Goal: Task Accomplishment & Management: Complete application form

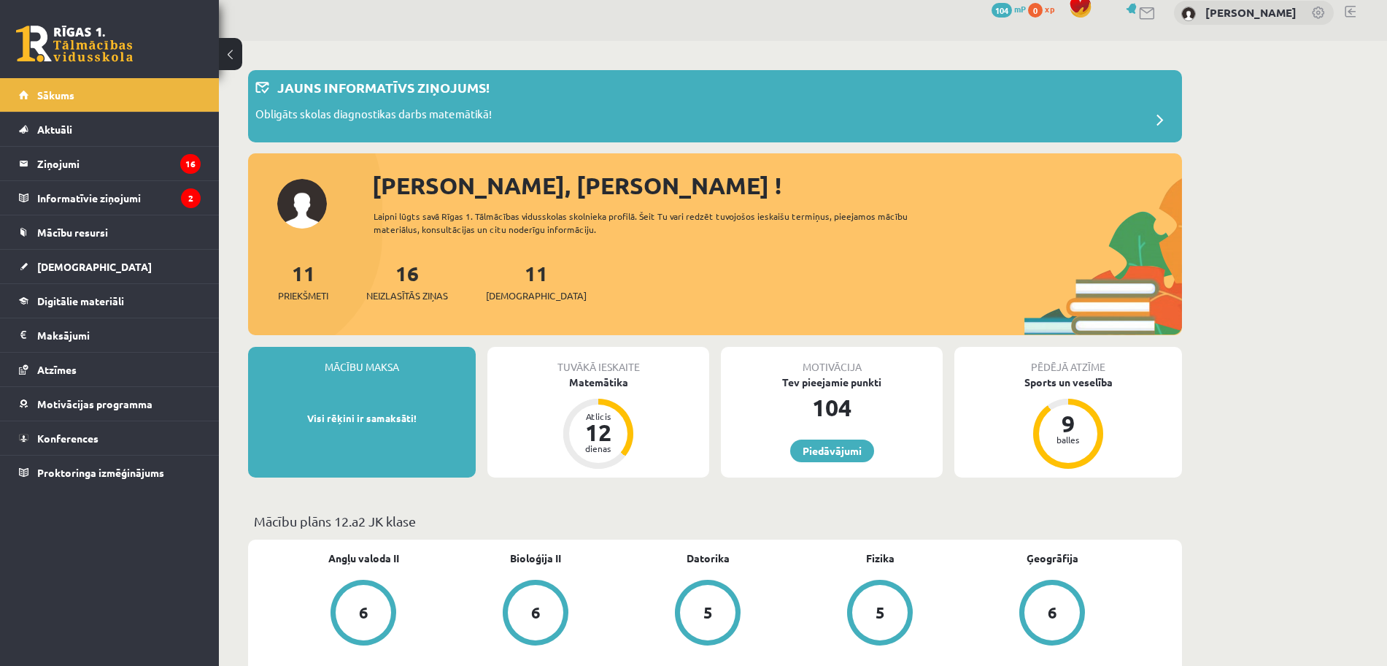
scroll to position [18, 0]
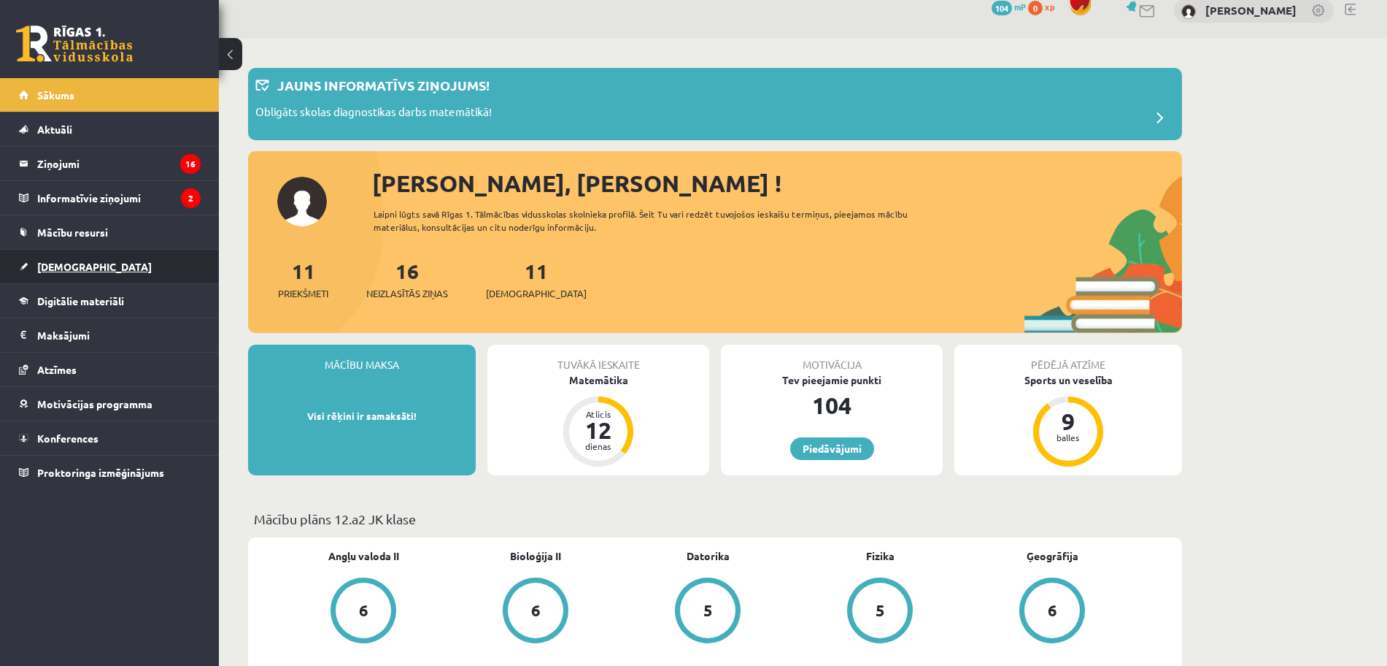
click at [57, 267] on span "[DEMOGRAPHIC_DATA]" at bounding box center [94, 266] width 115 height 13
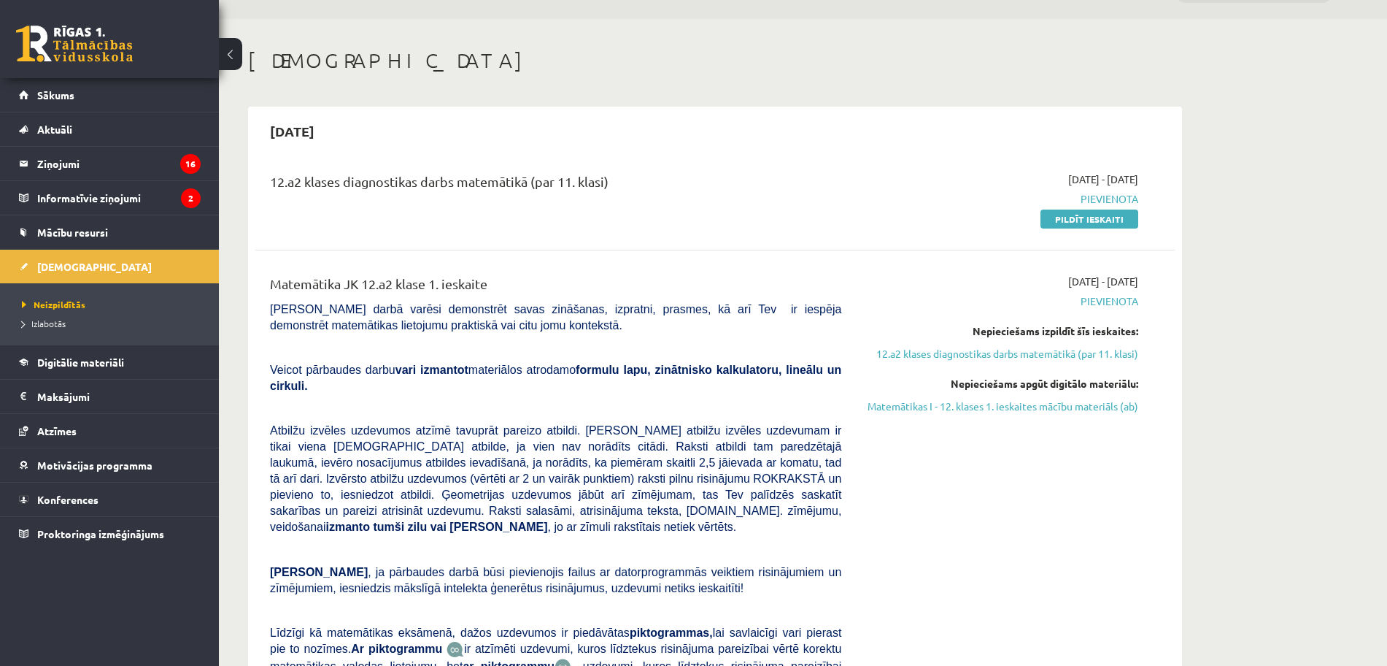
scroll to position [45, 0]
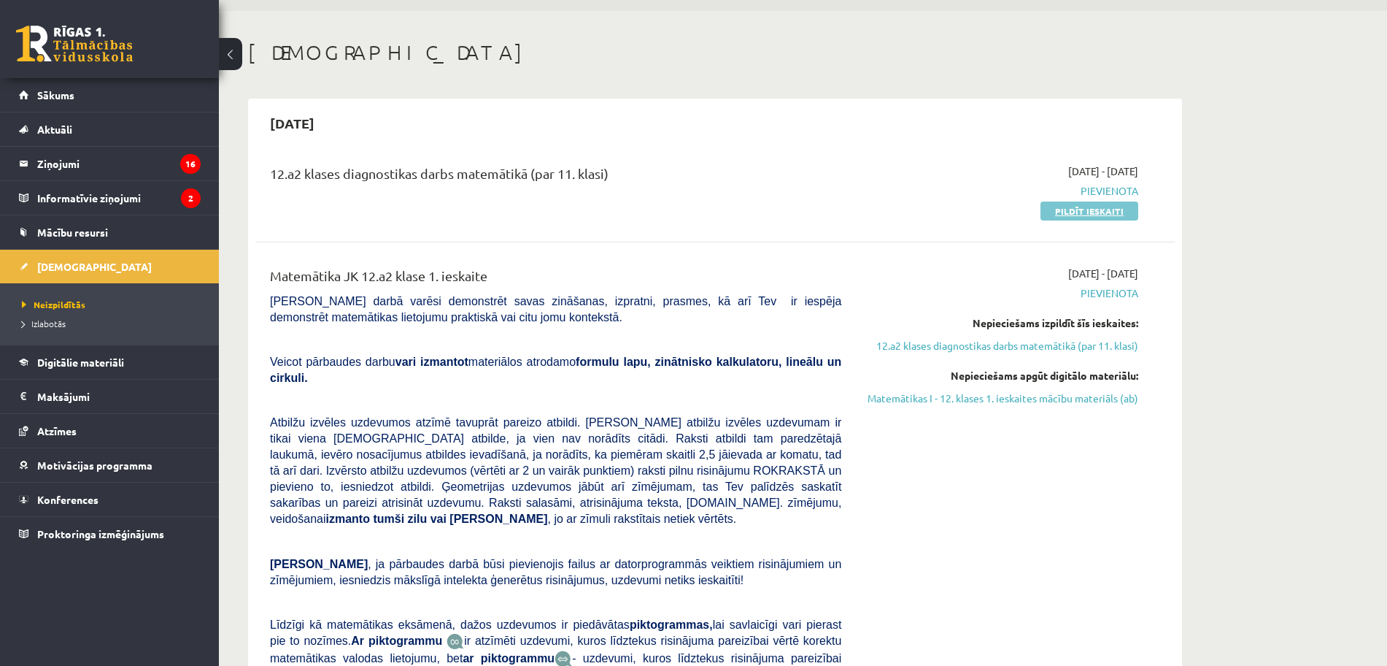
click at [1098, 213] on link "Pildīt ieskaiti" at bounding box center [1090, 210] width 98 height 19
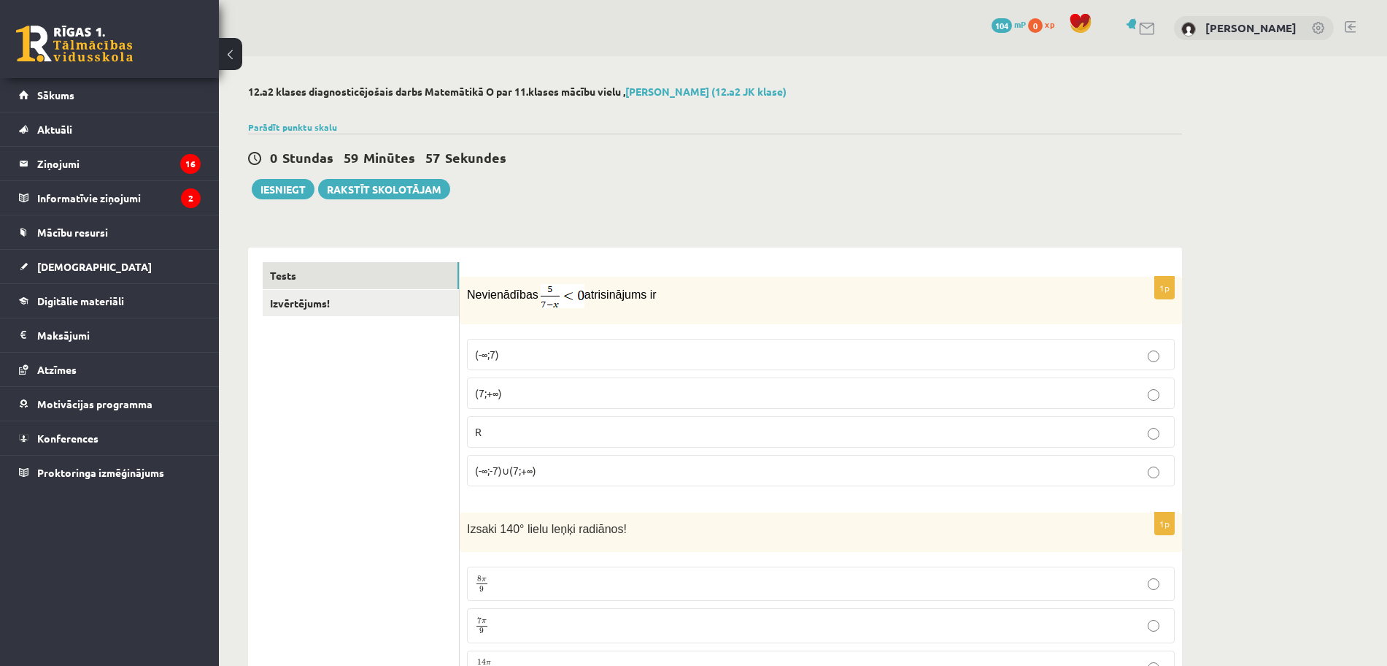
scroll to position [86, 0]
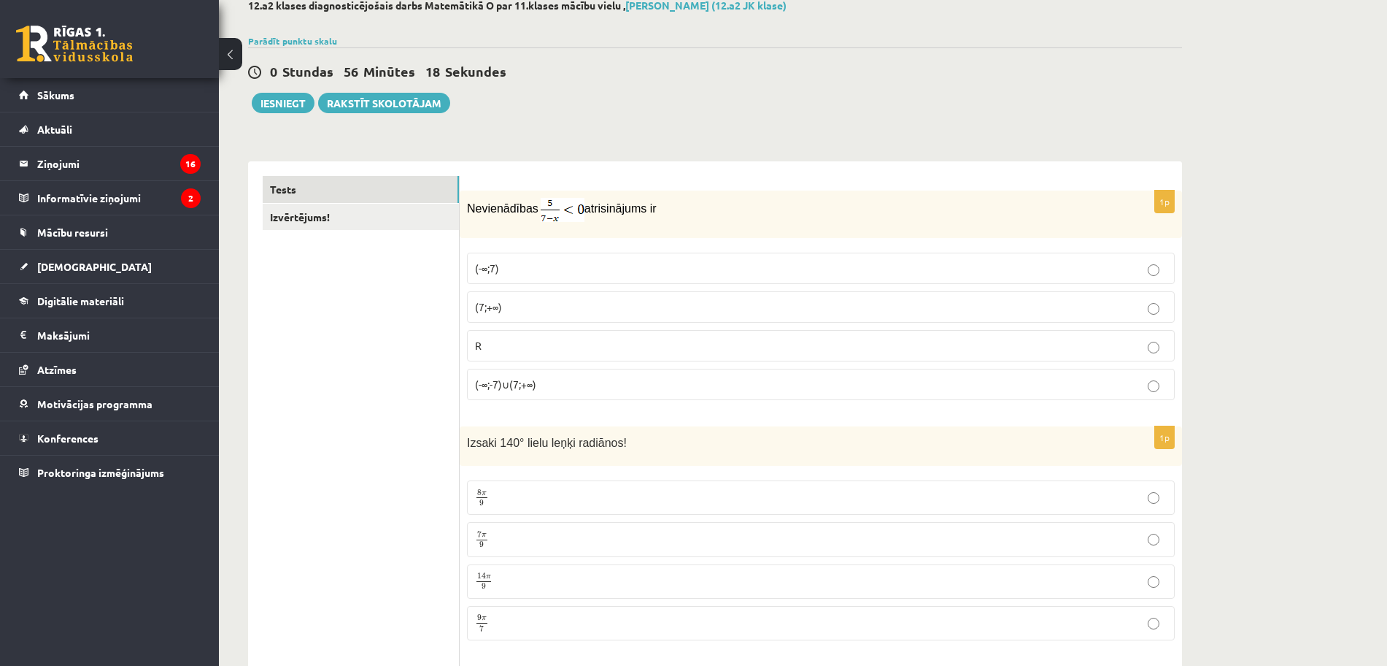
click at [1112, 301] on p "(7;+∞)" at bounding box center [821, 306] width 692 height 15
click at [744, 550] on label "7 π 9 7 π 9" at bounding box center [821, 539] width 708 height 34
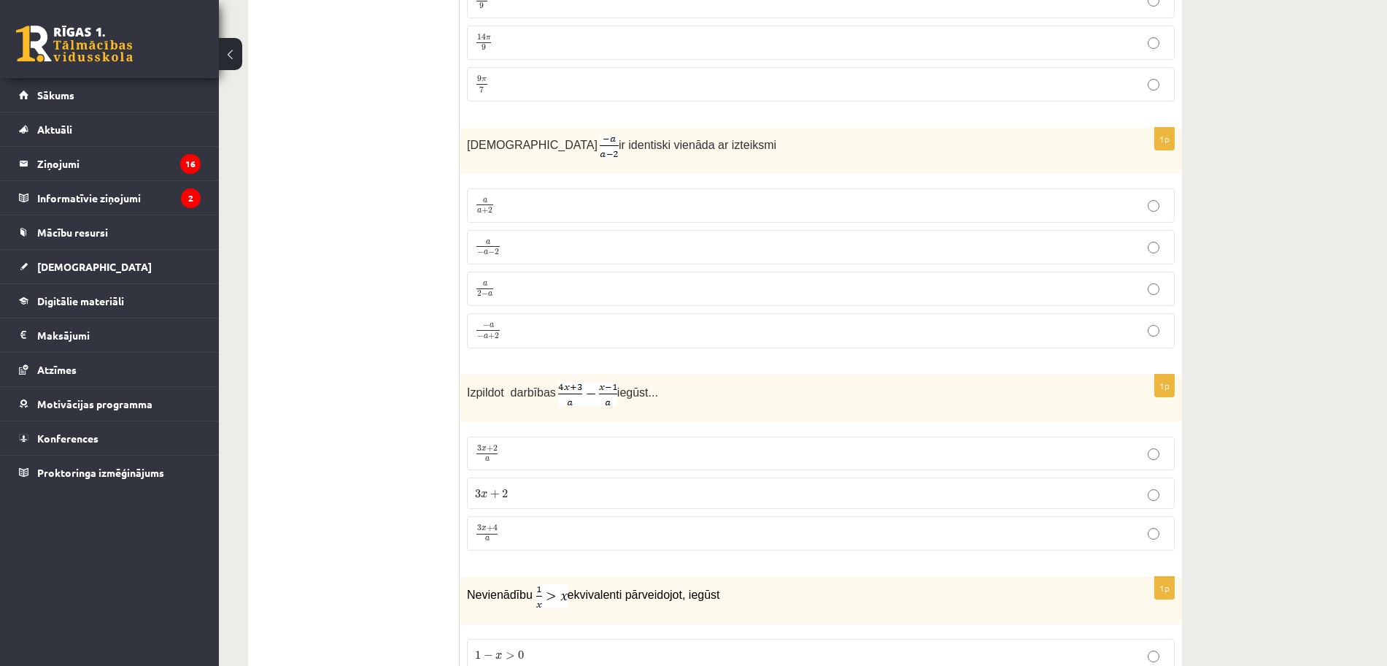
scroll to position [633, 0]
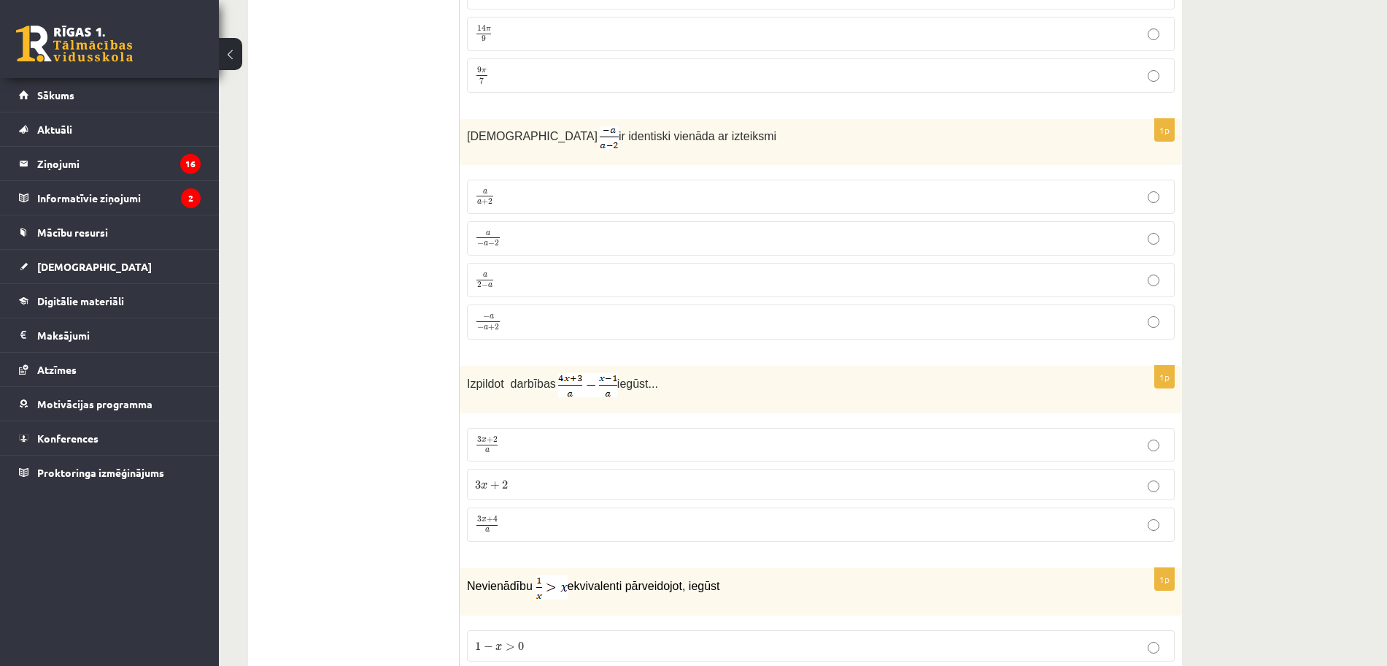
click at [861, 271] on p "a 2 − a a 2 − a" at bounding box center [821, 280] width 692 height 18
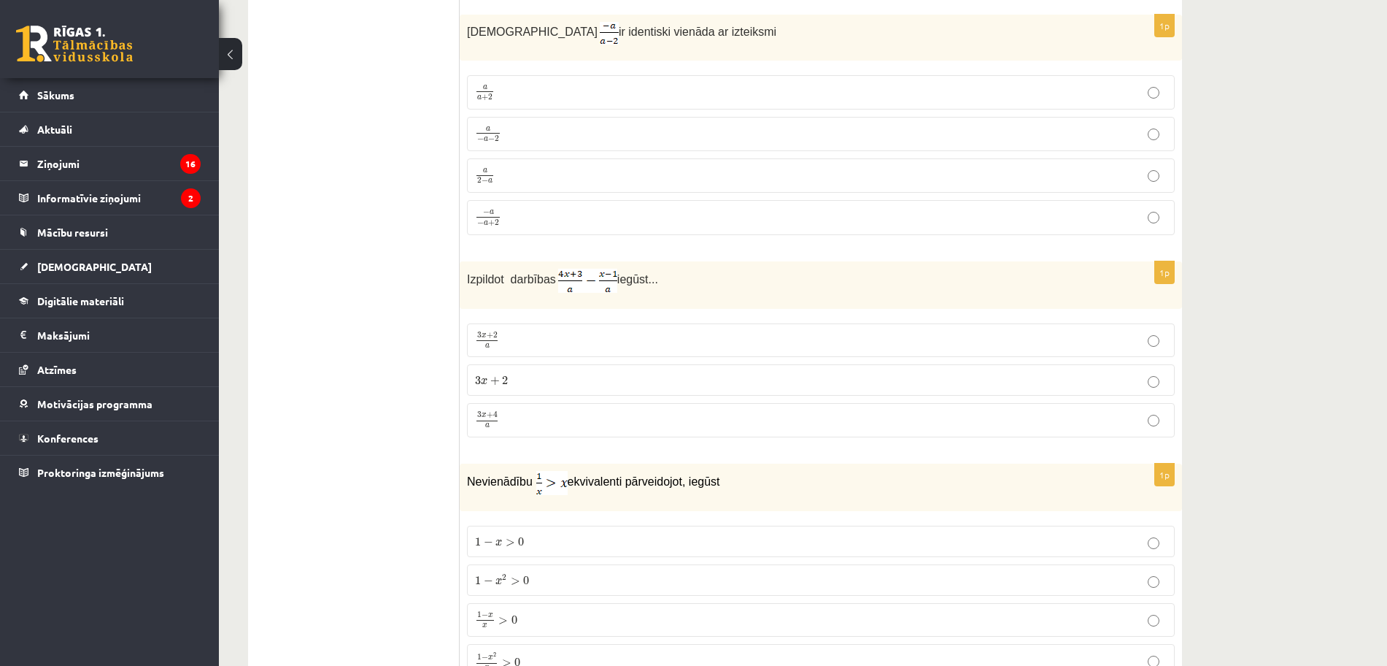
scroll to position [747, 0]
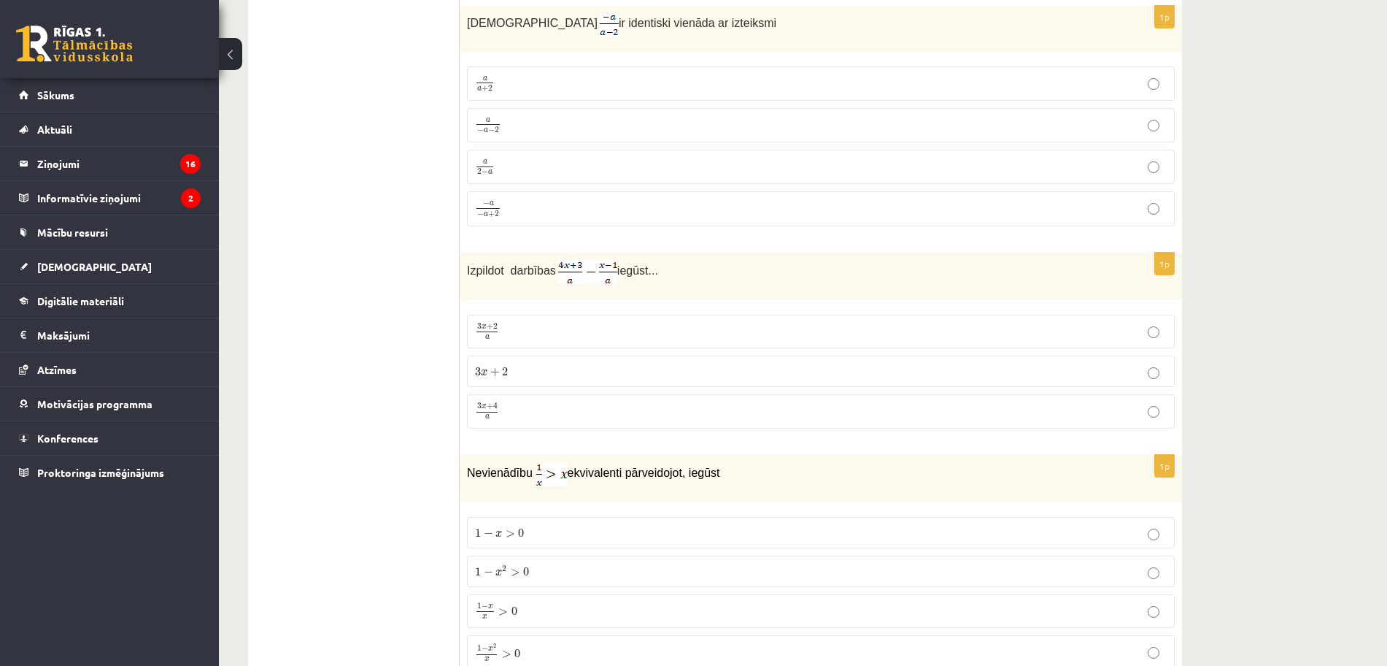
click at [998, 422] on label "3 x + 4 a 3 x + 4 a" at bounding box center [821, 411] width 708 height 34
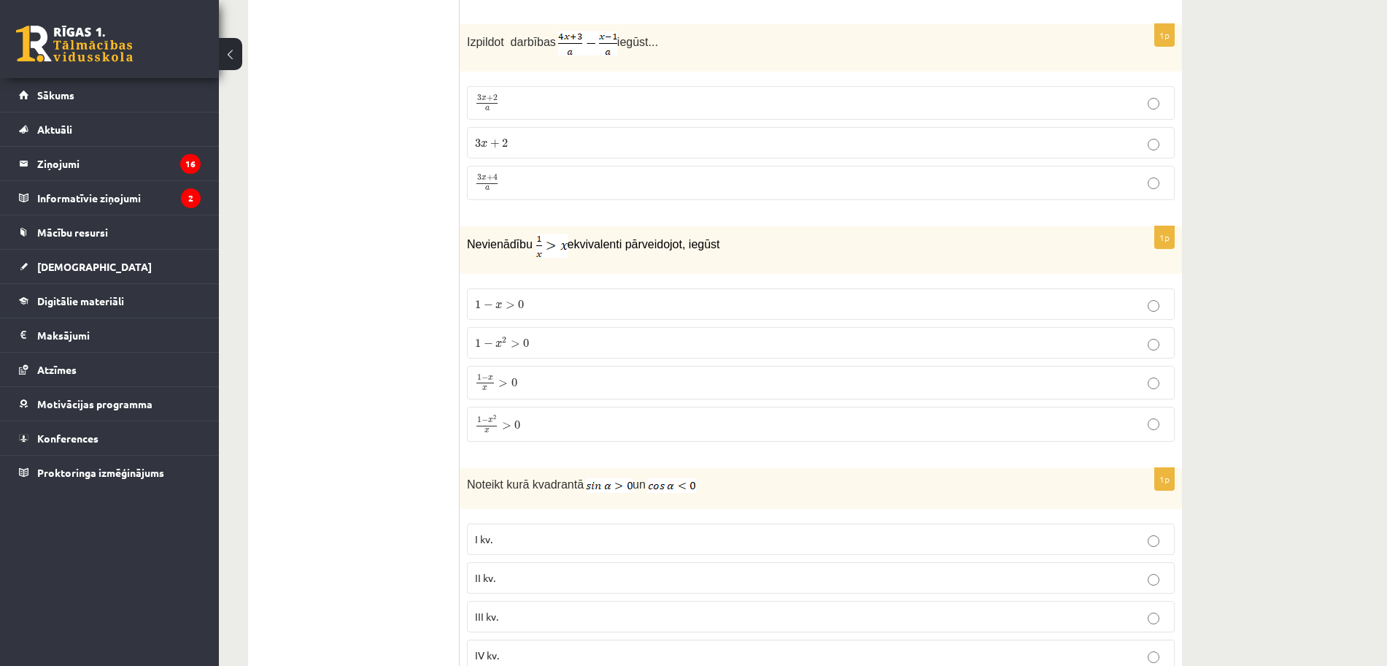
scroll to position [984, 0]
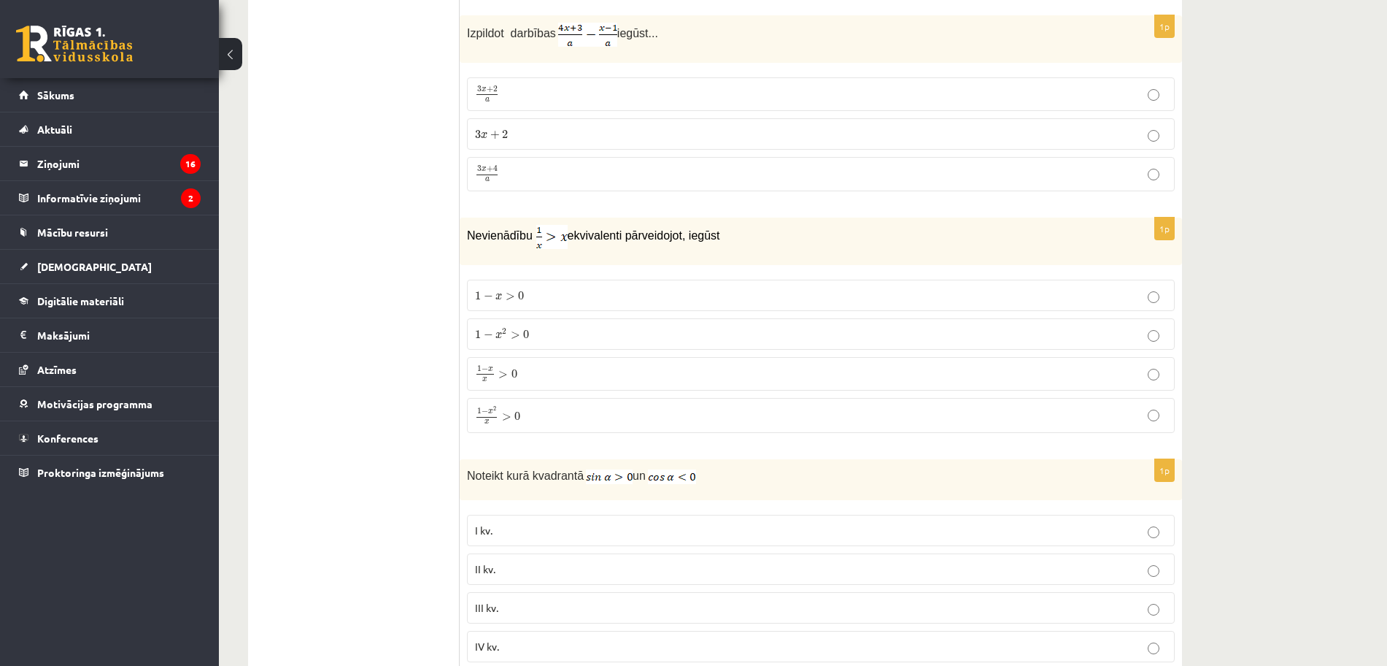
click at [891, 415] on p "1 − x 2 x > 0 1 − x 2 x > 0" at bounding box center [821, 415] width 692 height 19
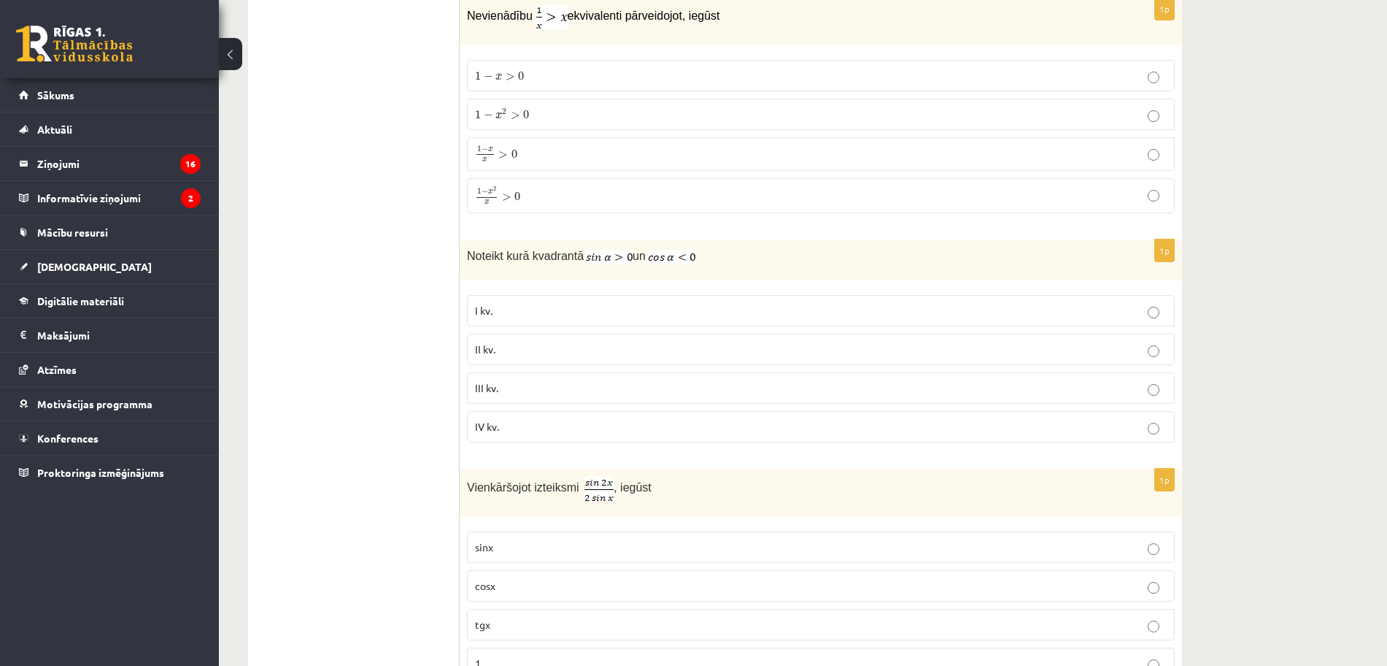
scroll to position [1212, 0]
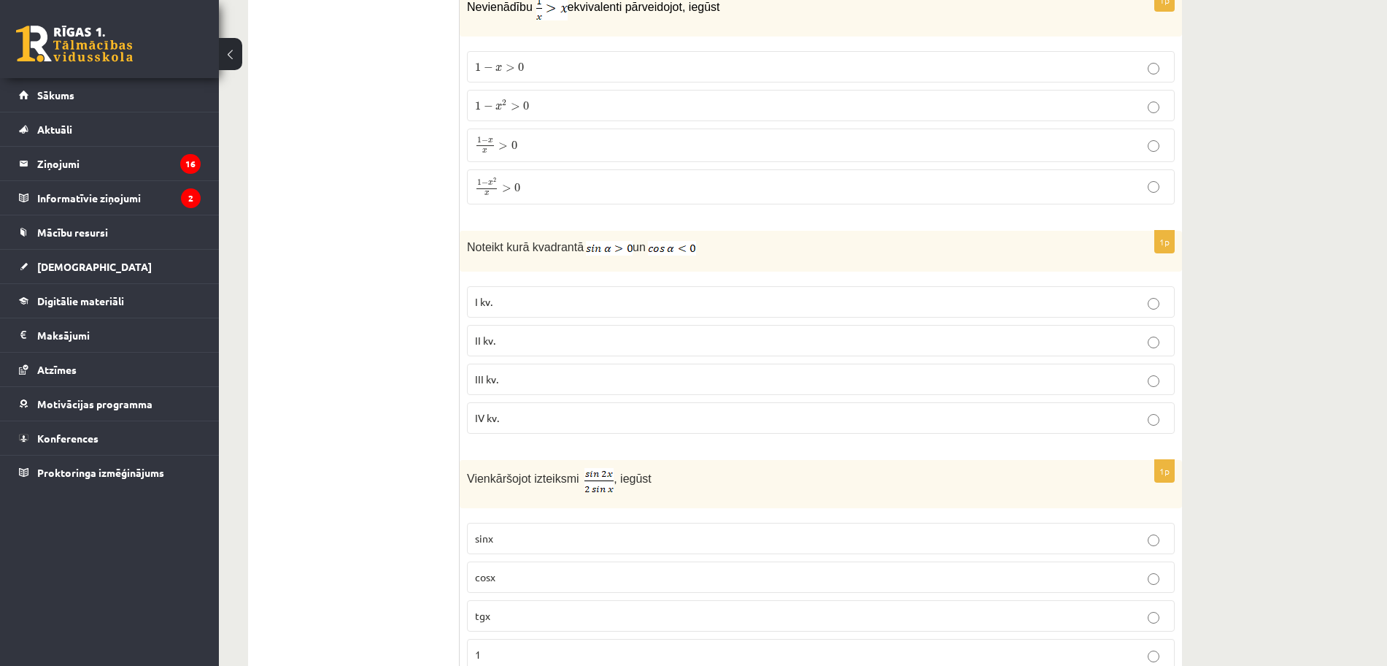
click at [945, 337] on p "II kv." at bounding box center [821, 340] width 692 height 15
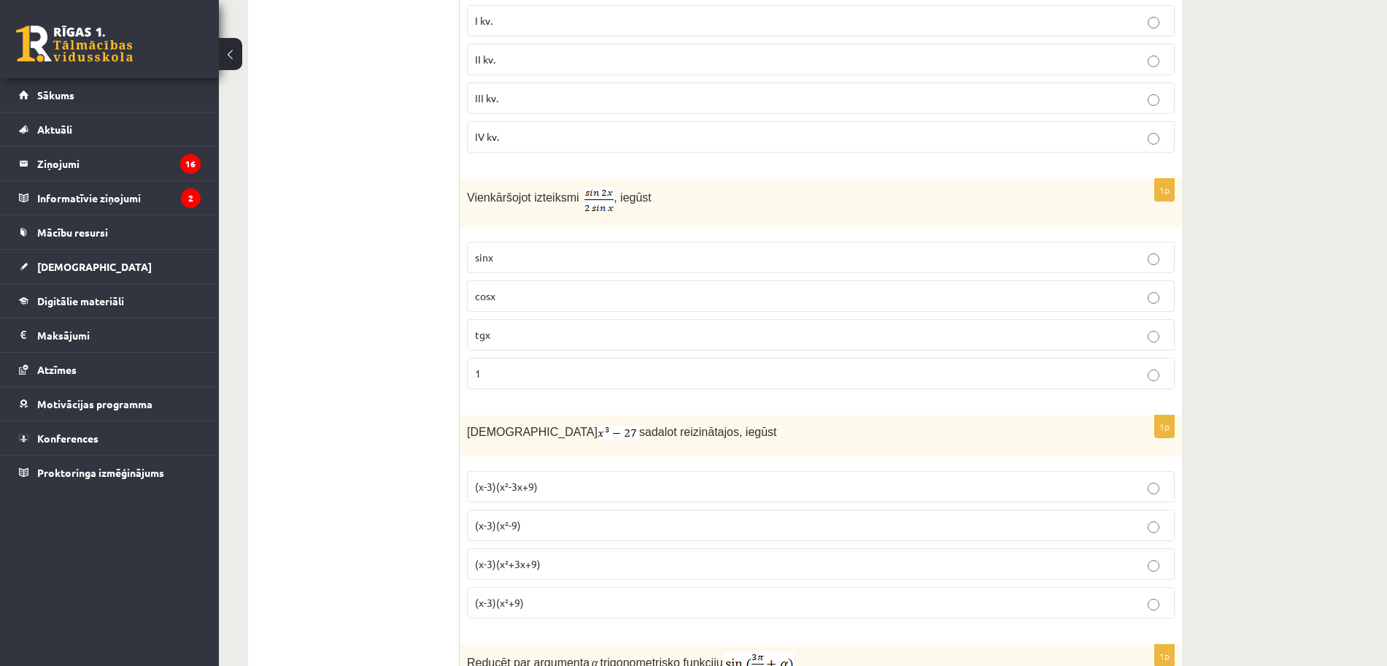
scroll to position [1502, 0]
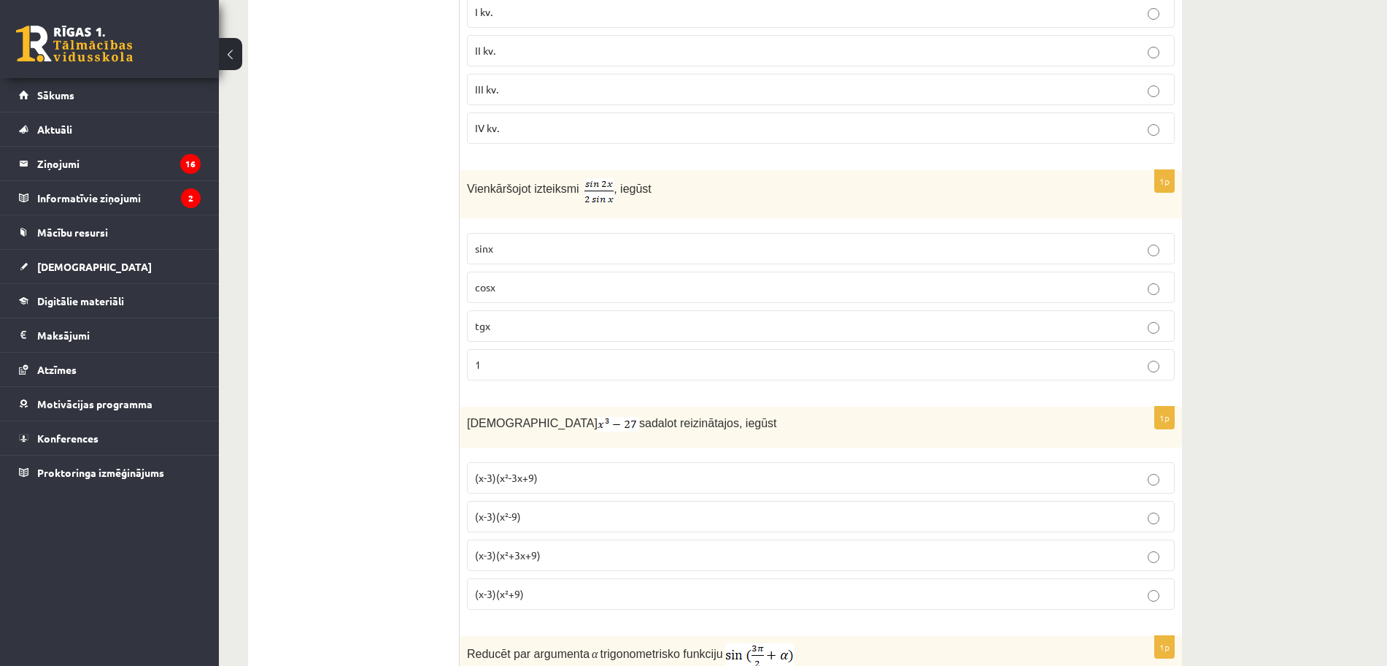
click at [933, 291] on p "cosx" at bounding box center [821, 287] width 692 height 15
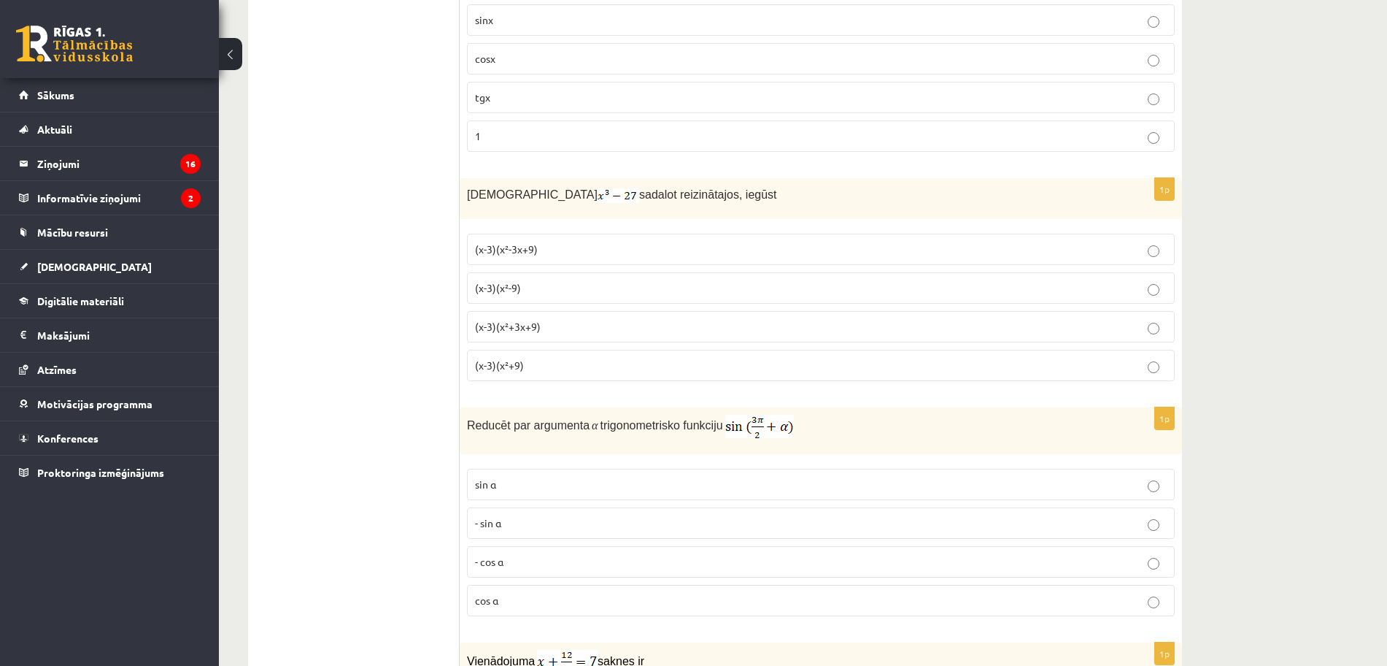
scroll to position [1739, 0]
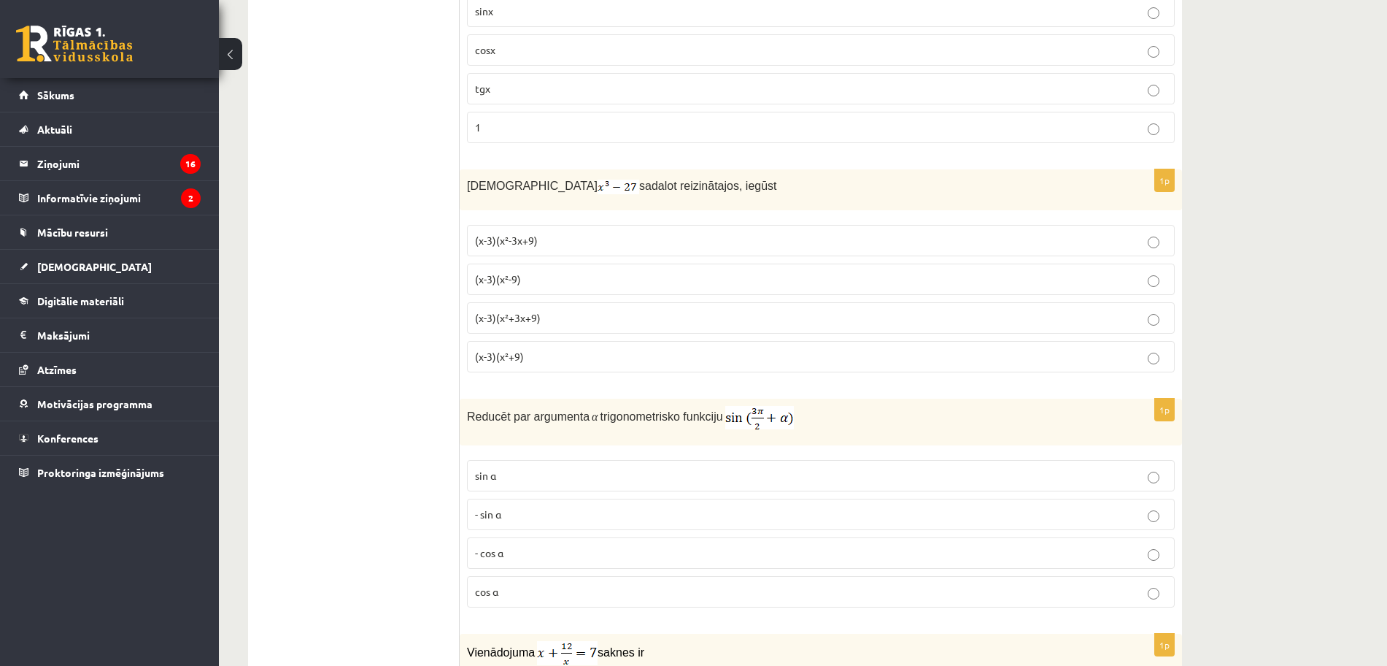
click at [903, 321] on p "(x-3)(x²+3x+9)" at bounding box center [821, 317] width 692 height 15
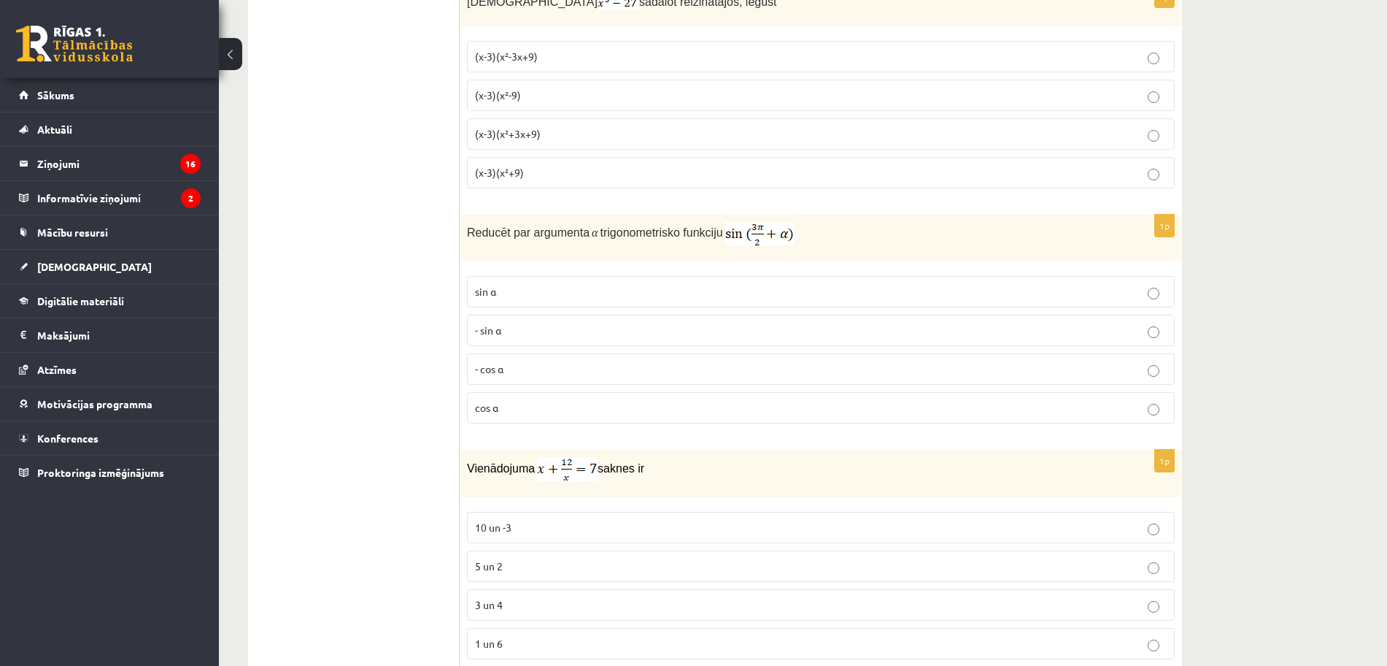
scroll to position [1941, 0]
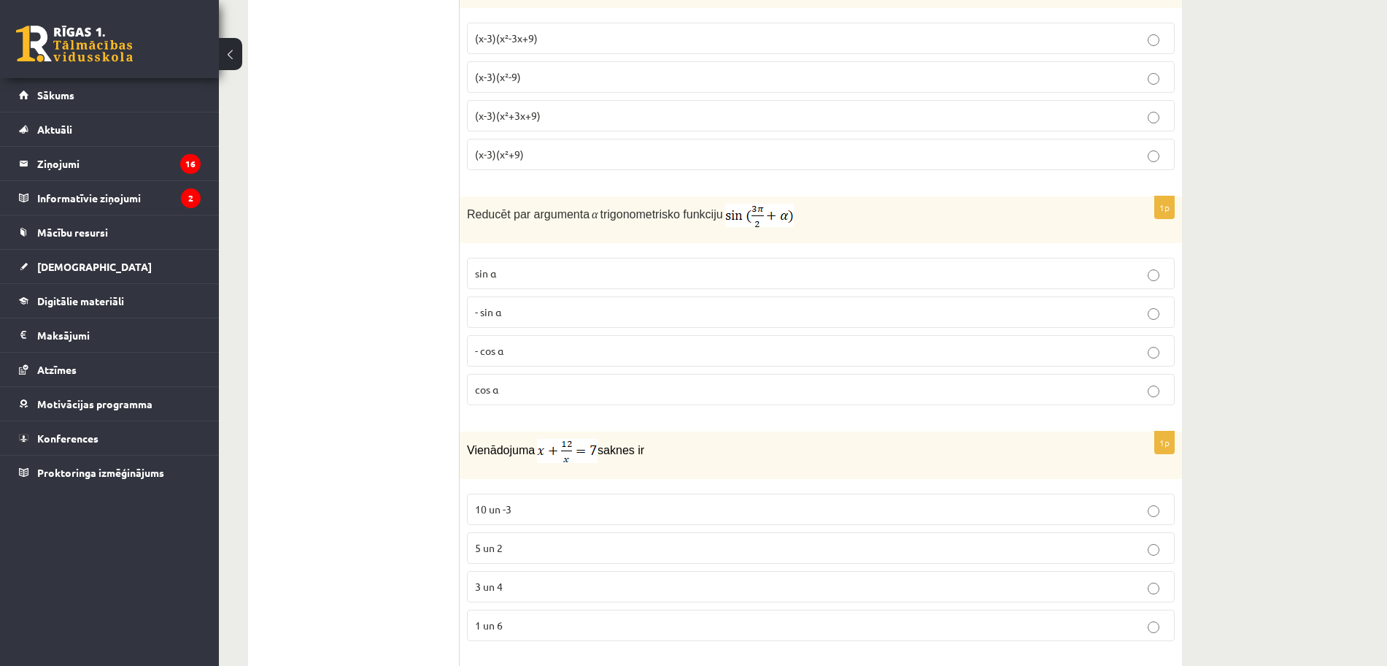
click at [1002, 360] on label "- cos ⁡α" at bounding box center [821, 350] width 708 height 31
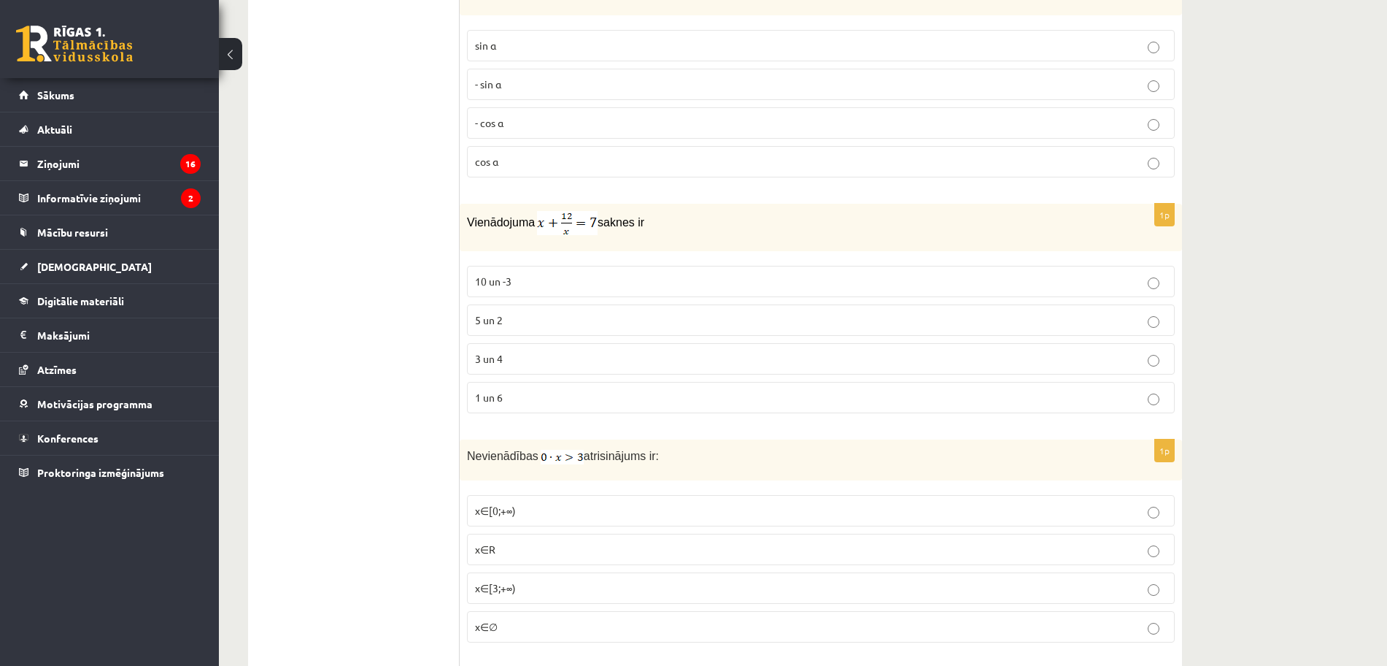
scroll to position [2214, 0]
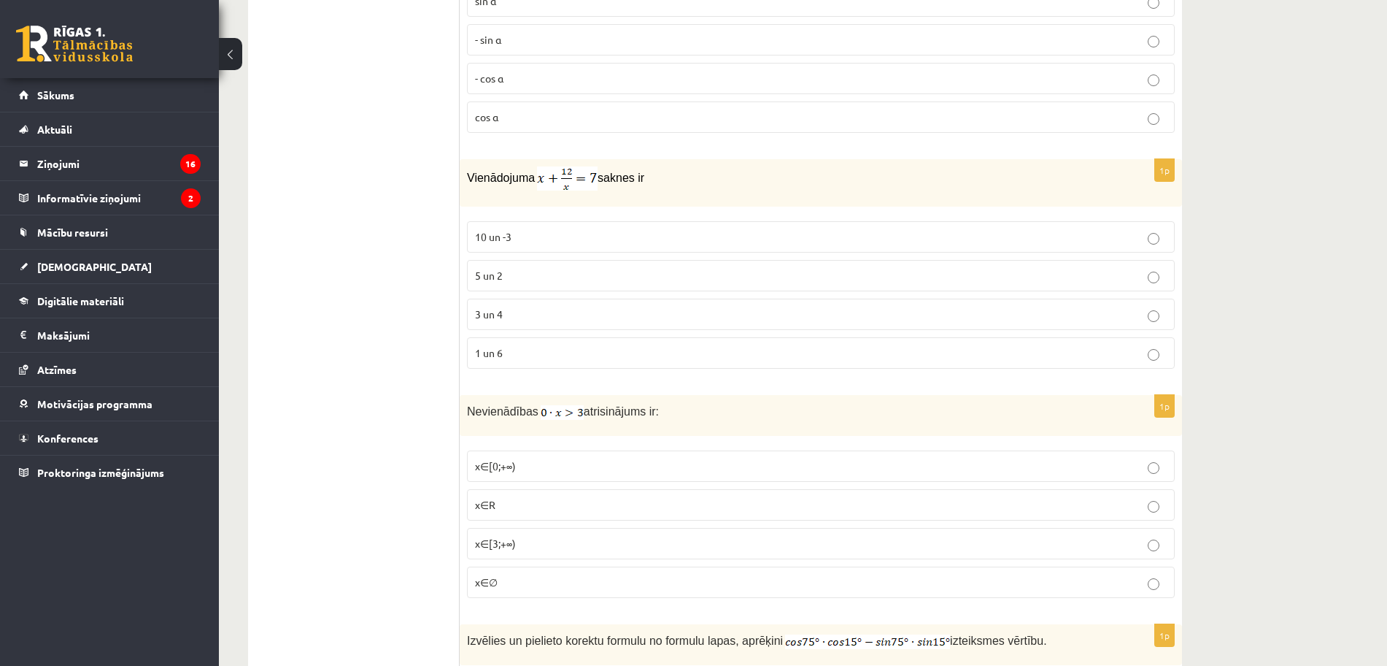
click at [1108, 324] on label "3 un 4" at bounding box center [821, 313] width 708 height 31
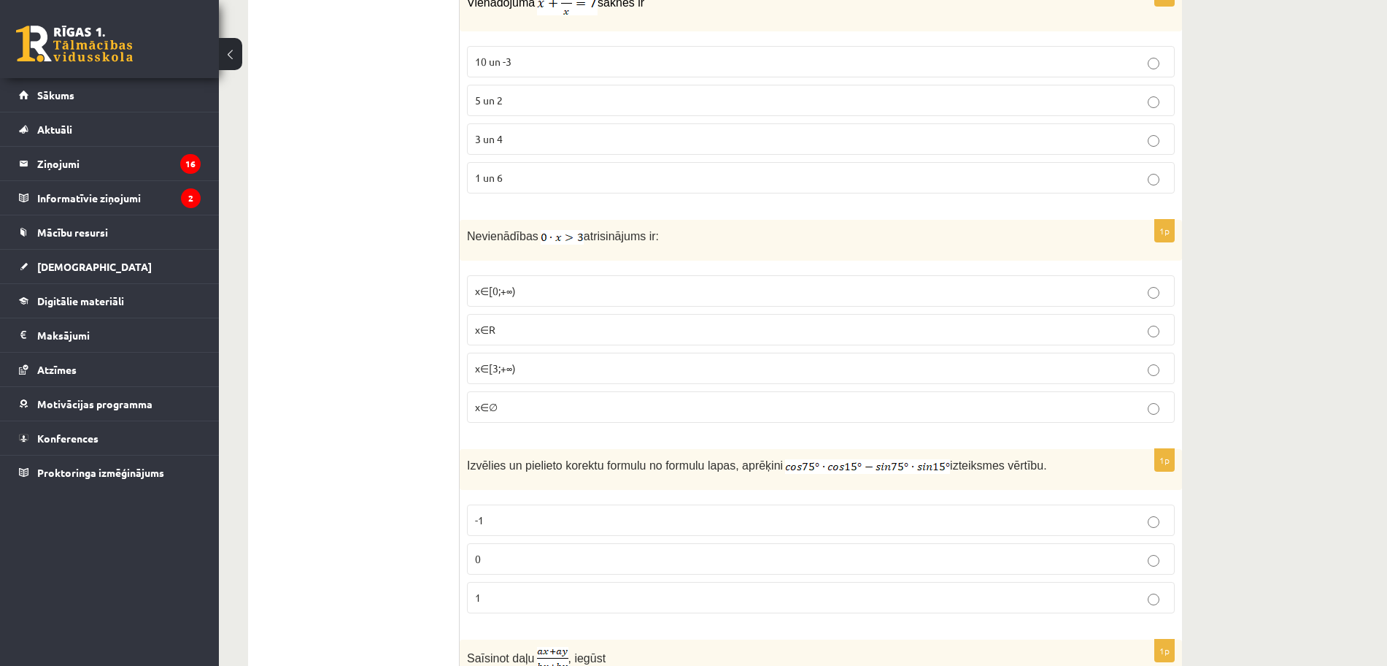
scroll to position [2433, 0]
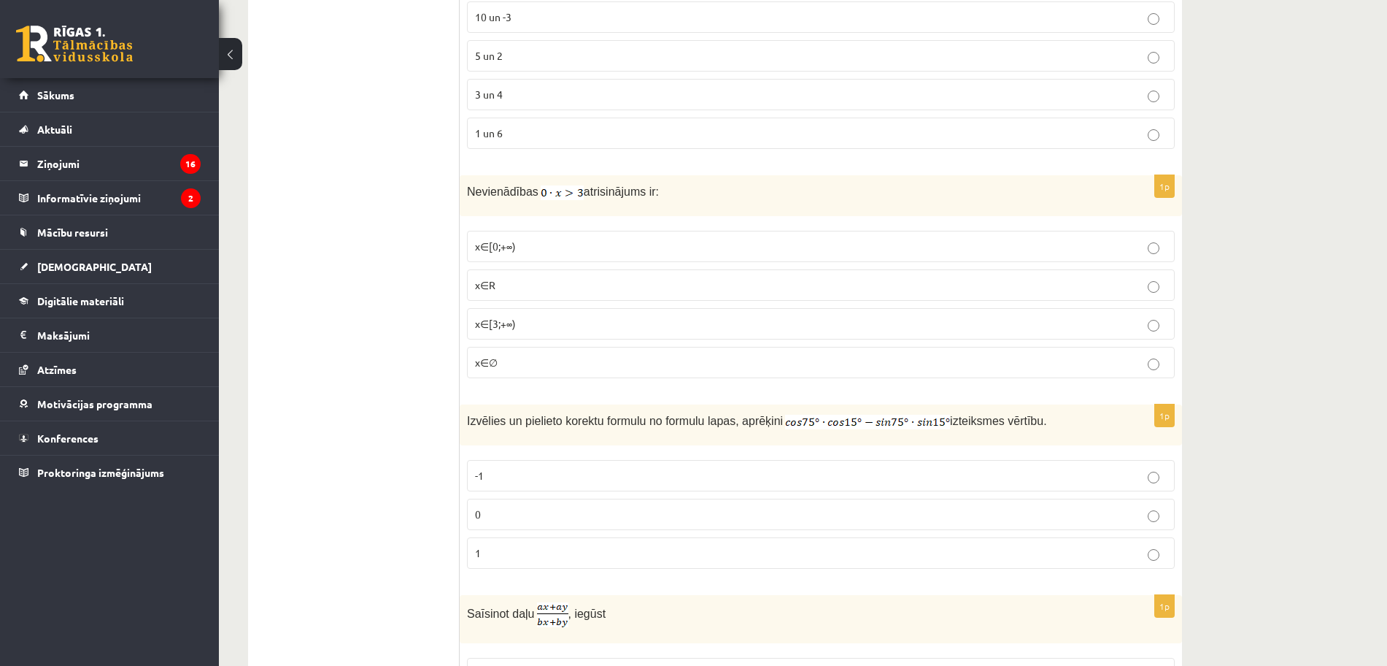
click at [814, 364] on p "x∈∅" at bounding box center [821, 362] width 692 height 15
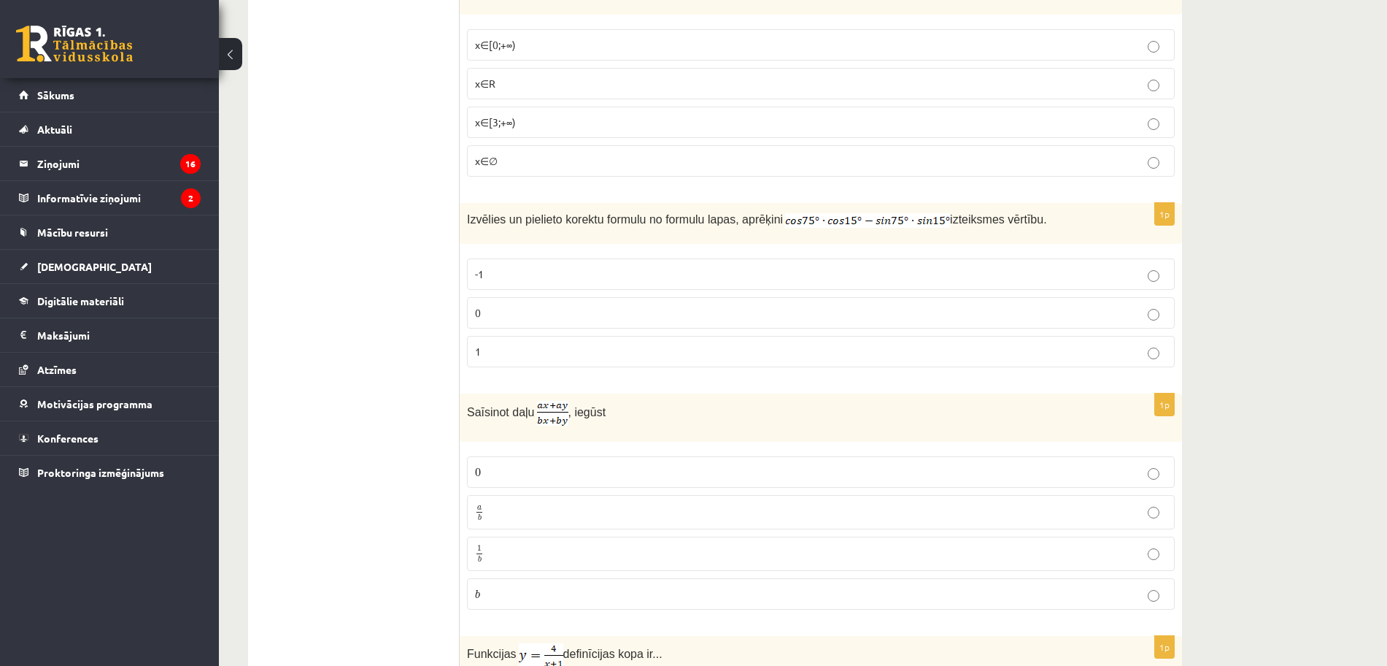
scroll to position [2679, 0]
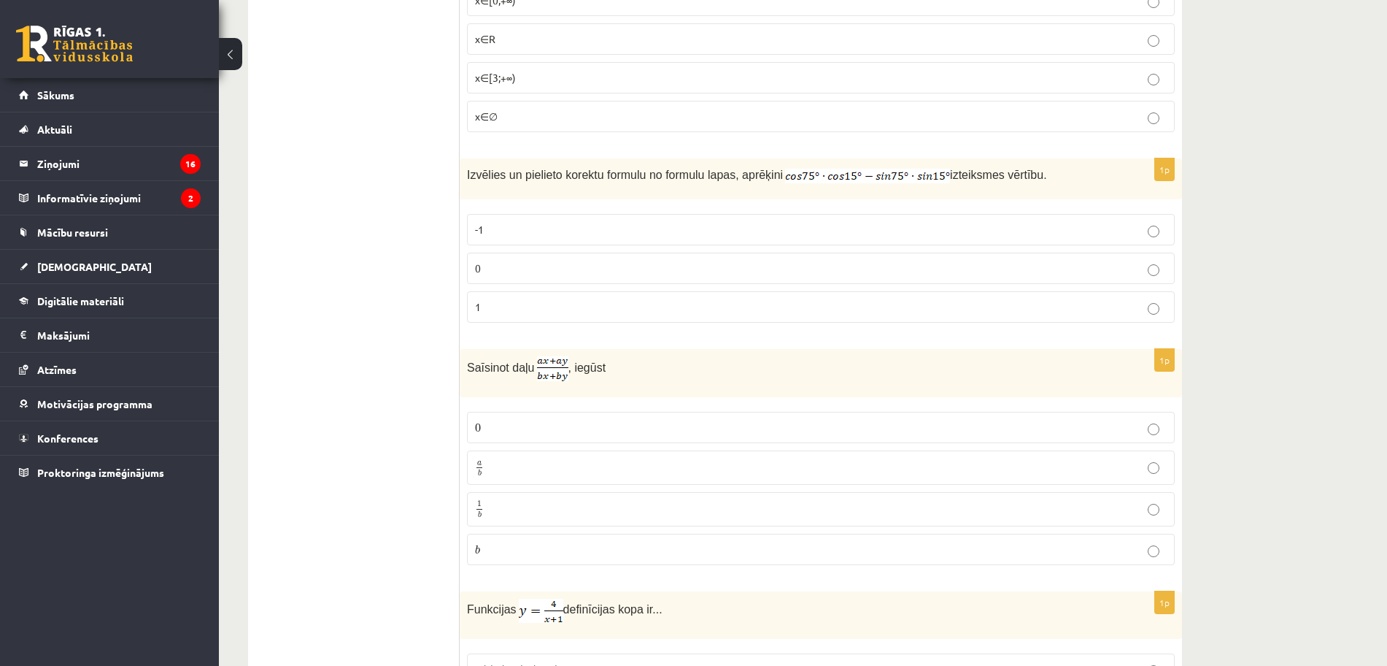
click at [1060, 253] on label "0" at bounding box center [821, 268] width 708 height 31
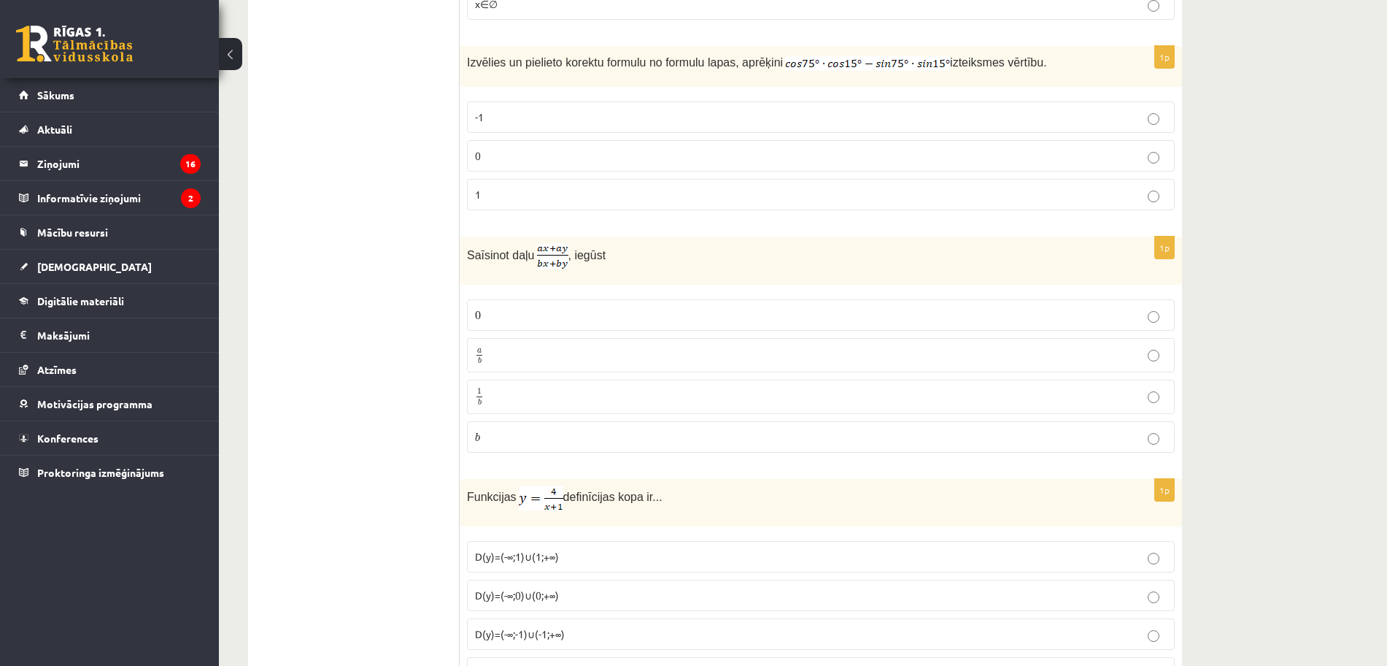
click at [1097, 356] on p "a b a b" at bounding box center [821, 355] width 692 height 18
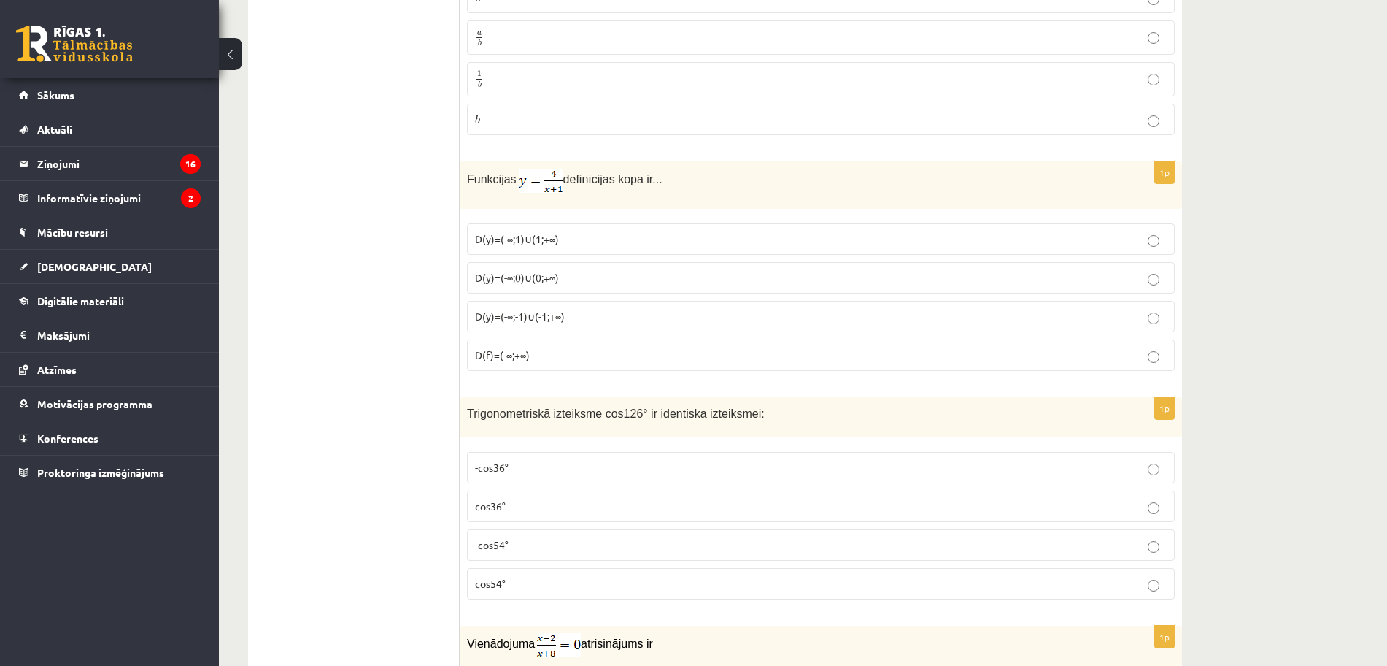
scroll to position [3118, 0]
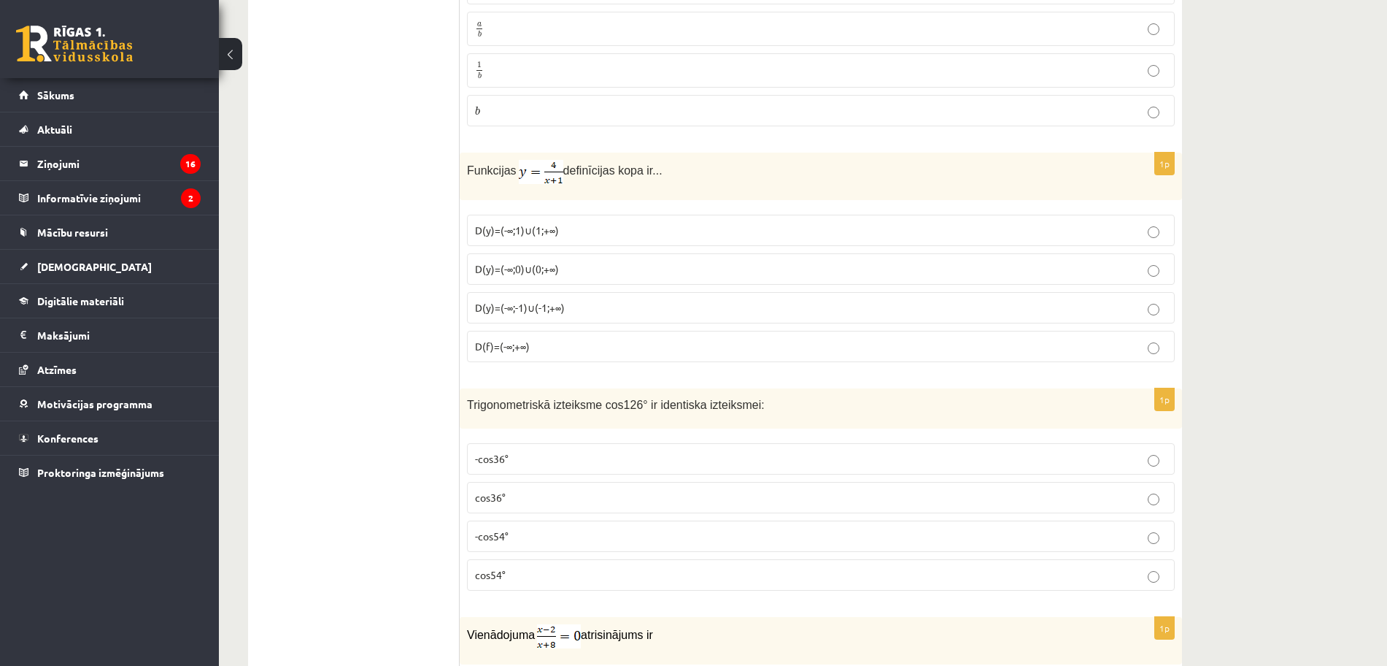
click at [667, 303] on p "D(y)=(-∞;-1)∪(-1;+∞)" at bounding box center [821, 307] width 692 height 15
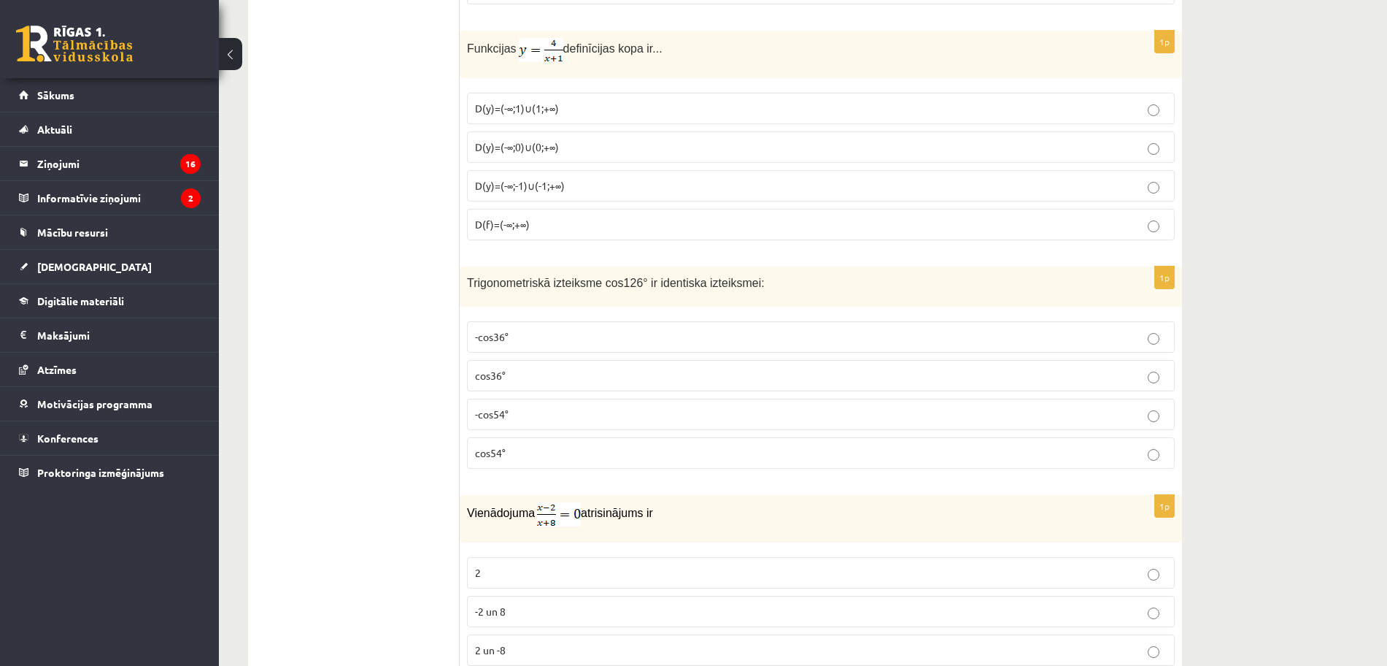
scroll to position [3248, 0]
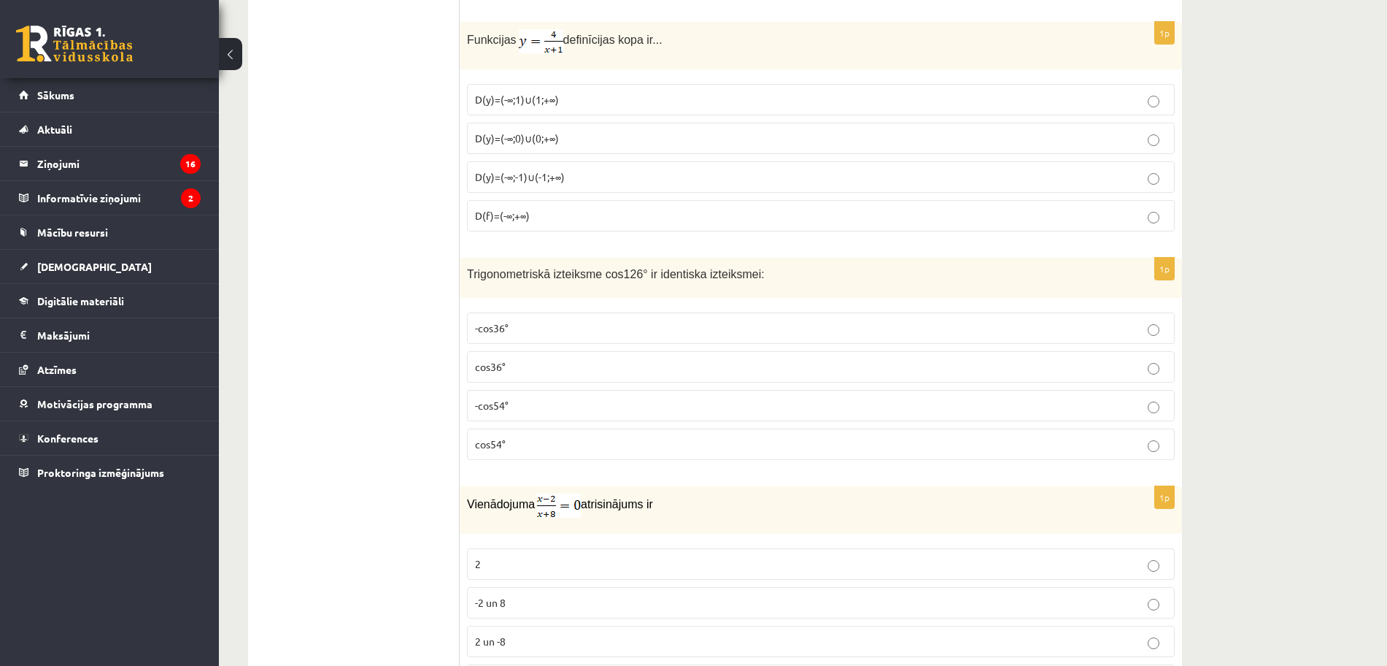
click at [1096, 407] on p "-cos54°" at bounding box center [821, 405] width 692 height 15
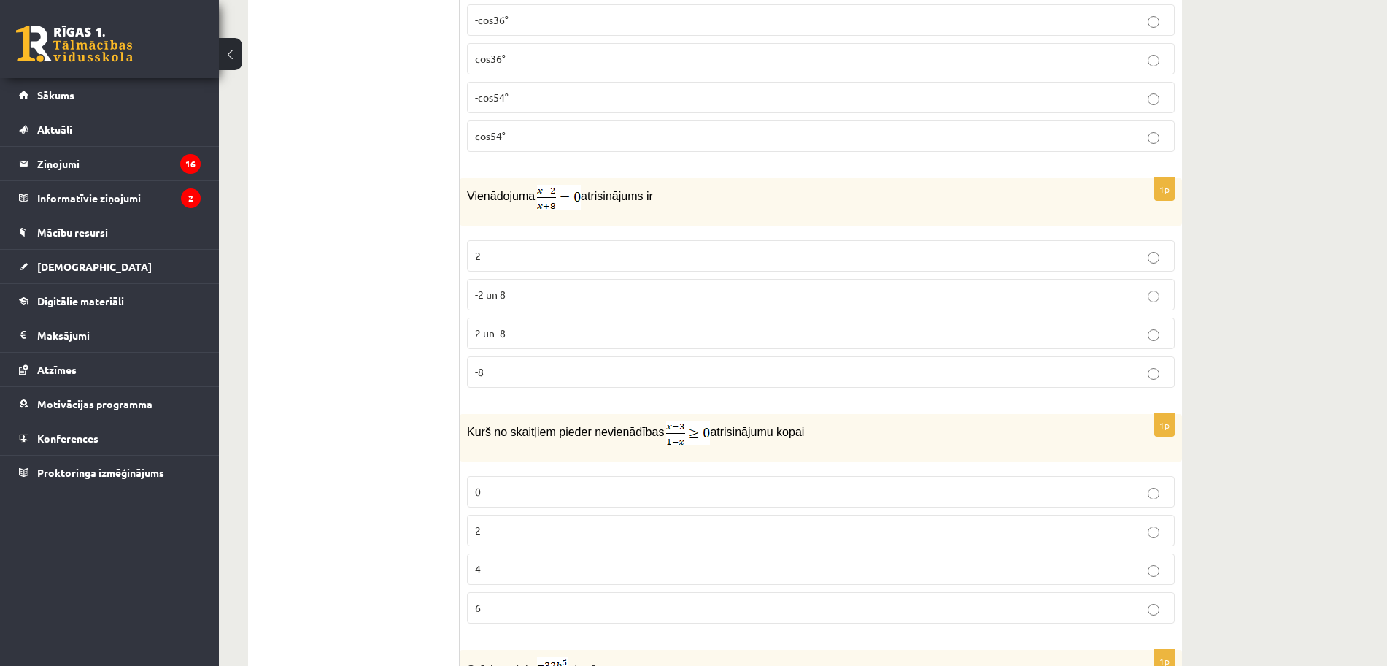
scroll to position [3565, 0]
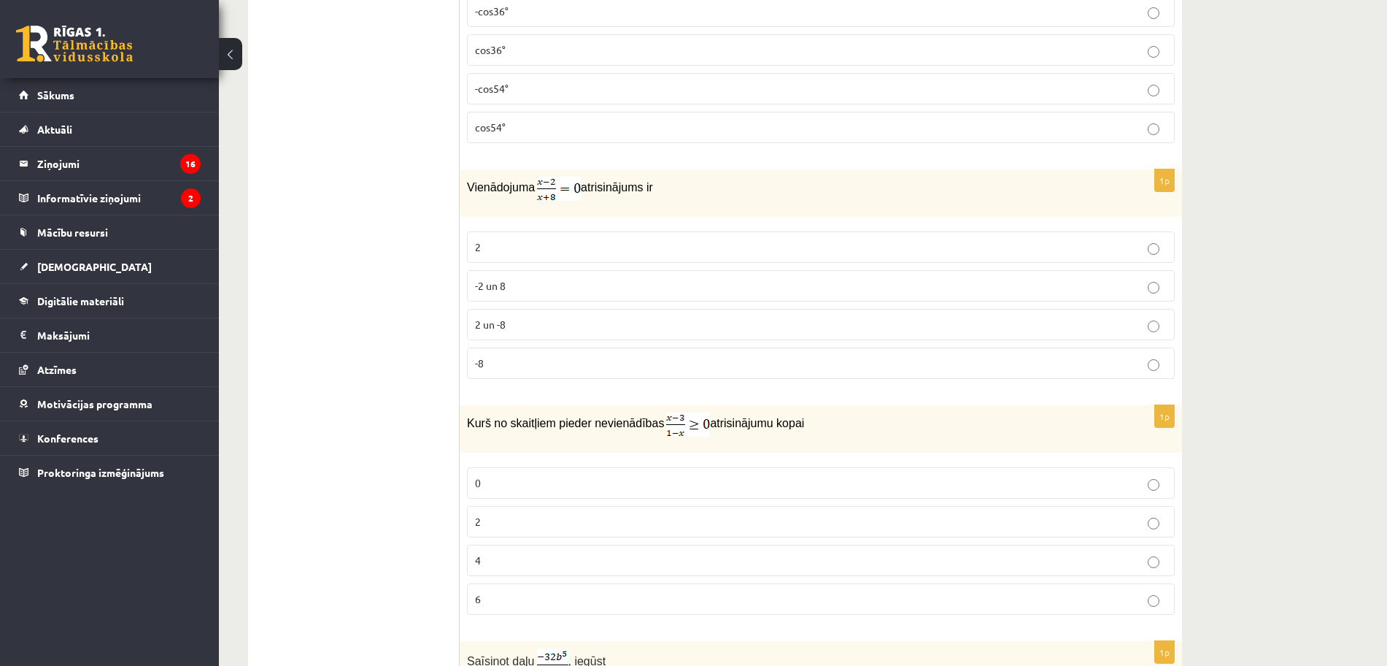
click at [1117, 231] on label "2" at bounding box center [821, 246] width 708 height 31
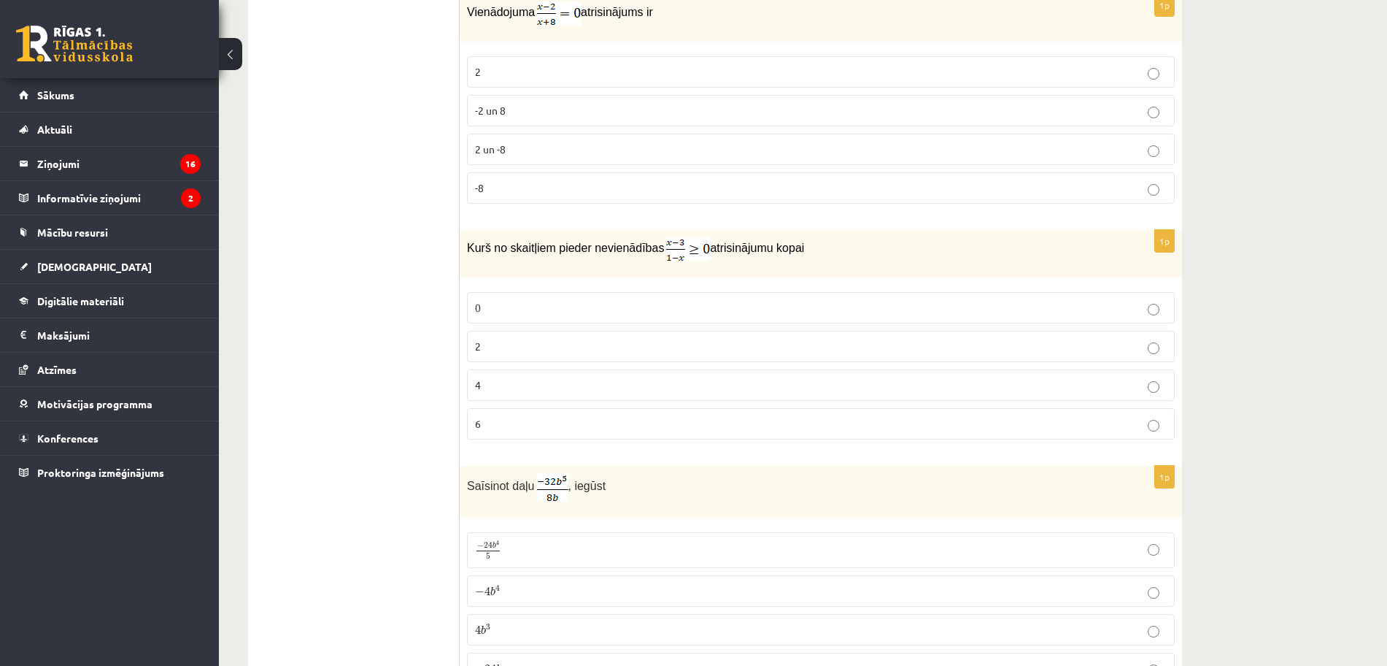
scroll to position [3749, 0]
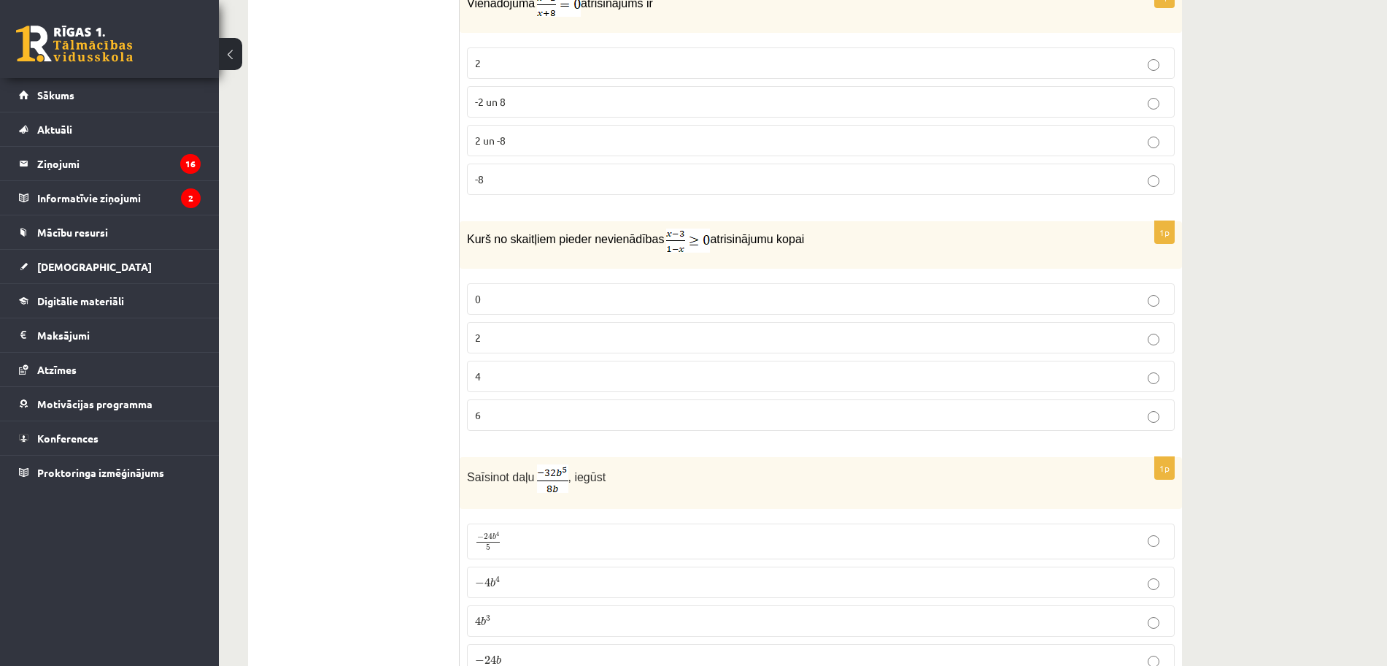
click at [1091, 332] on p "2" at bounding box center [821, 337] width 692 height 15
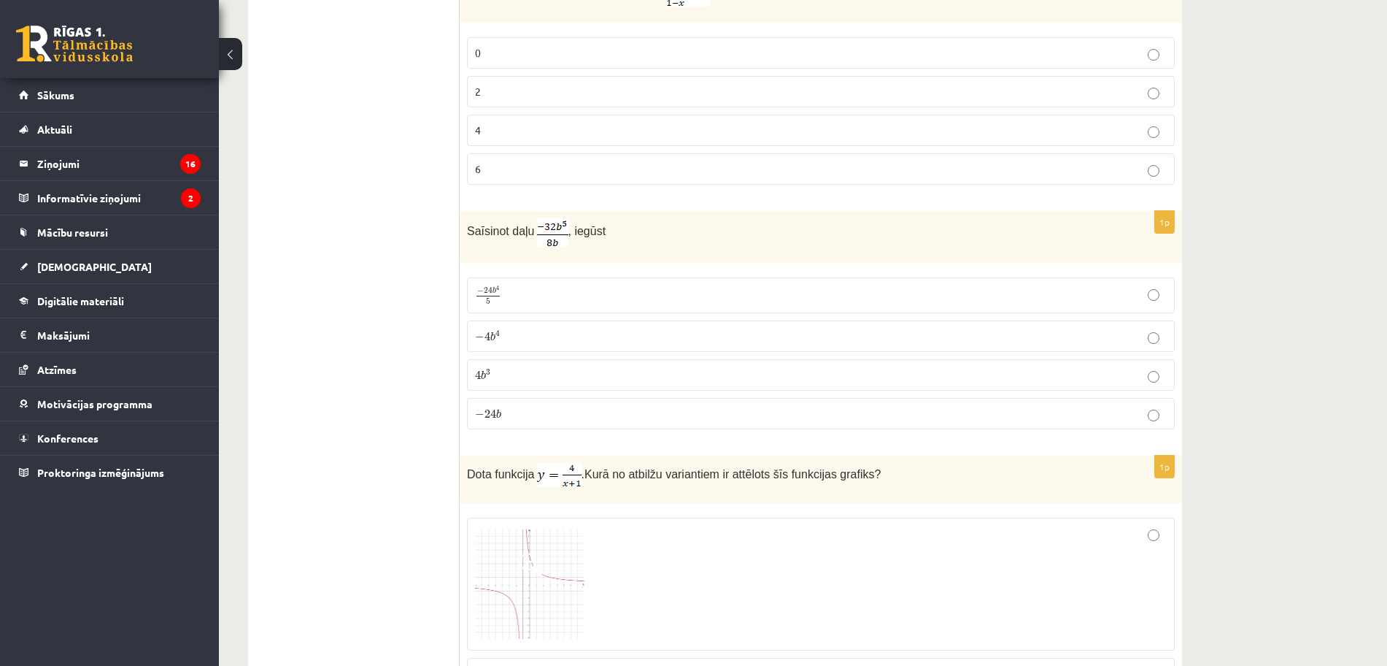
scroll to position [4040, 0]
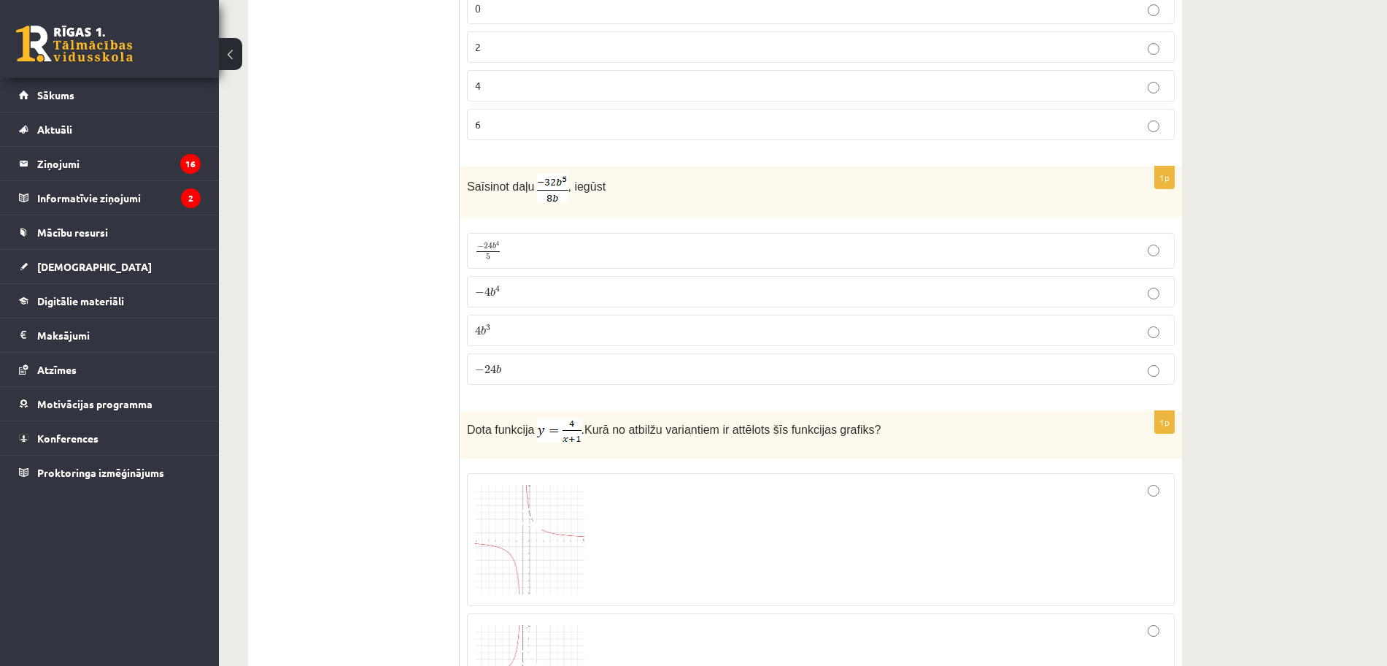
click at [1052, 290] on p "− 4 b 4 − 4 b 4" at bounding box center [821, 291] width 692 height 15
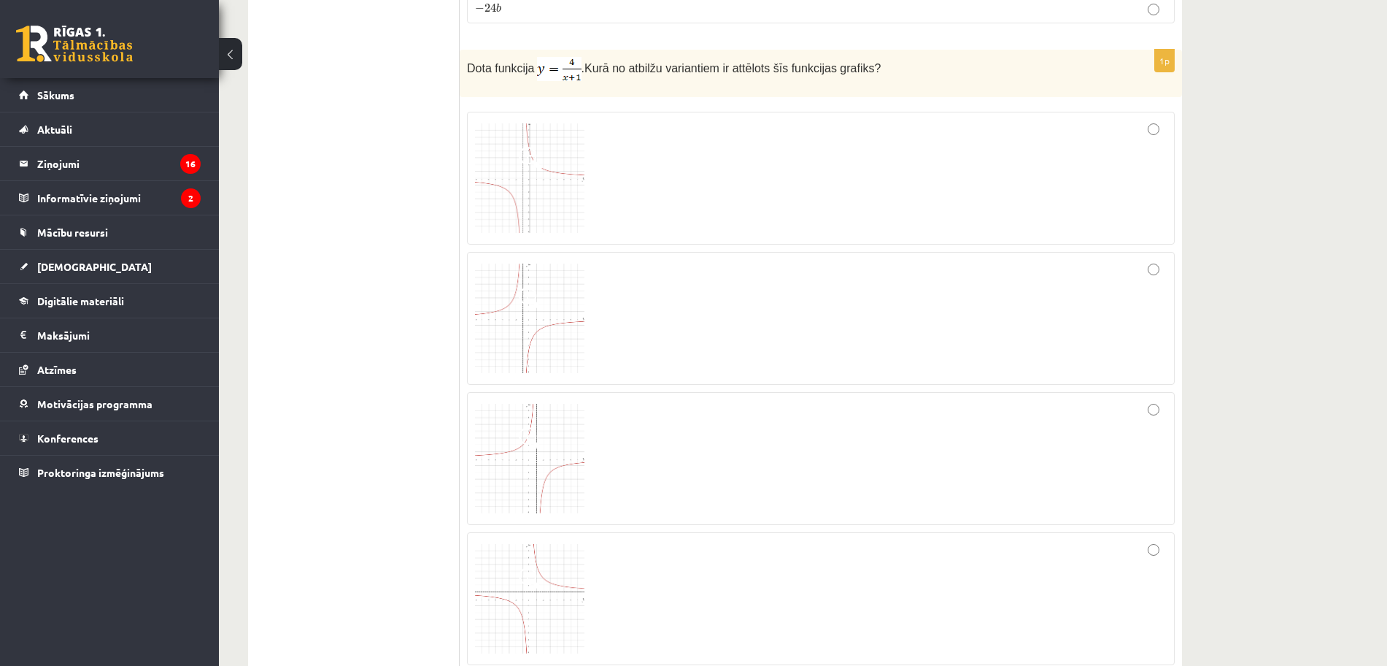
scroll to position [4436, 0]
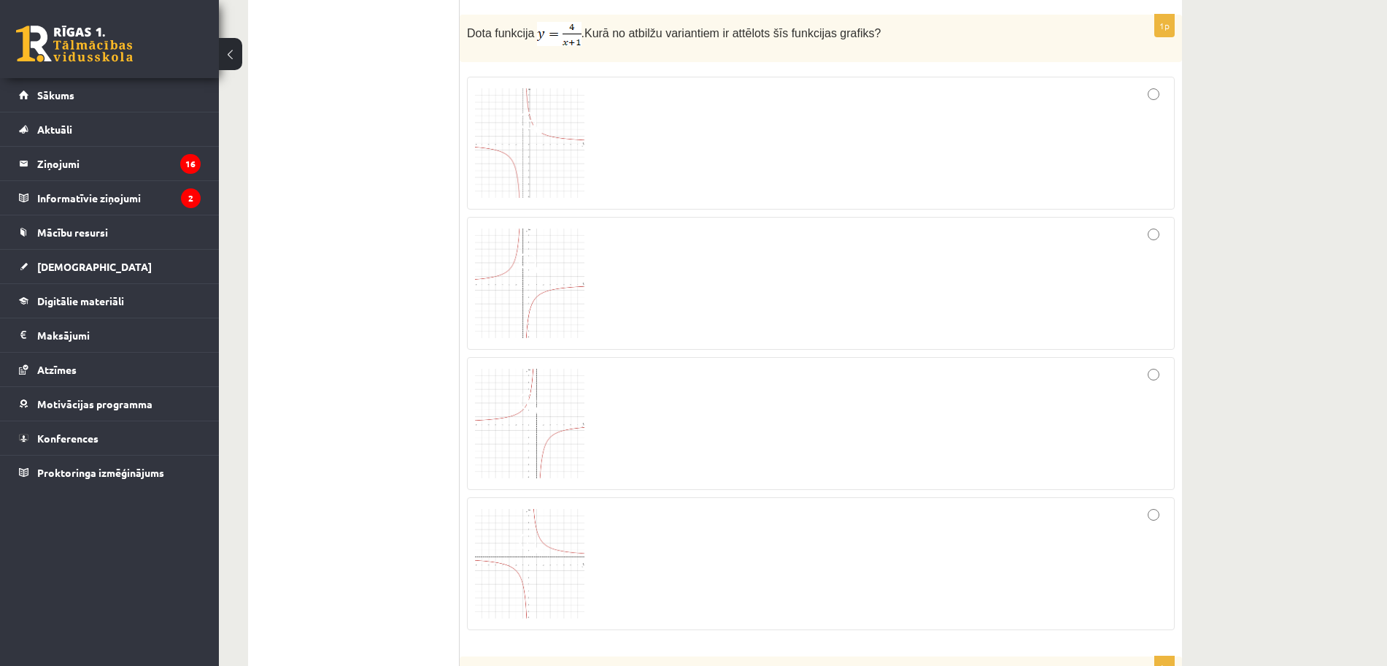
click at [543, 318] on img at bounding box center [529, 282] width 109 height 109
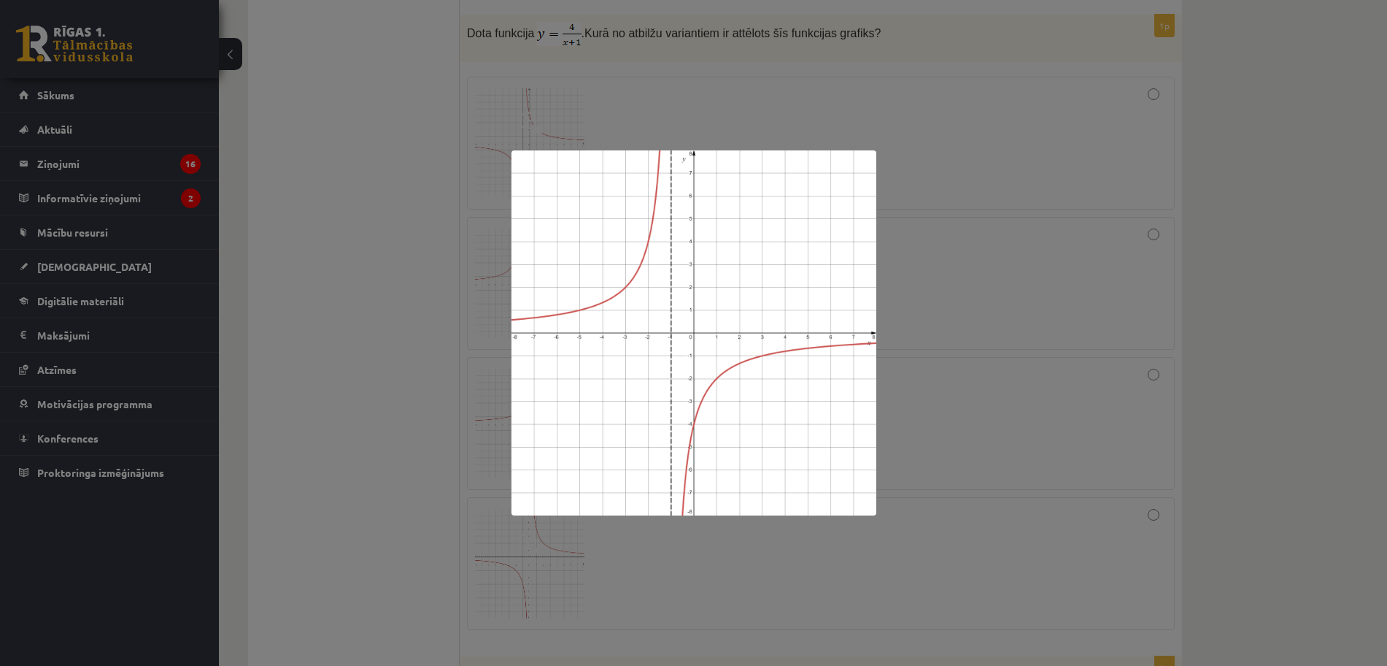
click at [934, 362] on div at bounding box center [693, 333] width 1387 height 666
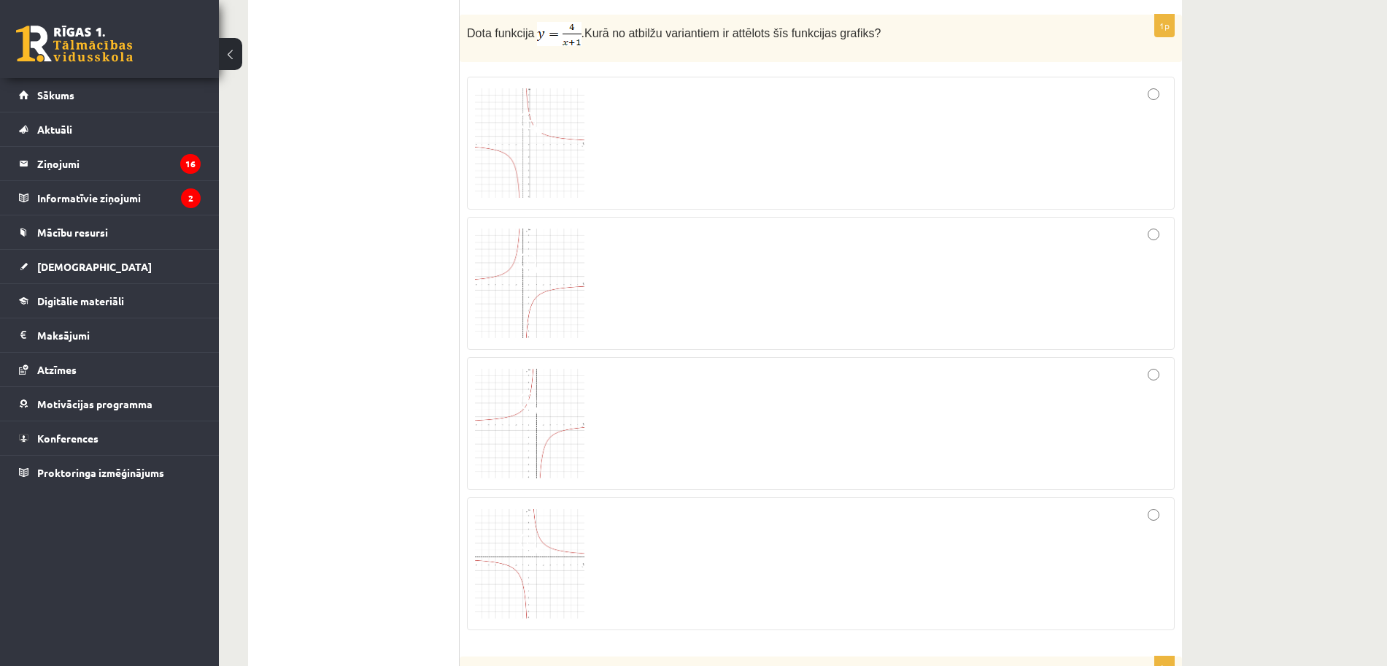
click at [493, 453] on img at bounding box center [529, 423] width 109 height 109
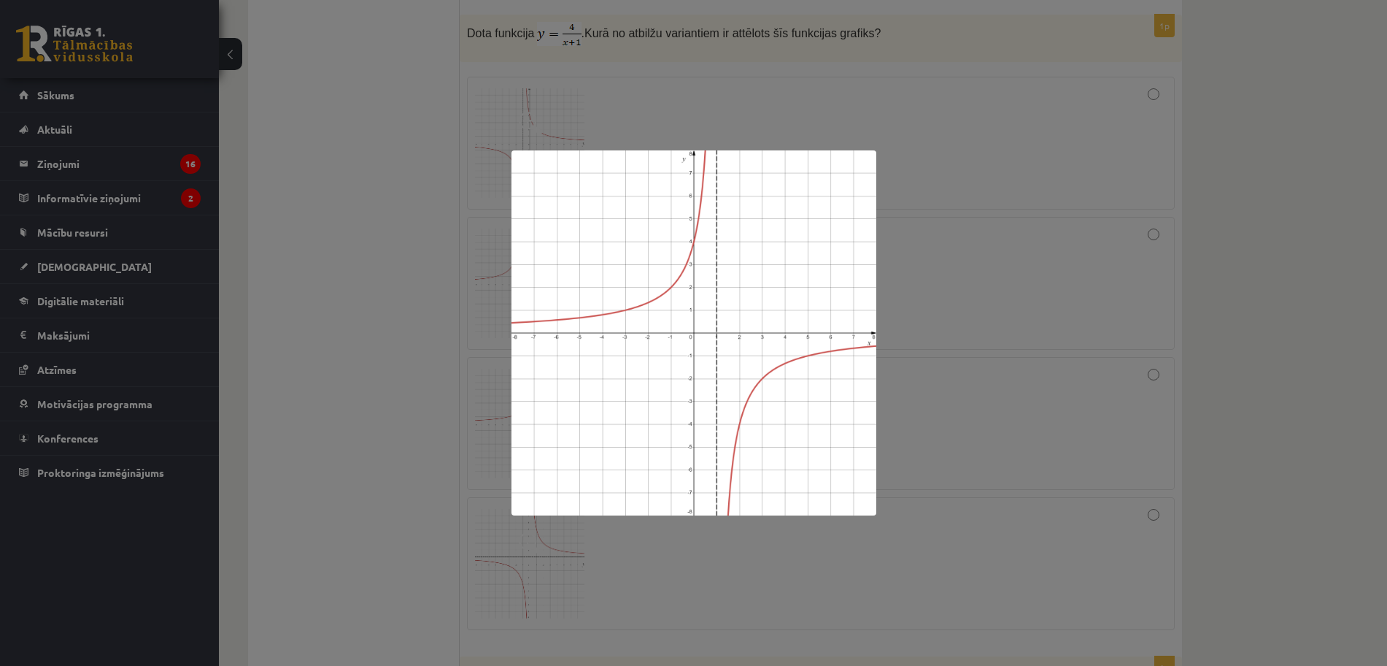
click at [880, 347] on div at bounding box center [693, 333] width 1387 height 666
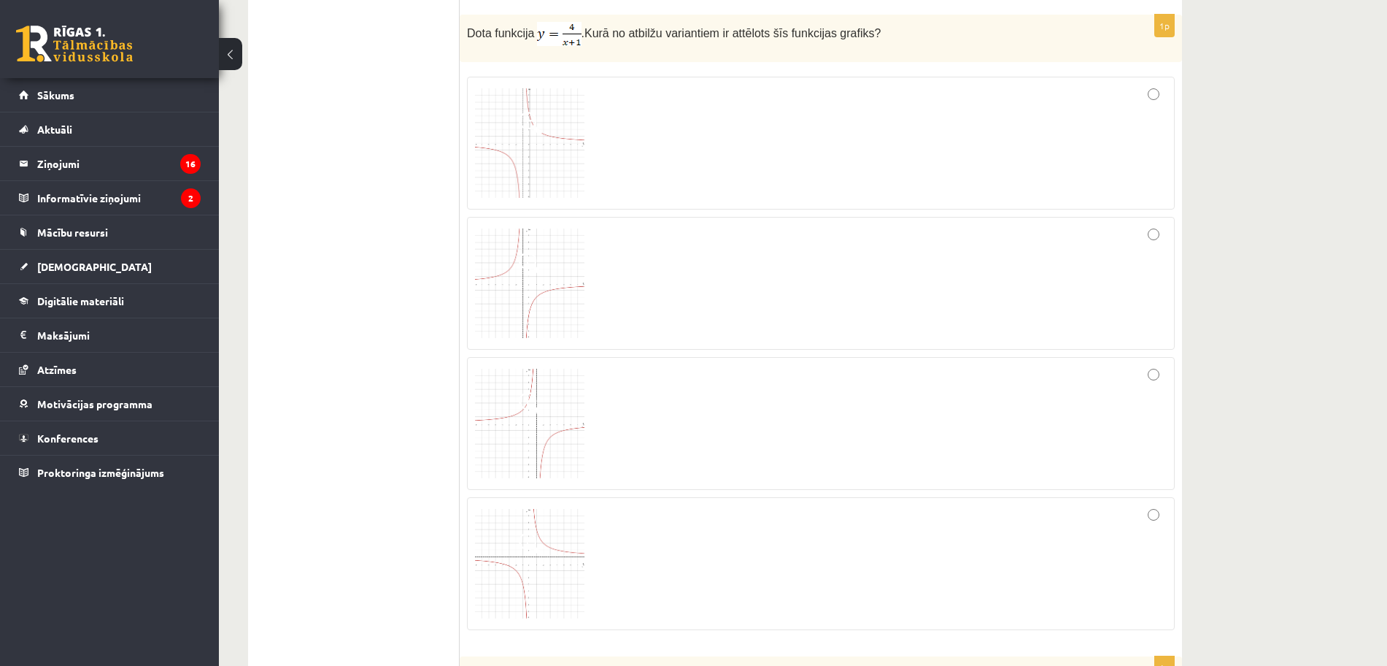
click at [962, 266] on div at bounding box center [821, 283] width 692 height 117
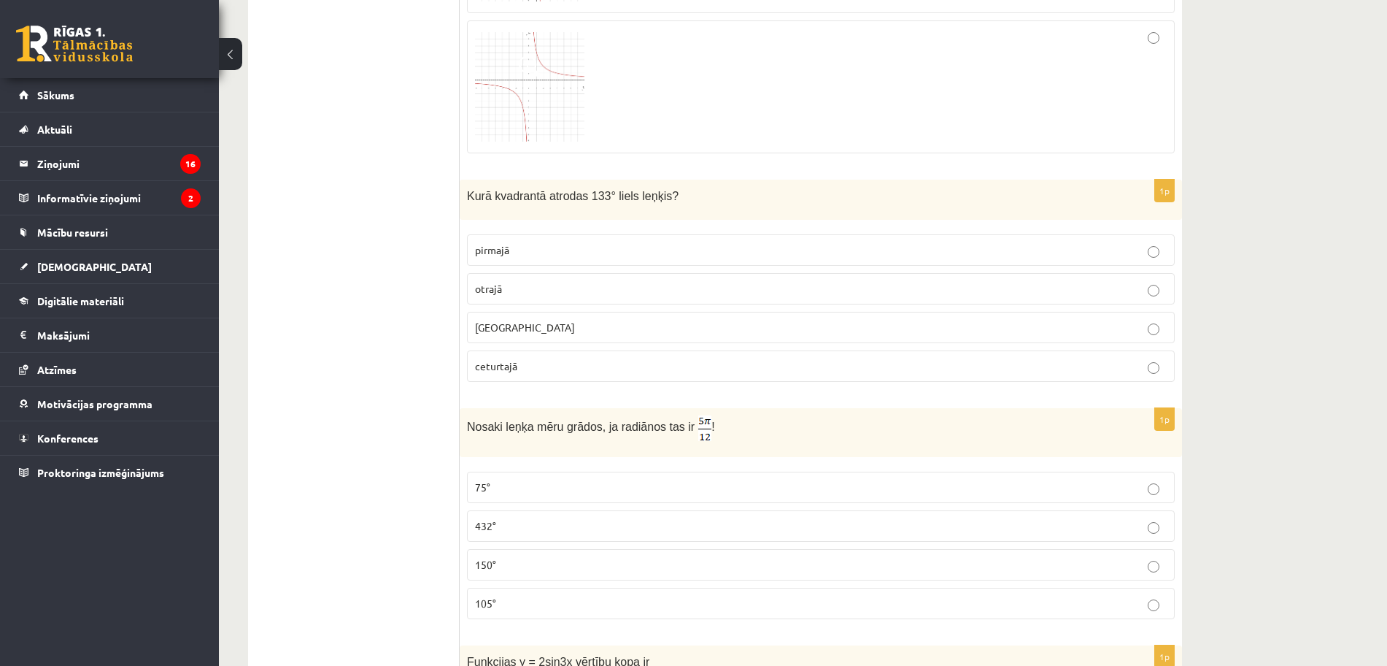
scroll to position [4947, 0]
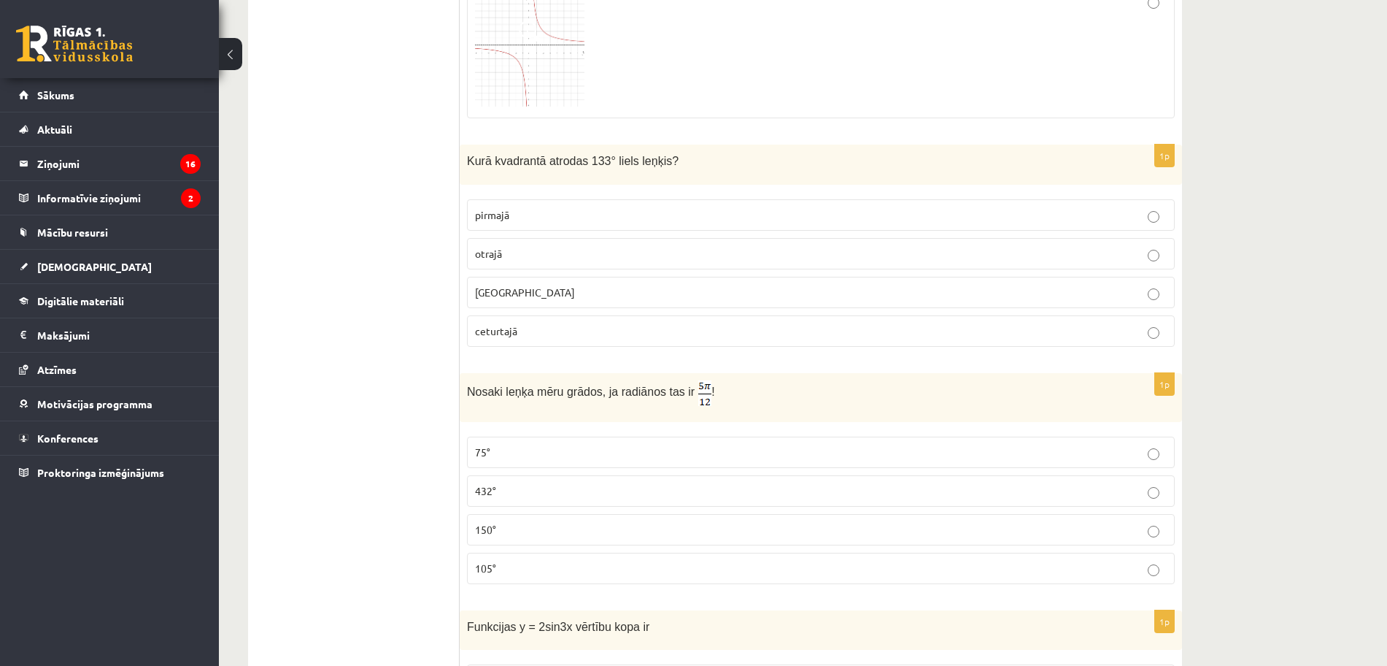
click at [1128, 246] on p "otrajā" at bounding box center [821, 253] width 692 height 15
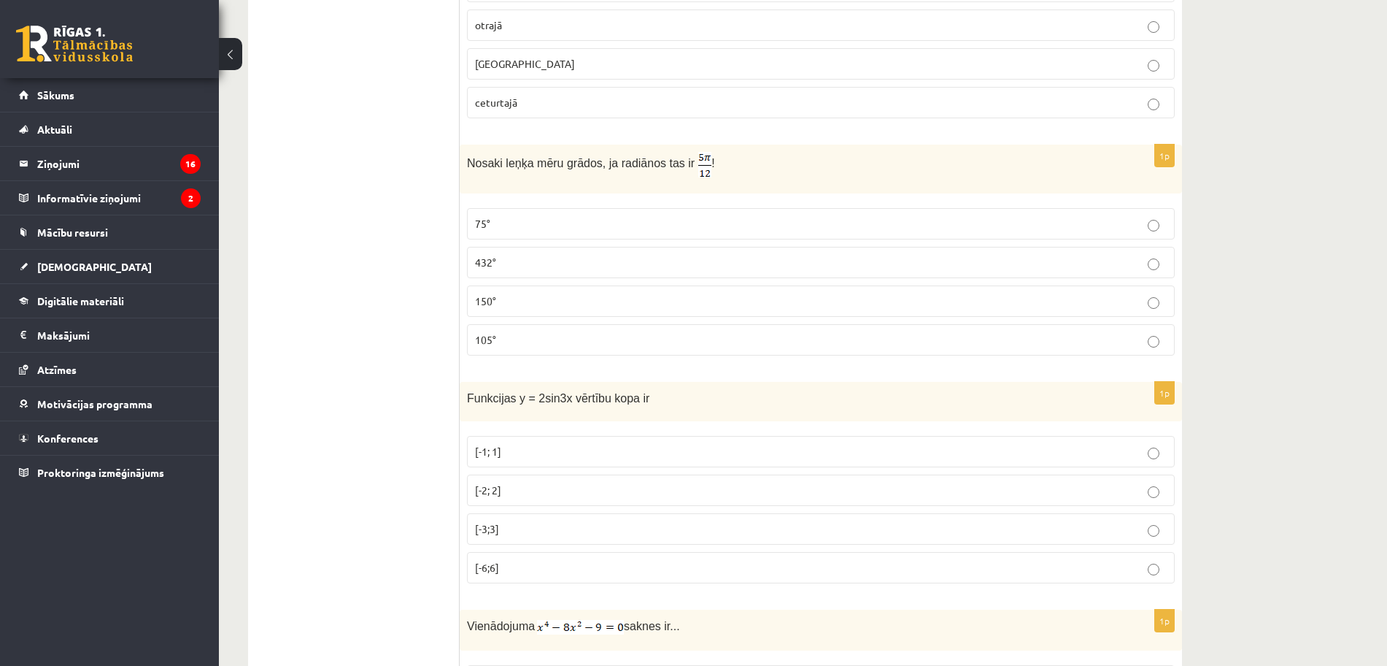
scroll to position [5185, 0]
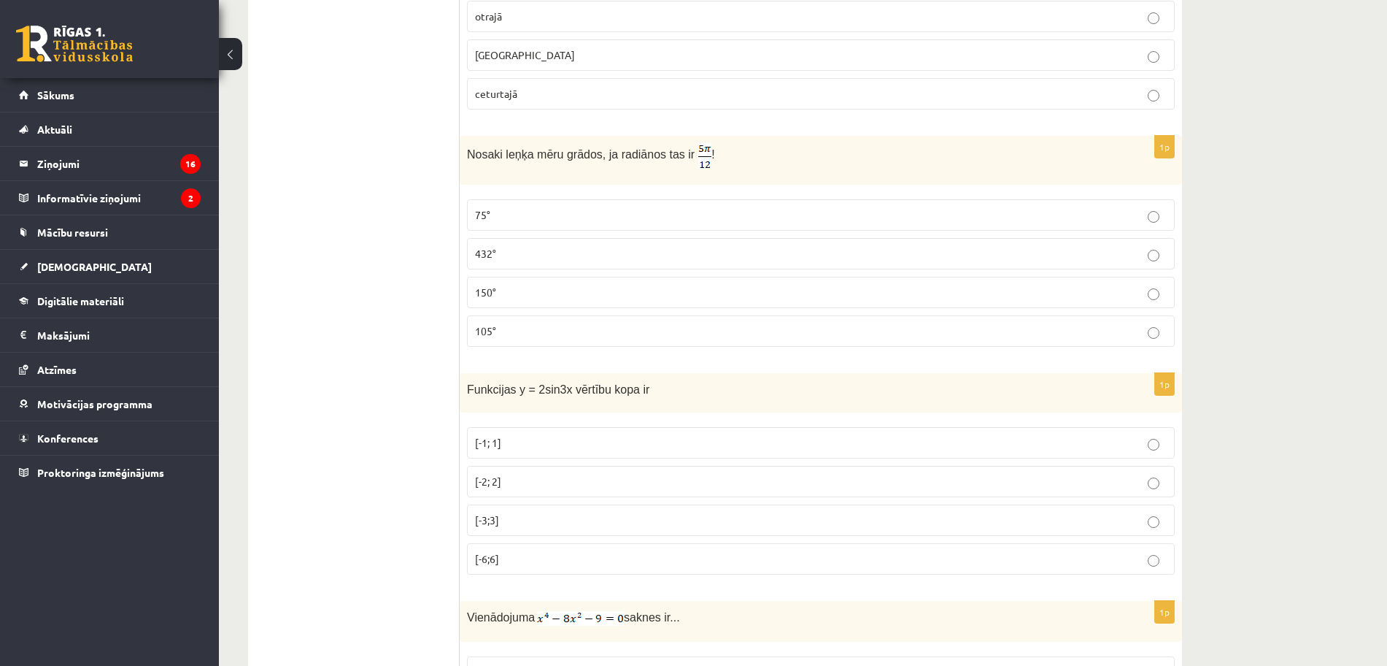
click at [1137, 217] on p "75°" at bounding box center [821, 214] width 692 height 15
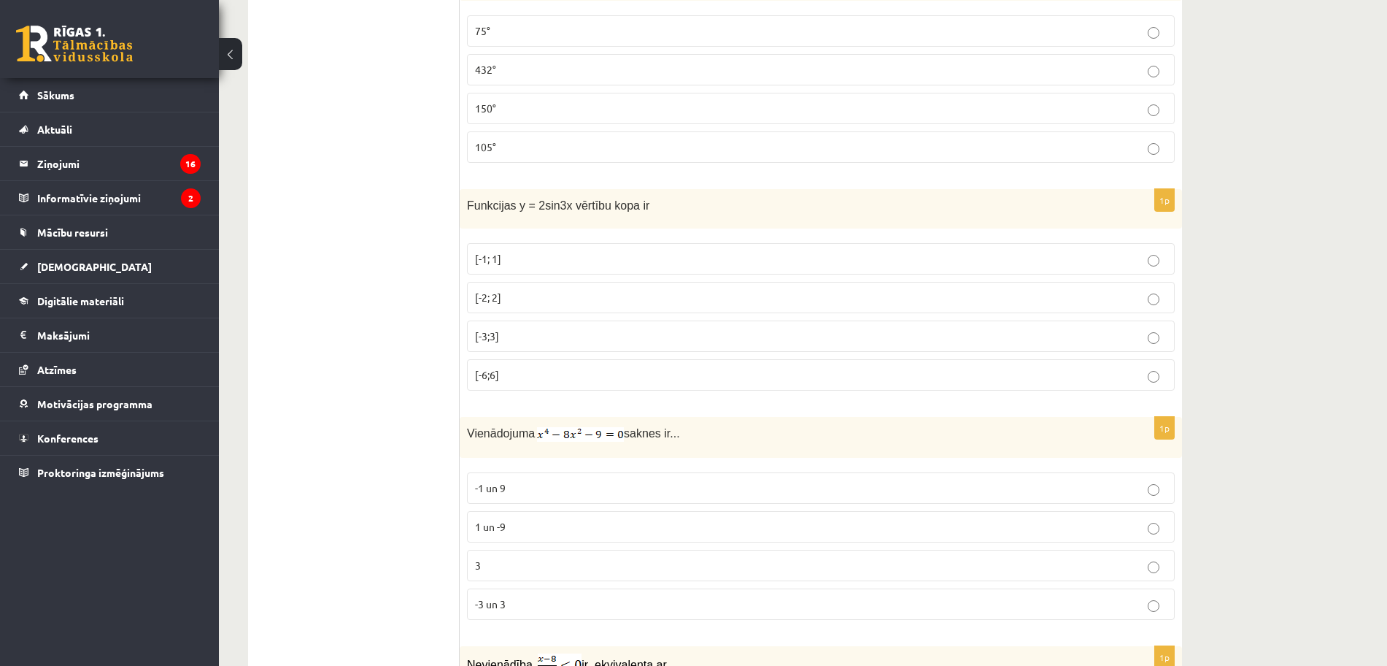
scroll to position [5377, 0]
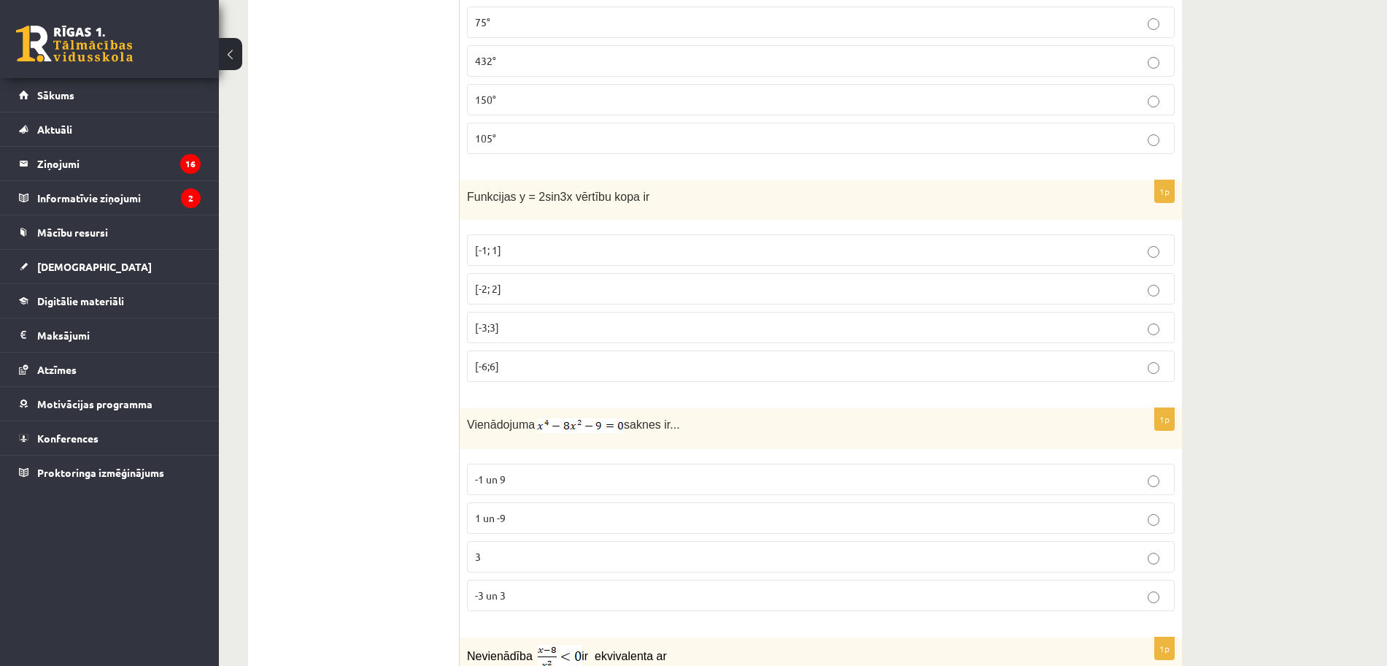
click at [1160, 285] on p "[-2; 2]" at bounding box center [821, 288] width 692 height 15
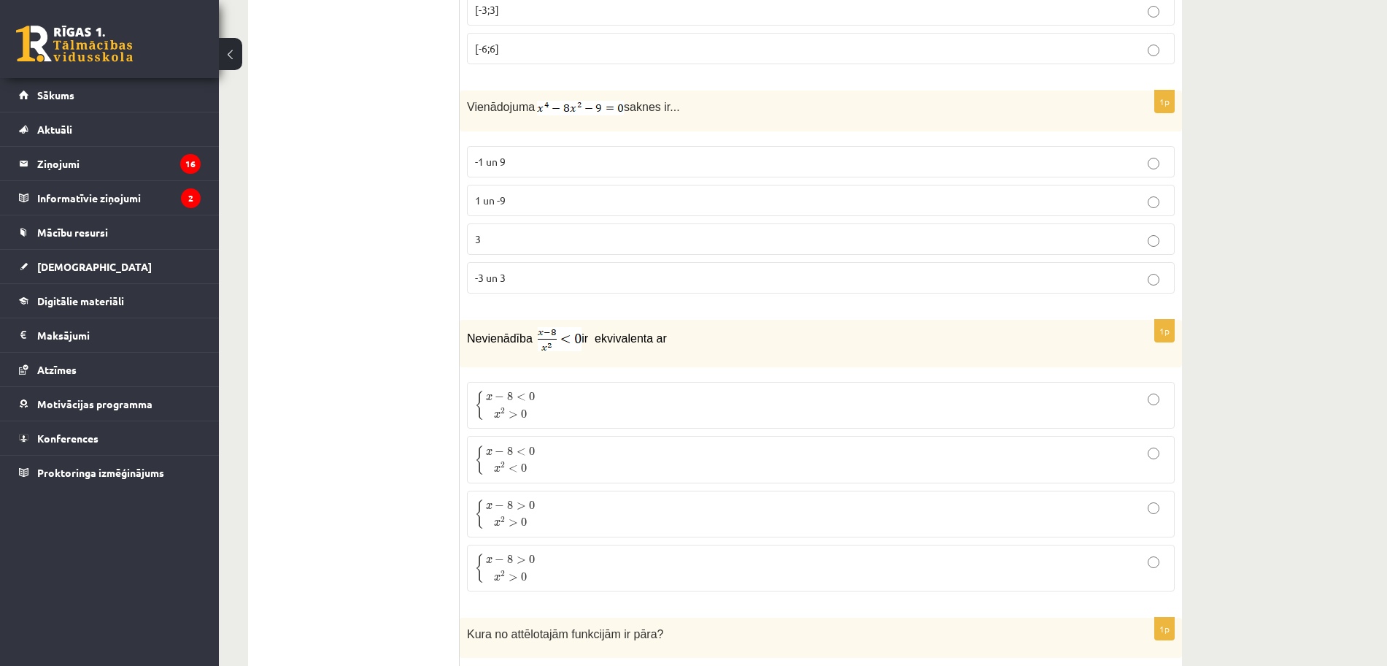
scroll to position [5704, 0]
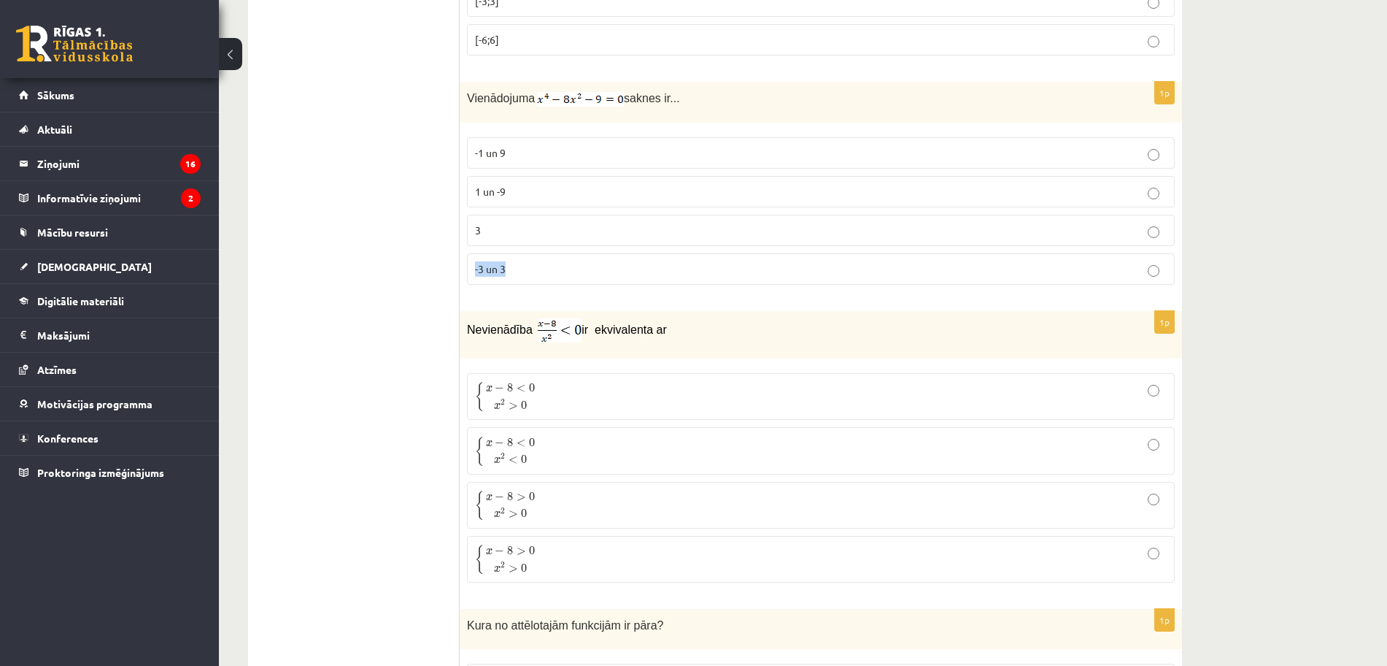
click at [1157, 269] on fieldset "-1 un 9 1 un -9 3 -3 un 3" at bounding box center [821, 209] width 708 height 159
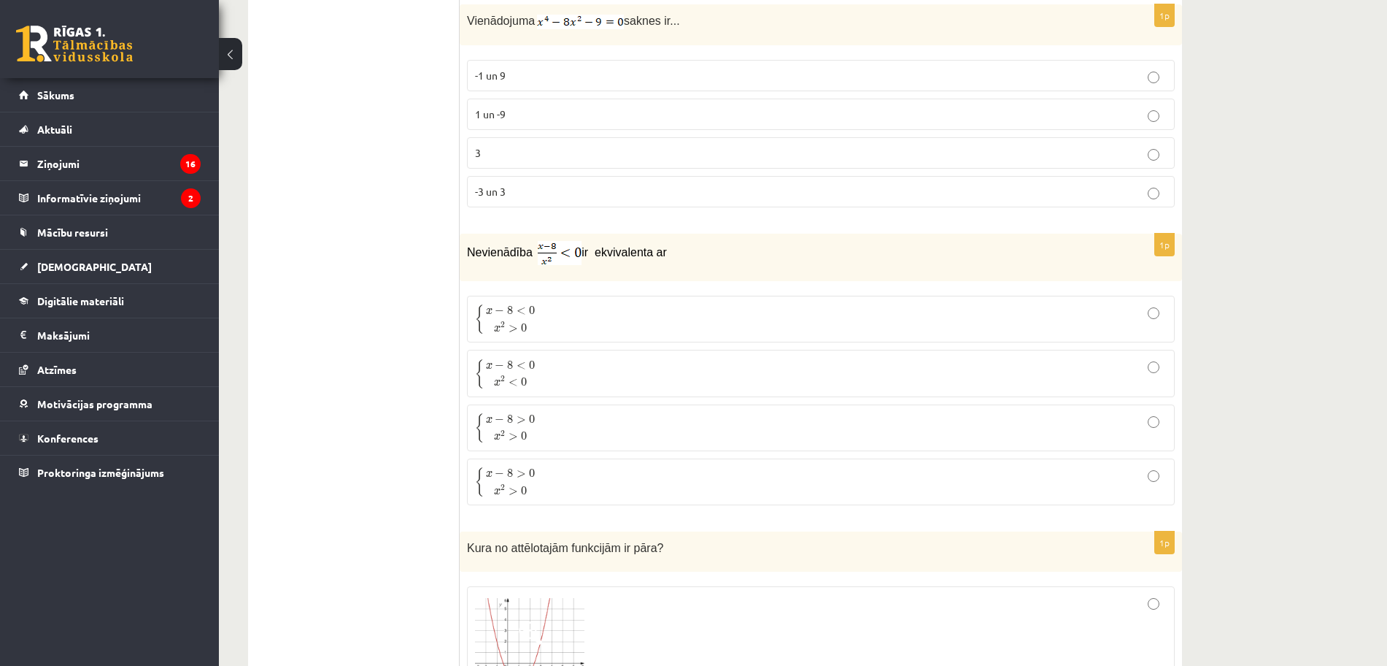
scroll to position [5790, 0]
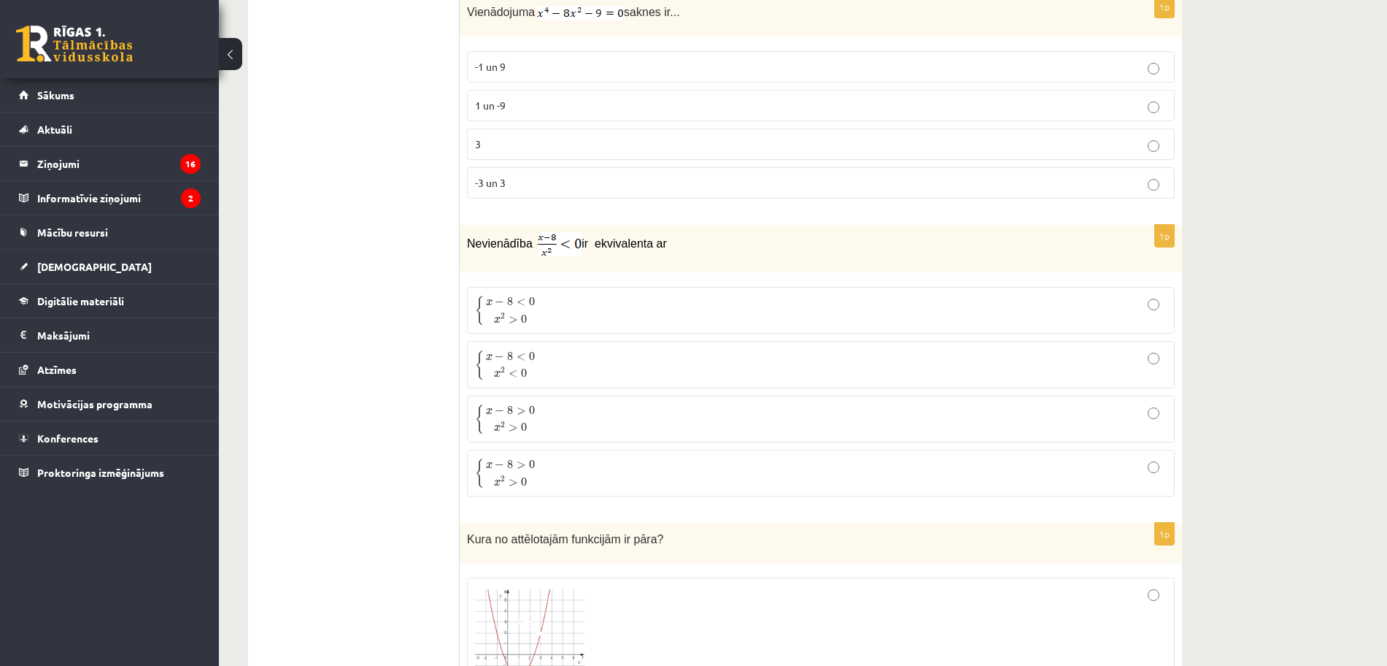
click at [800, 301] on p "{ x − 8 < 0 x 2 > 0 { x − 8 < 0 x 2 > 0" at bounding box center [821, 310] width 692 height 31
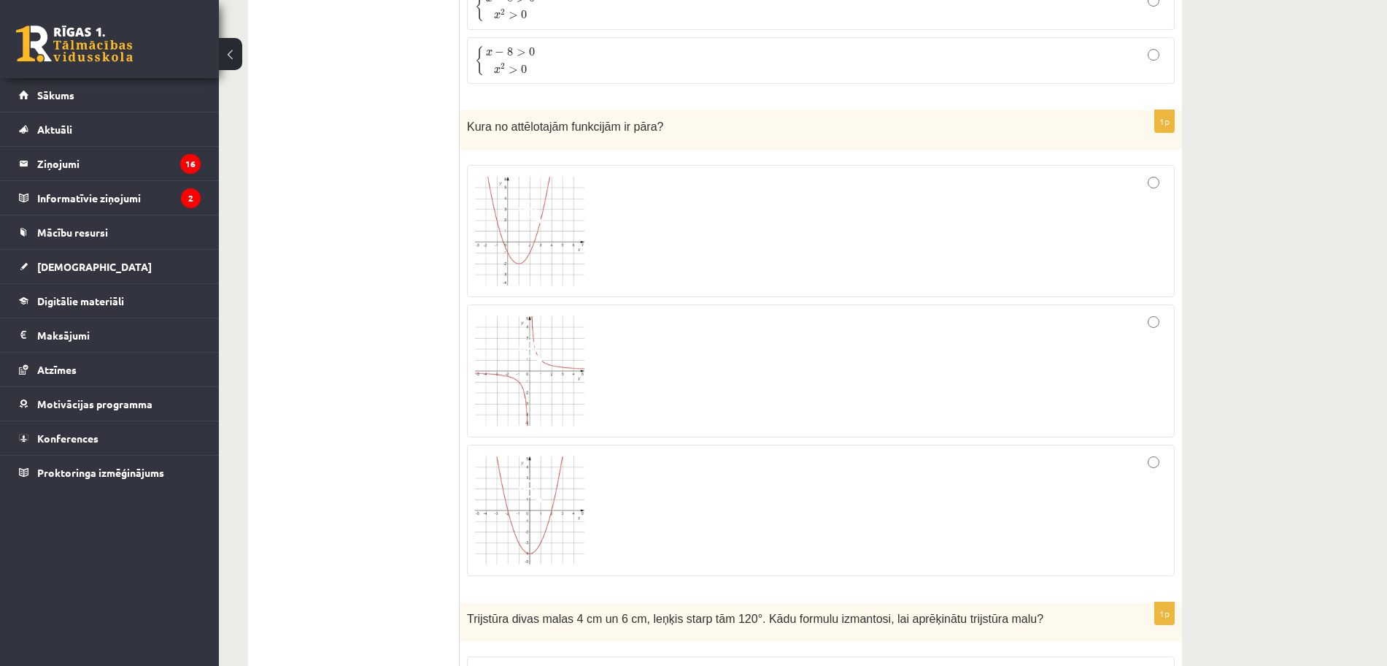
scroll to position [6228, 0]
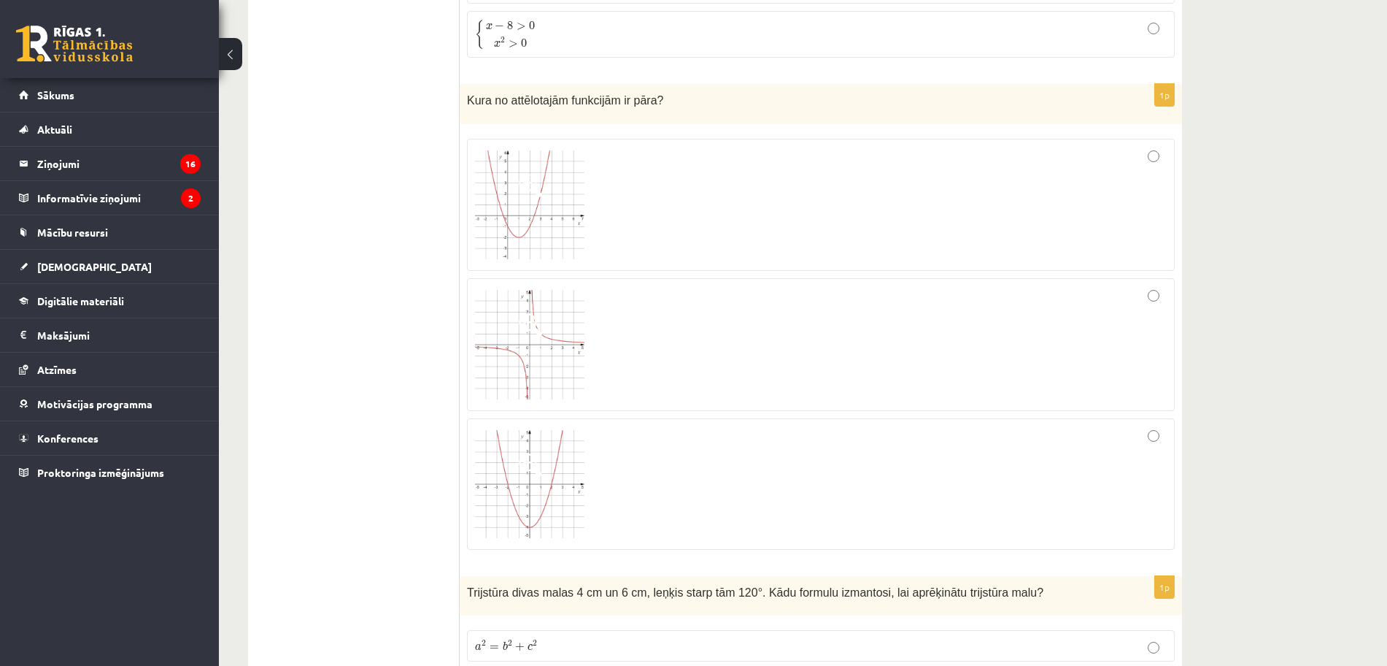
click at [1163, 481] on div at bounding box center [821, 483] width 692 height 115
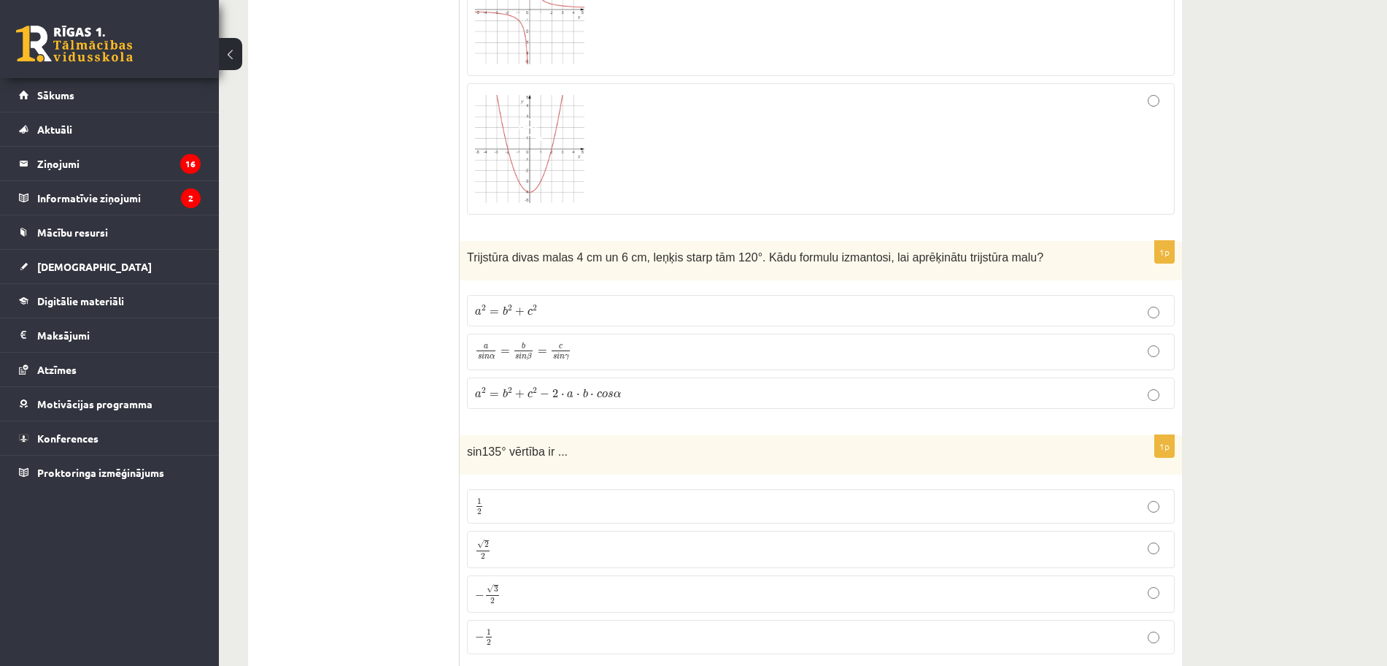
scroll to position [6643, 0]
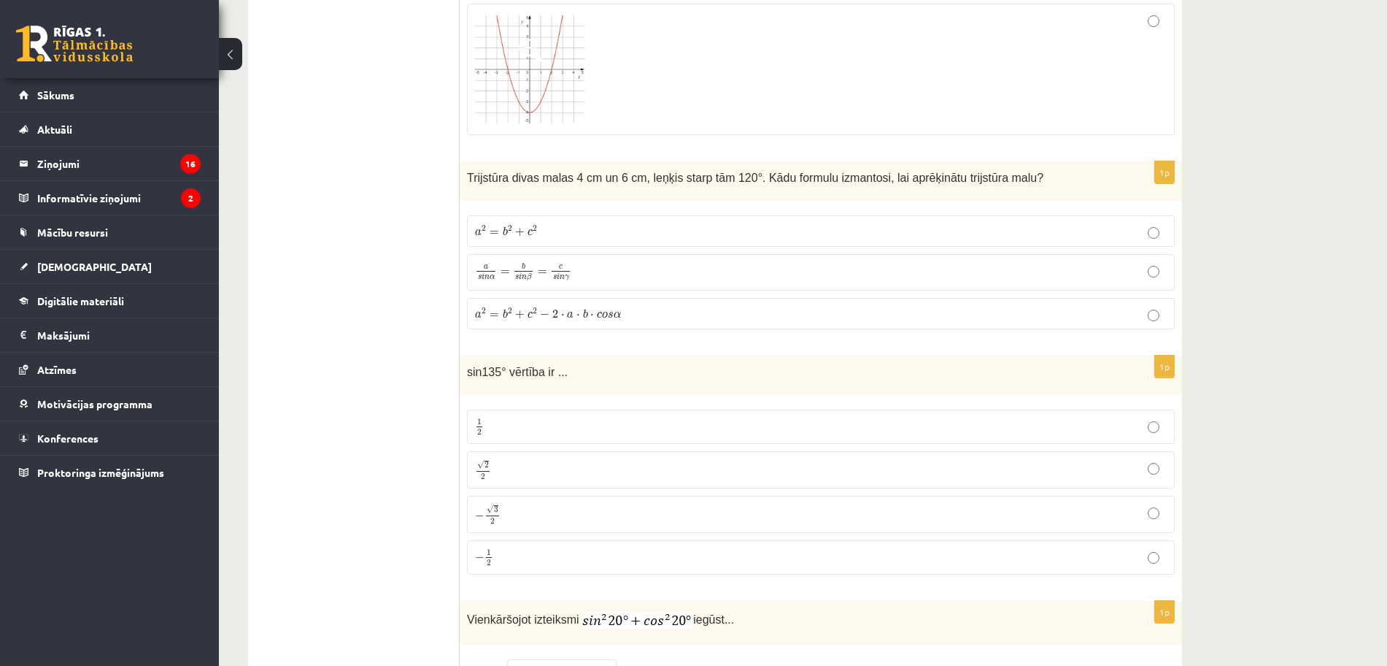
click at [1112, 318] on label "a 2 = b 2 + c 2 − 2 ⋅ a ⋅ b ⋅ c o s α a 2 = b 2 + c 2 − 2 ⋅ a ⋅ b ⋅ c o s α" at bounding box center [821, 313] width 708 height 31
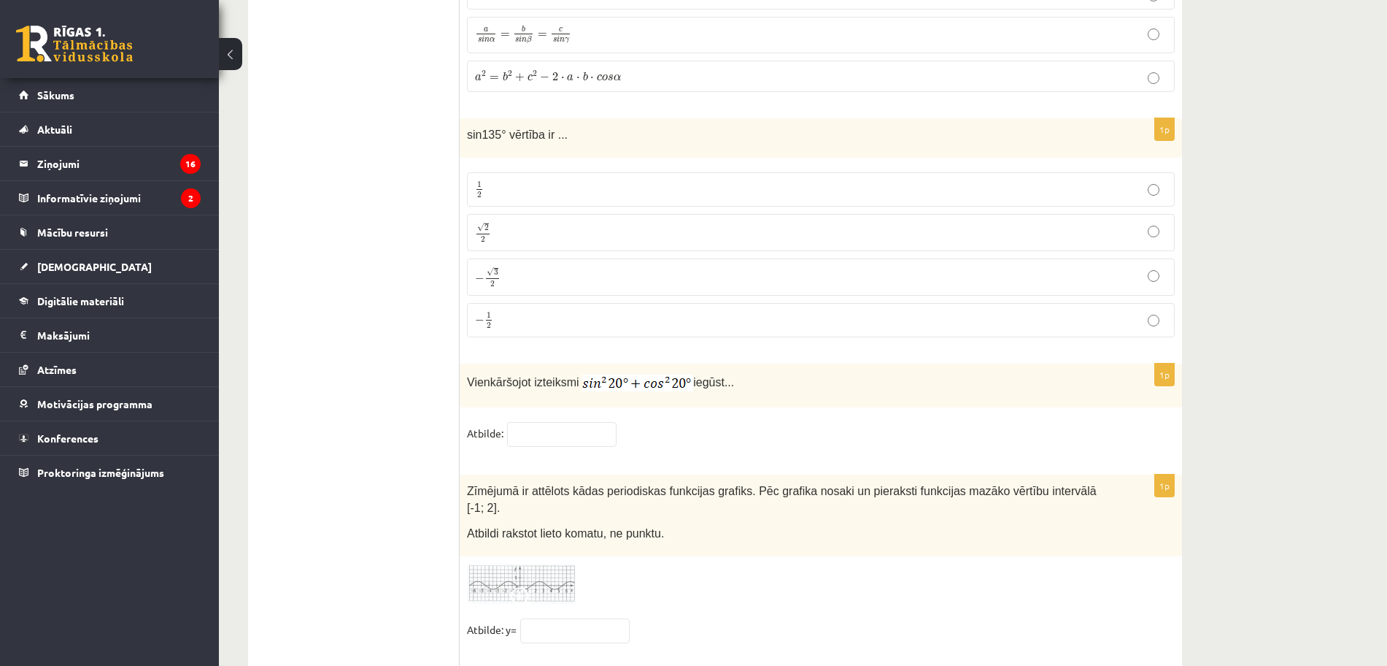
scroll to position [6889, 0]
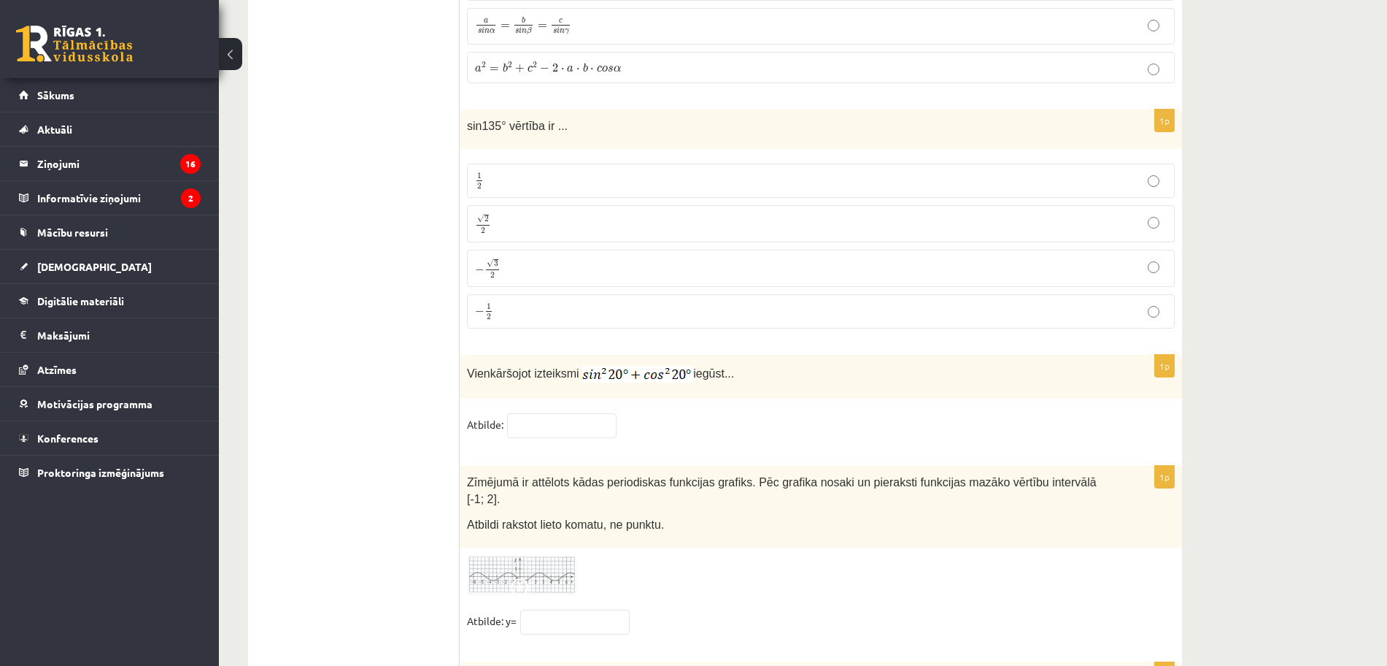
click at [1114, 230] on label "√ 2 2 2 2" at bounding box center [821, 223] width 708 height 37
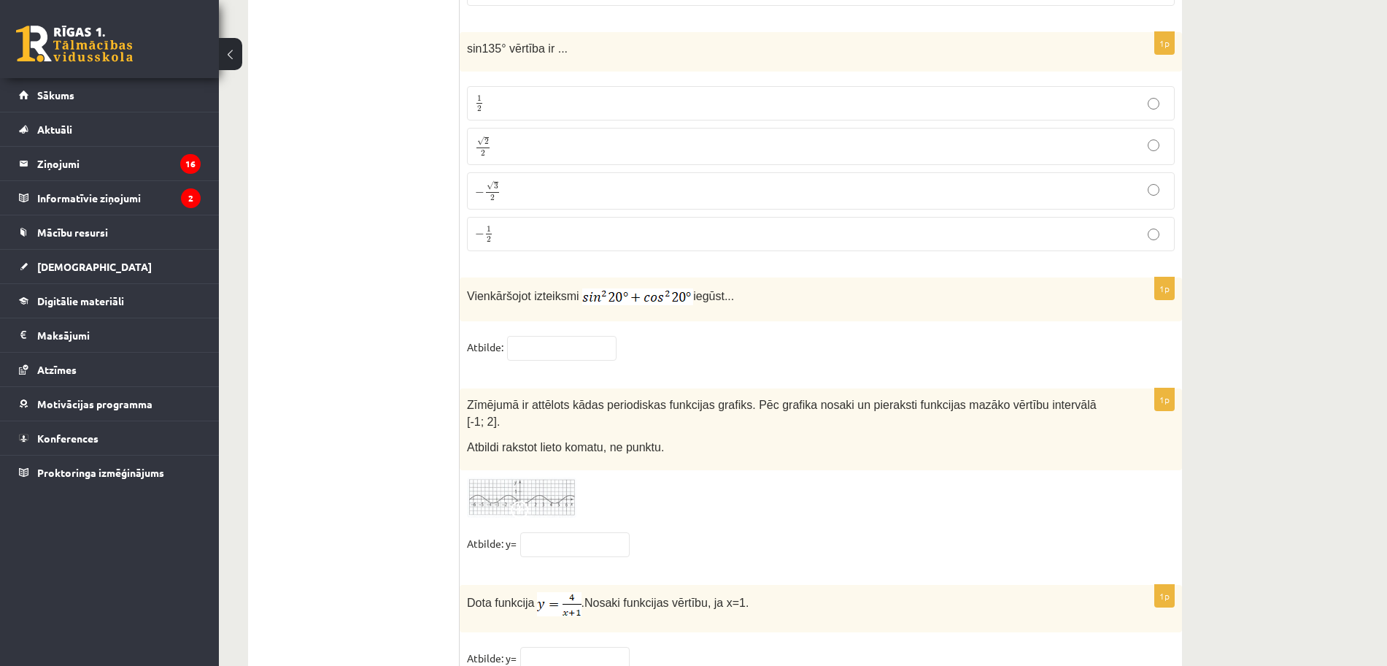
scroll to position [7011, 0]
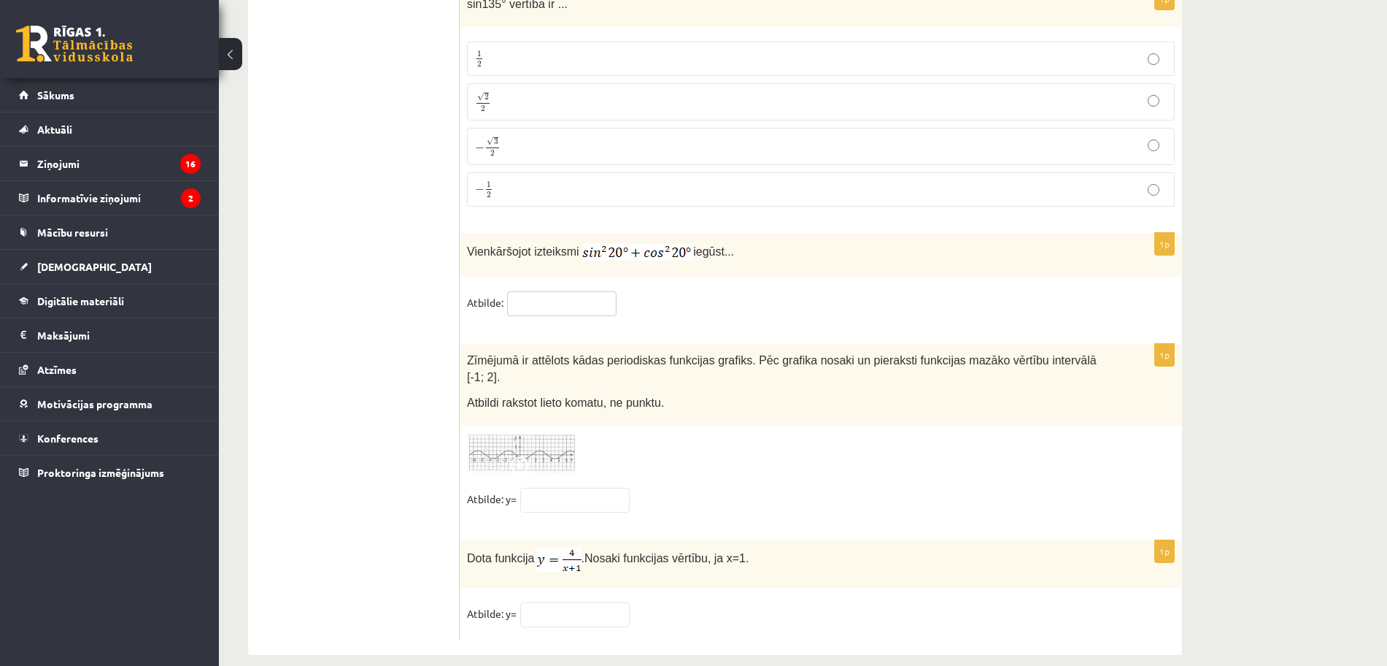
click at [536, 291] on input "text" at bounding box center [561, 303] width 109 height 25
type input "*"
click at [750, 436] on div at bounding box center [821, 453] width 708 height 40
click at [602, 488] on input "text" at bounding box center [574, 500] width 109 height 25
type input "***"
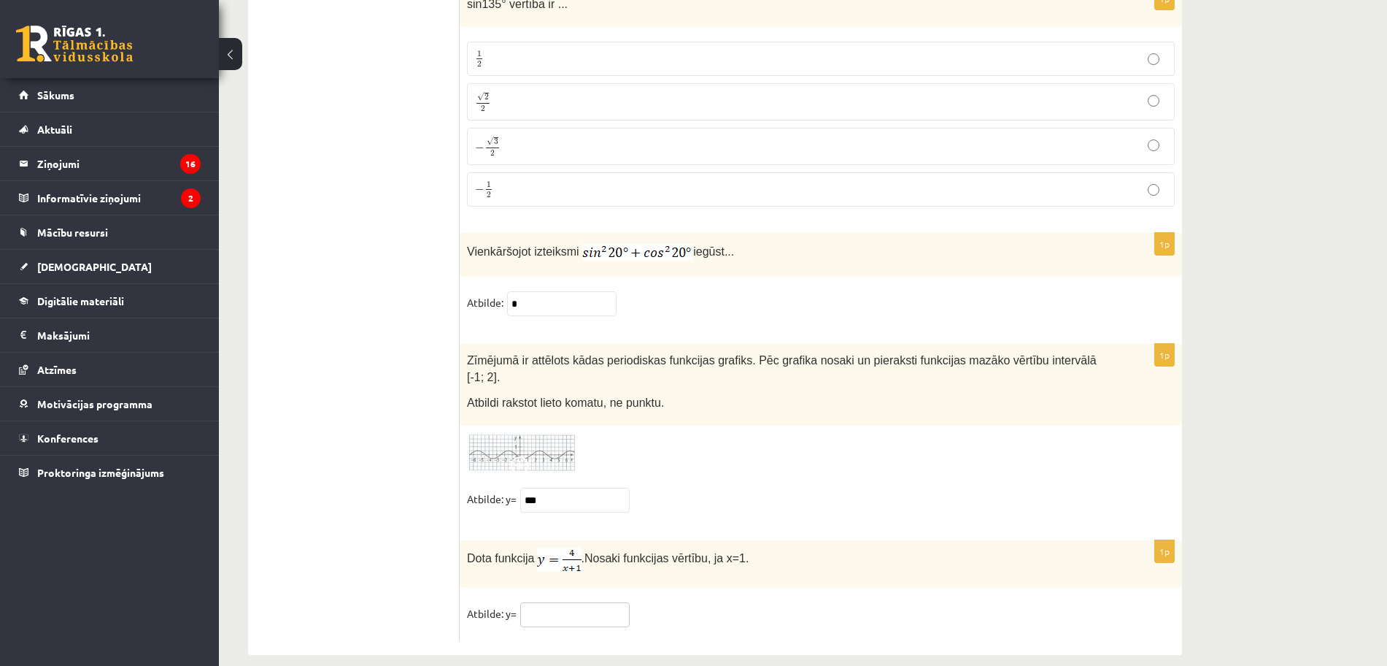
click at [601, 602] on input "text" at bounding box center [574, 614] width 109 height 25
type input "*"
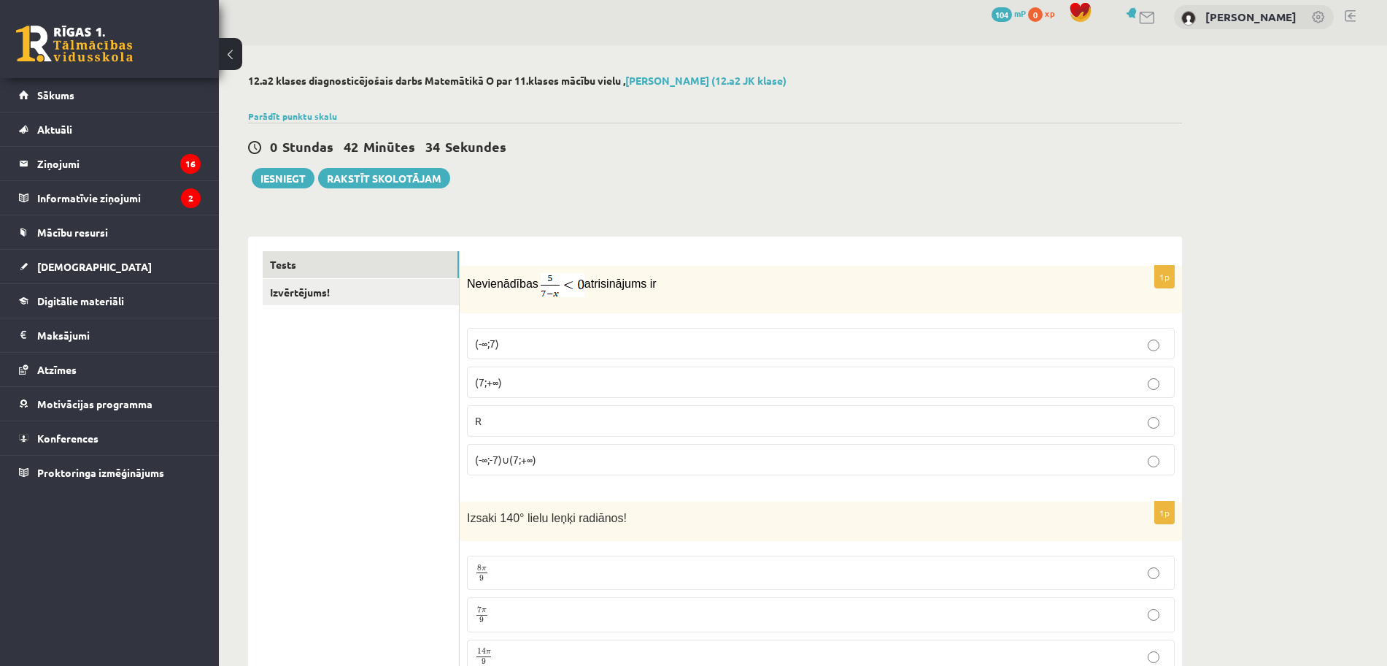
scroll to position [0, 0]
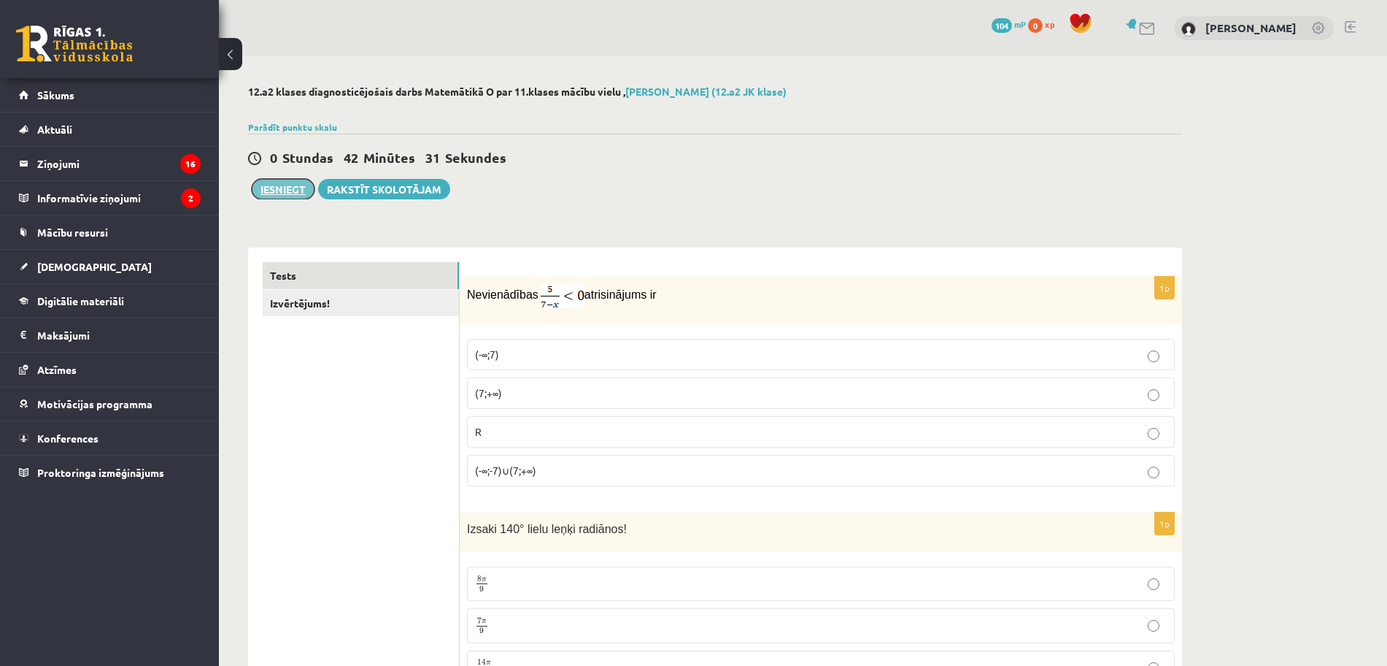
click at [282, 185] on button "Iesniegt" at bounding box center [283, 189] width 63 height 20
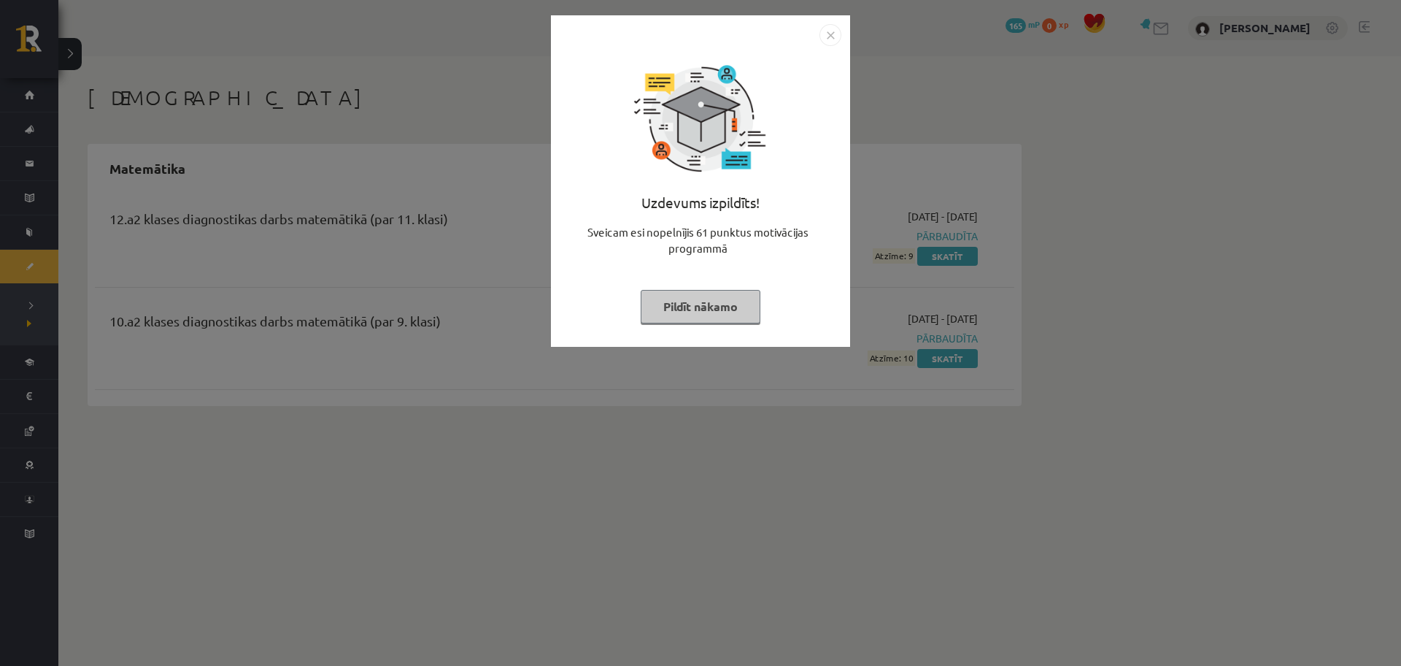
click at [721, 329] on div "Uzdevums izpildīts! Sveicam esi nopelnījis 61 punktus motivācijas programmā Pil…" at bounding box center [701, 192] width 282 height 292
click at [718, 305] on button "Pildīt nākamo" at bounding box center [701, 307] width 120 height 34
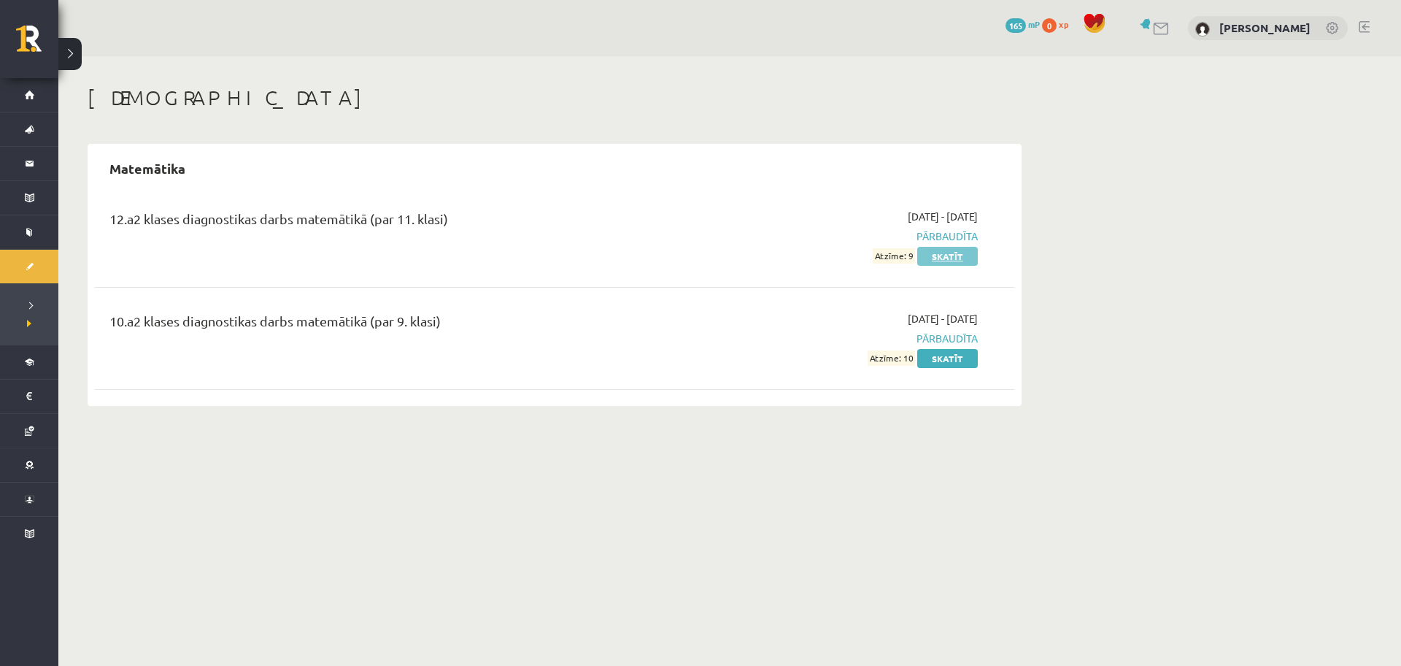
click at [943, 247] on link "Skatīt" at bounding box center [947, 256] width 61 height 19
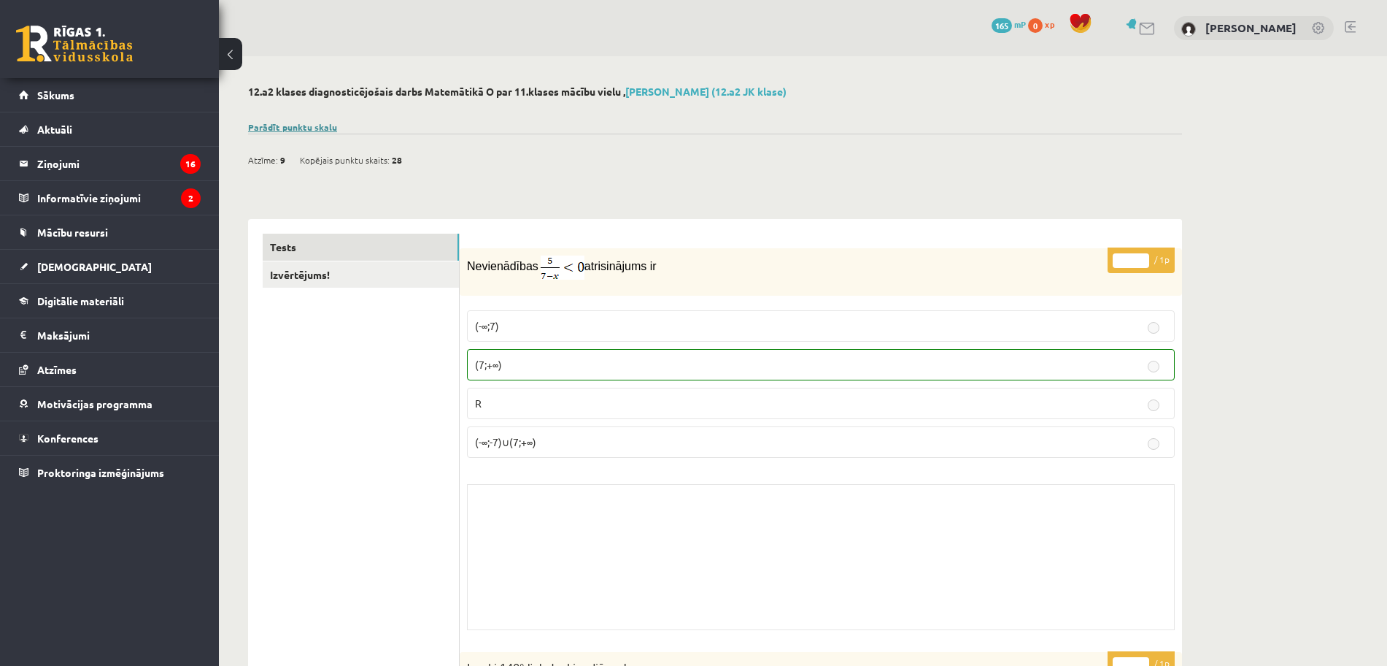
click at [315, 126] on link "Parādīt punktu skalu" at bounding box center [292, 127] width 89 height 12
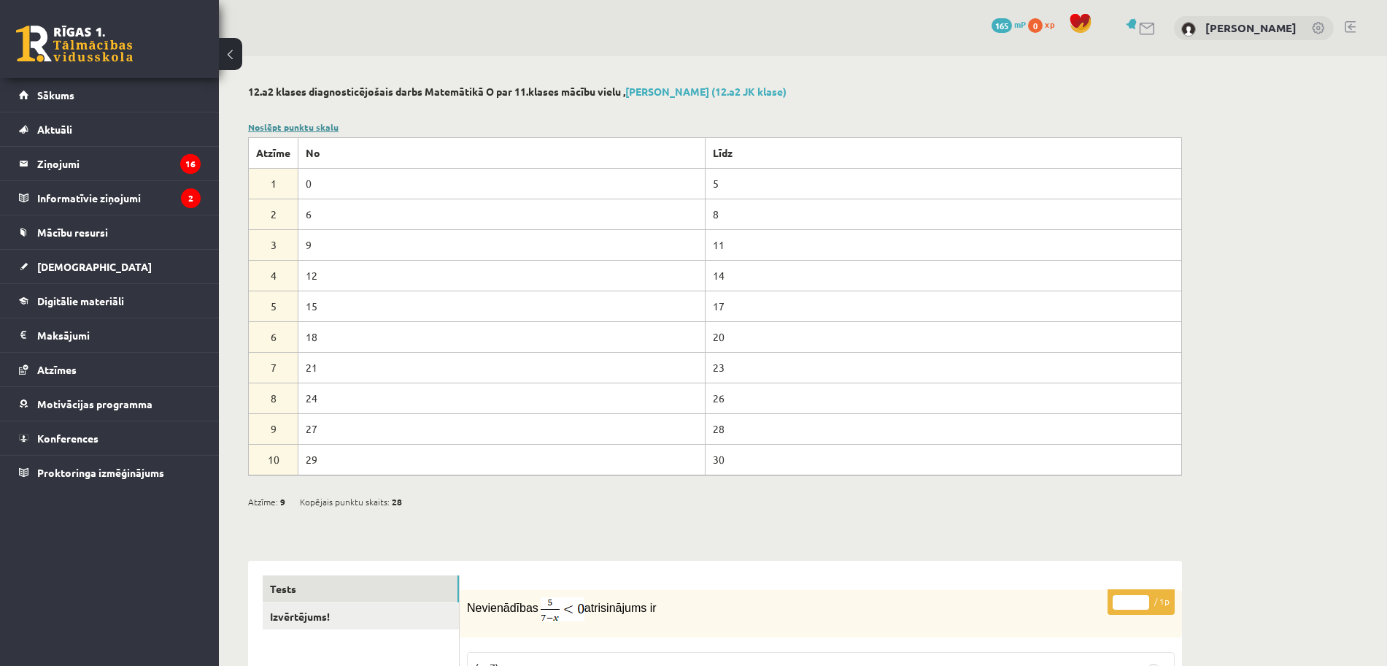
click at [315, 126] on link "Noslēpt punktu skalu" at bounding box center [293, 127] width 90 height 12
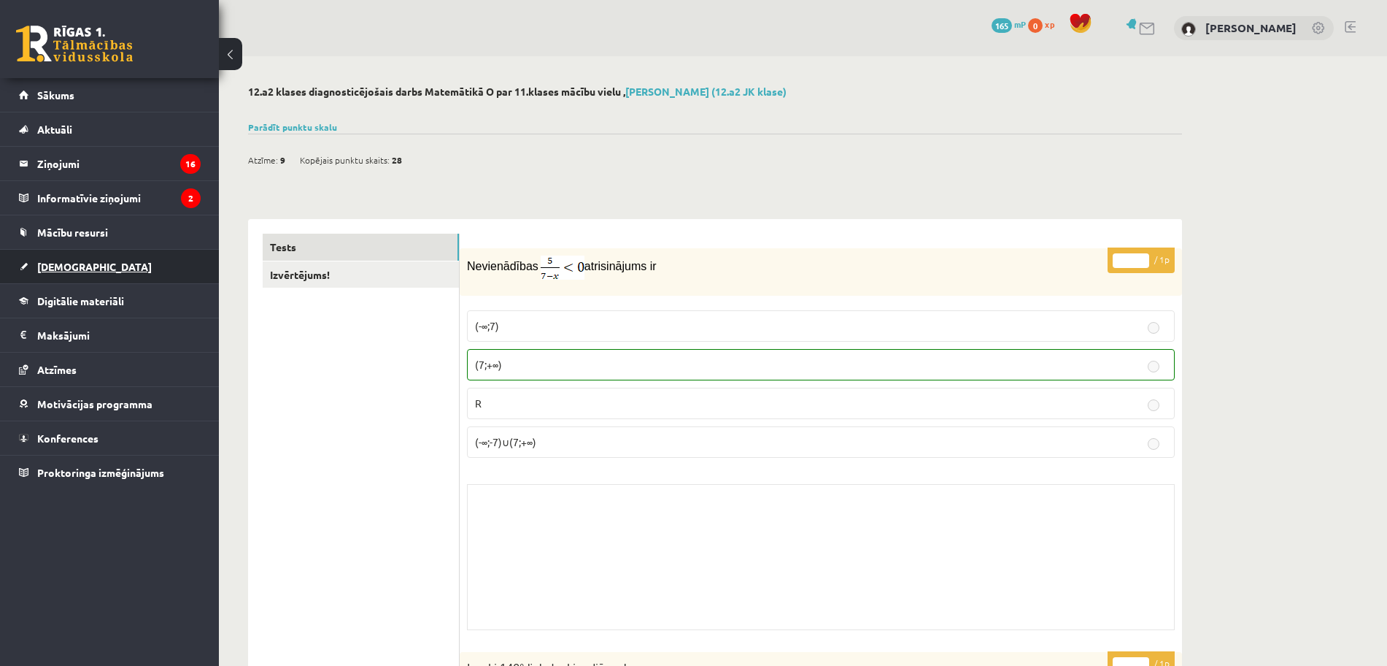
click at [88, 258] on link "[DEMOGRAPHIC_DATA]" at bounding box center [110, 267] width 182 height 34
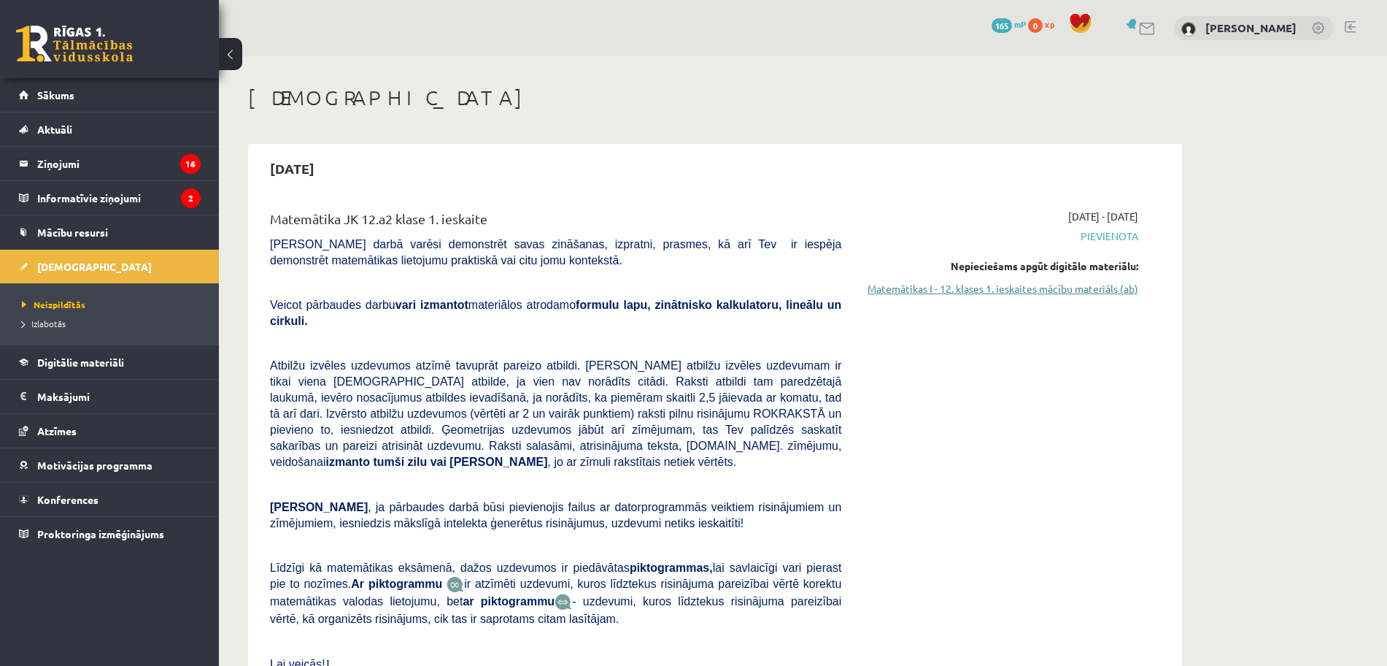
click at [1029, 294] on link "Matemātikas I - 12. klases 1. ieskaites mācību materiāls (ab)" at bounding box center [1000, 288] width 275 height 15
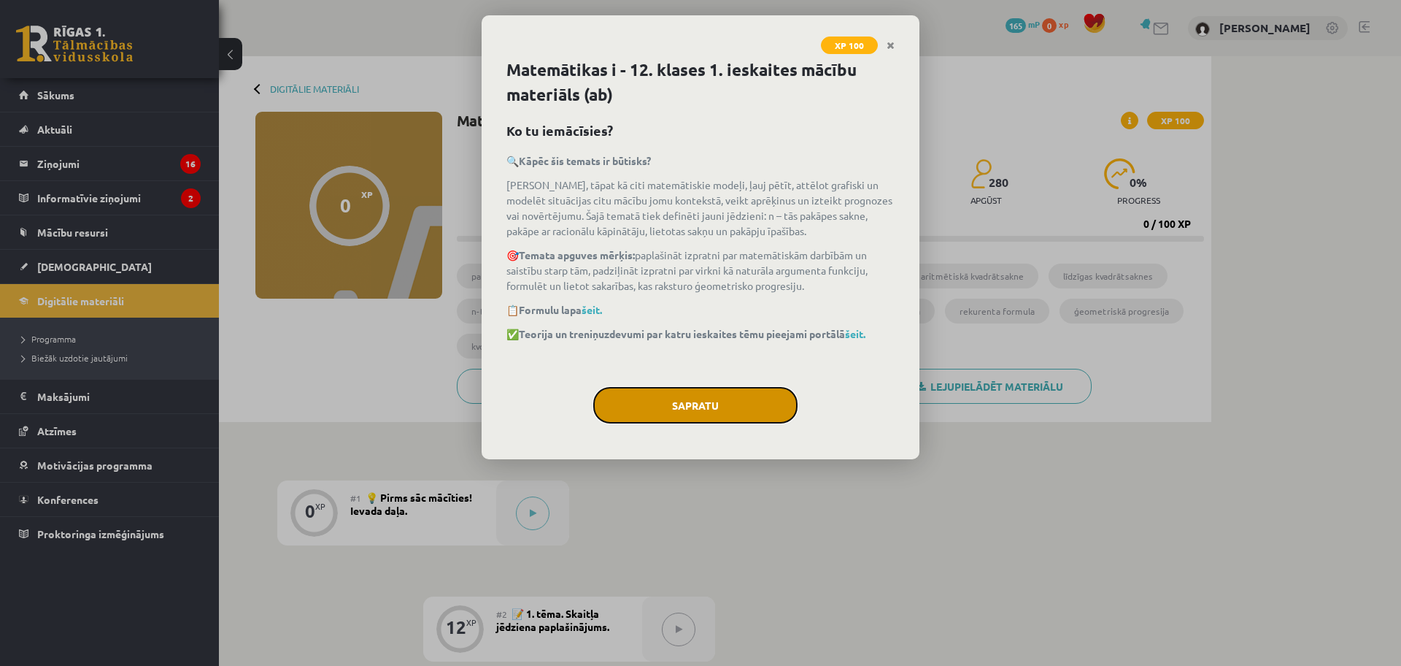
click at [776, 401] on button "Sapratu" at bounding box center [695, 405] width 204 height 36
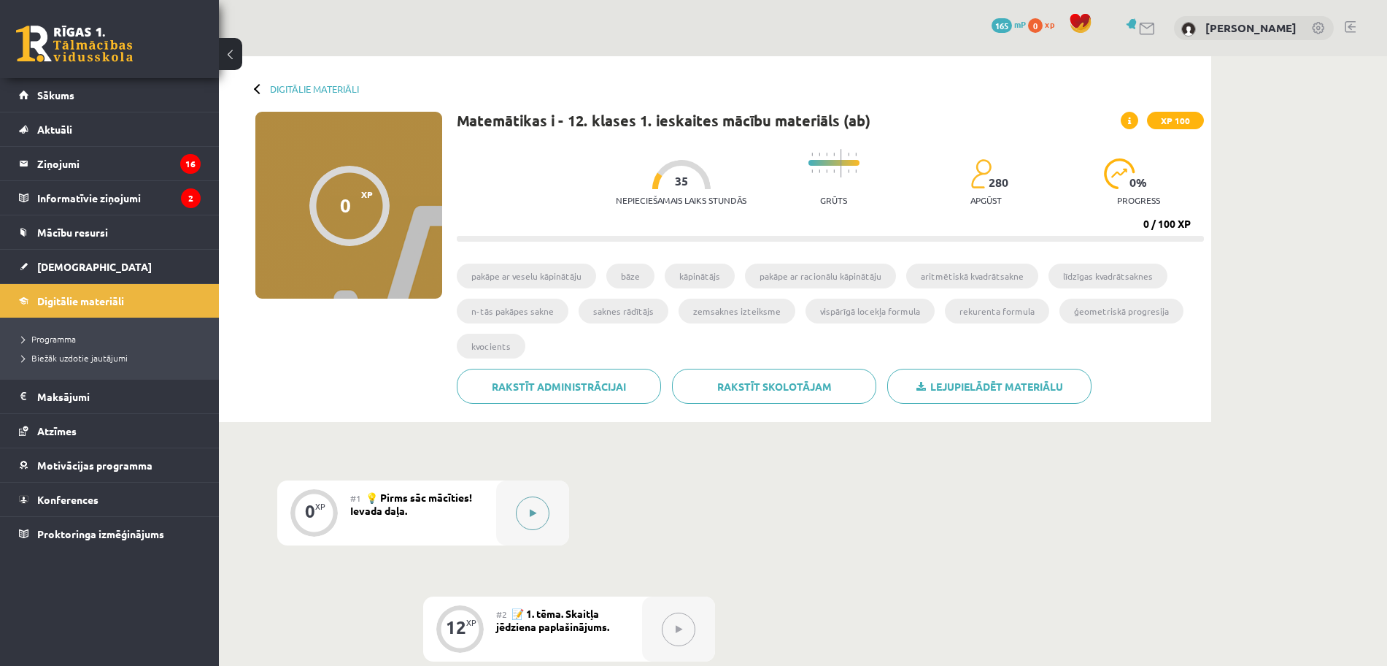
click at [538, 515] on button at bounding box center [533, 513] width 34 height 34
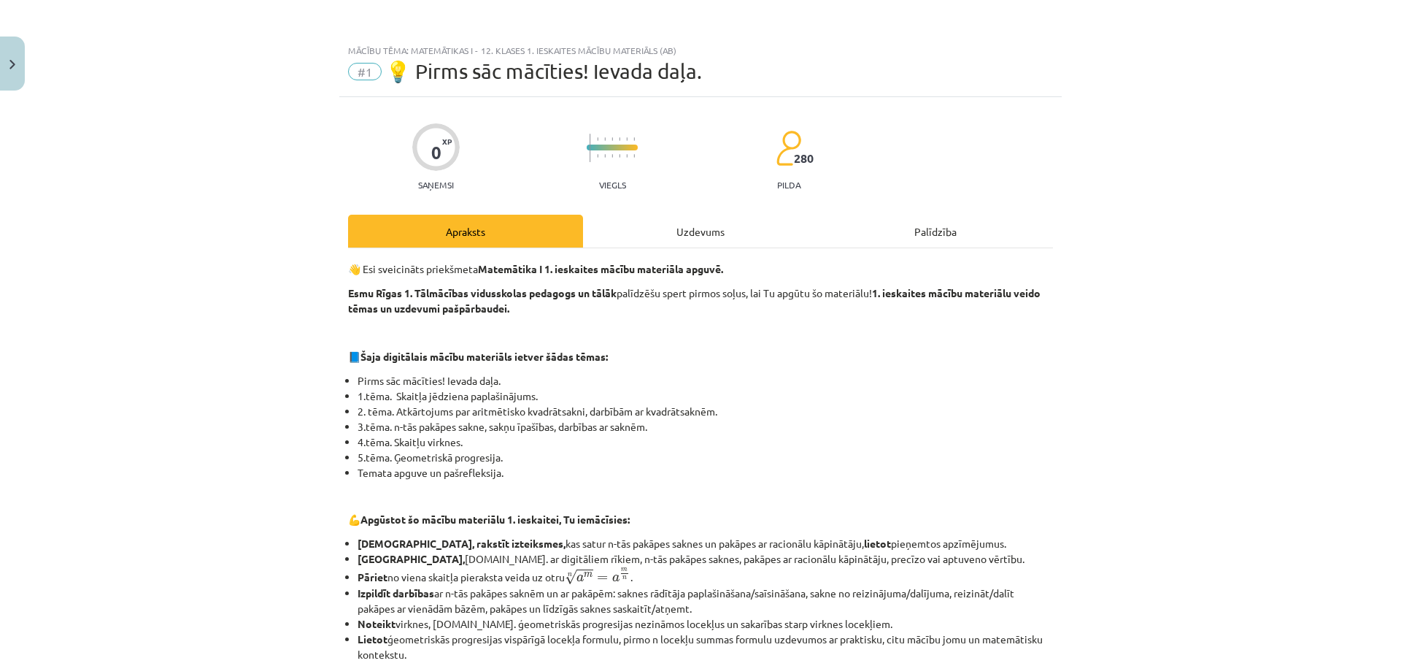
click at [679, 242] on div "Uzdevums" at bounding box center [700, 231] width 235 height 33
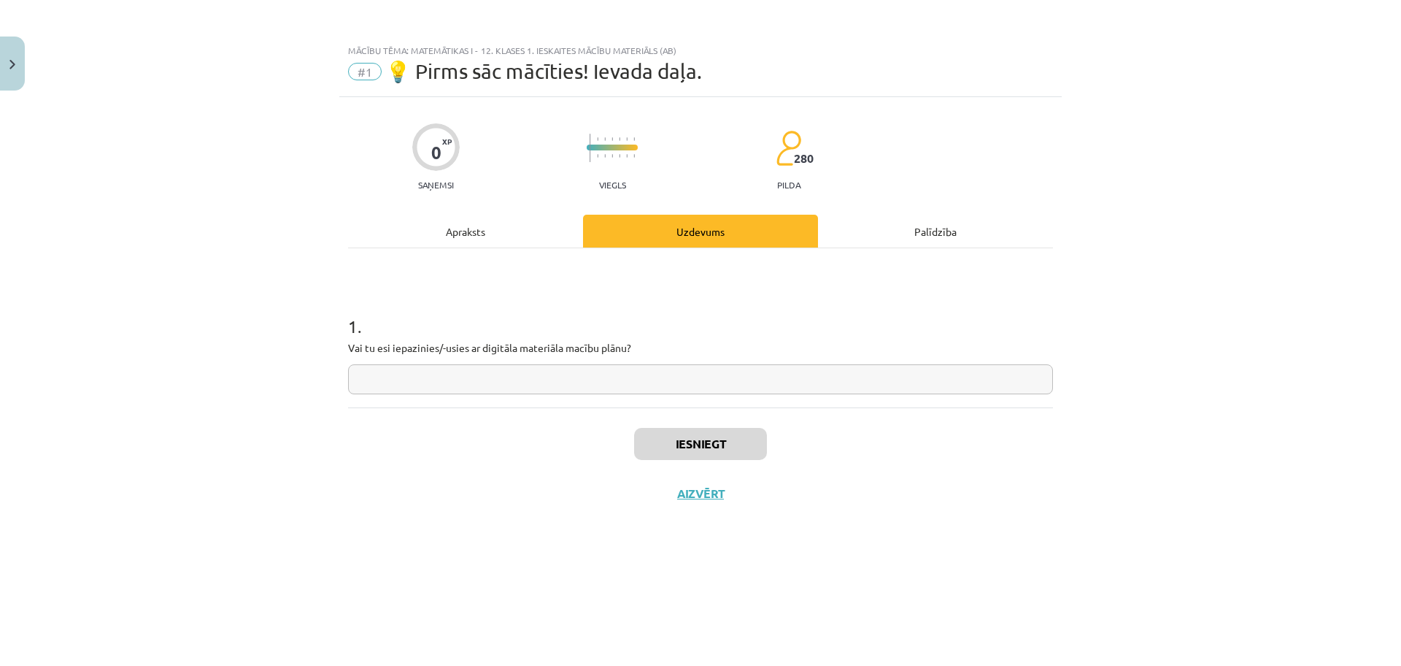
click at [604, 385] on input "text" at bounding box center [700, 379] width 705 height 30
click at [1192, 519] on div "Mācību tēma: Matemātikas i - 12. klases 1. ieskaites mācību materiāls (ab) #1 💡…" at bounding box center [700, 333] width 1401 height 666
click at [850, 384] on input "***" at bounding box center [700, 379] width 705 height 30
type input "**********"
click at [734, 434] on button "Iesniegt" at bounding box center [700, 444] width 133 height 32
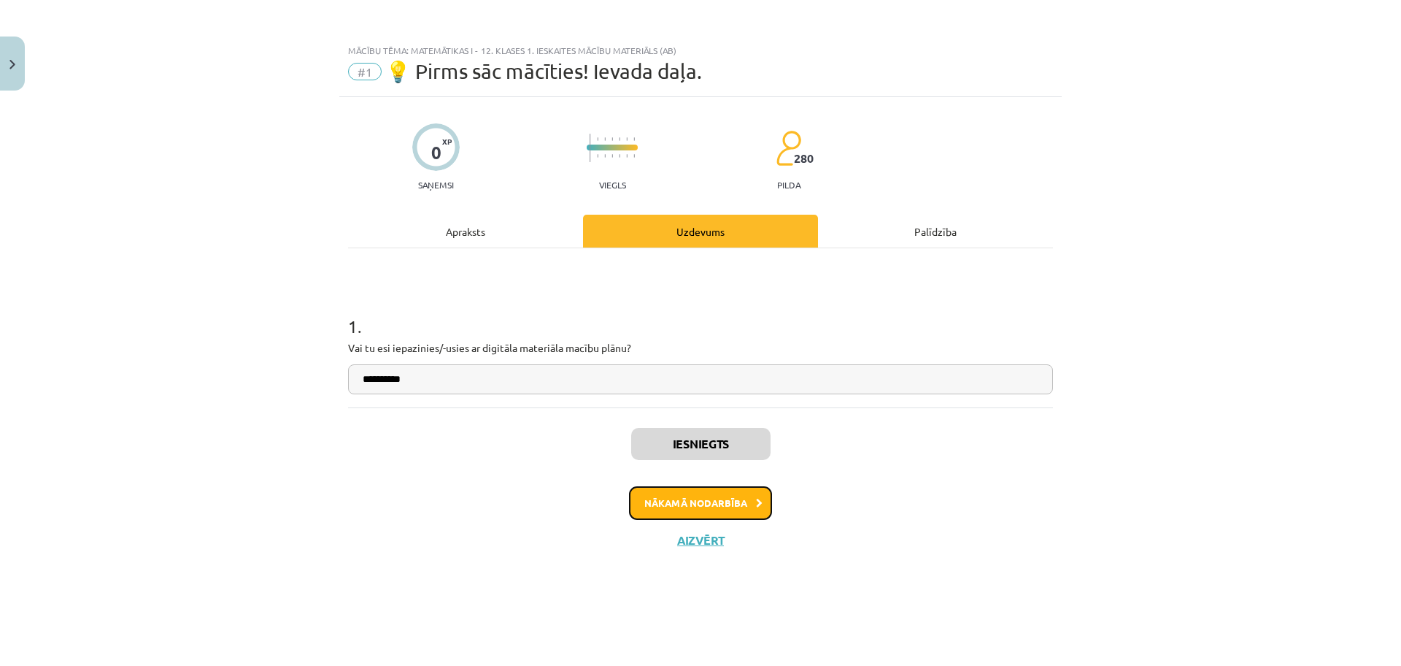
click at [750, 515] on button "Nākamā nodarbība" at bounding box center [700, 503] width 143 height 34
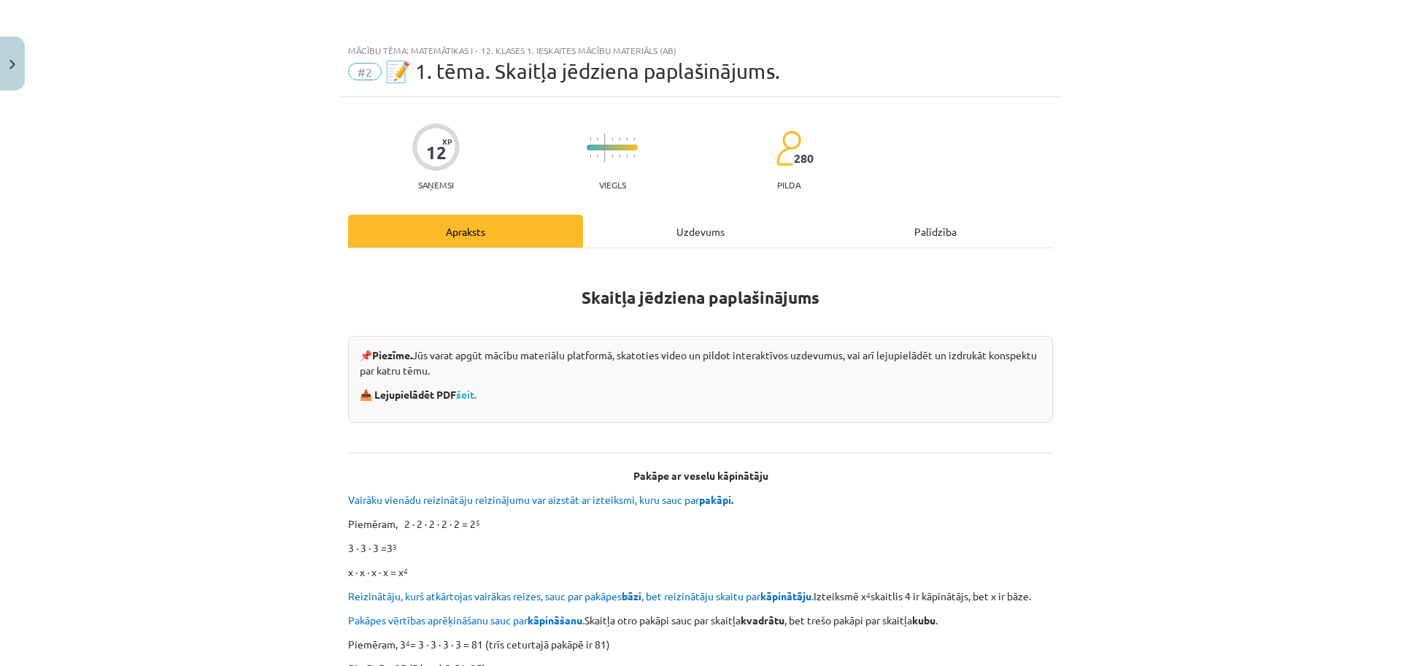
click at [660, 232] on div "Uzdevums" at bounding box center [700, 231] width 235 height 33
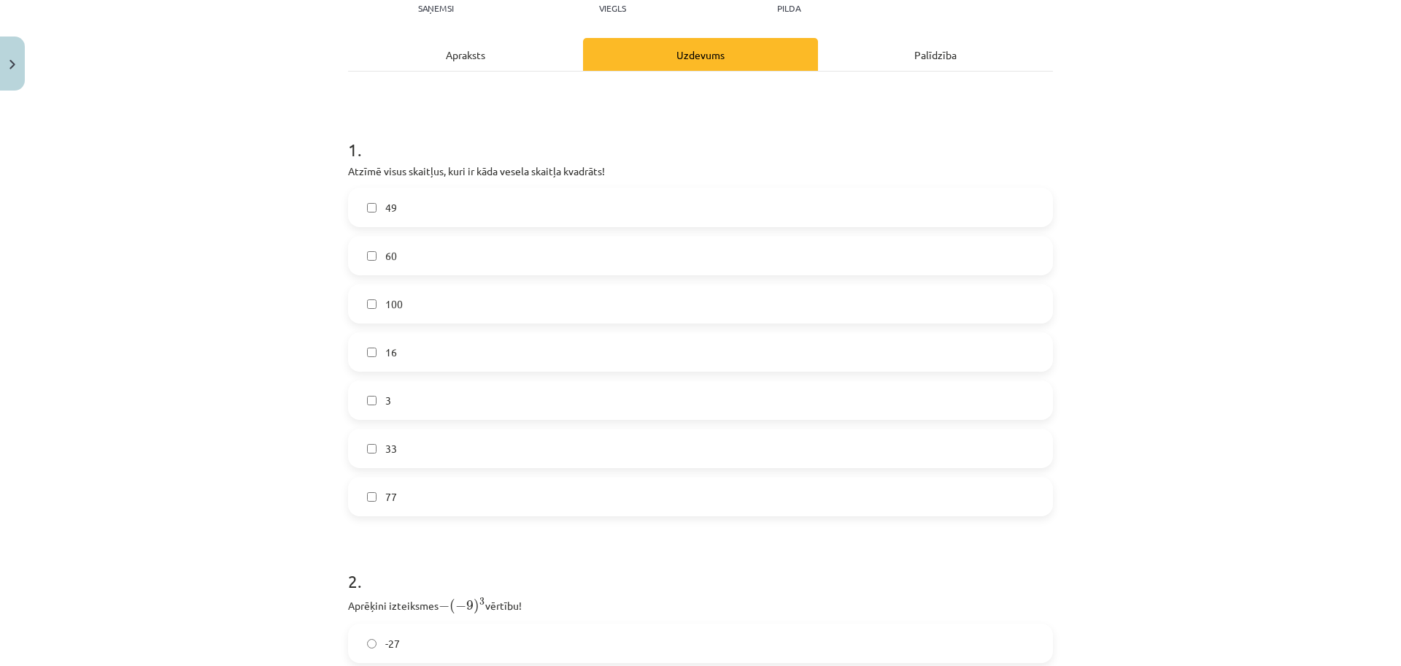
scroll to position [178, 0]
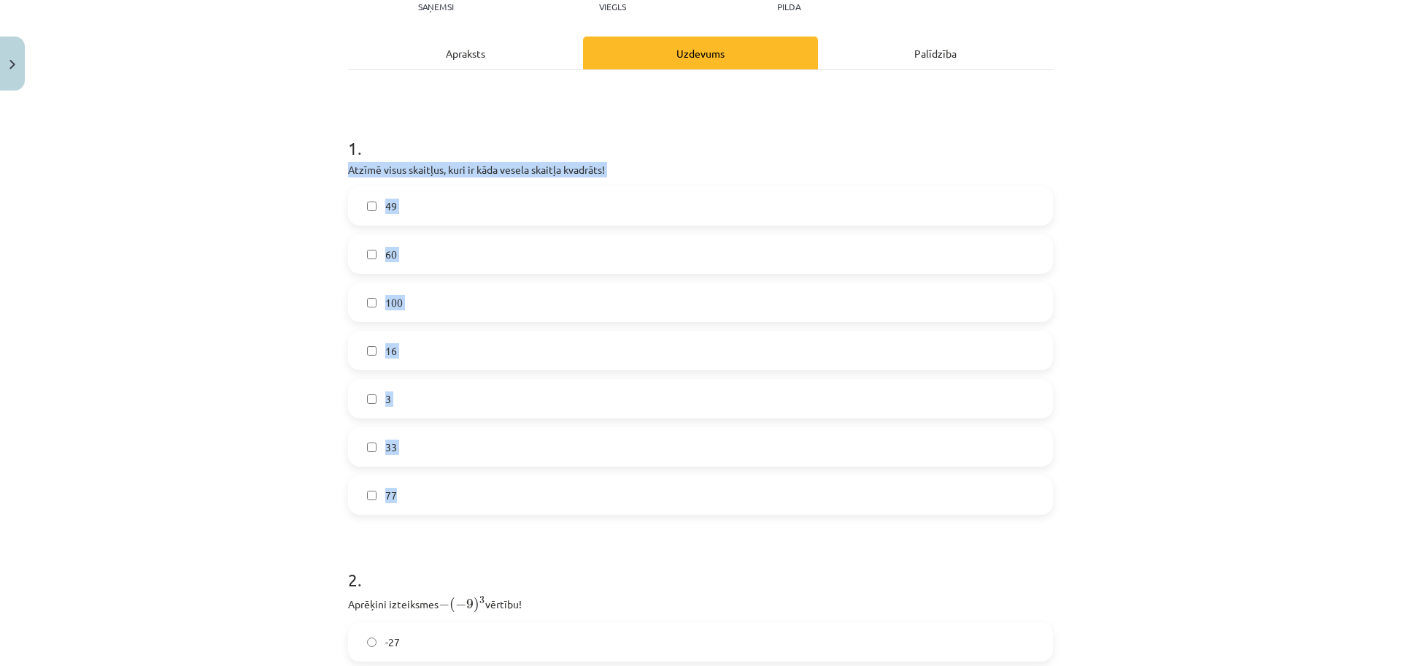
drag, startPoint x: 338, startPoint y: 161, endPoint x: 457, endPoint y: 477, distance: 337.0
click at [457, 477] on div "12 XP Saņemsi Viegls 280 pilda Apraksts Uzdevums Palīdzība 1 . Atzīmē visus ska…" at bounding box center [700, 552] width 723 height 1266
copy div "Atzīmē visus skaitļus, kuri ir kāda vesela skaitļa kvadrāts! 49 60 100 16 3 33 …"
click at [417, 215] on label "49" at bounding box center [701, 206] width 702 height 36
click at [419, 309] on label "100" at bounding box center [701, 302] width 702 height 36
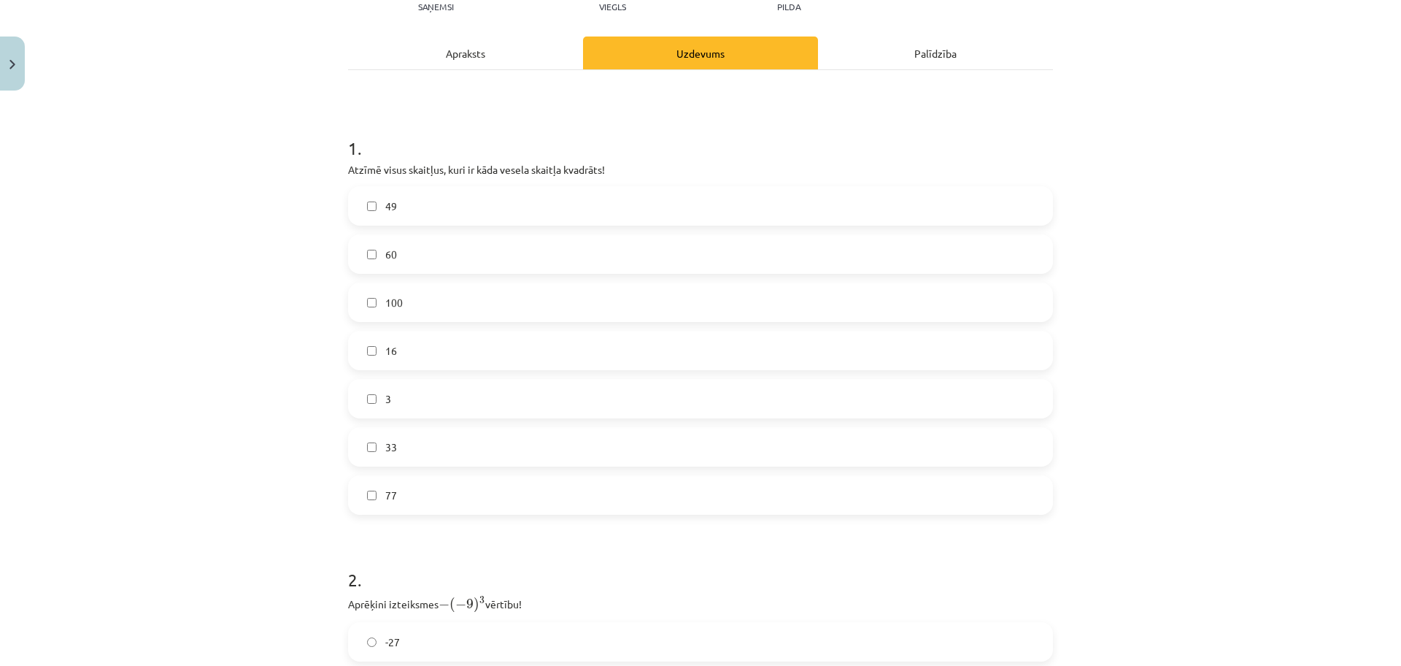
click at [462, 356] on label "16" at bounding box center [701, 350] width 702 height 36
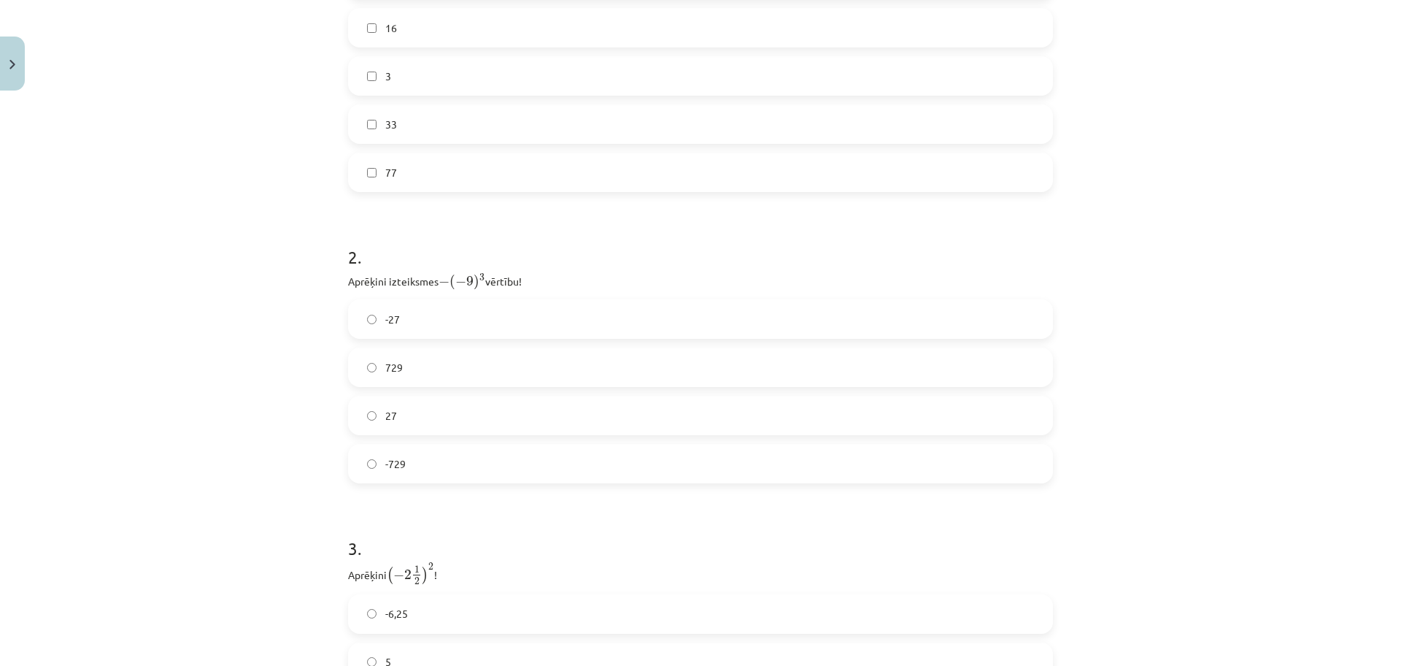
scroll to position [560, 0]
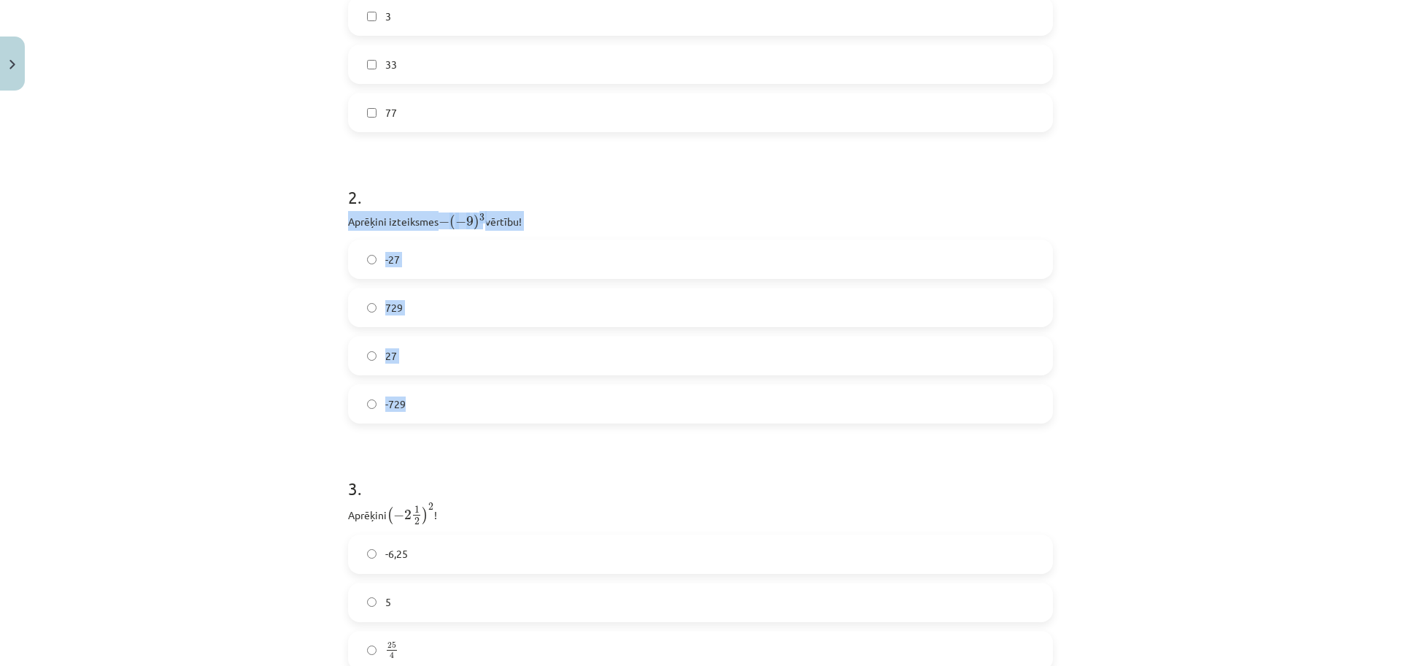
drag, startPoint x: 333, startPoint y: 228, endPoint x: 469, endPoint y: 394, distance: 214.6
click at [469, 394] on div "12 XP Saņemsi Viegls 280 pilda Apraksts Uzdevums Palīdzība 1 . Atzīmē visus ska…" at bounding box center [700, 170] width 723 height 1266
copy div "Aprēķini izteiksmes − ( − 9 ) 3 − ( − 9 ) 3 vērtību! -27 729 27 -729"
click at [435, 309] on label "729" at bounding box center [701, 307] width 702 height 36
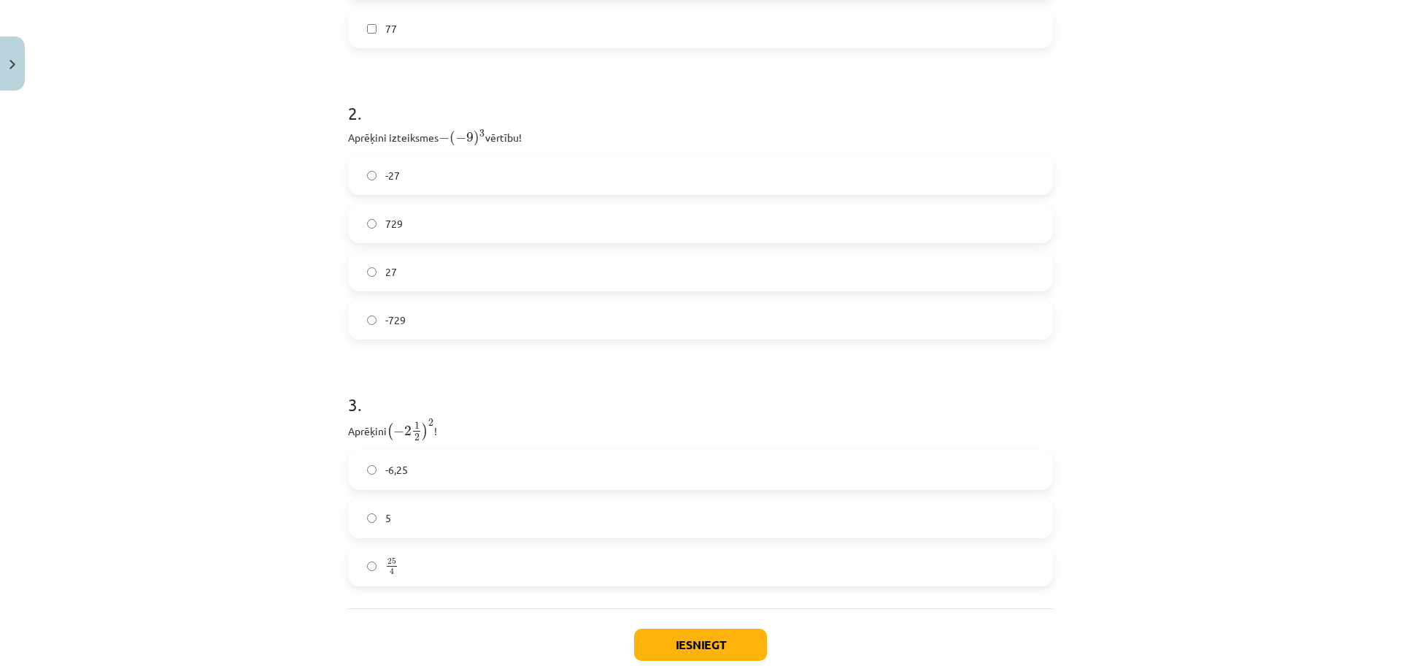
scroll to position [733, 0]
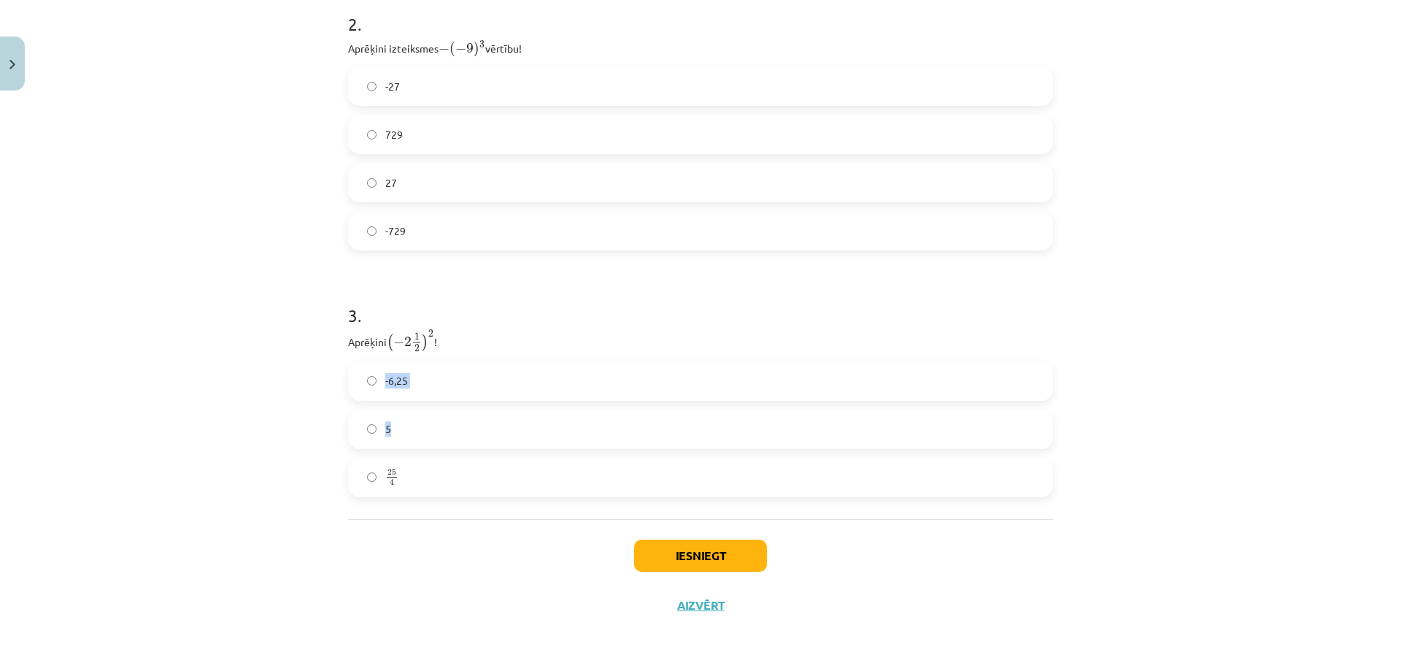
drag, startPoint x: 306, startPoint y: 355, endPoint x: 470, endPoint y: 440, distance: 185.1
click at [470, 440] on div "Mācību tēma: Matemātikas i - 12. klases 1. ieskaites mācību materiāls (ab) #2 📝…" at bounding box center [700, 333] width 1401 height 666
drag, startPoint x: 330, startPoint y: 327, endPoint x: 502, endPoint y: 496, distance: 241.0
click at [502, 496] on div "Mācību tēma: Matemātikas i - 12. klases 1. ieskaites mācību materiāls (ab) #2 📝…" at bounding box center [700, 333] width 1401 height 666
copy div "Aprēķini ( − 2 1 2 ) 2 ( − 2 1 2 ) 2 ! -6,25 5 25 4"
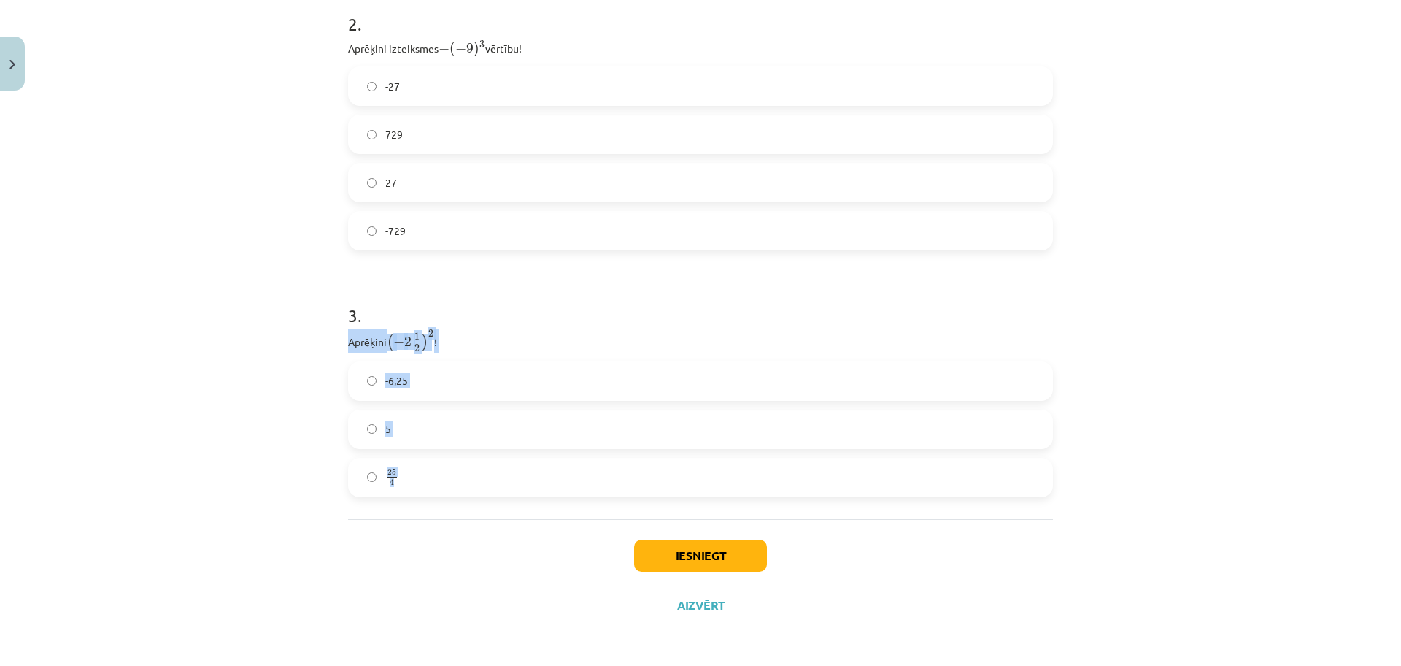
click at [259, 429] on div "Mācību tēma: Matemātikas i - 12. klases 1. ieskaites mācību materiāls (ab) #2 📝…" at bounding box center [700, 333] width 1401 height 666
click at [422, 472] on label "25 4 25 4" at bounding box center [701, 477] width 702 height 36
click at [661, 541] on button "Iesniegt" at bounding box center [700, 555] width 133 height 32
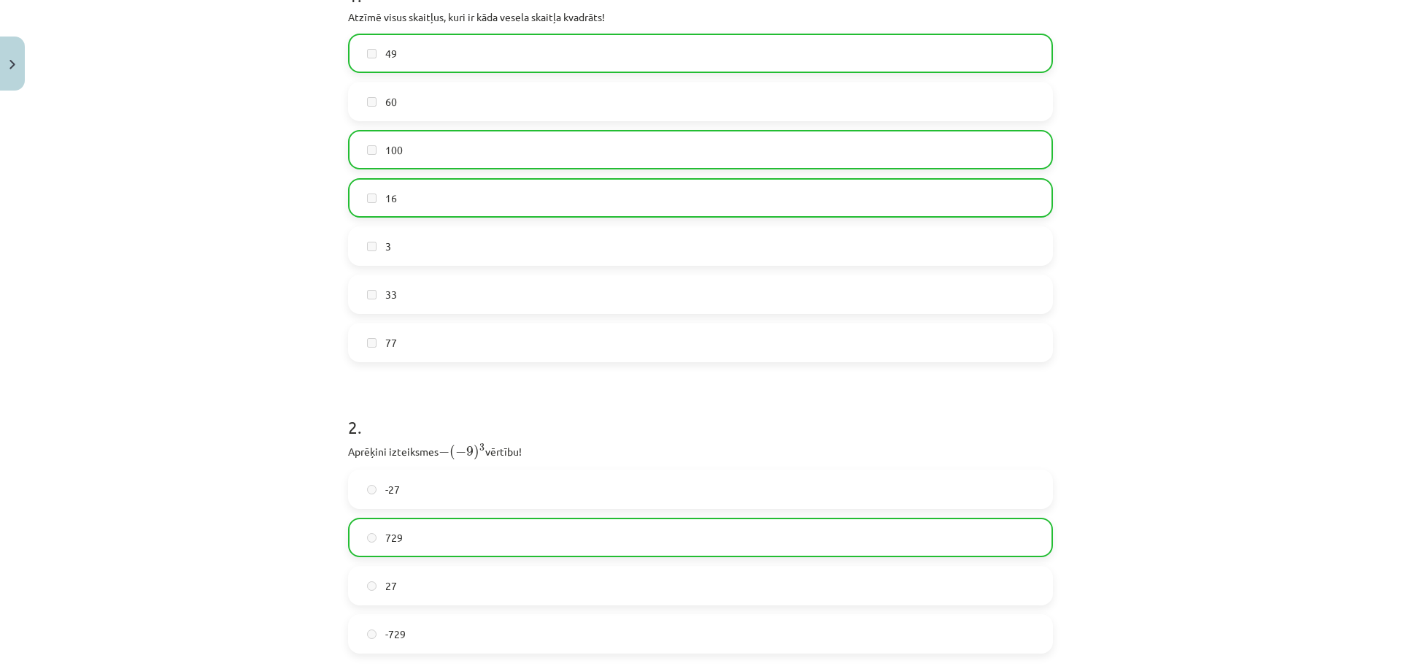
scroll to position [779, 0]
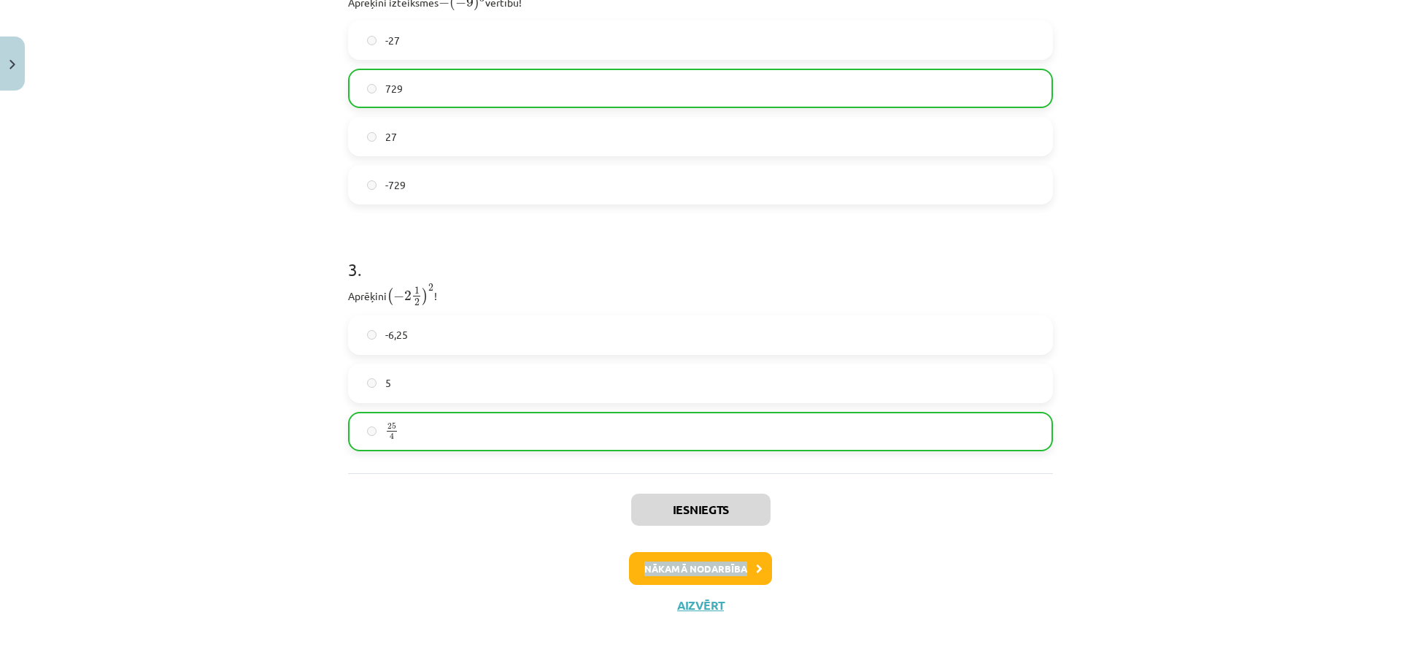
drag, startPoint x: 1365, startPoint y: 536, endPoint x: 1401, endPoint y: 491, distance: 57.2
click at [1401, 491] on div "Mācību tēma: Matemātikas i - 12. klases 1. ieskaites mācību materiāls (ab) #2 📝…" at bounding box center [700, 333] width 1401 height 666
click at [751, 572] on button "Nākamā nodarbība" at bounding box center [700, 569] width 143 height 34
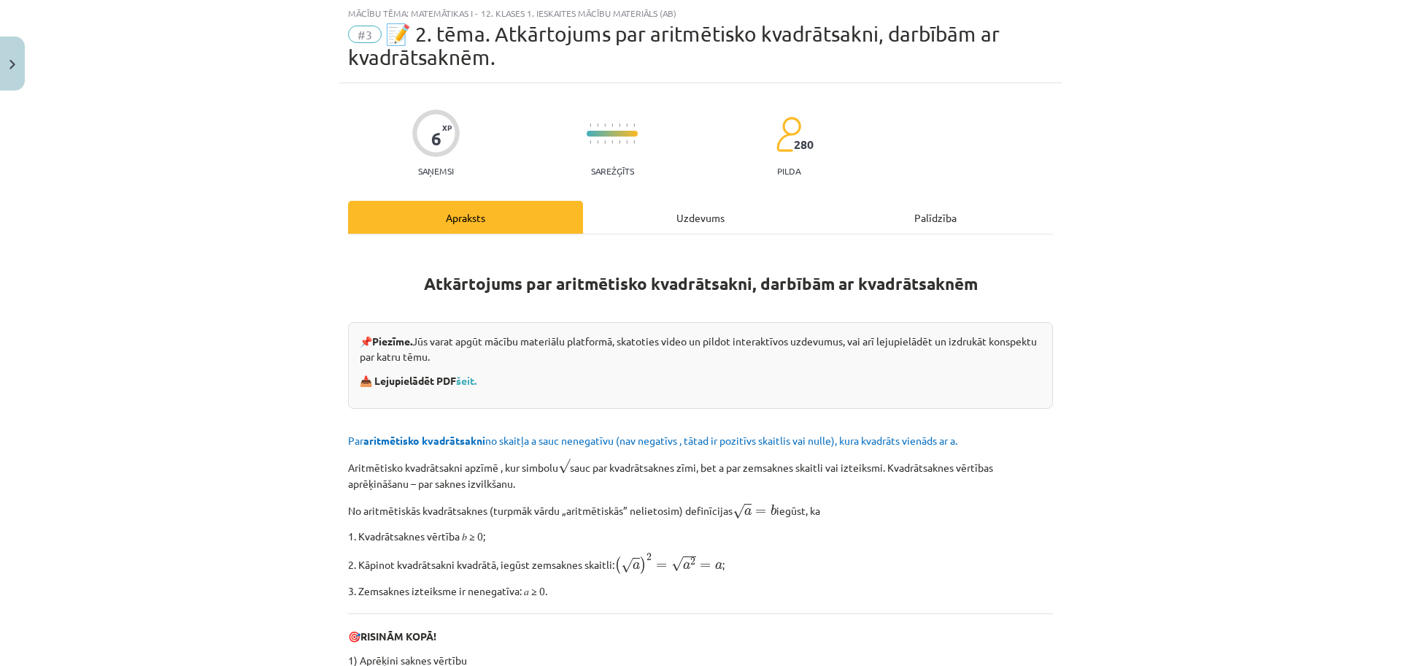
scroll to position [36, 0]
click at [700, 223] on div "Uzdevums" at bounding box center [700, 217] width 235 height 33
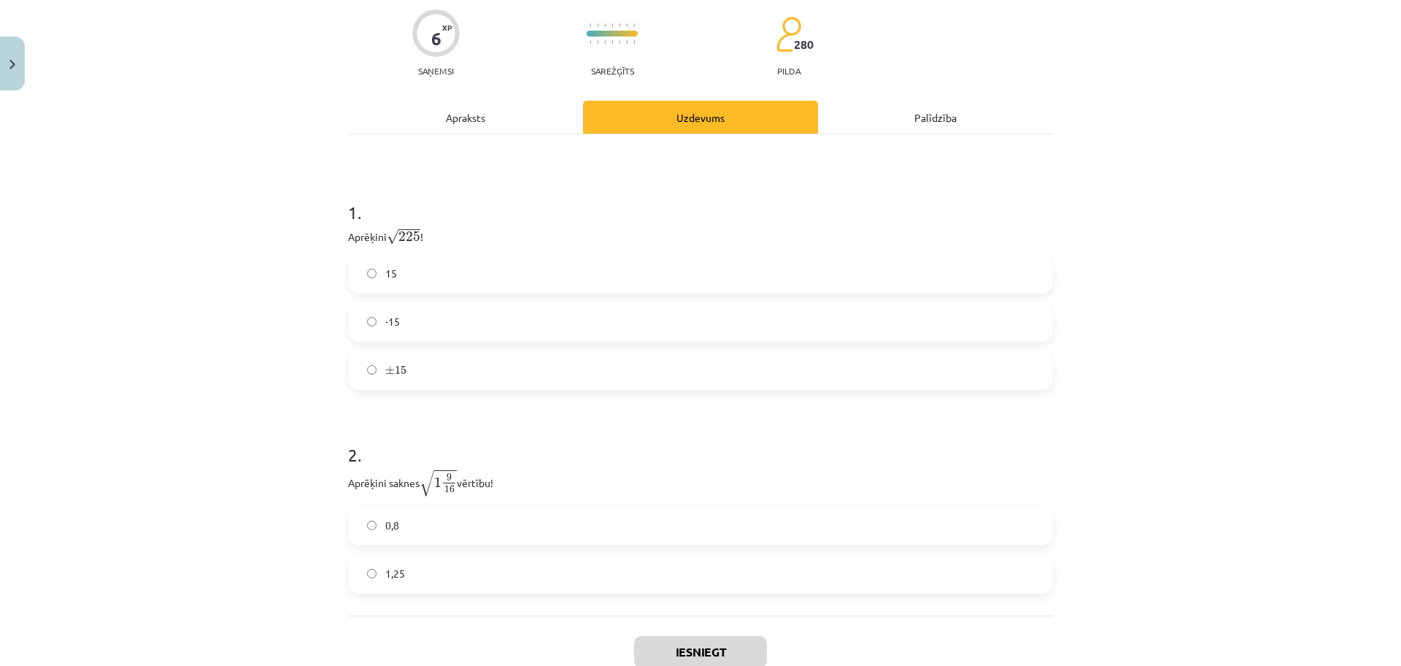
scroll to position [153, 0]
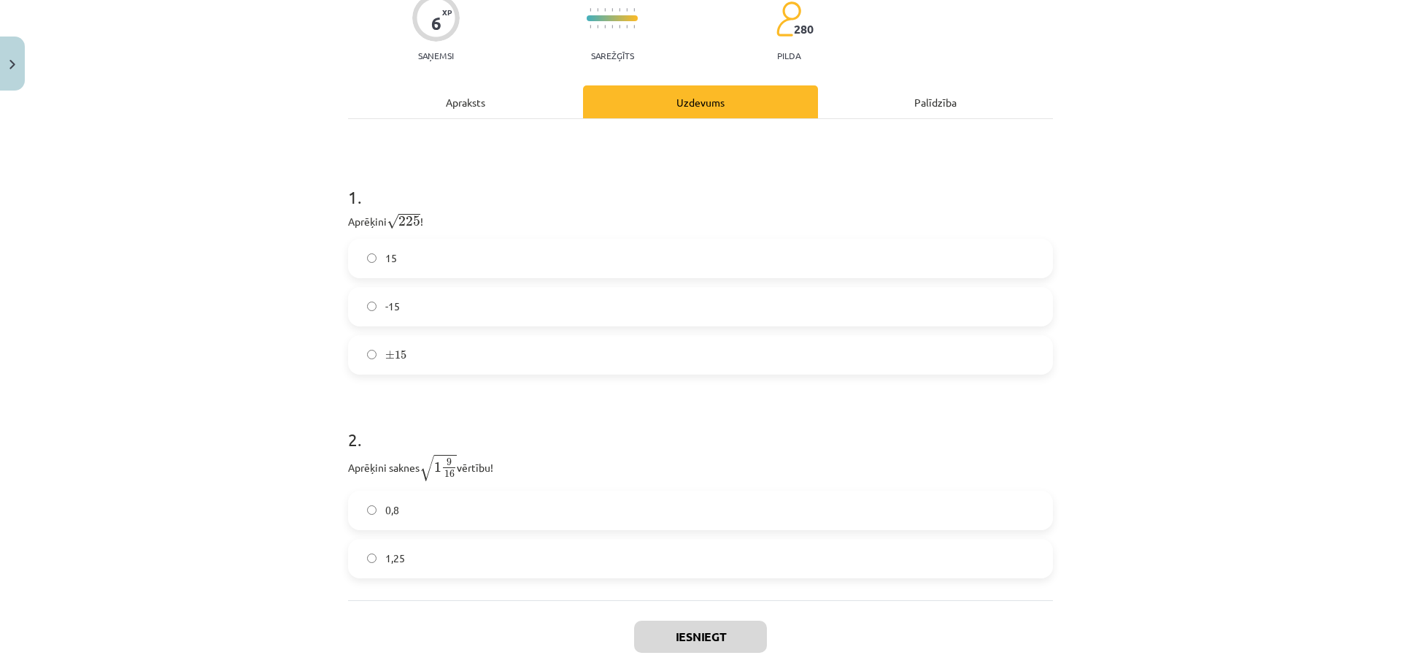
click at [449, 271] on label "15" at bounding box center [701, 258] width 702 height 36
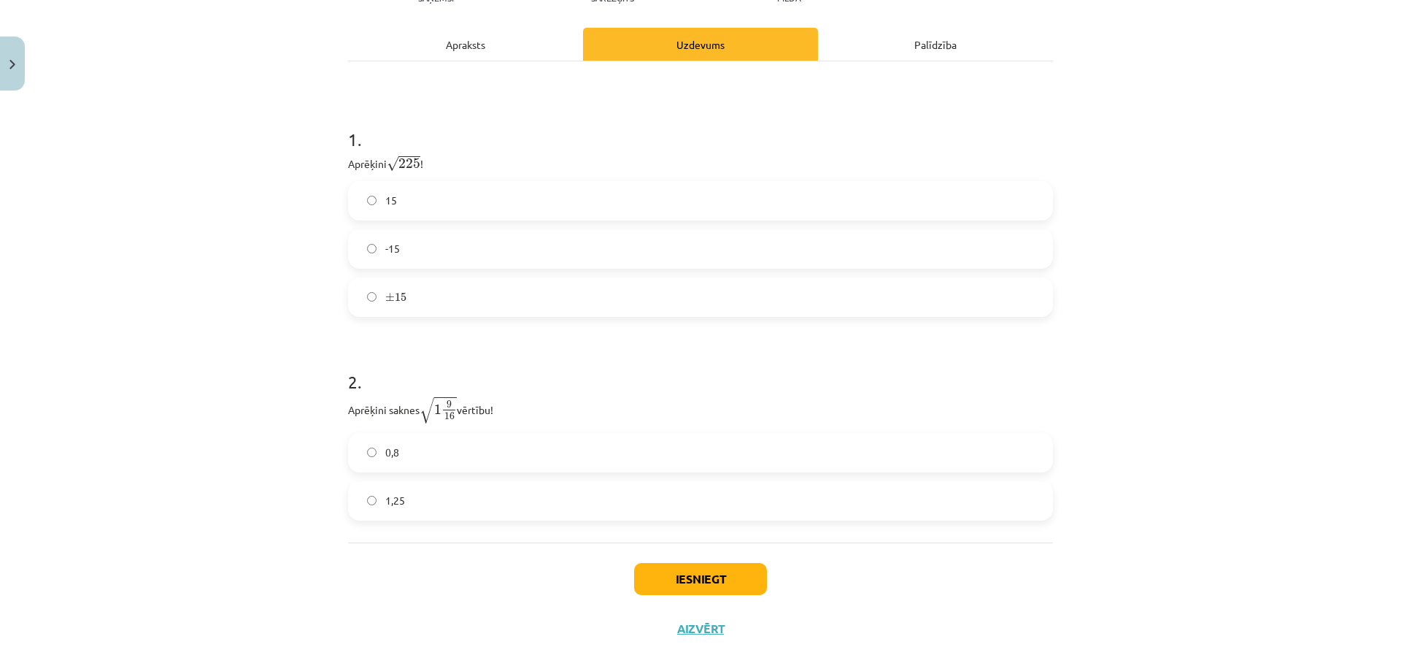
scroll to position [212, 0]
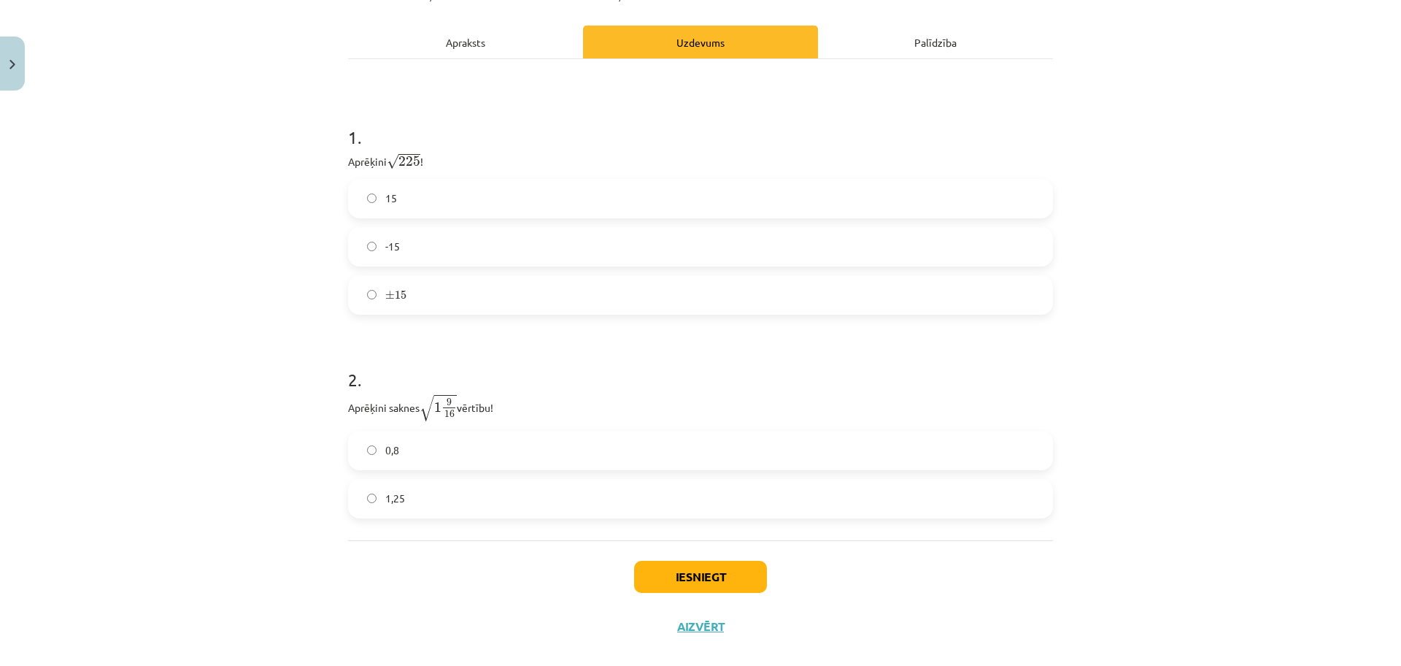
click at [942, 500] on label "1,25" at bounding box center [701, 498] width 702 height 36
click at [707, 583] on button "Iesniegt" at bounding box center [700, 576] width 133 height 32
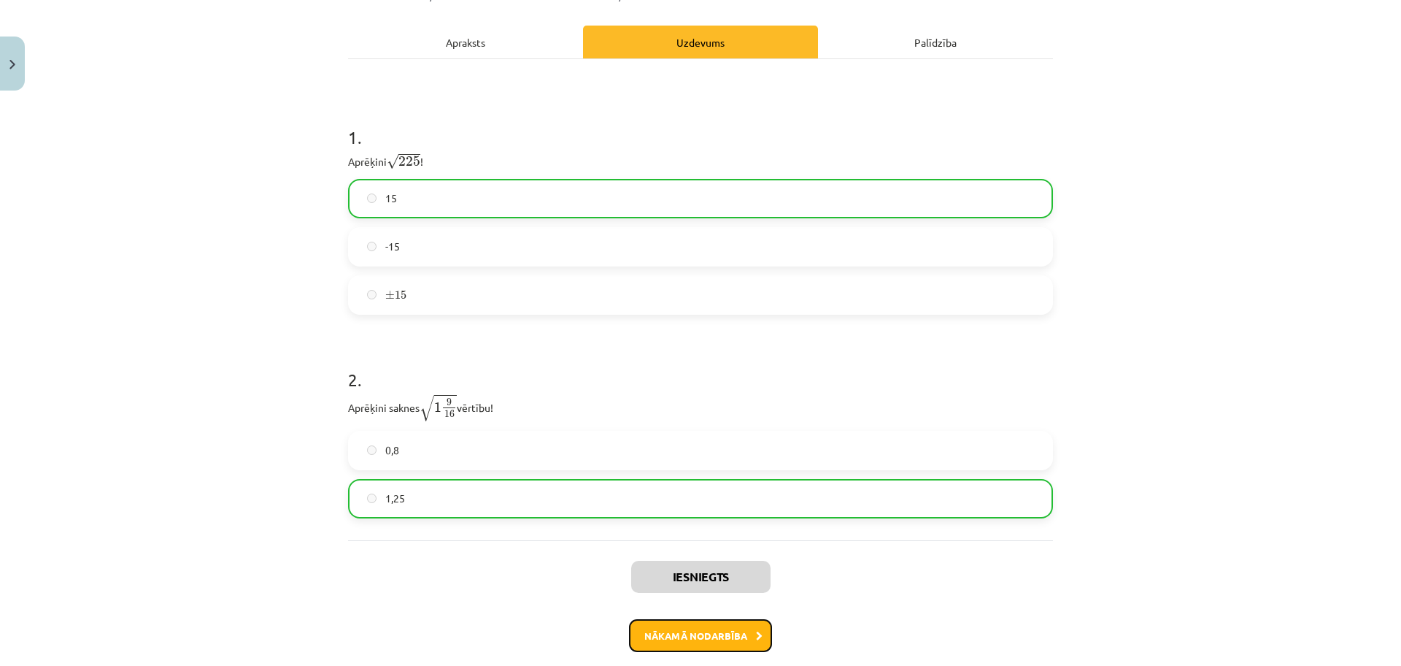
click at [709, 638] on button "Nākamā nodarbība" at bounding box center [700, 636] width 143 height 34
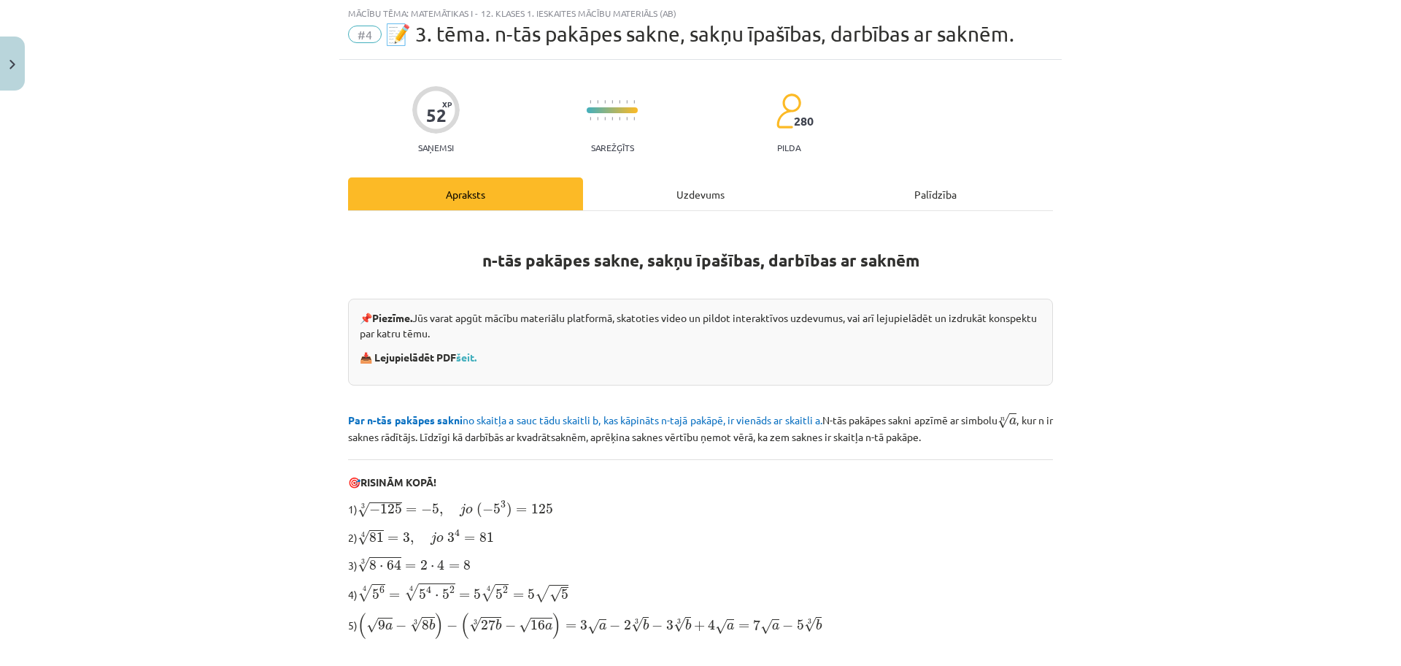
scroll to position [36, 0]
click at [669, 183] on div "Uzdevums" at bounding box center [700, 194] width 235 height 33
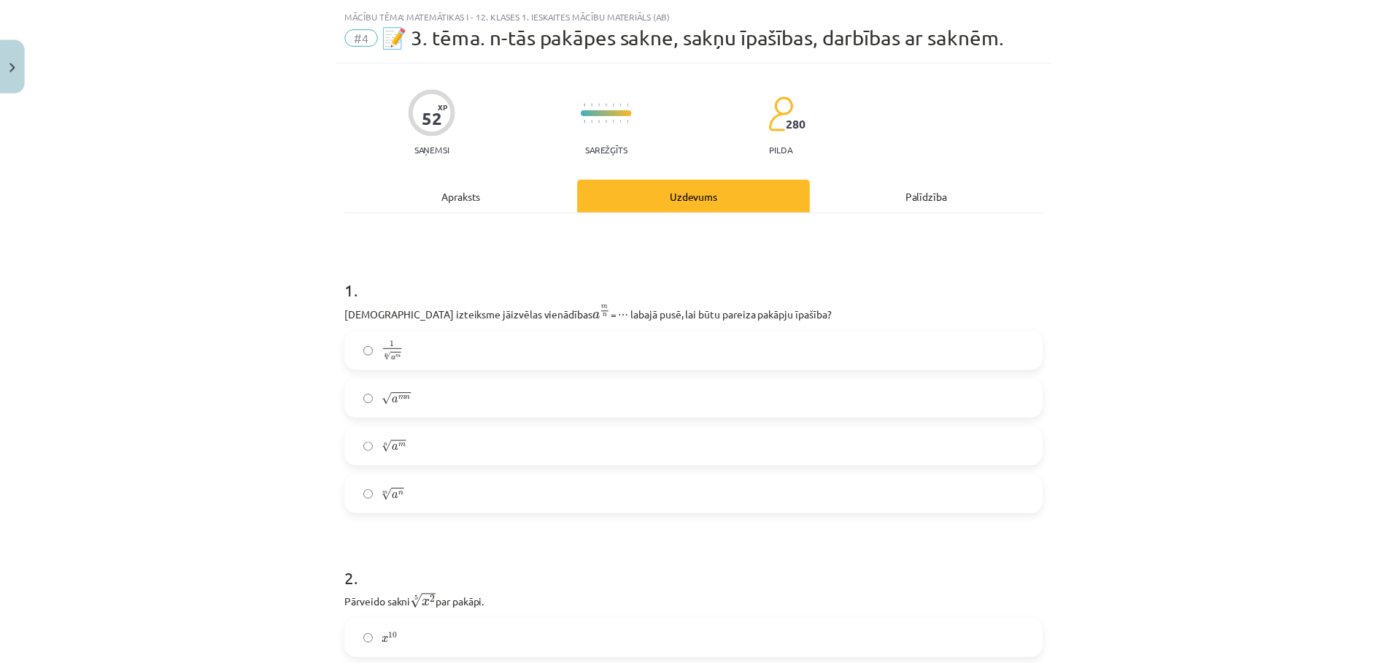
scroll to position [0, 0]
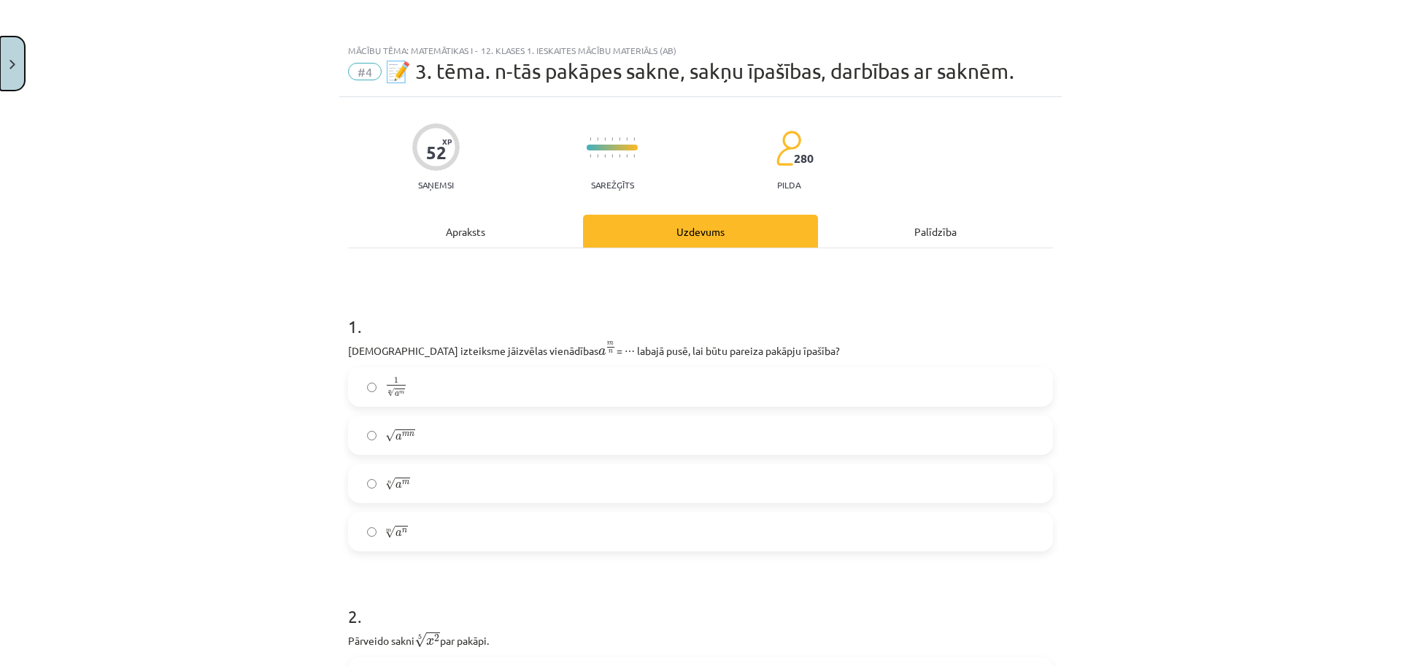
click at [22, 69] on button "Close" at bounding box center [12, 63] width 25 height 54
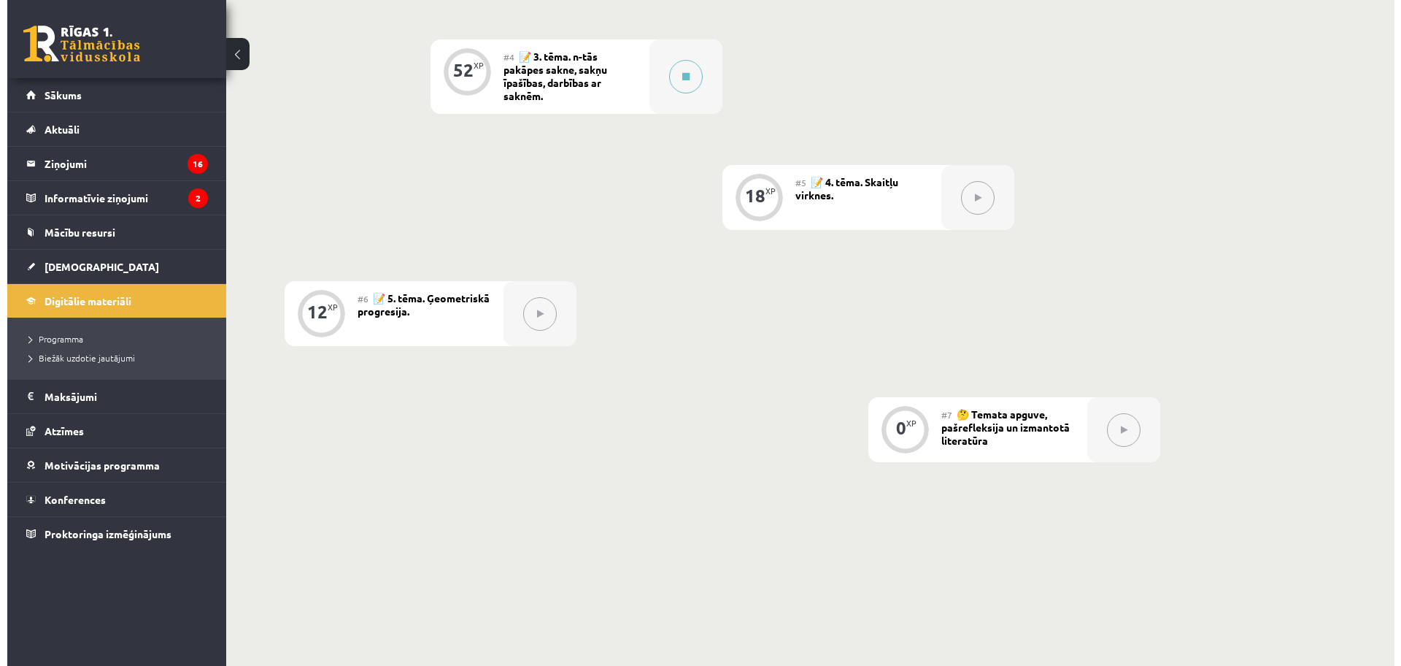
scroll to position [804, 0]
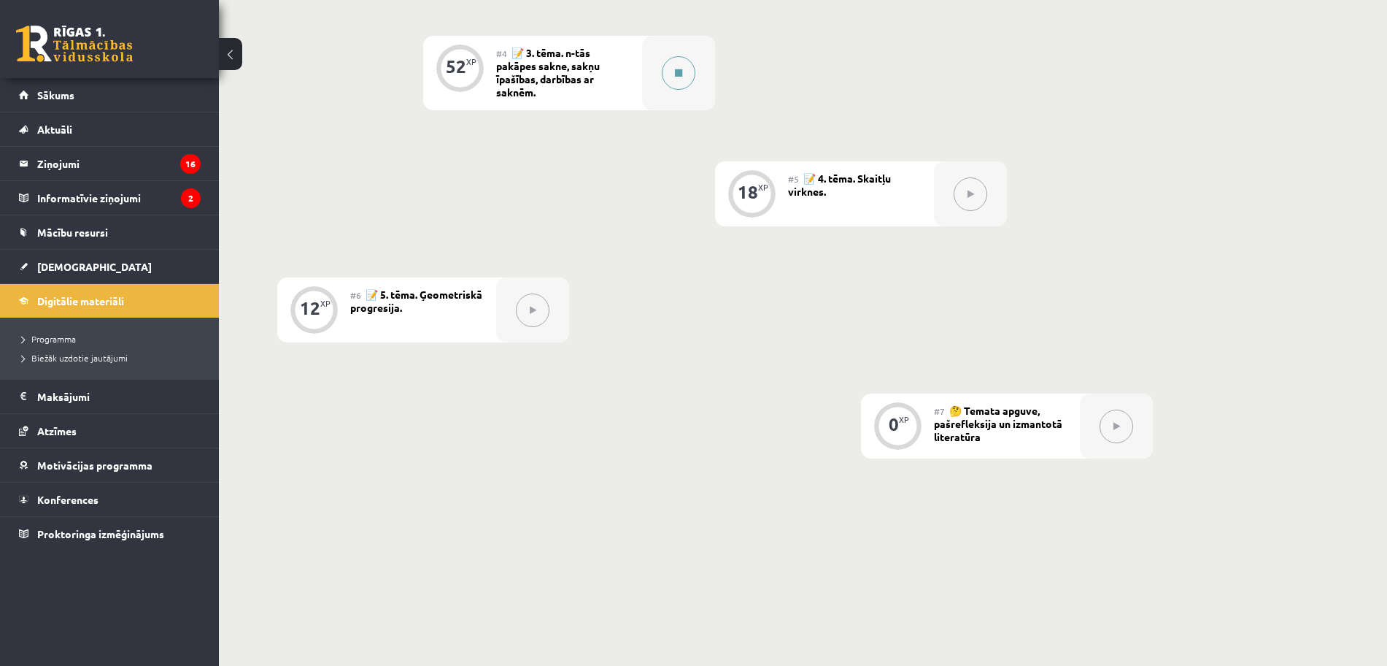
click at [666, 52] on div at bounding box center [678, 73] width 73 height 74
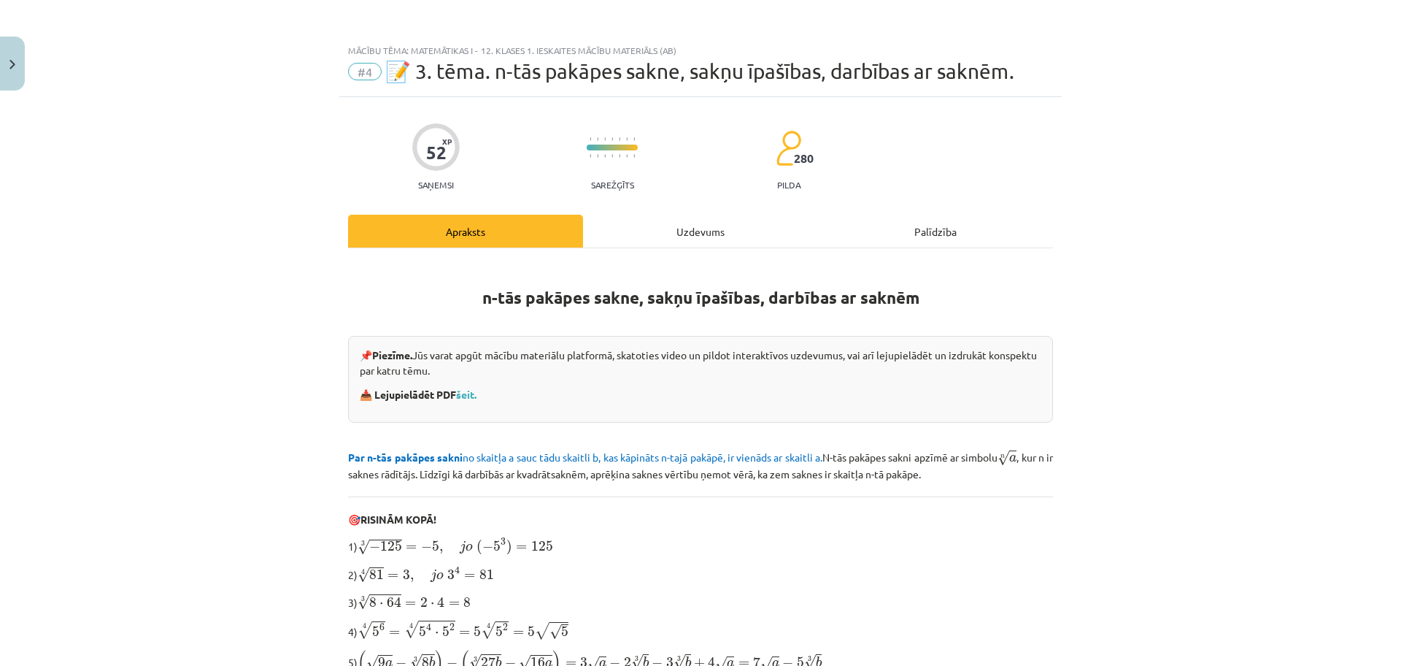
click at [701, 223] on div "Uzdevums" at bounding box center [700, 231] width 235 height 33
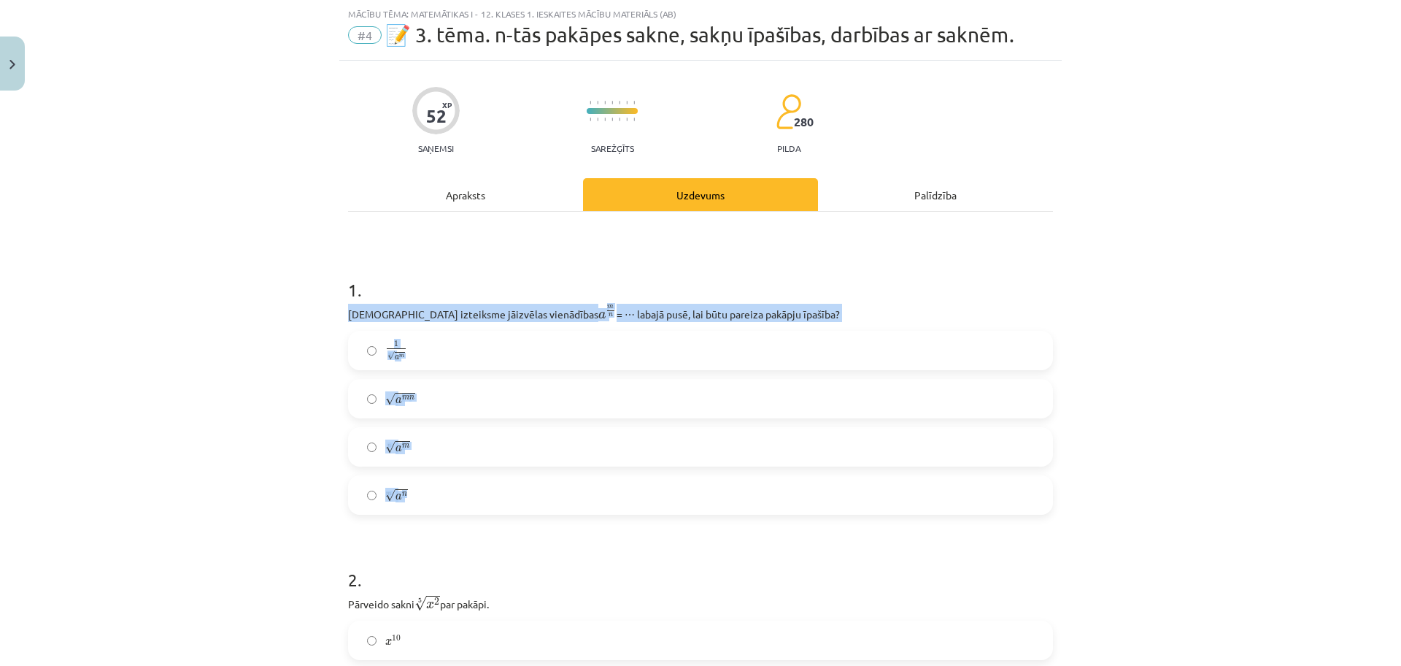
drag, startPoint x: 333, startPoint y: 315, endPoint x: 483, endPoint y: 469, distance: 214.7
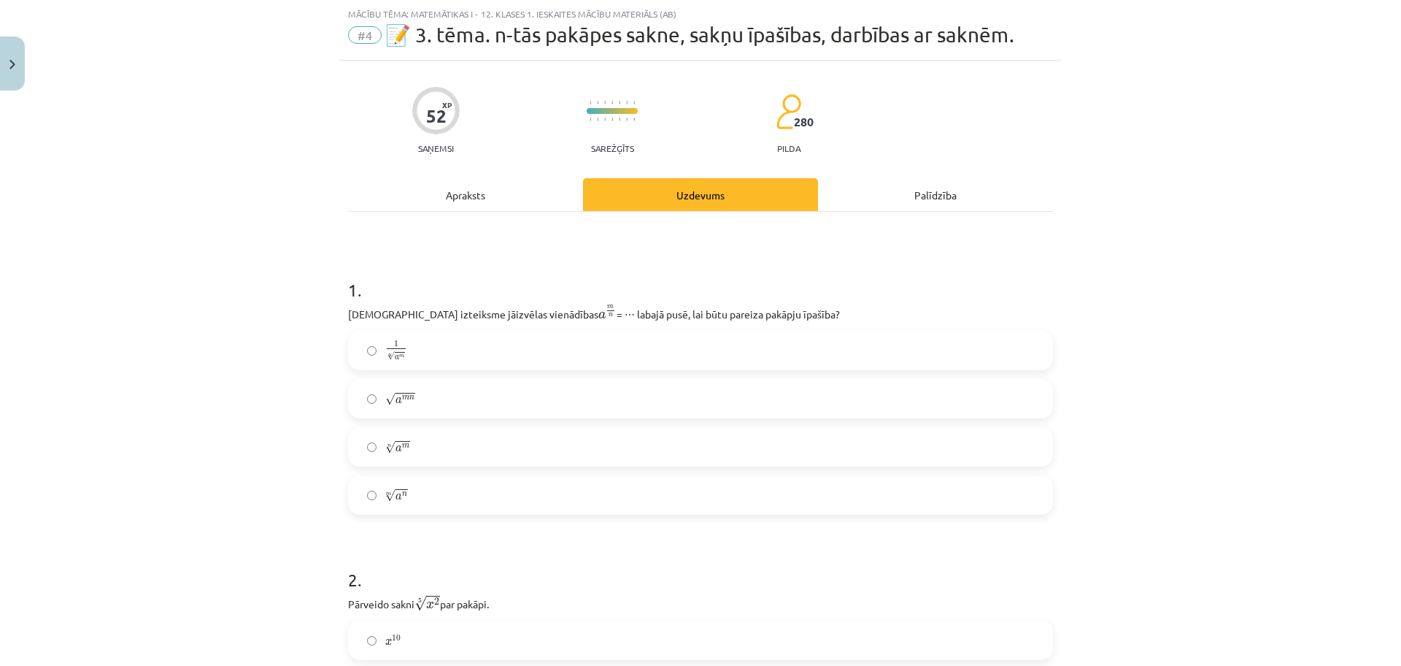
drag, startPoint x: 483, startPoint y: 469, endPoint x: 320, endPoint y: 310, distance: 227.6
click at [320, 310] on div "Mācību tēma: Matemātikas i - 12. klases 1. ieskaites mācību materiāls (ab) #4 📝…" at bounding box center [700, 333] width 1401 height 666
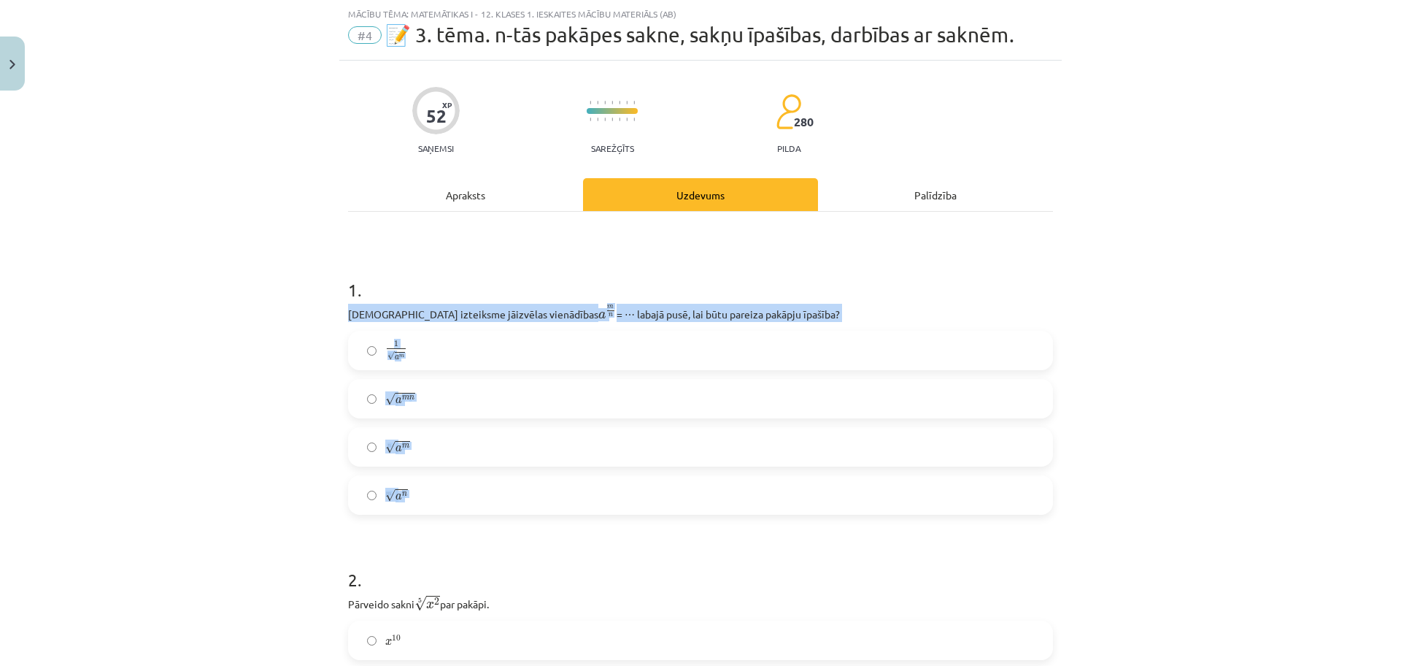
drag, startPoint x: 320, startPoint y: 310, endPoint x: 469, endPoint y: 484, distance: 229.2
click at [469, 484] on div "Mācību tēma: Matemātikas i - 12. klases 1. ieskaites mācību materiāls (ab) #4 📝…" at bounding box center [700, 333] width 1401 height 666
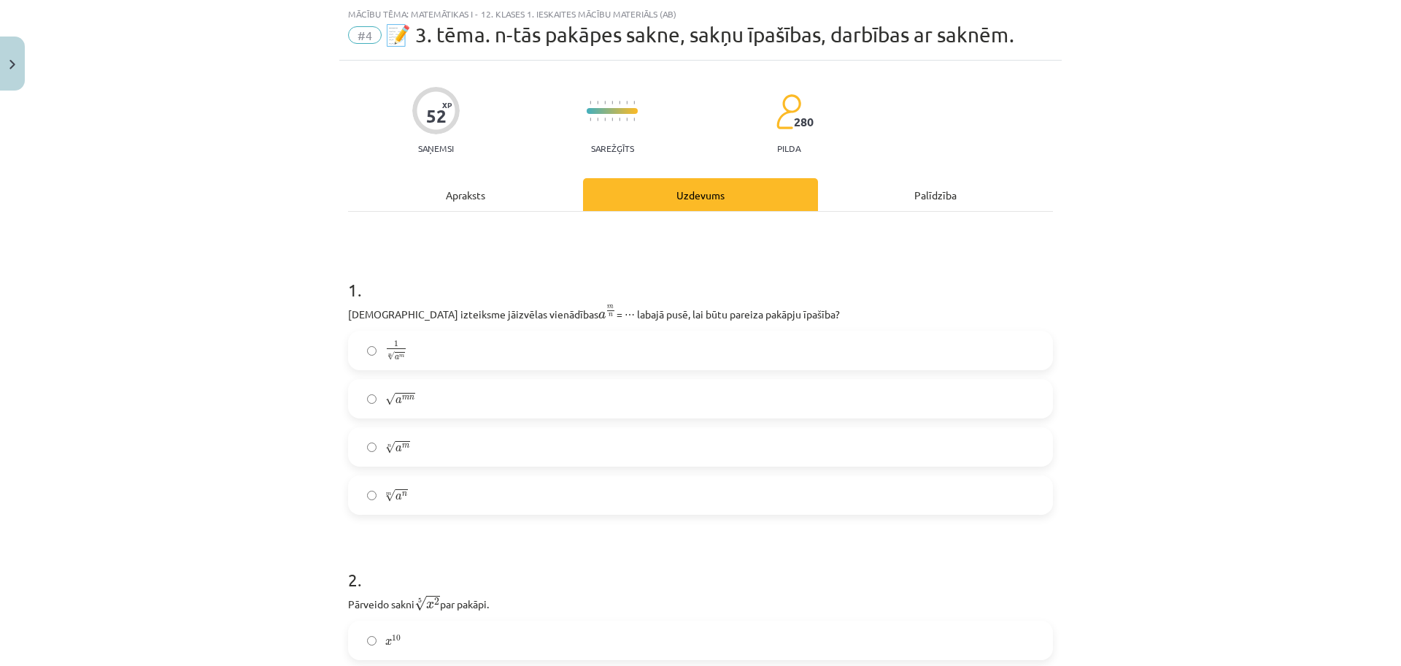
drag, startPoint x: 385, startPoint y: 275, endPoint x: 268, endPoint y: 342, distance: 134.3
click at [268, 342] on div "Mācību tēma: Matemātikas i - 12. klases 1. ieskaites mācību materiāls (ab) #4 📝…" at bounding box center [700, 333] width 1401 height 666
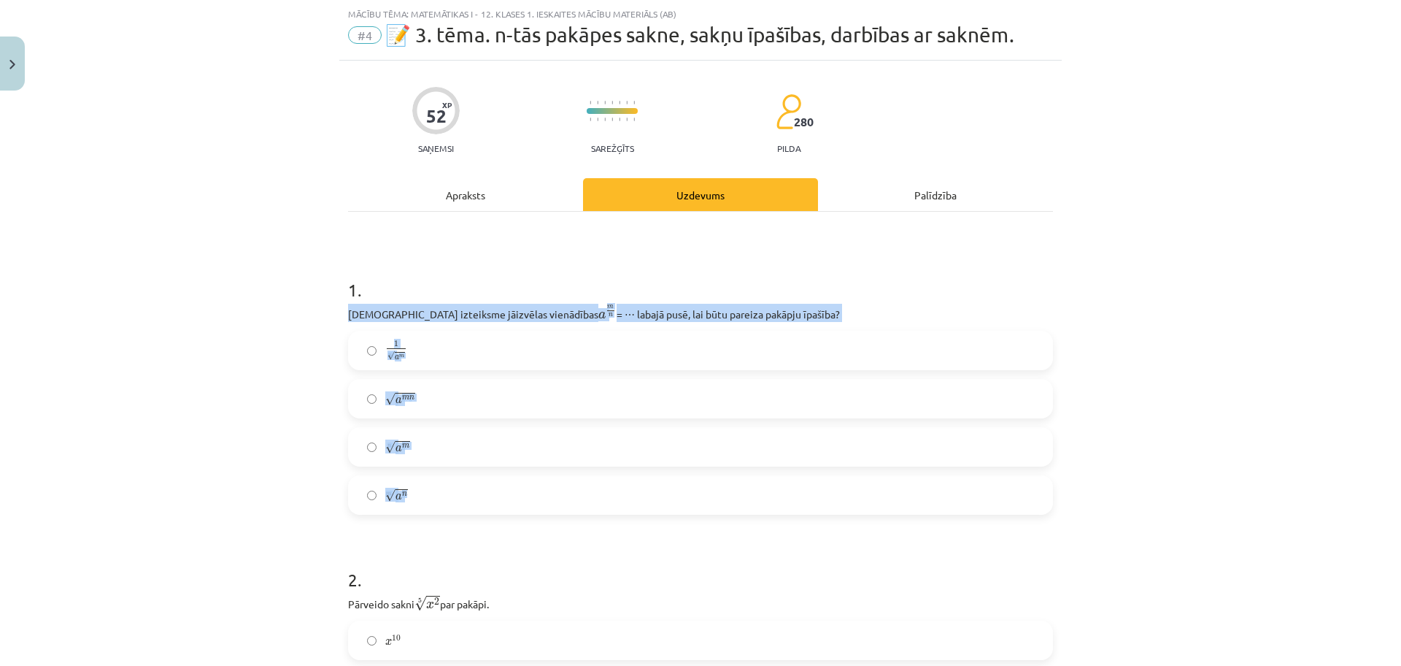
drag, startPoint x: 330, startPoint y: 311, endPoint x: 457, endPoint y: 479, distance: 210.5
click at [457, 479] on div "Mācību tēma: Matemātikas i - 12. klases 1. ieskaites mācību materiāls (ab) #4 📝…" at bounding box center [700, 333] width 1401 height 666
drag, startPoint x: 457, startPoint y: 479, endPoint x: 462, endPoint y: 496, distance: 17.5
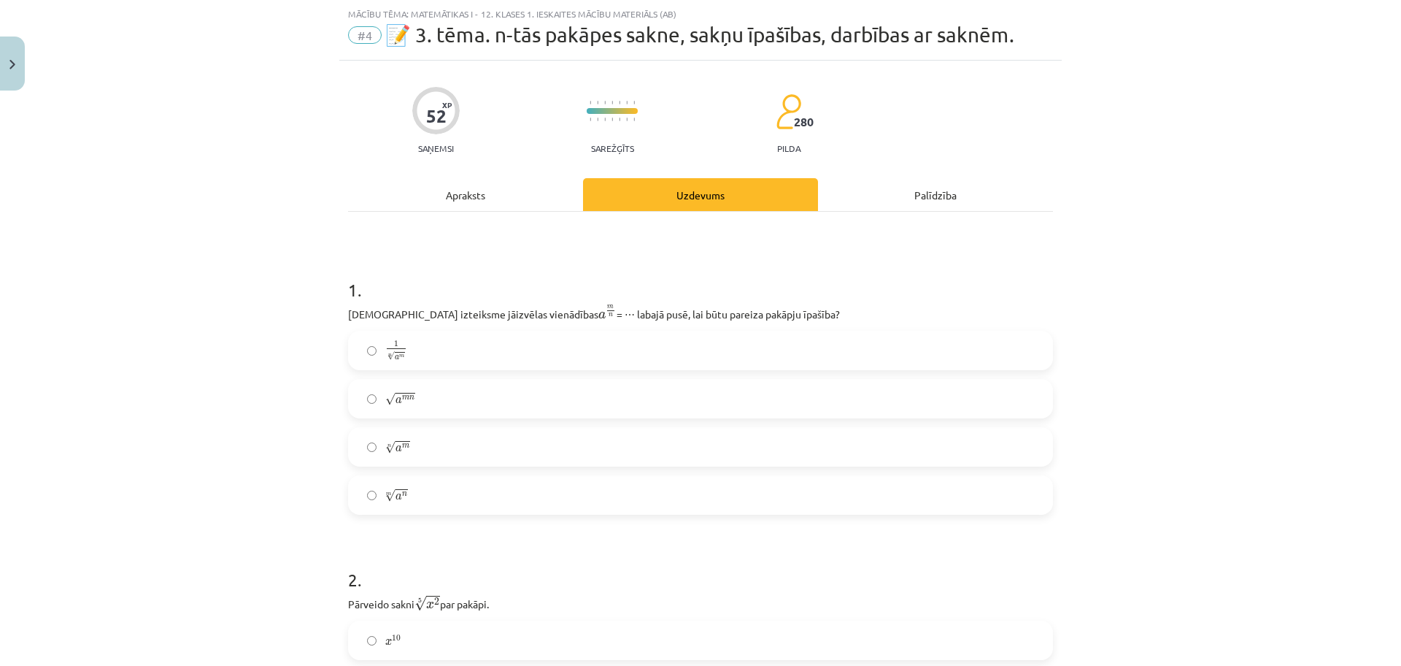
drag, startPoint x: 462, startPoint y: 496, endPoint x: 455, endPoint y: 520, distance: 25.9
drag, startPoint x: 455, startPoint y: 520, endPoint x: 347, endPoint y: 325, distance: 222.8
click at [348, 325] on div "1 . [DEMOGRAPHIC_DATA] izteiksme jāizvēlas vienādības a m n a m n = ⋯ labajā pu…" at bounding box center [700, 384] width 705 height 261
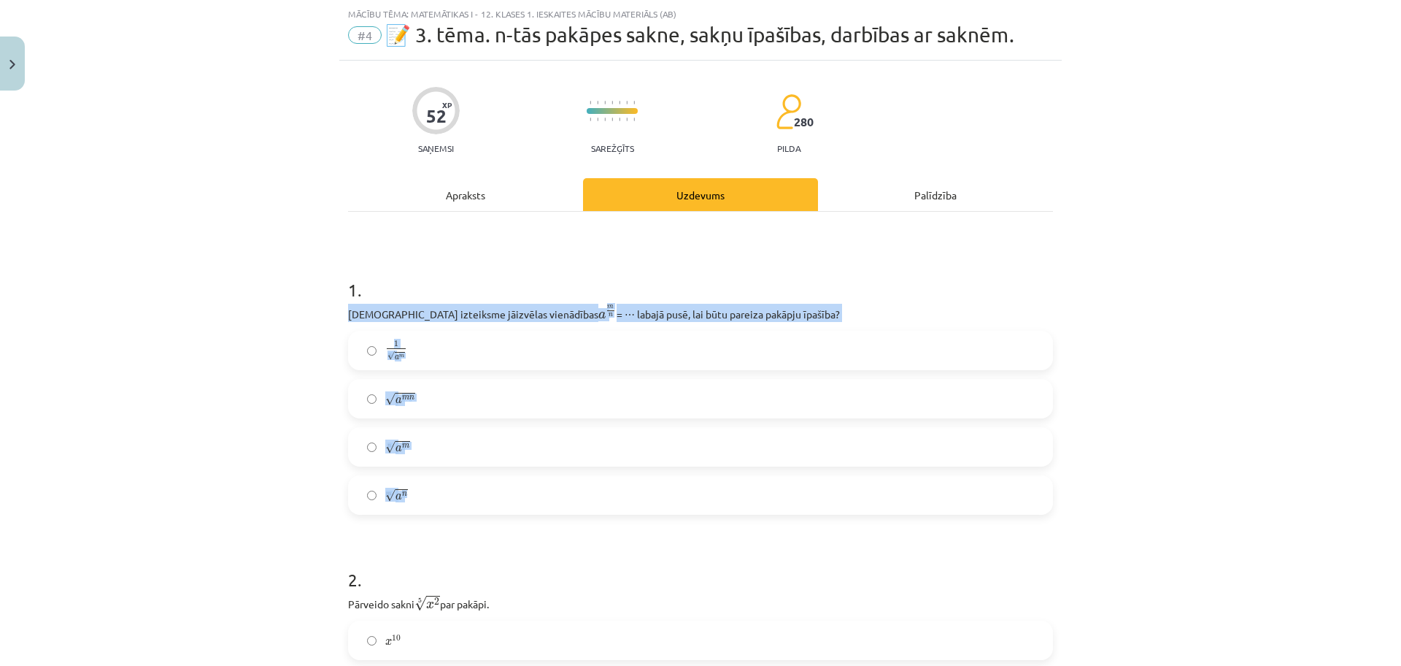
drag, startPoint x: 338, startPoint y: 317, endPoint x: 478, endPoint y: 500, distance: 230.6
copy div "[DEMOGRAPHIC_DATA] izteiksme jāizvēlas vienādības a m n a m n = ⋯ labajā pusē, …"
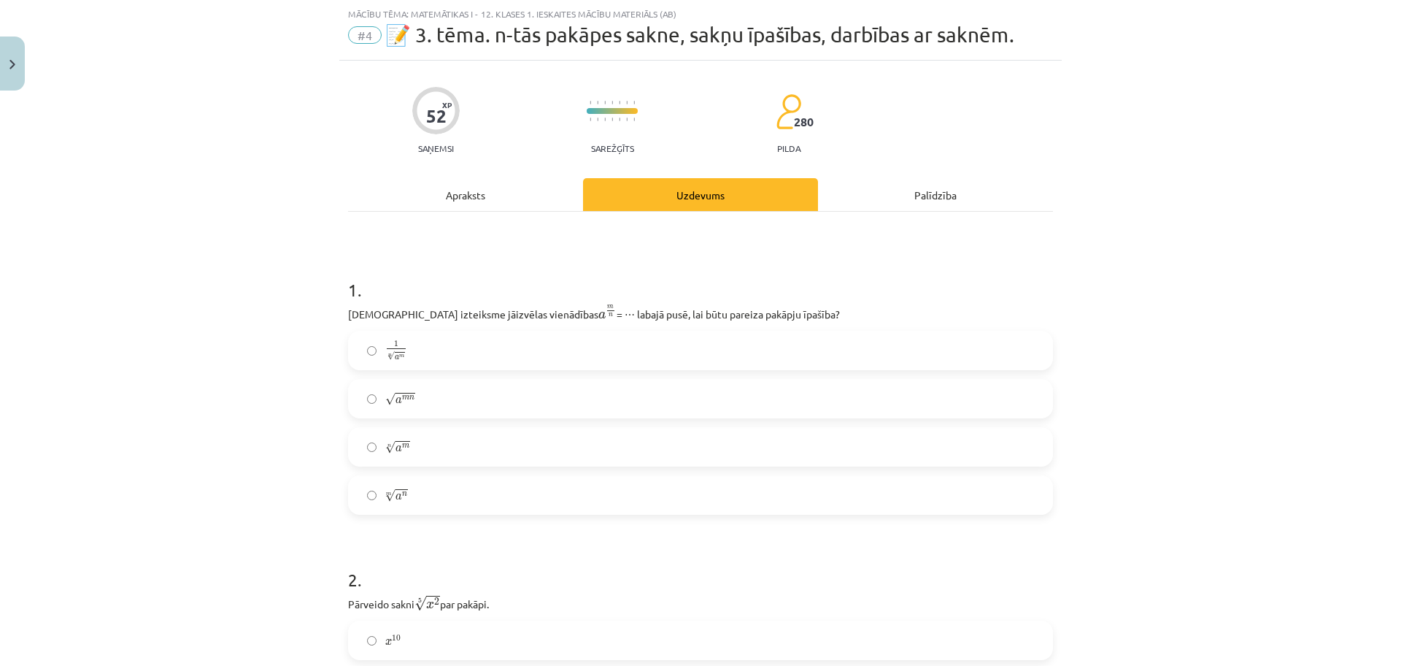
click at [239, 281] on div "Mācību tēma: Matemātikas i - 12. klases 1. ieskaites mācību materiāls (ab) #4 📝…" at bounding box center [700, 333] width 1401 height 666
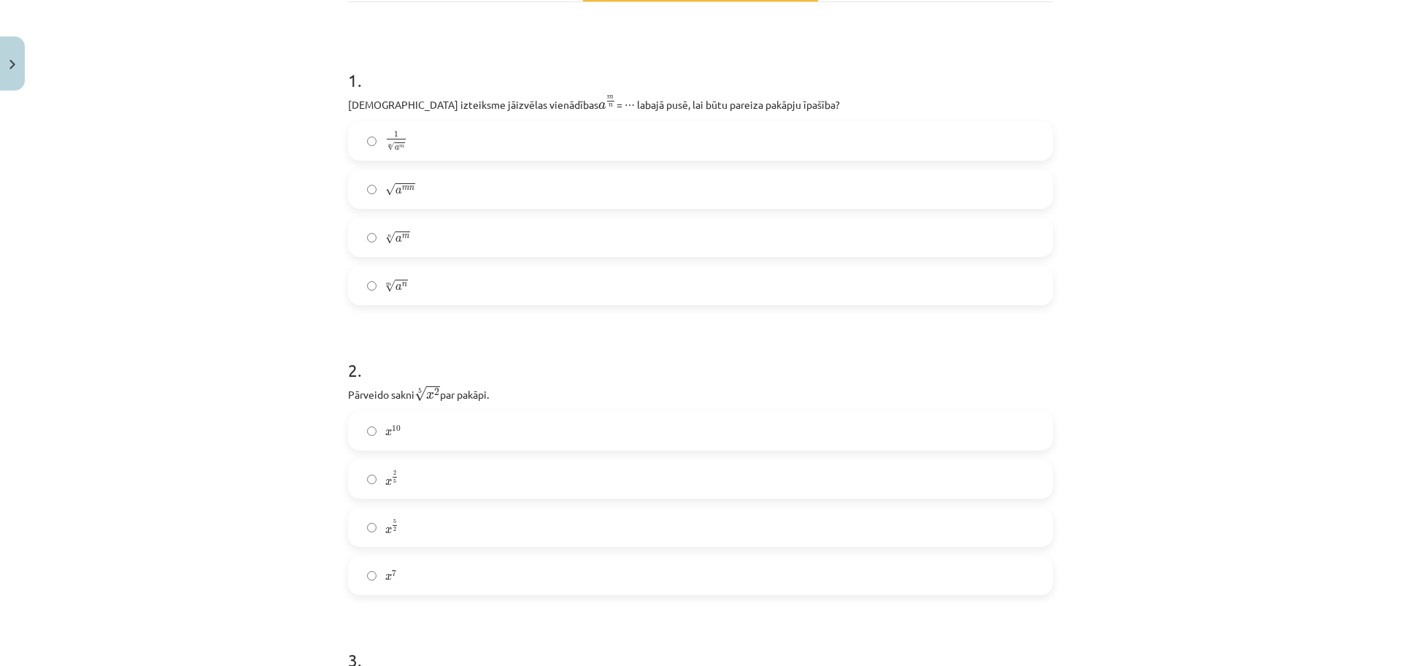
scroll to position [250, 0]
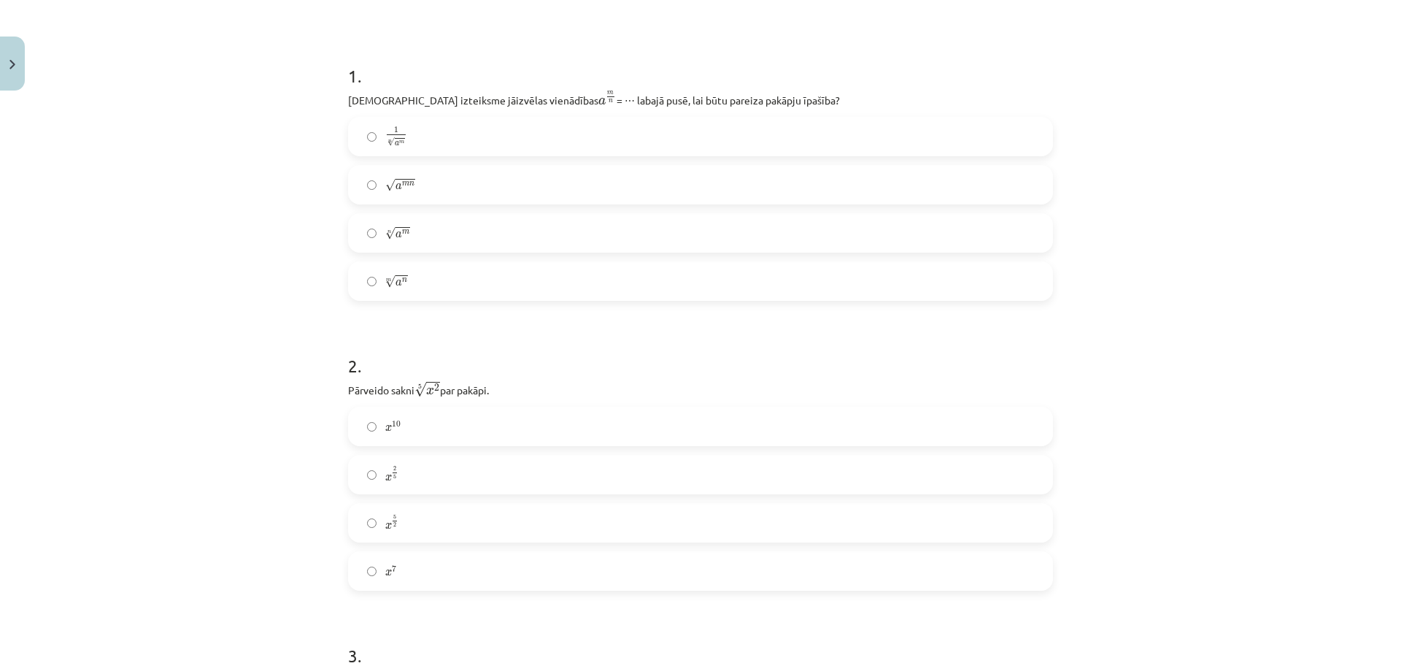
click at [463, 240] on label "n √ a m a m n" at bounding box center [701, 233] width 702 height 36
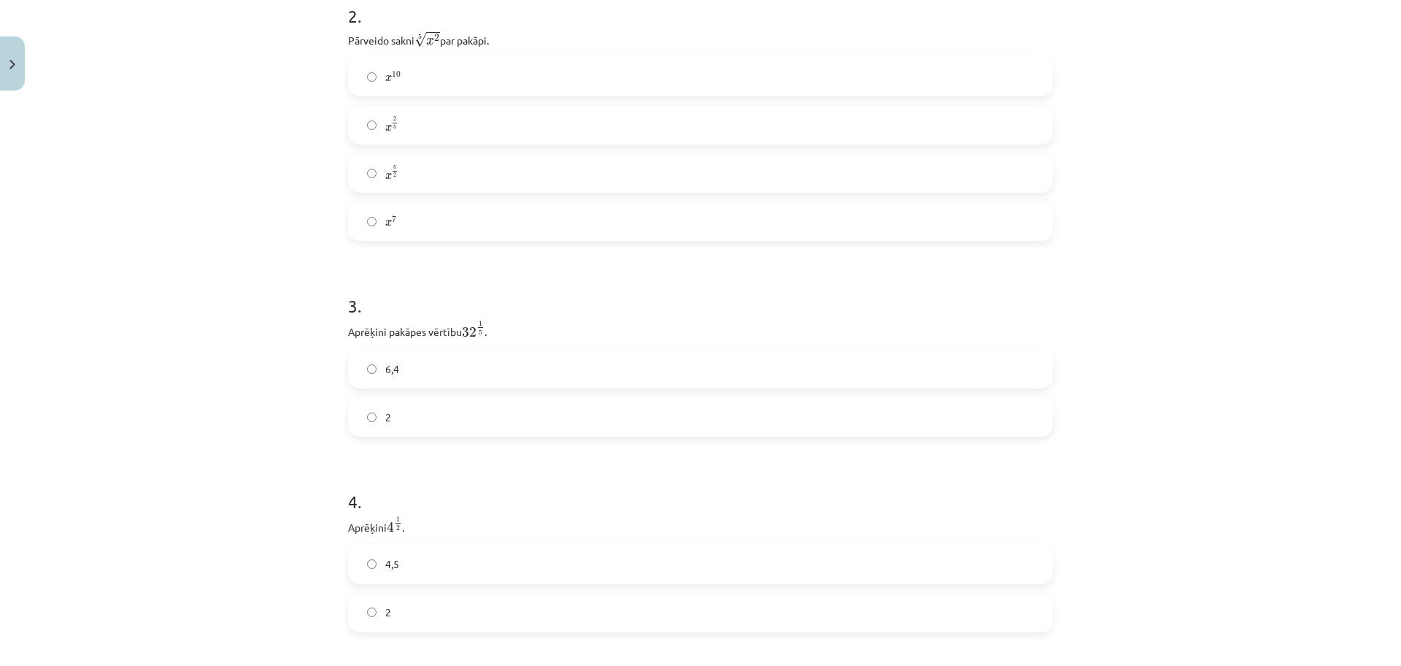
scroll to position [495, 0]
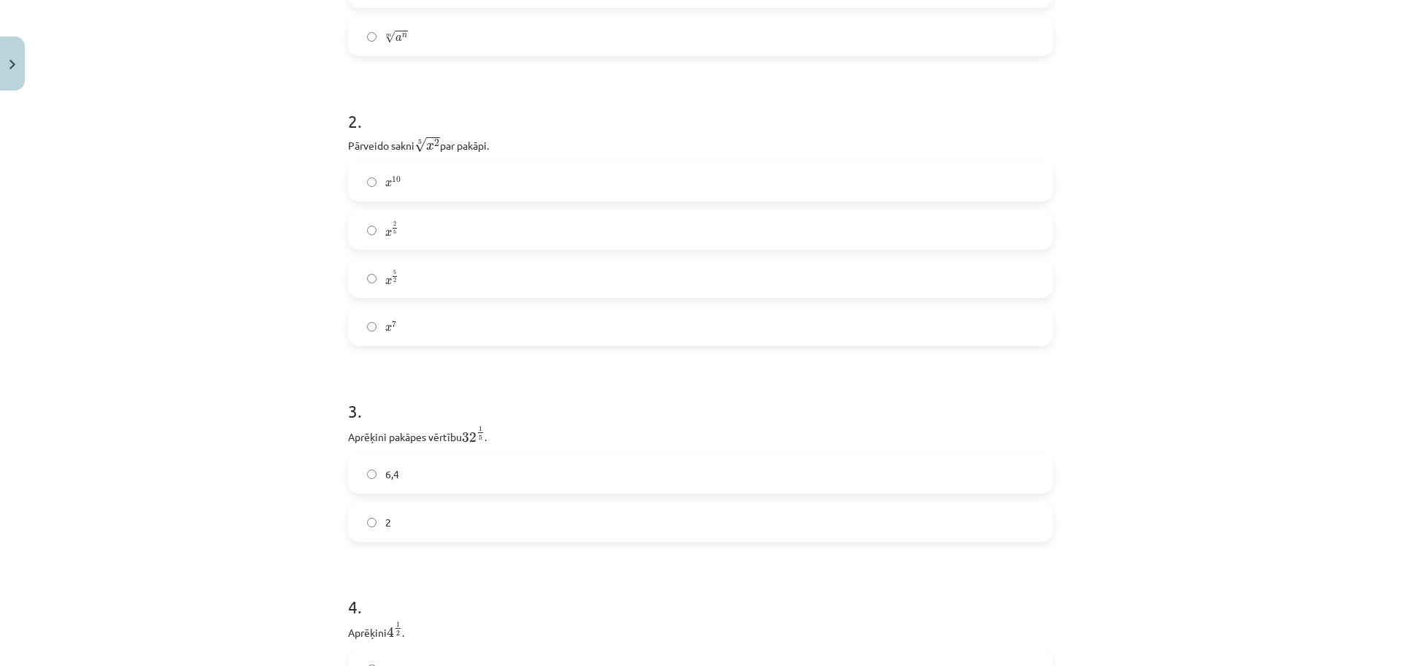
click at [982, 246] on label "x 2 5 x 2 5" at bounding box center [701, 230] width 702 height 36
click at [940, 216] on label "2" at bounding box center [701, 203] width 702 height 36
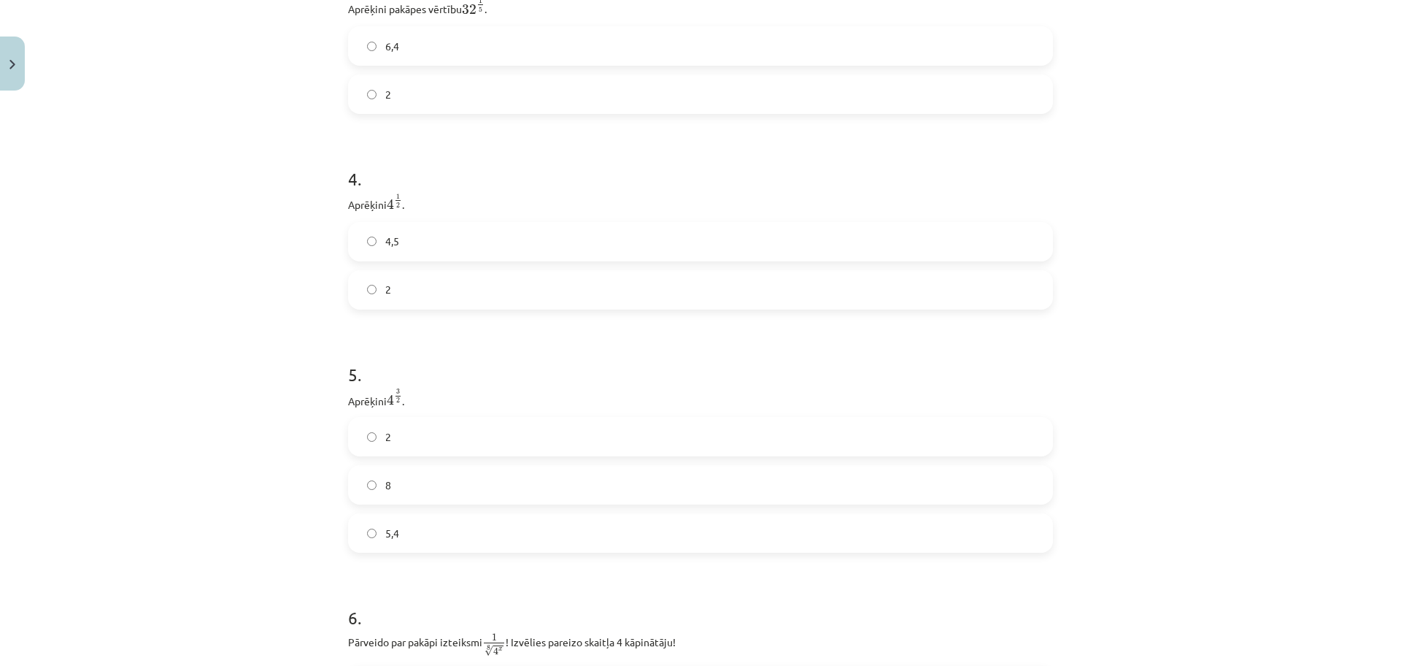
scroll to position [944, 0]
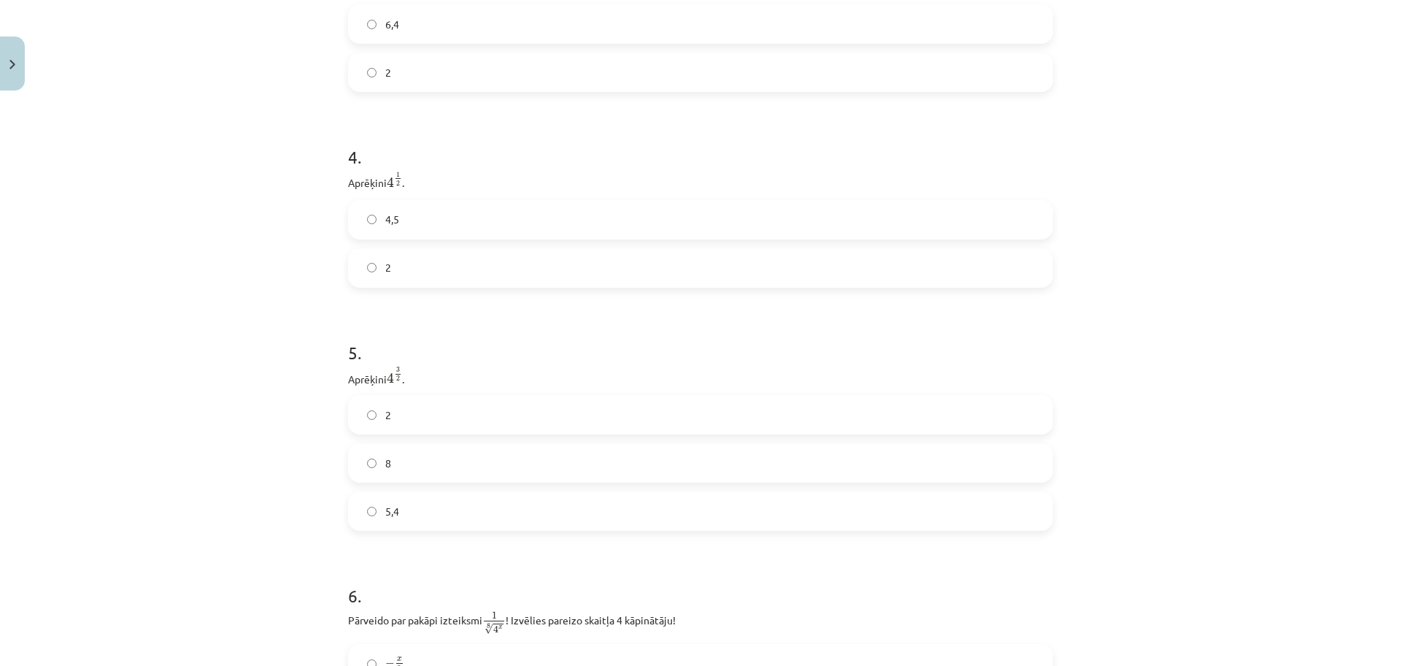
click at [1041, 272] on label "2" at bounding box center [701, 268] width 702 height 36
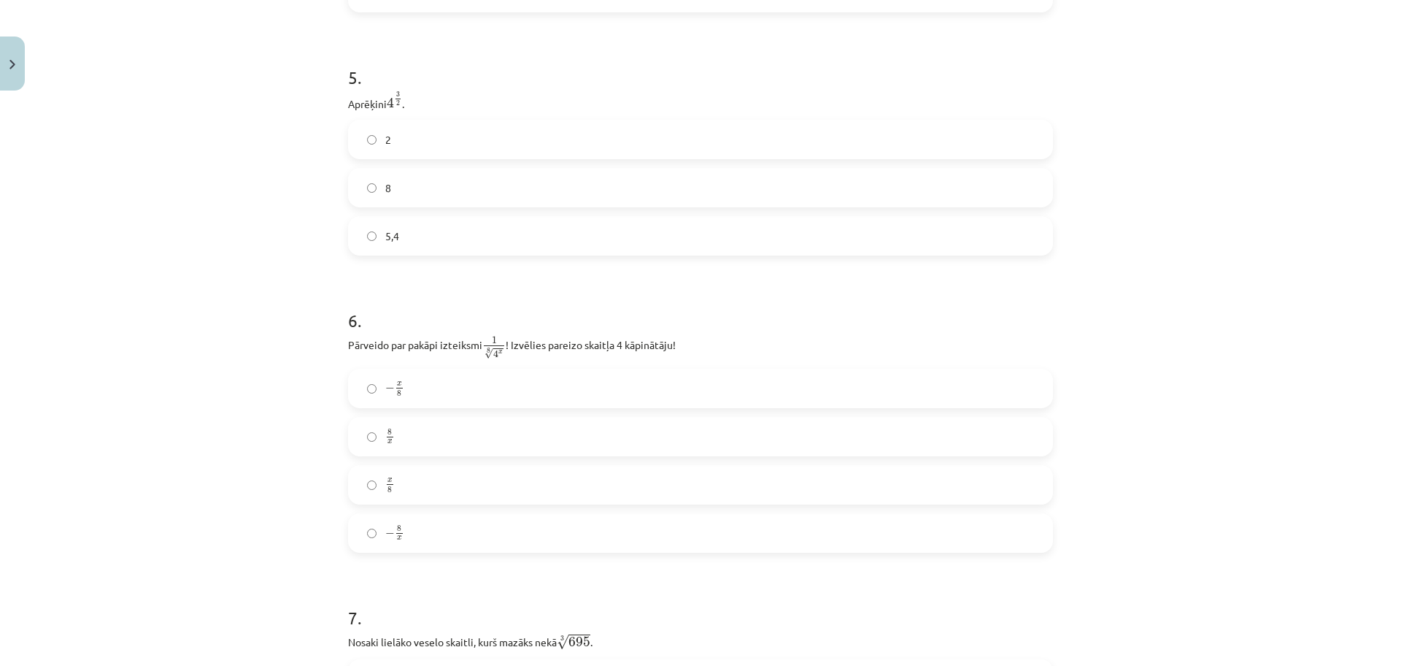
scroll to position [1241, 0]
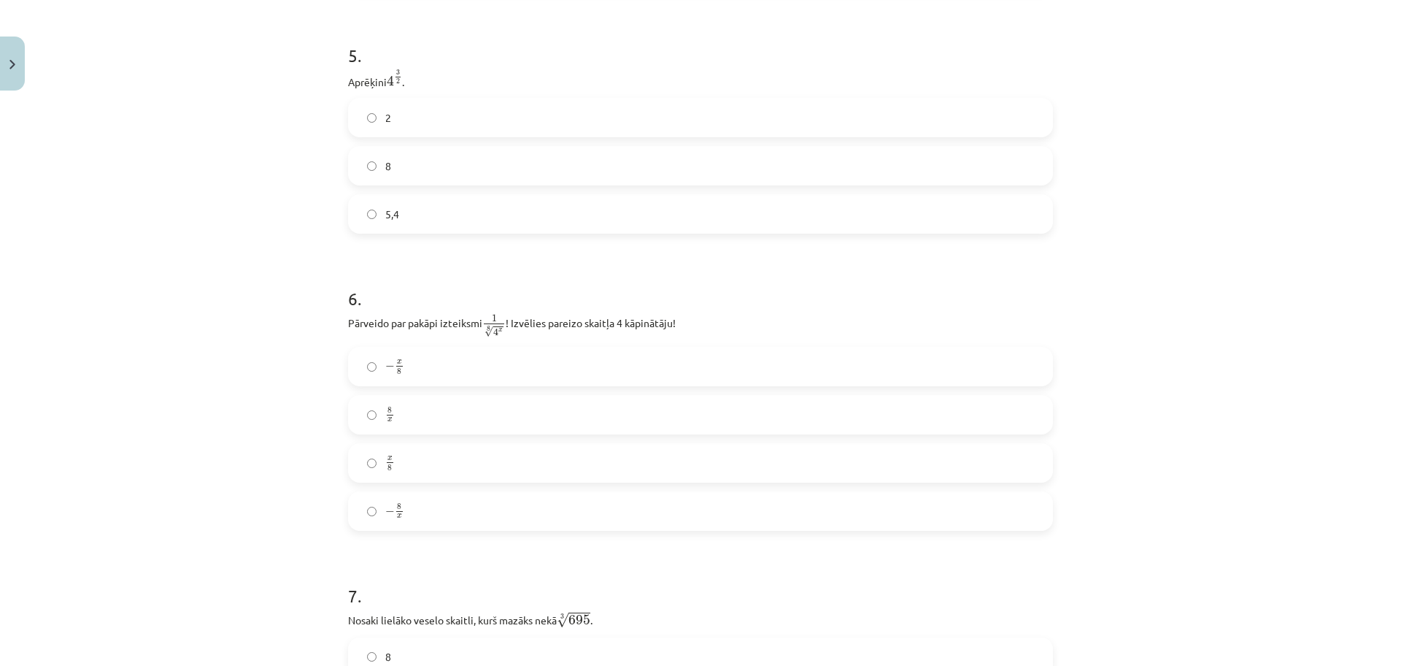
click at [1002, 167] on label "8" at bounding box center [701, 165] width 702 height 36
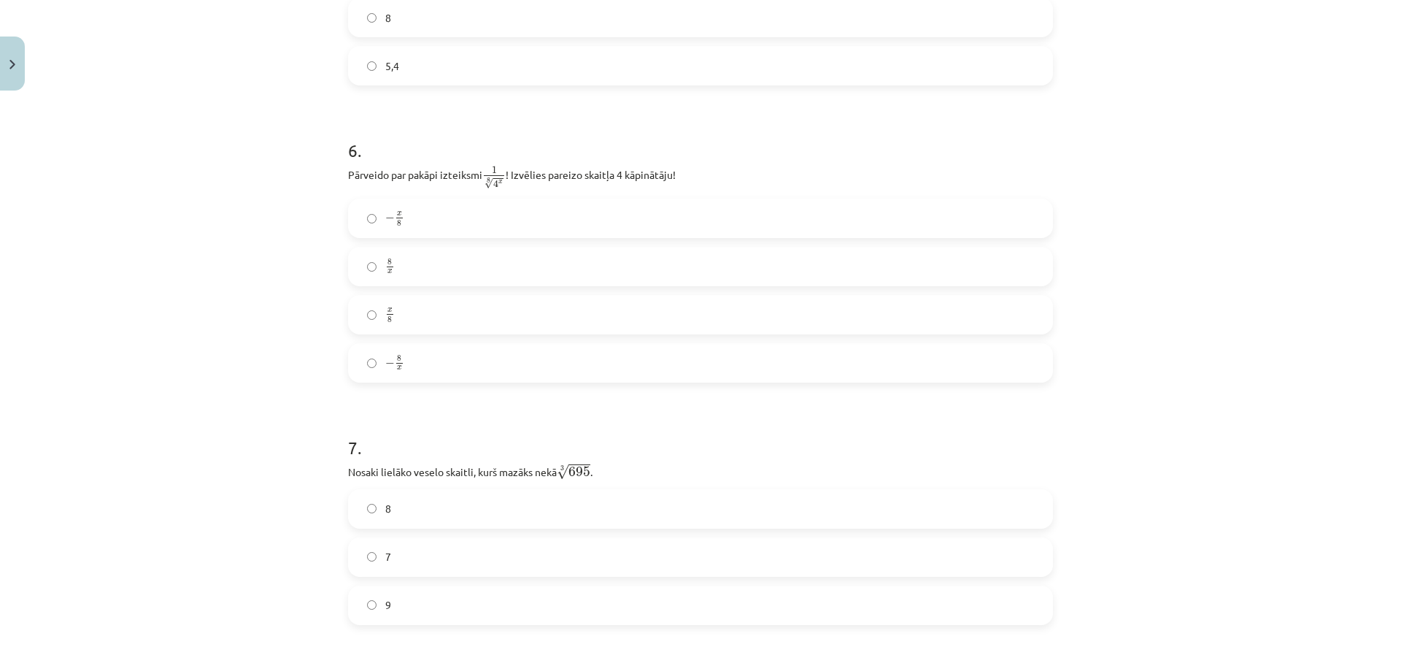
scroll to position [1394, 0]
drag, startPoint x: 336, startPoint y: 168, endPoint x: 455, endPoint y: 366, distance: 231.2
click at [455, 366] on div "52 XP Saņemsi Sarežģīts 280 pilda Apraksts Uzdevums Palīdzība 1 . [DEMOGRAPHIC_…" at bounding box center [700, 534] width 723 height 3663
drag, startPoint x: 455, startPoint y: 366, endPoint x: 414, endPoint y: 372, distance: 42.1
click at [414, 372] on div "Mācību tēma: Matemātikas i - 12. klases 1. ieskaites mācību materiāls (ab) #4 📝…" at bounding box center [700, 333] width 1401 height 666
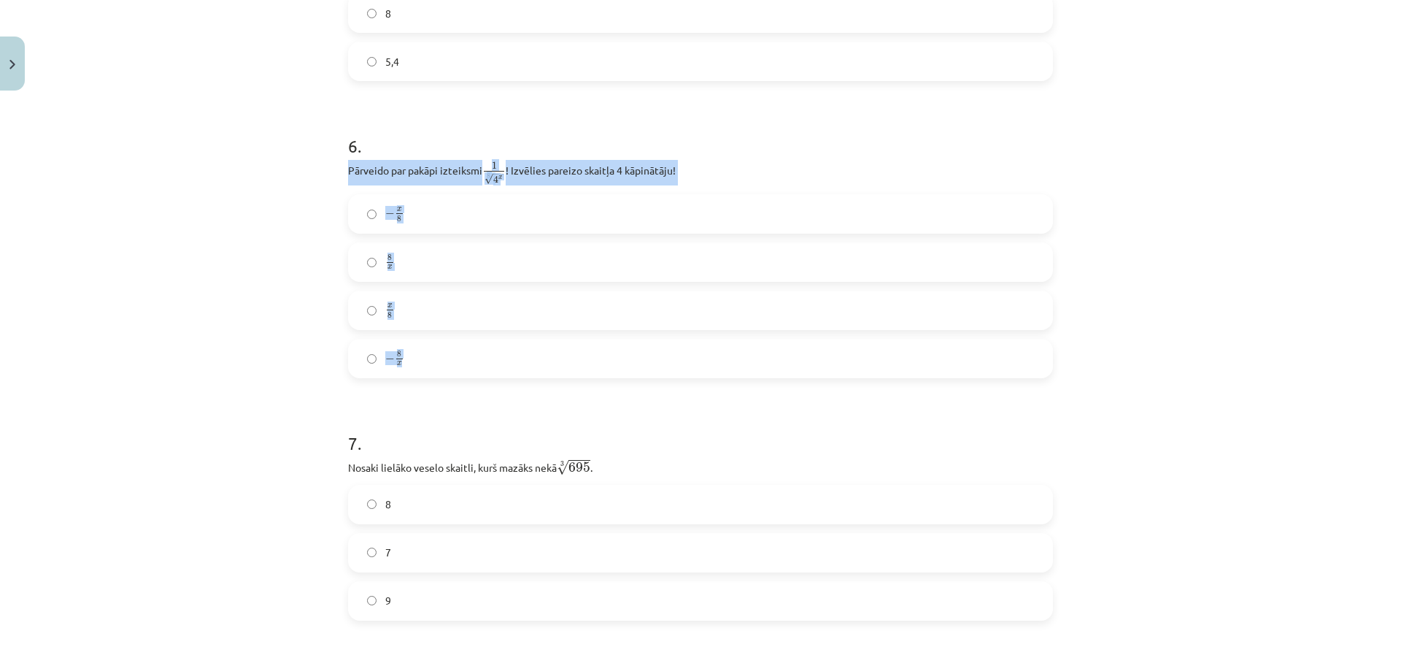
copy div "Pārveido par pakāpi izteiksmi 1 8 √ 4 x 1 4 x 8 ! Izvēlies pareizo skaitļa 4 kā…"
click at [616, 124] on h1 "6 ." at bounding box center [700, 132] width 705 height 45
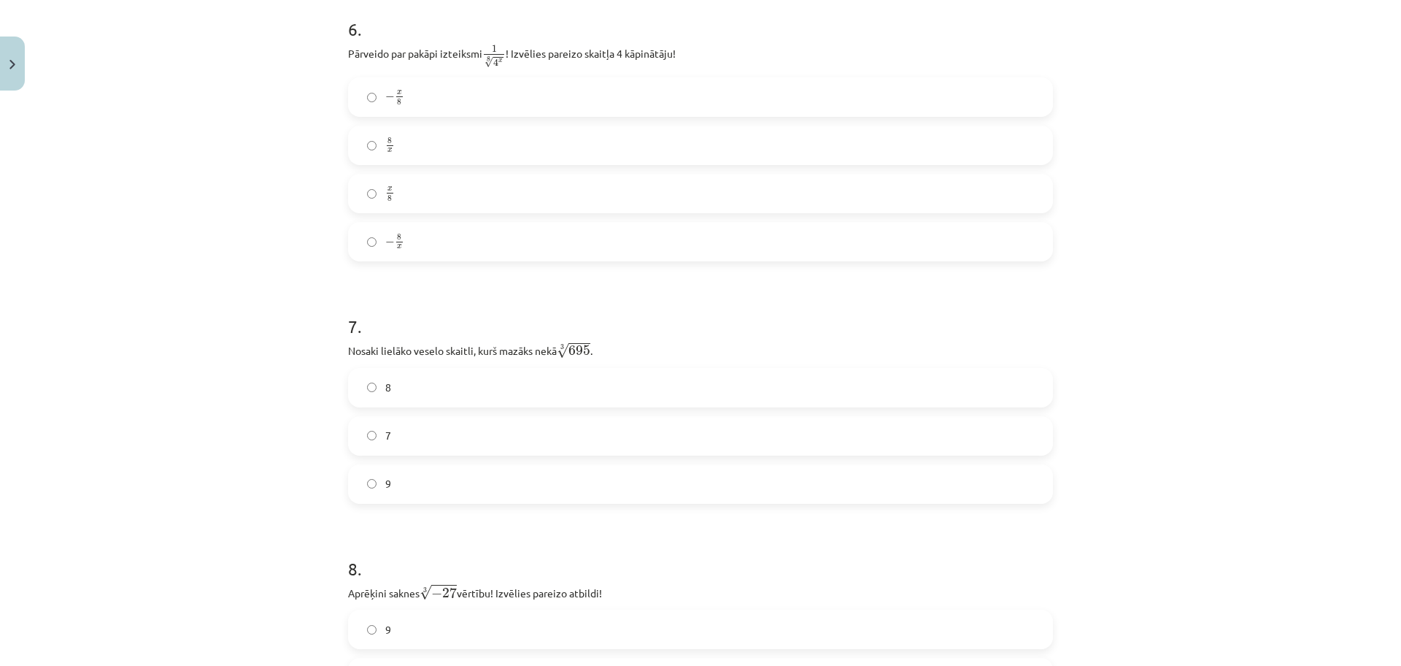
scroll to position [1524, 0]
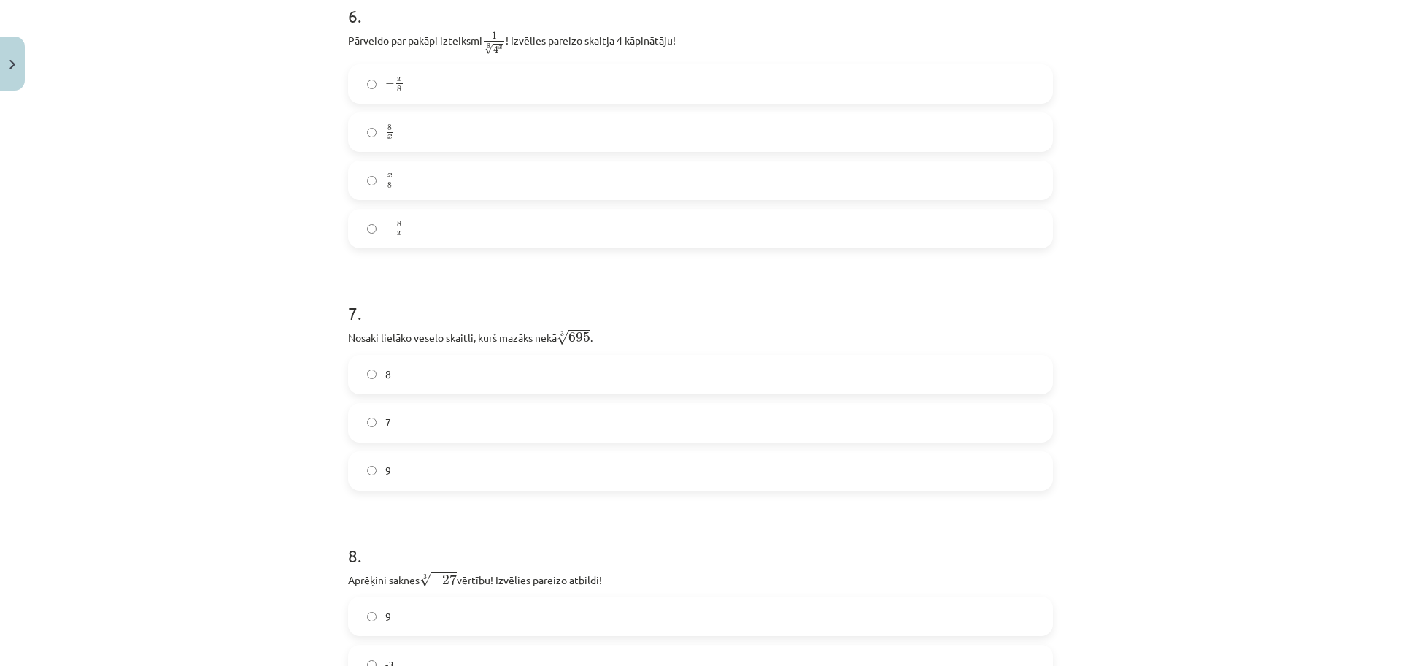
click at [785, 88] on label "− x 8 − x 8" at bounding box center [701, 84] width 702 height 36
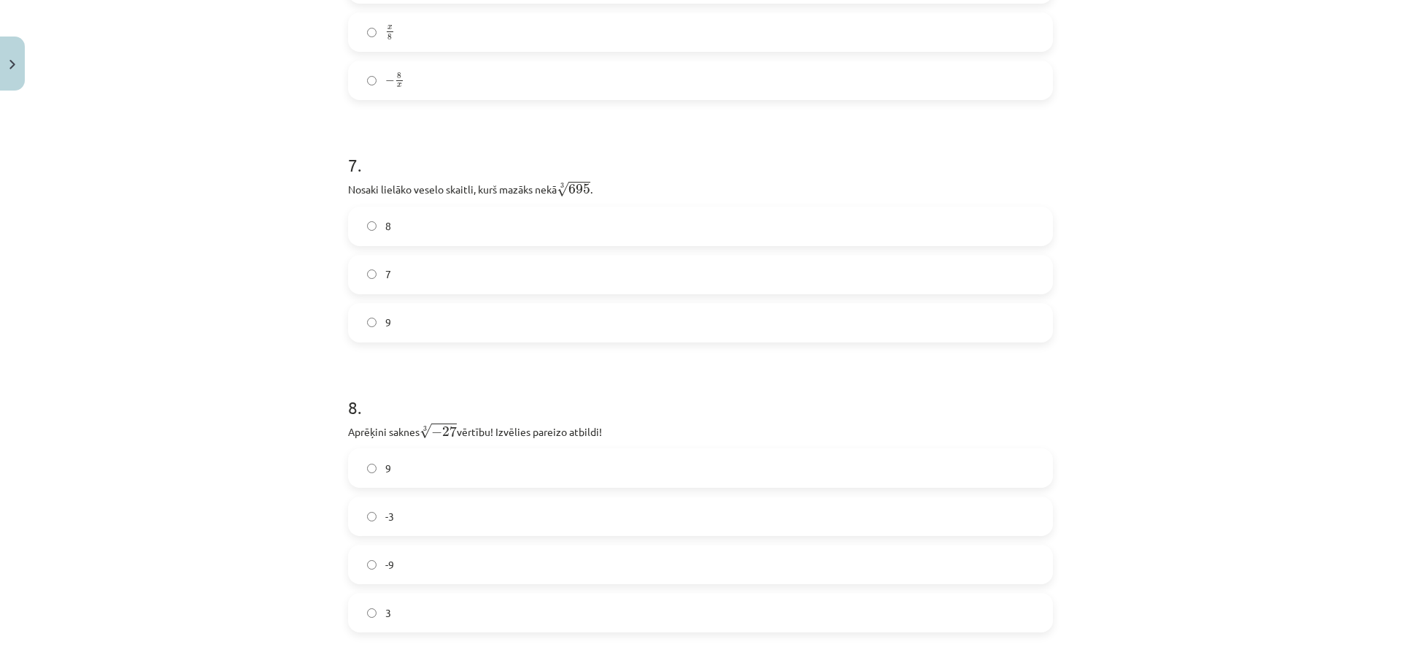
scroll to position [1685, 0]
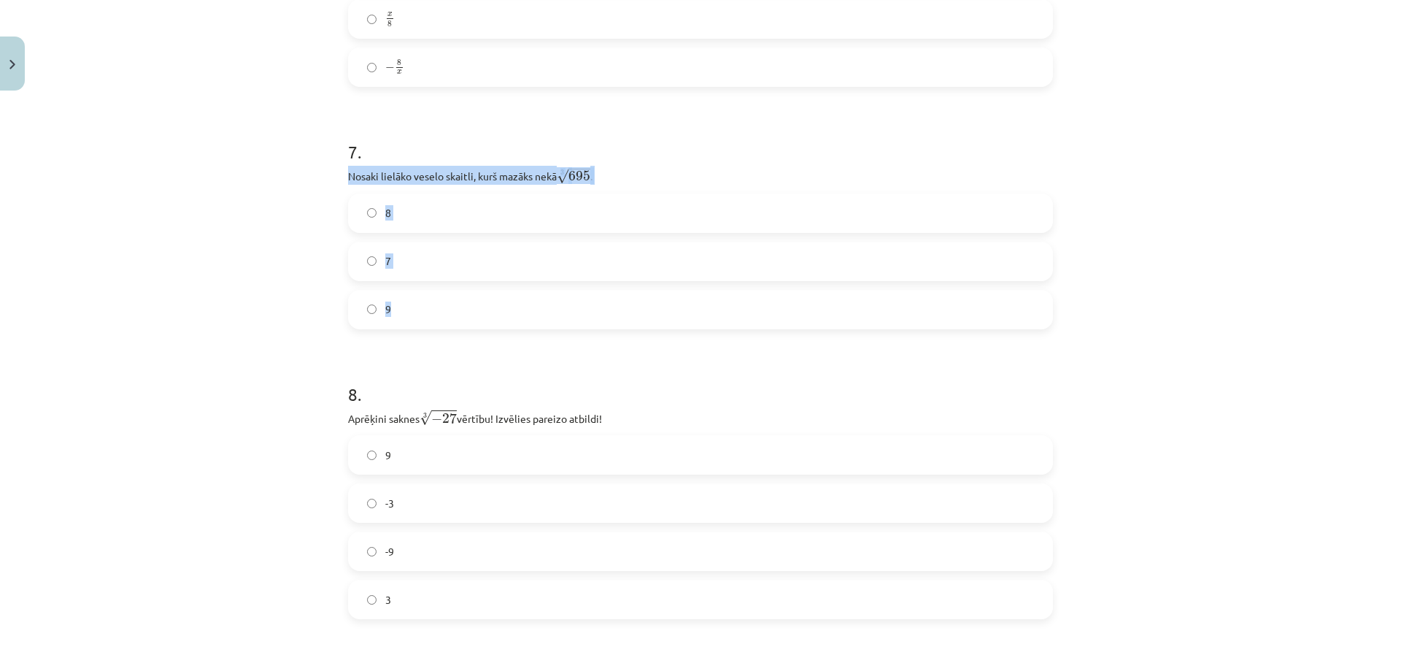
drag, startPoint x: 331, startPoint y: 168, endPoint x: 439, endPoint y: 312, distance: 180.8
click at [439, 312] on div "Mācību tēma: Matemātikas i - 12. klases 1. ieskaites mācību materiāls (ab) #4 📝…" at bounding box center [700, 333] width 1401 height 666
copy div "Nosaki lielāko veselo skaitli, kurš mazāks nekā 3 √ 695 695 3 . 8 7 9"
click at [482, 223] on label "8" at bounding box center [701, 213] width 702 height 36
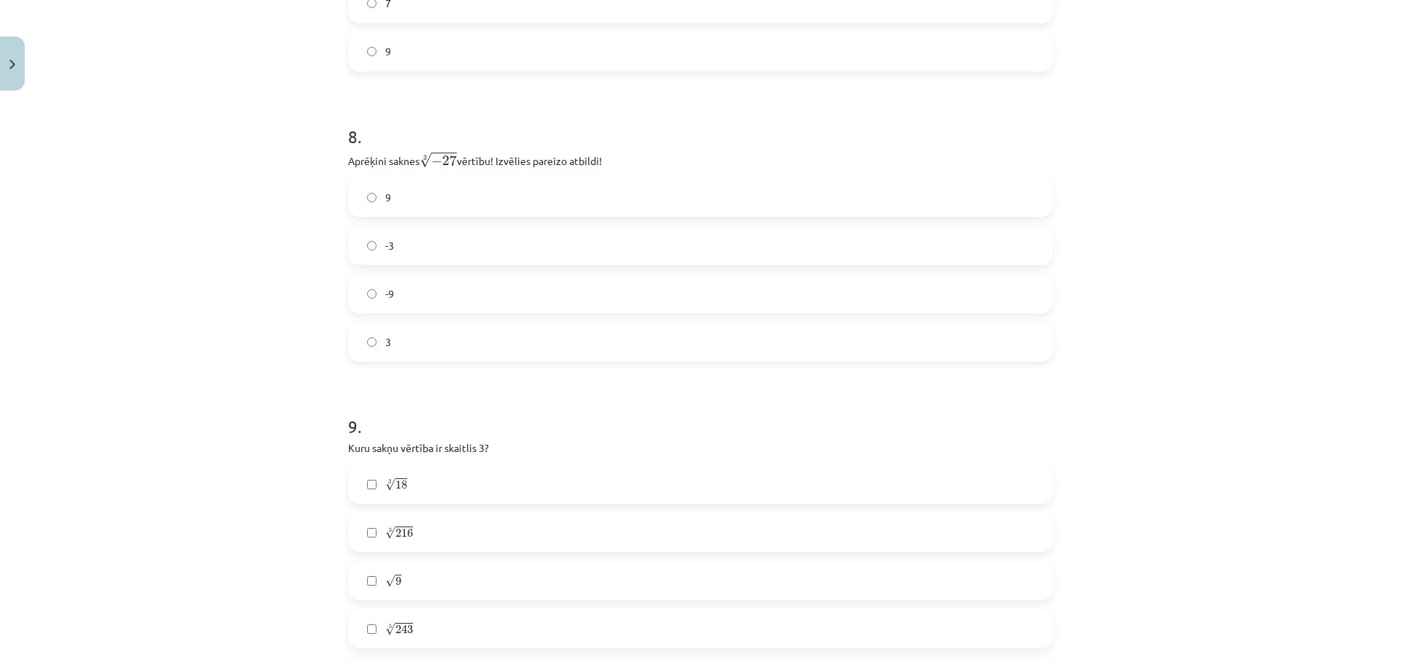
scroll to position [1952, 0]
click at [1036, 227] on label "-3" at bounding box center [701, 236] width 702 height 36
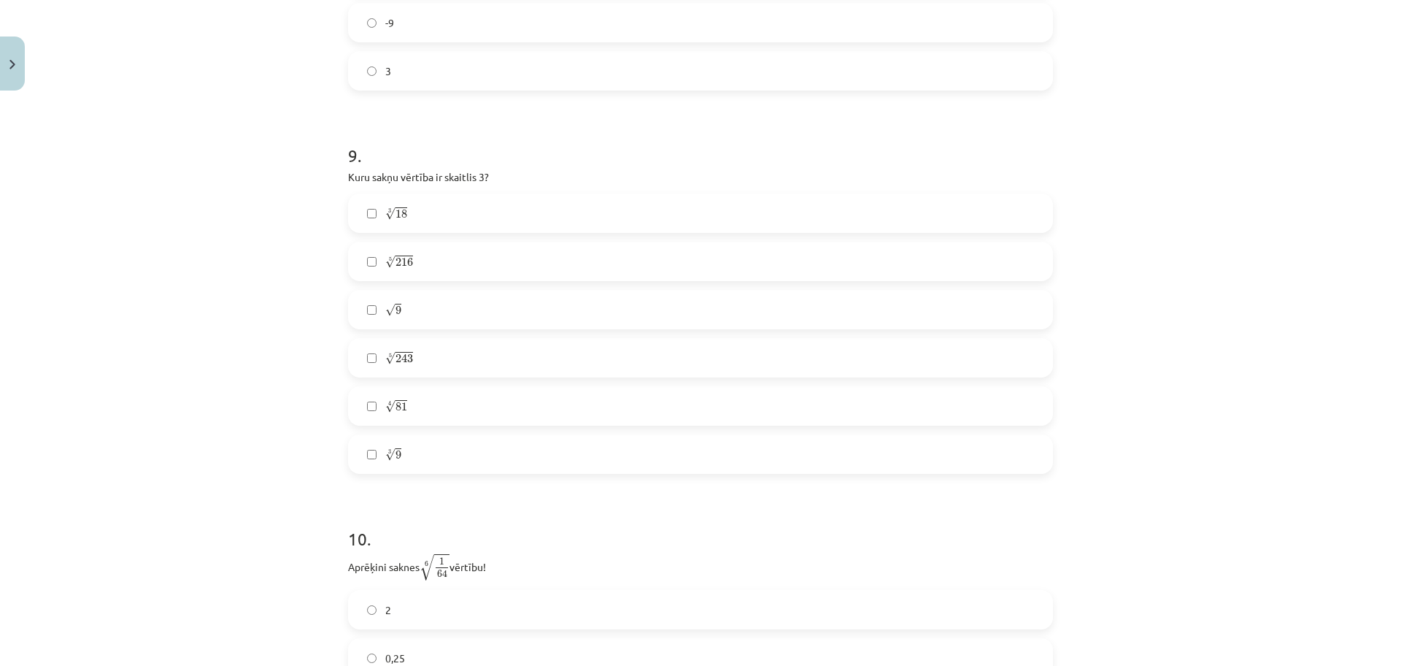
scroll to position [2218, 0]
click at [990, 320] on label "√ 9 9" at bounding box center [701, 305] width 702 height 36
click at [926, 369] on label "5 √ 243 243 5" at bounding box center [701, 353] width 702 height 36
click at [902, 393] on label "4 √ 81 81 4" at bounding box center [701, 401] width 702 height 36
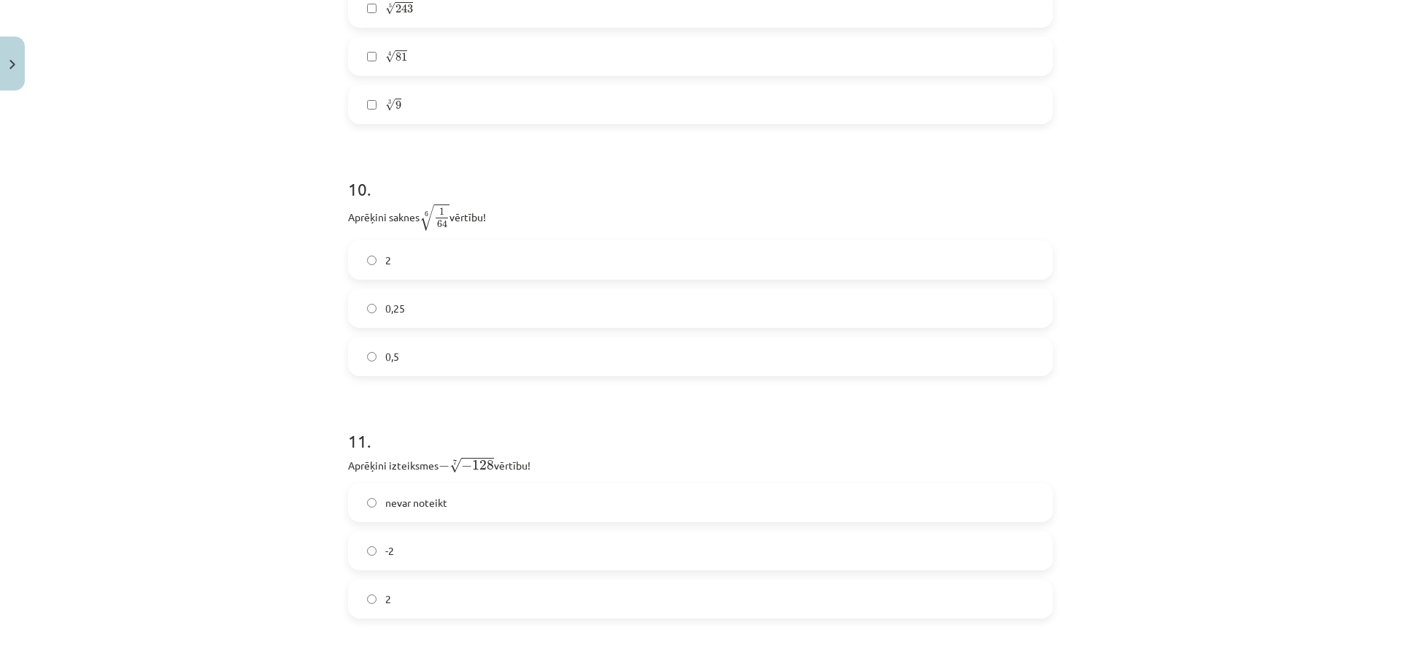
scroll to position [2572, 0]
click at [934, 319] on div "0,25" at bounding box center [700, 299] width 705 height 39
click at [933, 340] on label "0,5" at bounding box center [701, 347] width 702 height 36
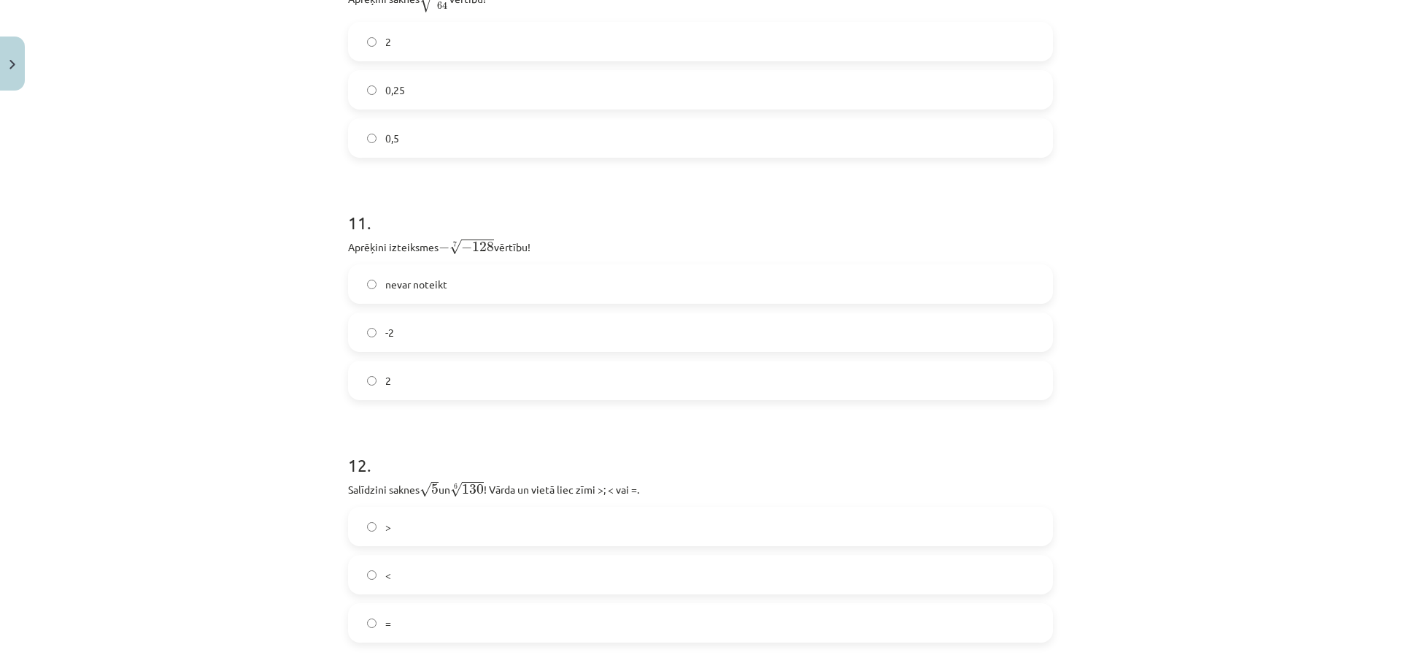
scroll to position [2843, 0]
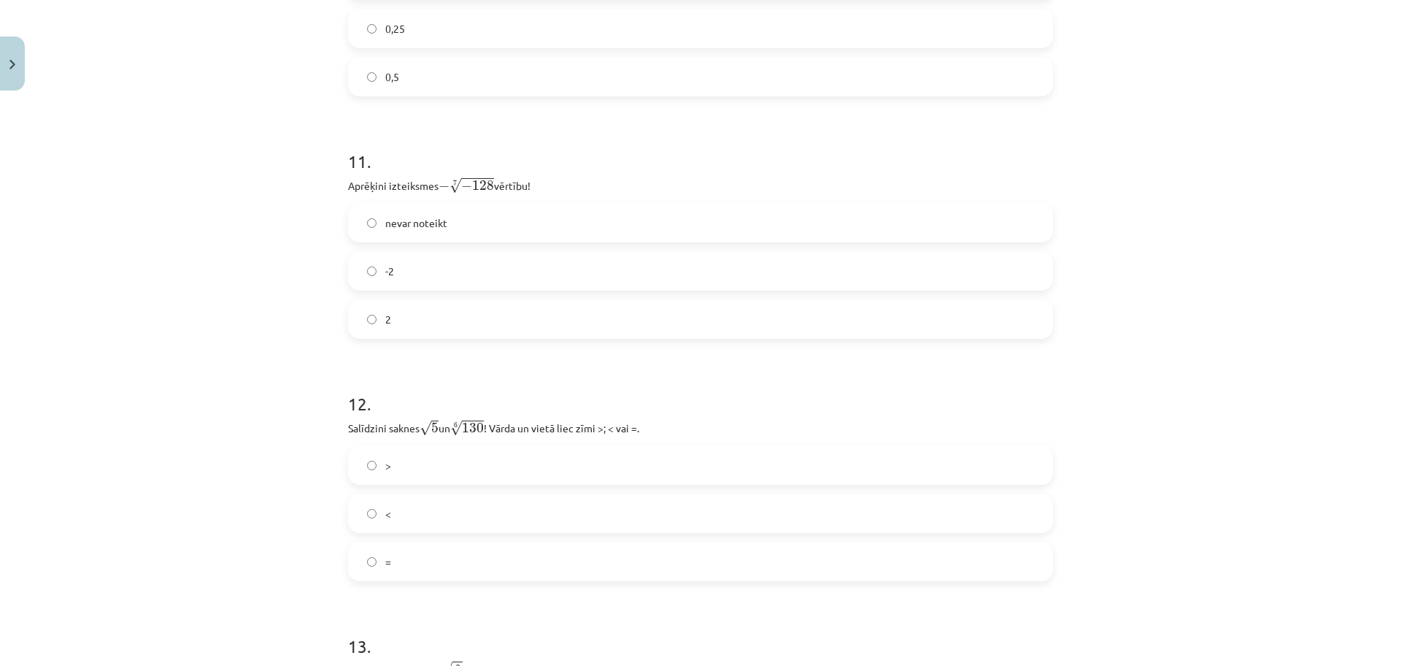
click at [1018, 337] on label "2" at bounding box center [701, 319] width 702 height 36
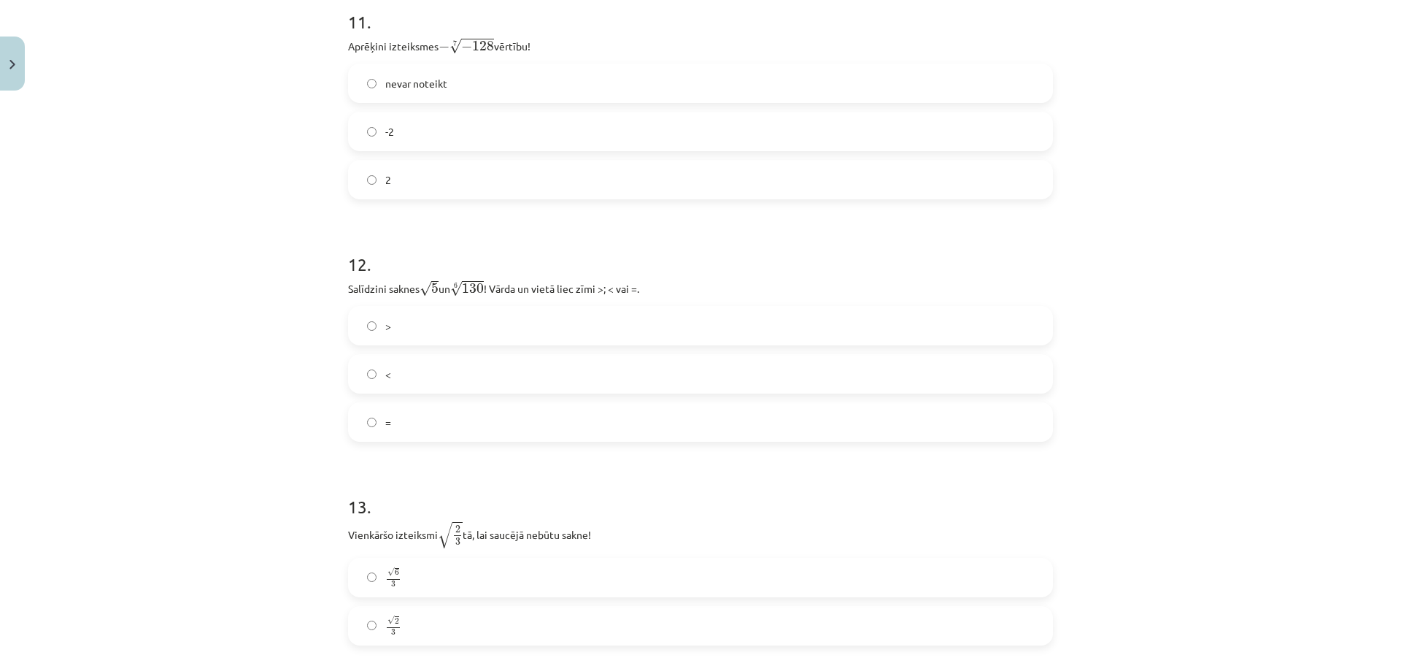
scroll to position [3056, 0]
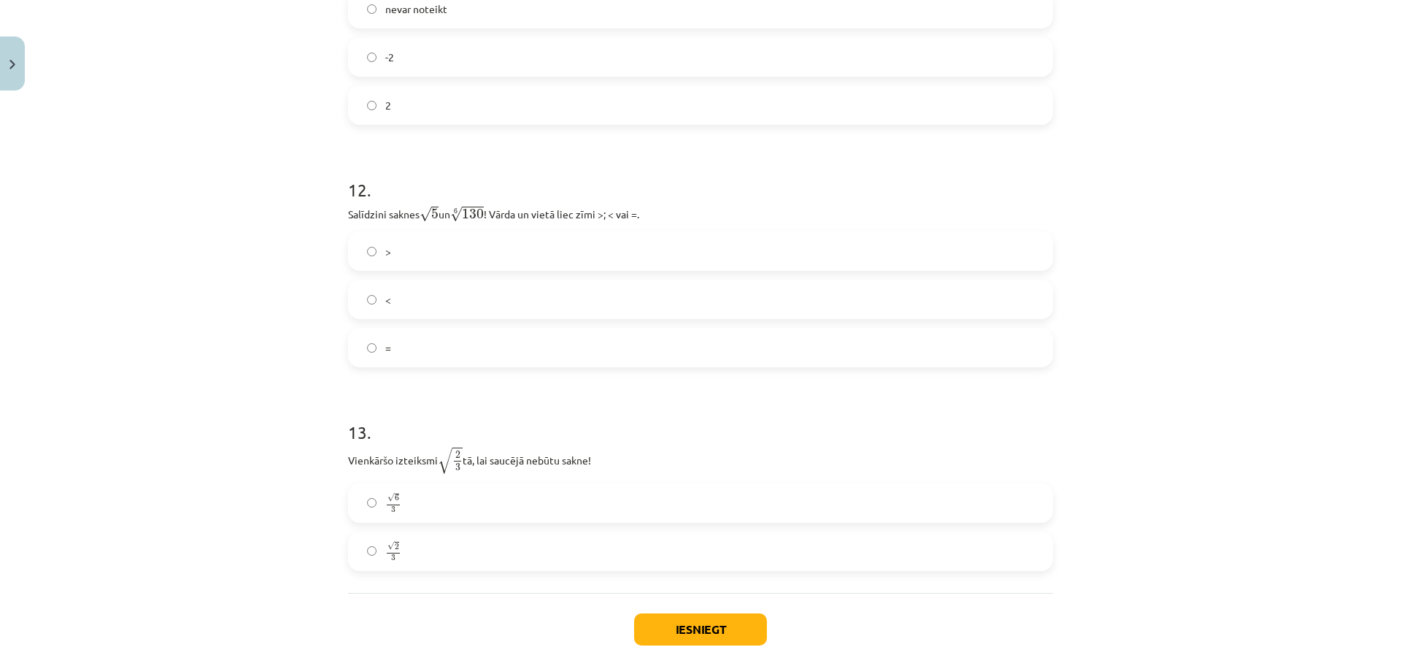
click at [800, 277] on div "> < =" at bounding box center [700, 299] width 705 height 136
click at [804, 293] on label "<" at bounding box center [701, 299] width 702 height 36
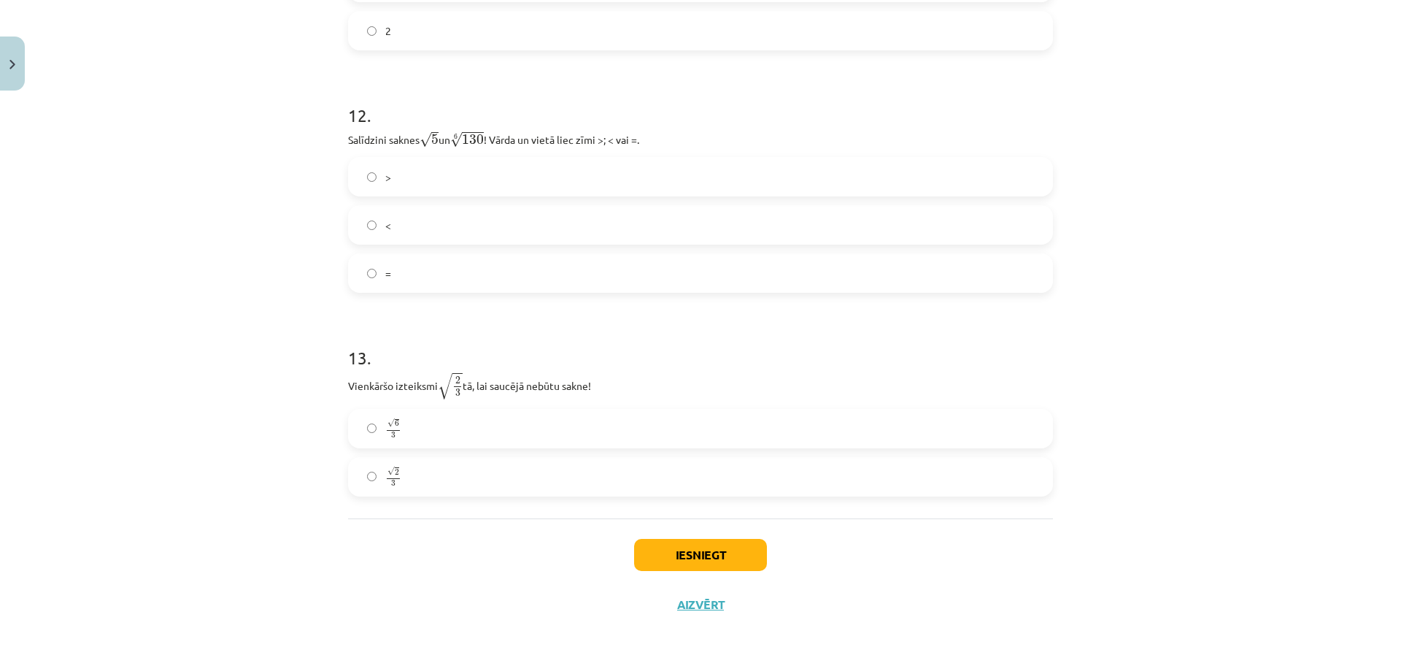
click at [909, 425] on label "√ 6 3 6 3" at bounding box center [701, 428] width 702 height 36
click at [702, 559] on button "Iesniegt" at bounding box center [700, 555] width 133 height 32
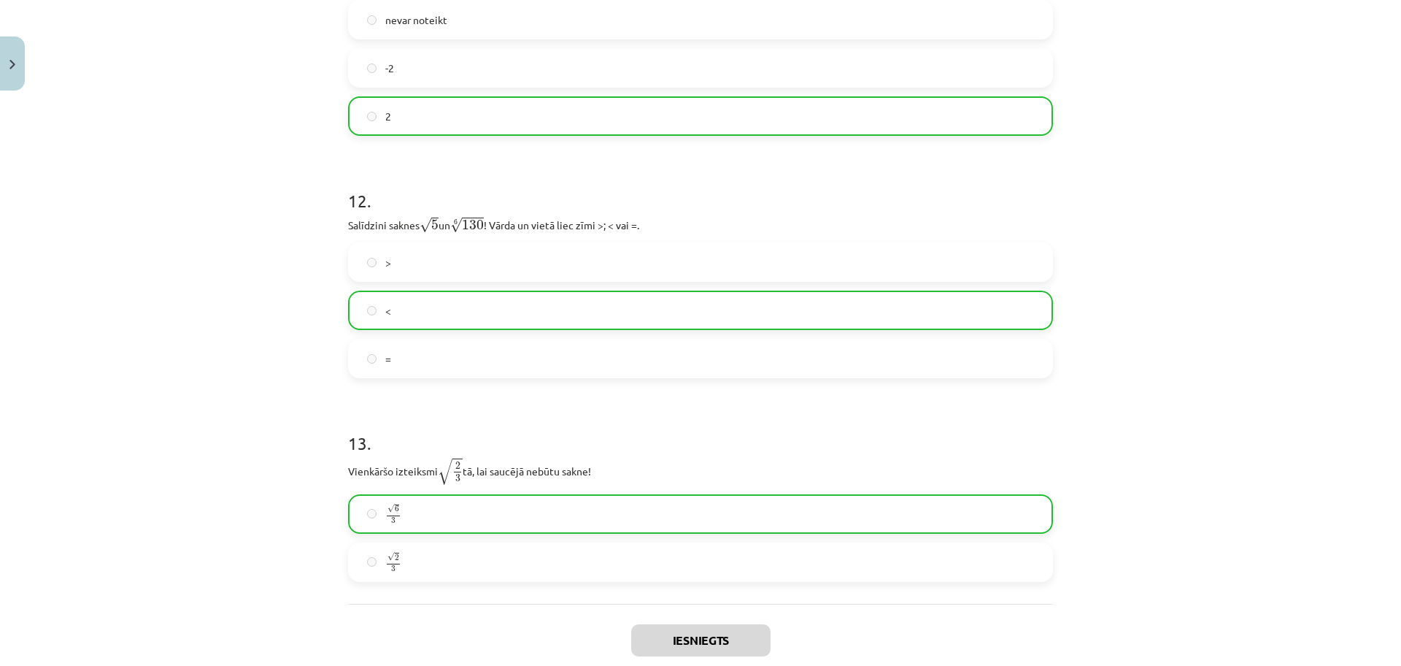
scroll to position [3178, 0]
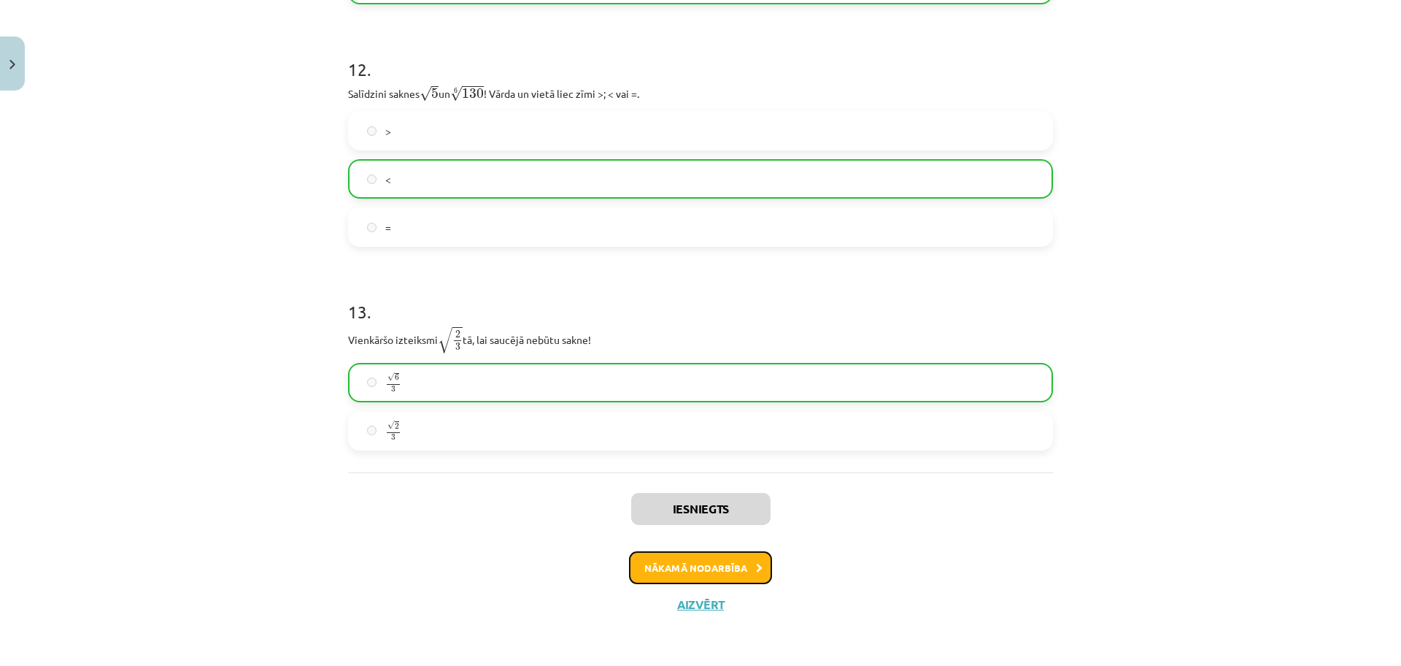
click at [652, 581] on button "Nākamā nodarbība" at bounding box center [700, 568] width 143 height 34
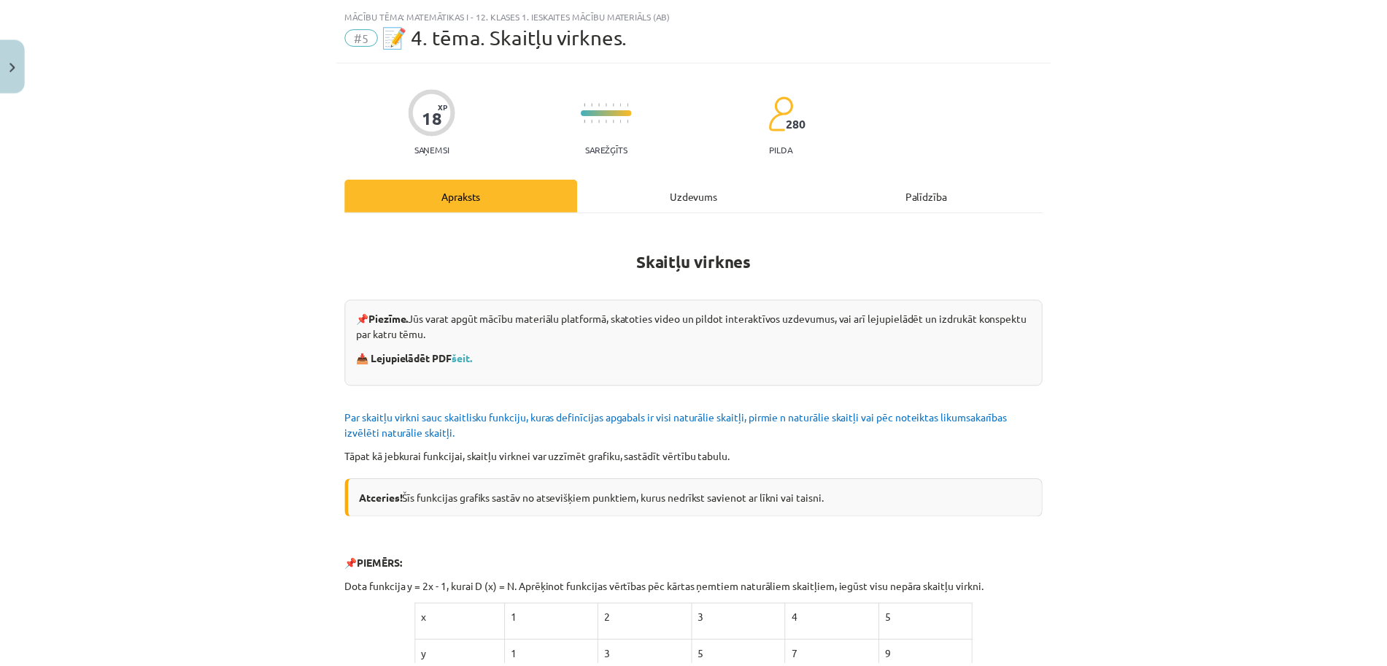
scroll to position [36, 0]
click at [692, 187] on div "Uzdevums" at bounding box center [700, 194] width 235 height 33
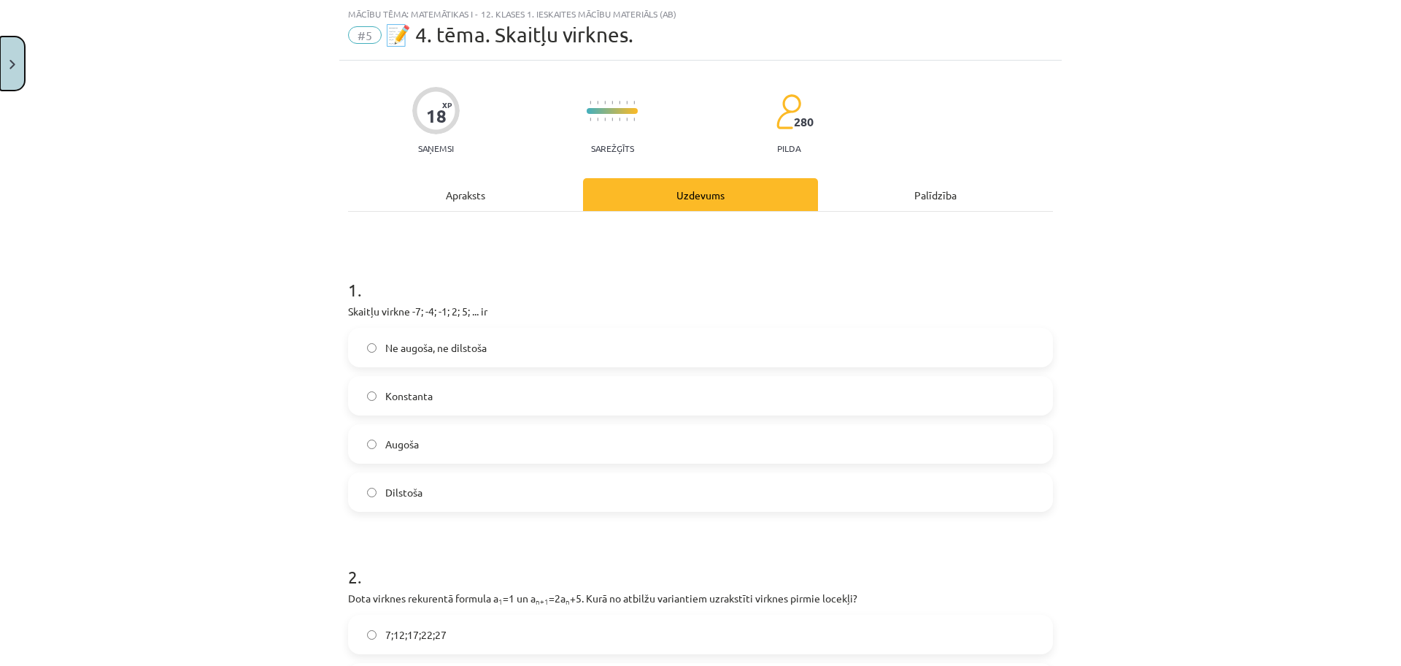
click at [11, 50] on button "Close" at bounding box center [12, 63] width 25 height 54
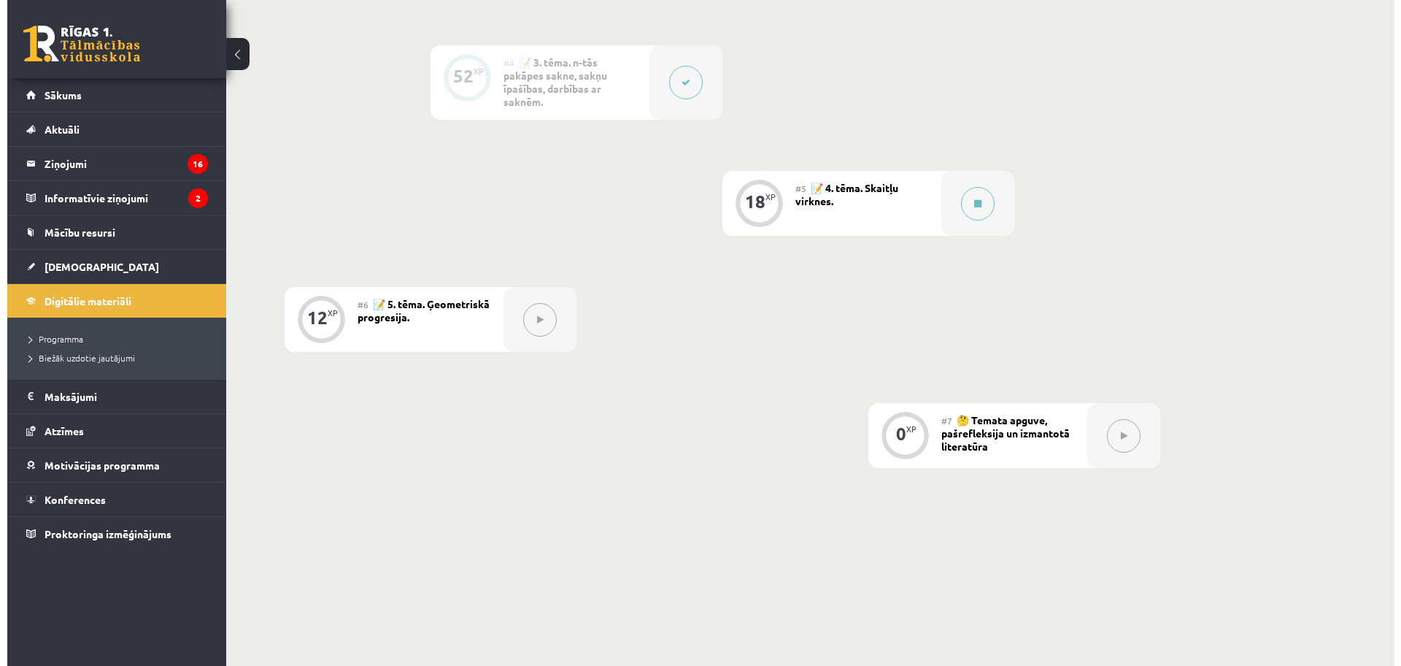
scroll to position [798, 0]
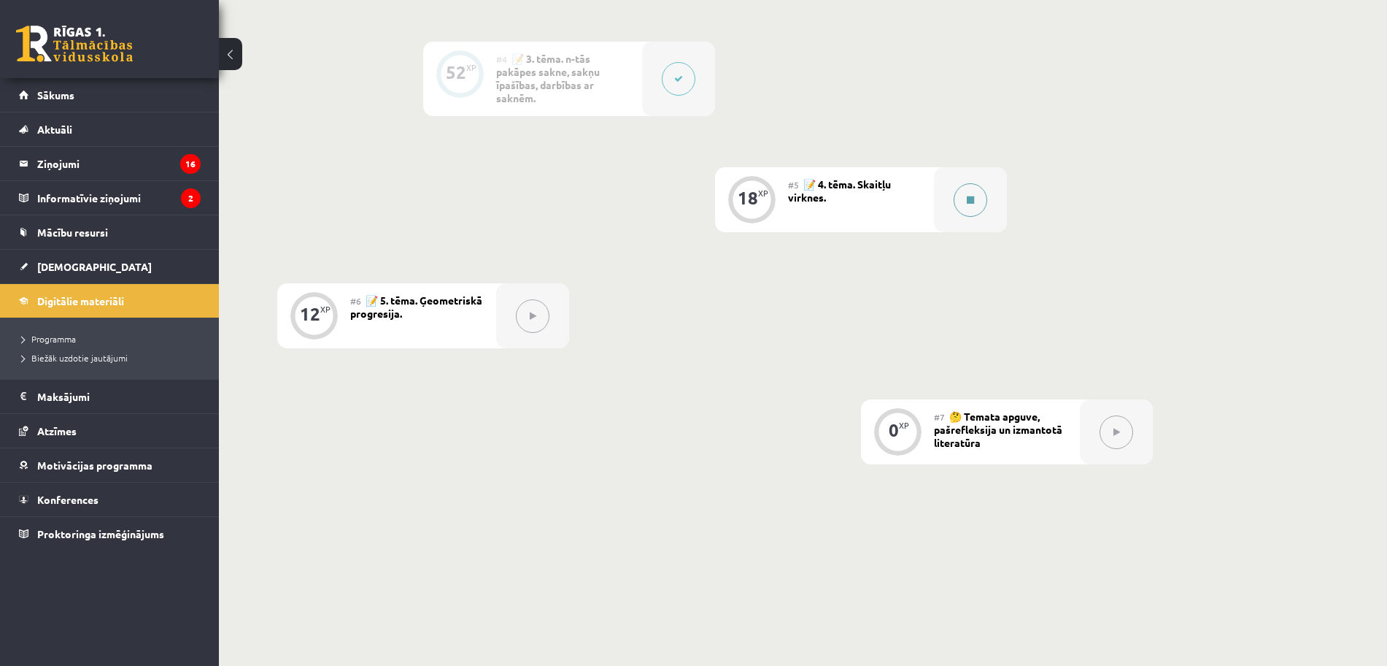
click at [963, 188] on button at bounding box center [971, 200] width 34 height 34
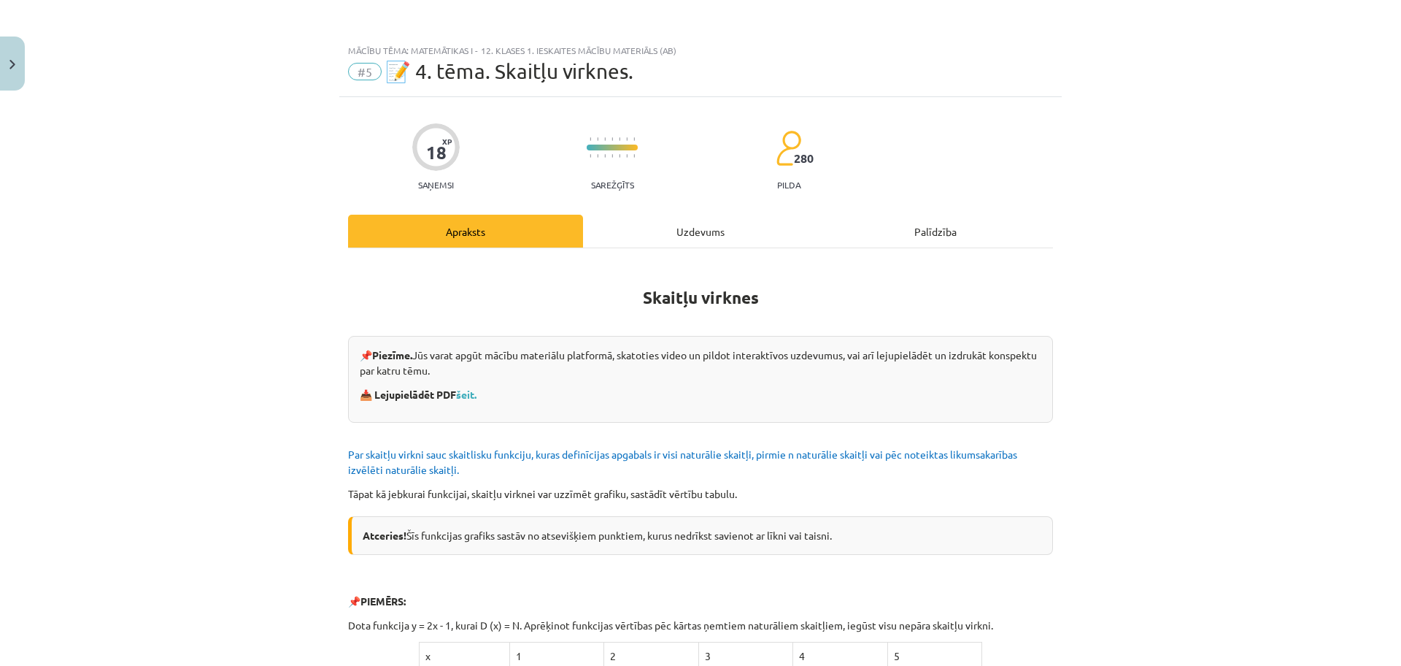
click at [655, 236] on div "Uzdevums" at bounding box center [700, 231] width 235 height 33
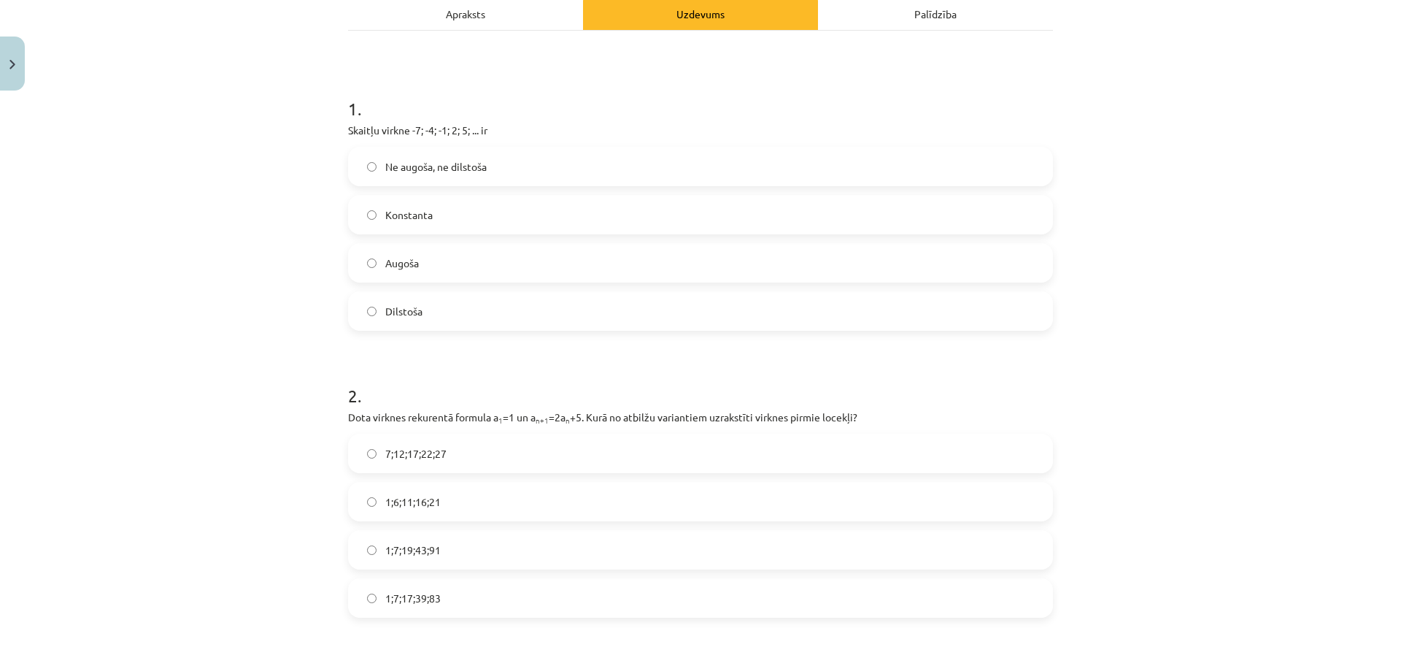
scroll to position [225, 0]
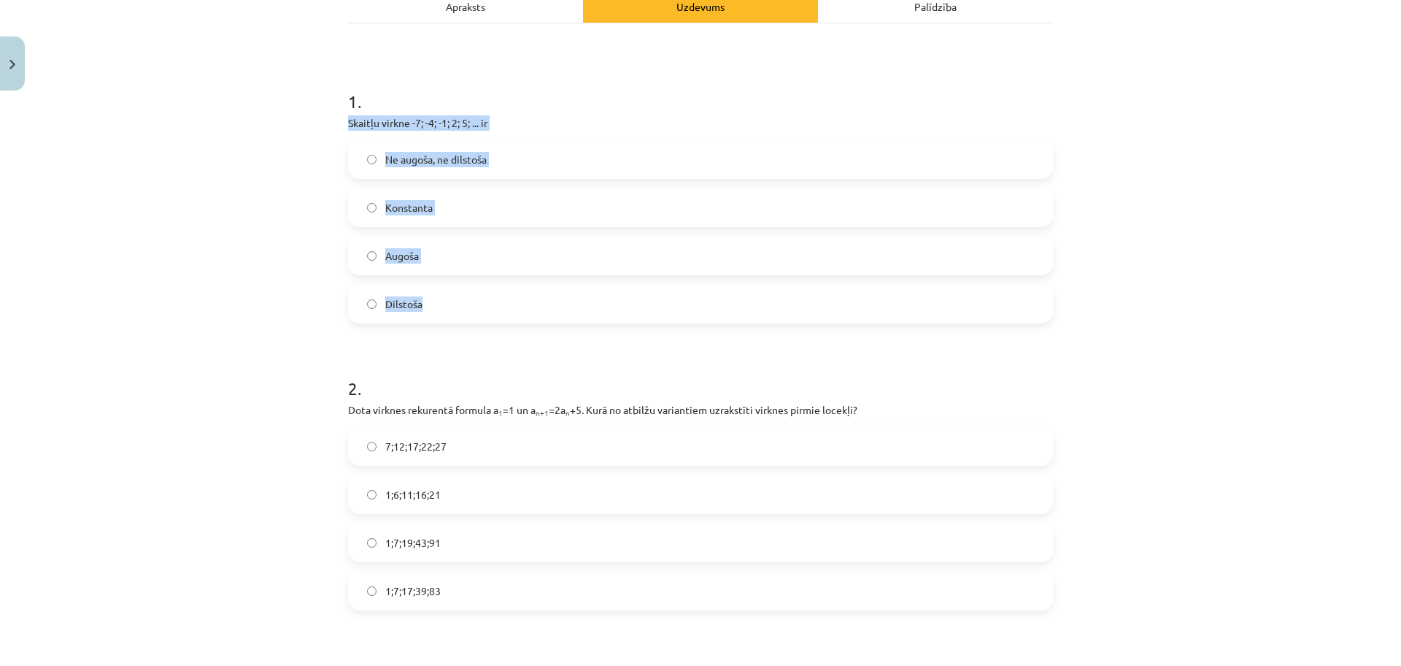
drag, startPoint x: 340, startPoint y: 114, endPoint x: 490, endPoint y: 304, distance: 242.7
copy div "Skaitļu virkne -7; -4; -1; 2; 5; ... ir Ne augoša, ne dilstoša Konstanta Augoša…"
click at [488, 266] on label "Augoša" at bounding box center [701, 255] width 702 height 36
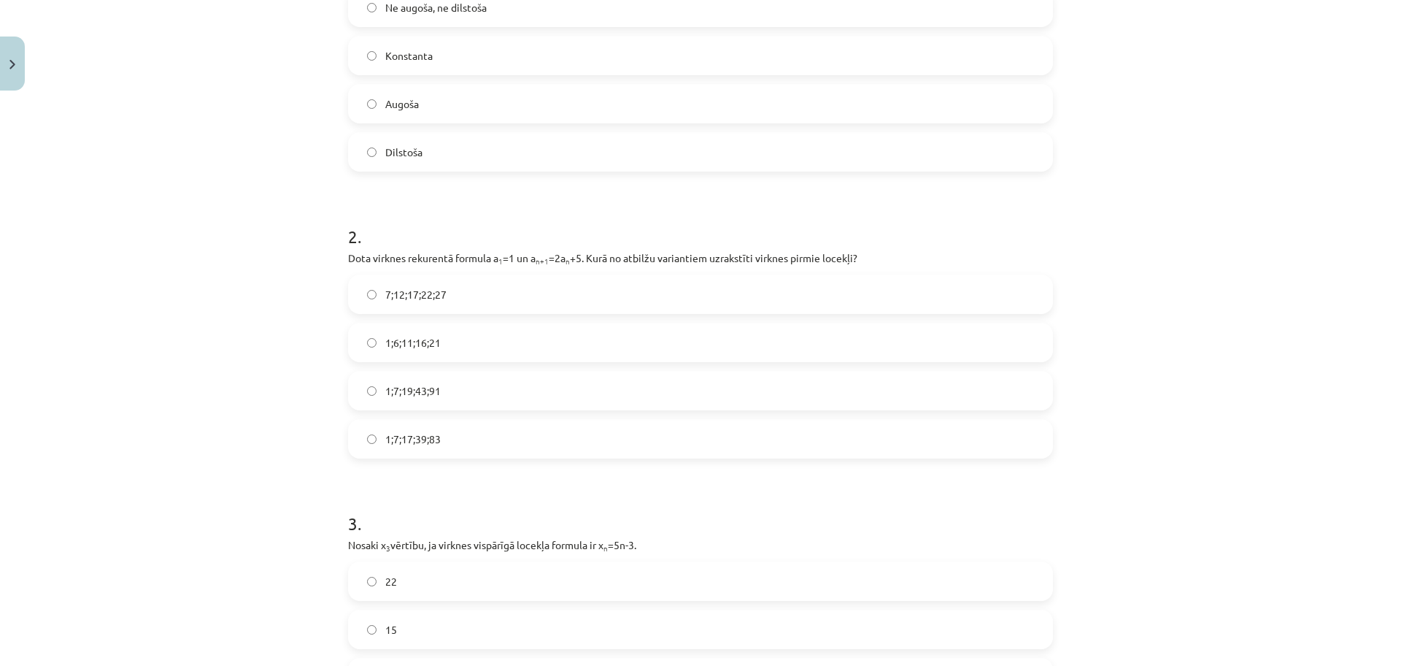
scroll to position [382, 0]
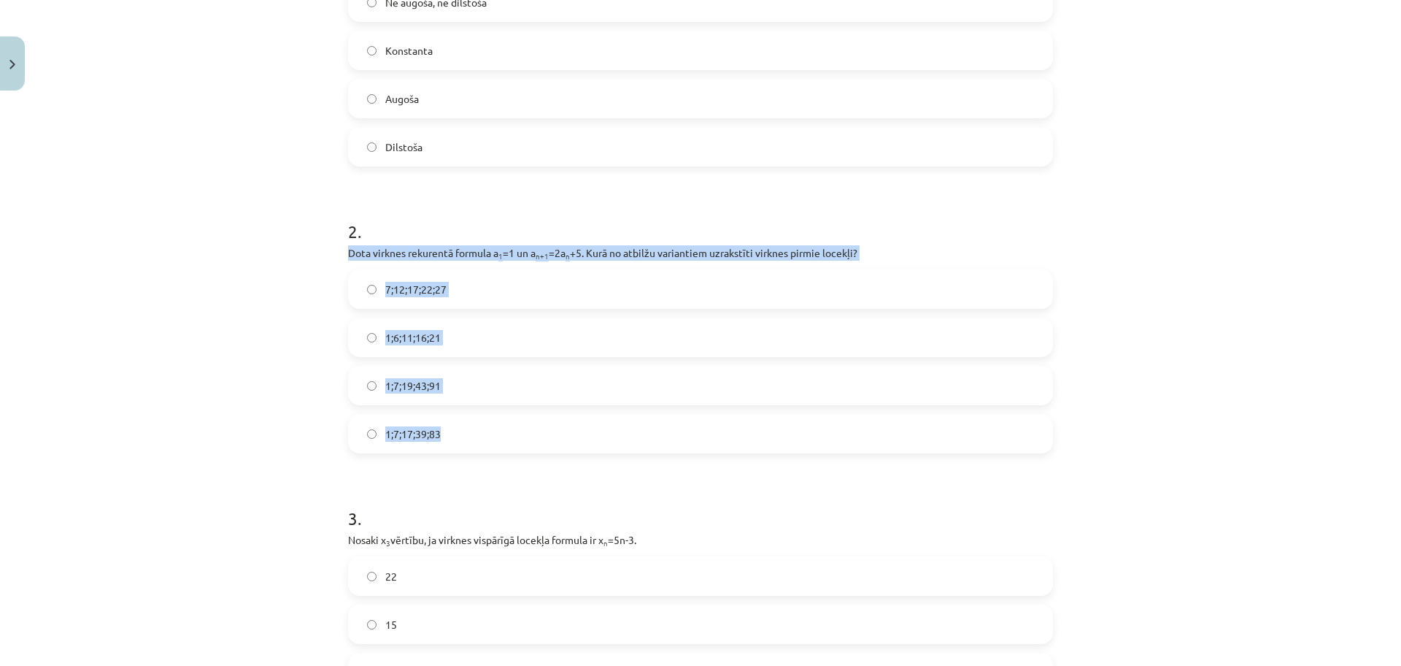
drag, startPoint x: 328, startPoint y: 253, endPoint x: 458, endPoint y: 442, distance: 229.4
click at [458, 442] on div "Mācību tēma: Matemātikas i - 12. klases 1. ieskaites mācību materiāls (ab) #5 📝…" at bounding box center [700, 333] width 1401 height 666
copy div "Dota virknes rekurentā formula a 1 =1 un a n+1 =2a n +5. Kurā no atbilžu varian…"
click at [485, 370] on label "1;7;19;43;91" at bounding box center [701, 385] width 702 height 36
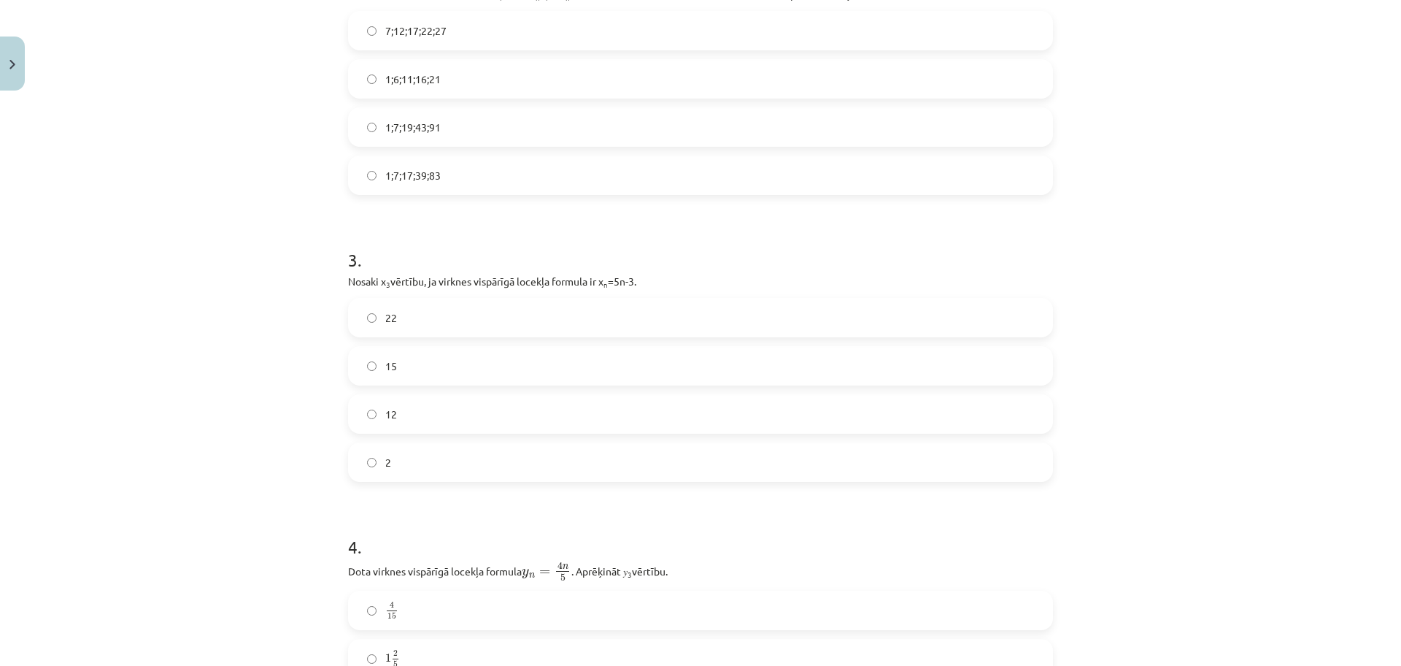
scroll to position [662, 0]
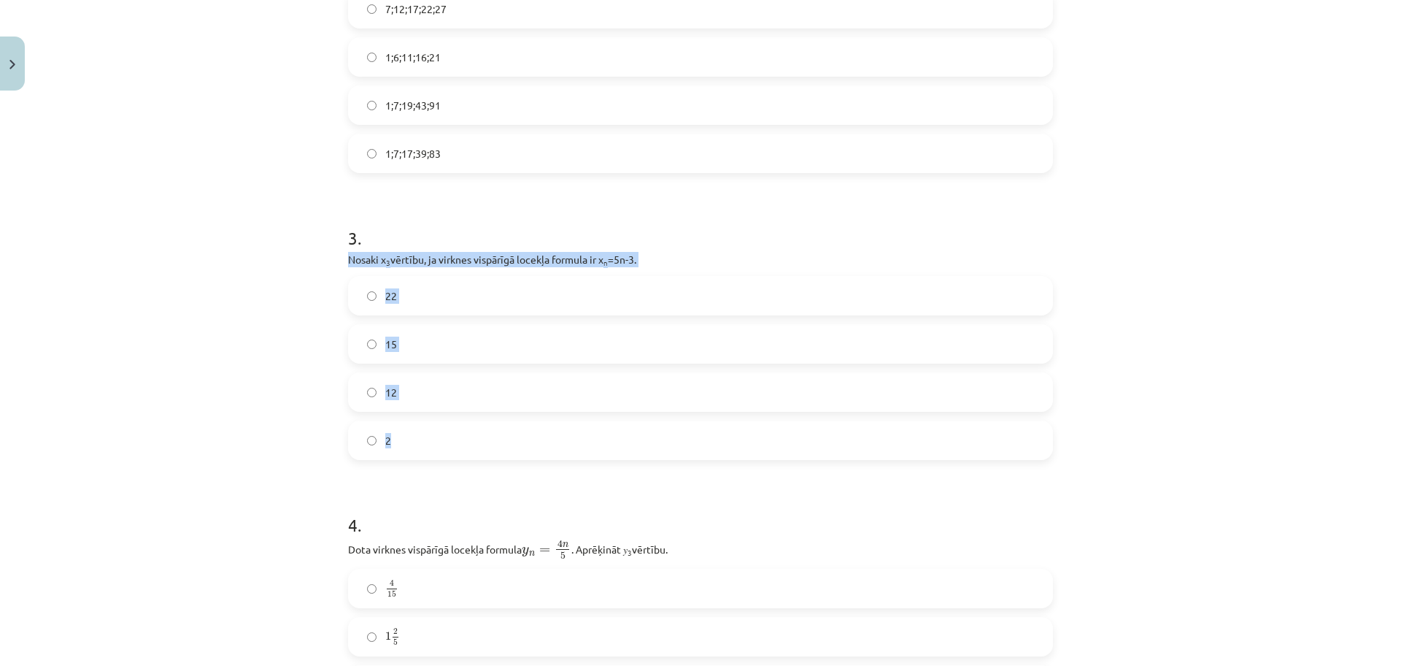
drag, startPoint x: 334, startPoint y: 261, endPoint x: 461, endPoint y: 419, distance: 203.5
click at [461, 419] on div "18 XP Saņemsi Sarežģīts 280 pilda Apraksts Uzdevums Palīdzība 1 . Skaitļu virkn…" at bounding box center [700, 447] width 723 height 2024
copy div "Nosaki x 3 vērtību, ja virknes vispārīgā locekļa formula ir x n =5n-3. 22 15 12…"
click at [479, 401] on label "12" at bounding box center [701, 392] width 702 height 36
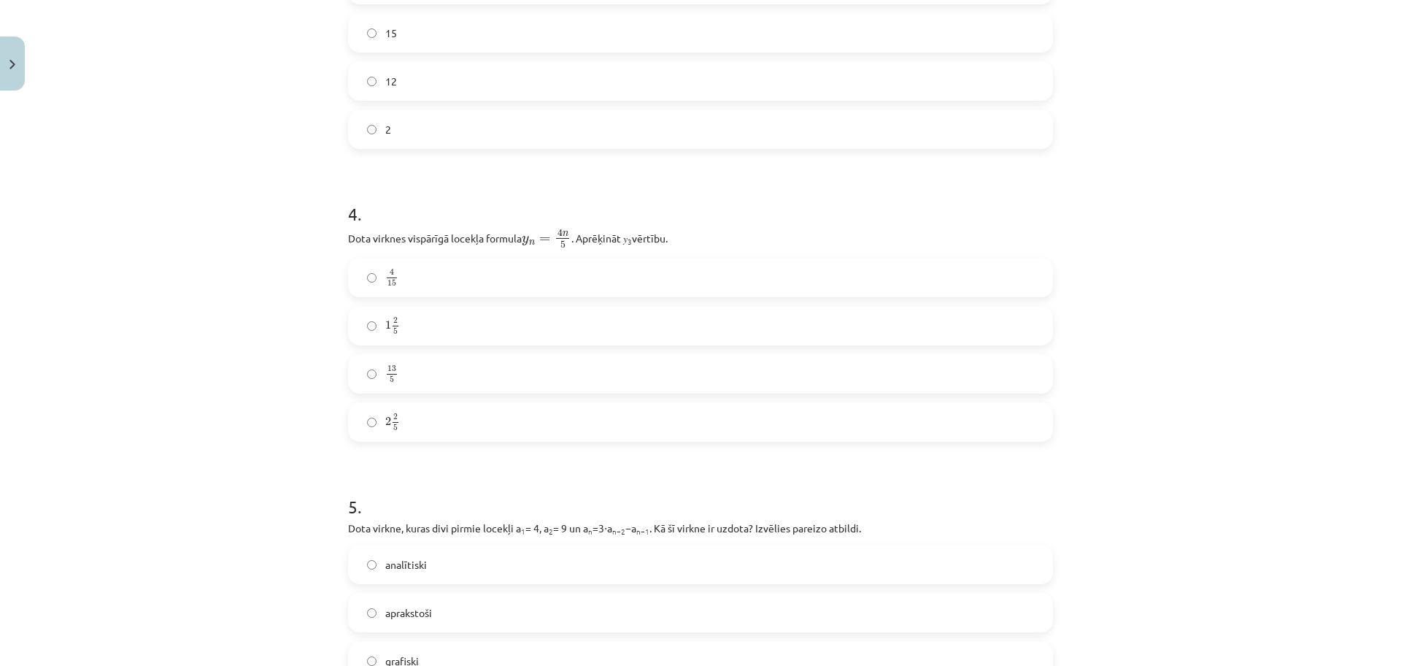
scroll to position [993, 0]
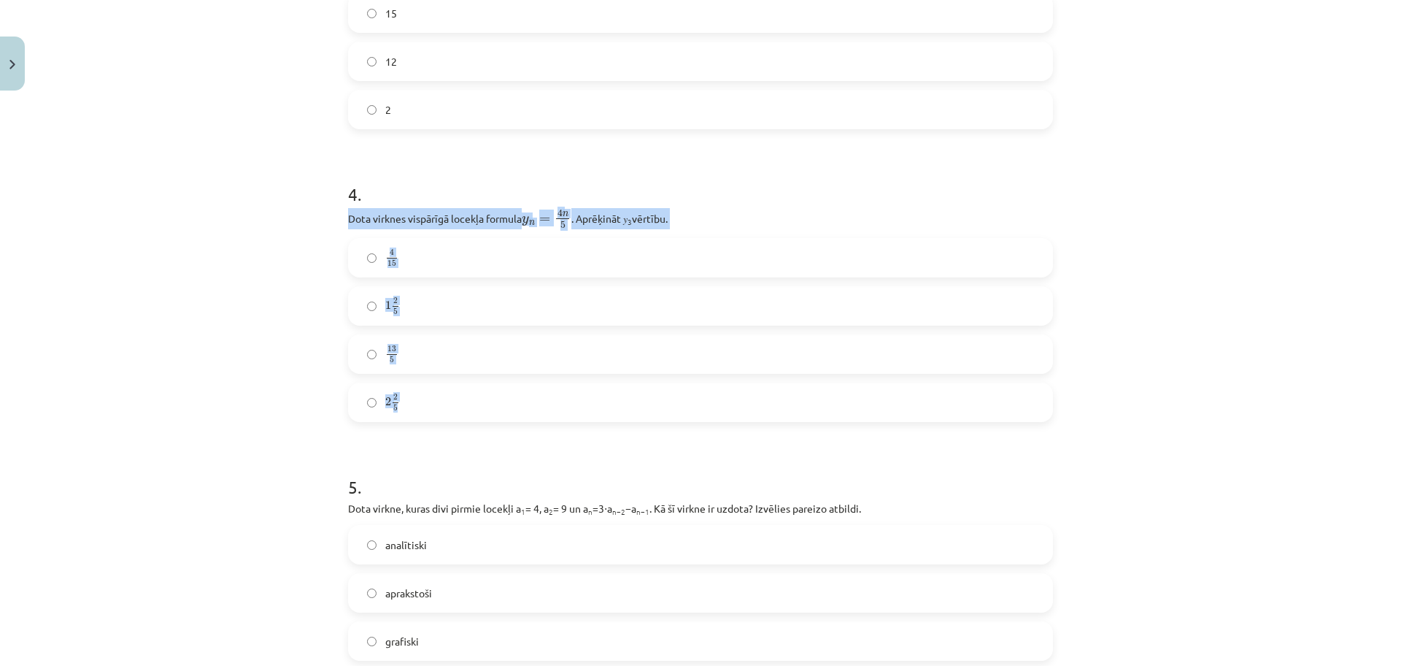
drag, startPoint x: 340, startPoint y: 216, endPoint x: 448, endPoint y: 393, distance: 207.0
click at [448, 393] on div "18 XP Saņemsi Sarežģīts 280 pilda Apraksts Uzdevums Palīdzība 1 . Skaitļu virkn…" at bounding box center [700, 117] width 723 height 2024
click at [564, 217] on span "n" at bounding box center [566, 214] width 6 height 5
click at [339, 232] on div "18 XP Saņemsi Sarežģīts 280 pilda Apraksts Uzdevums Palīdzība 1 . Skaitļu virkn…" at bounding box center [700, 117] width 723 height 2024
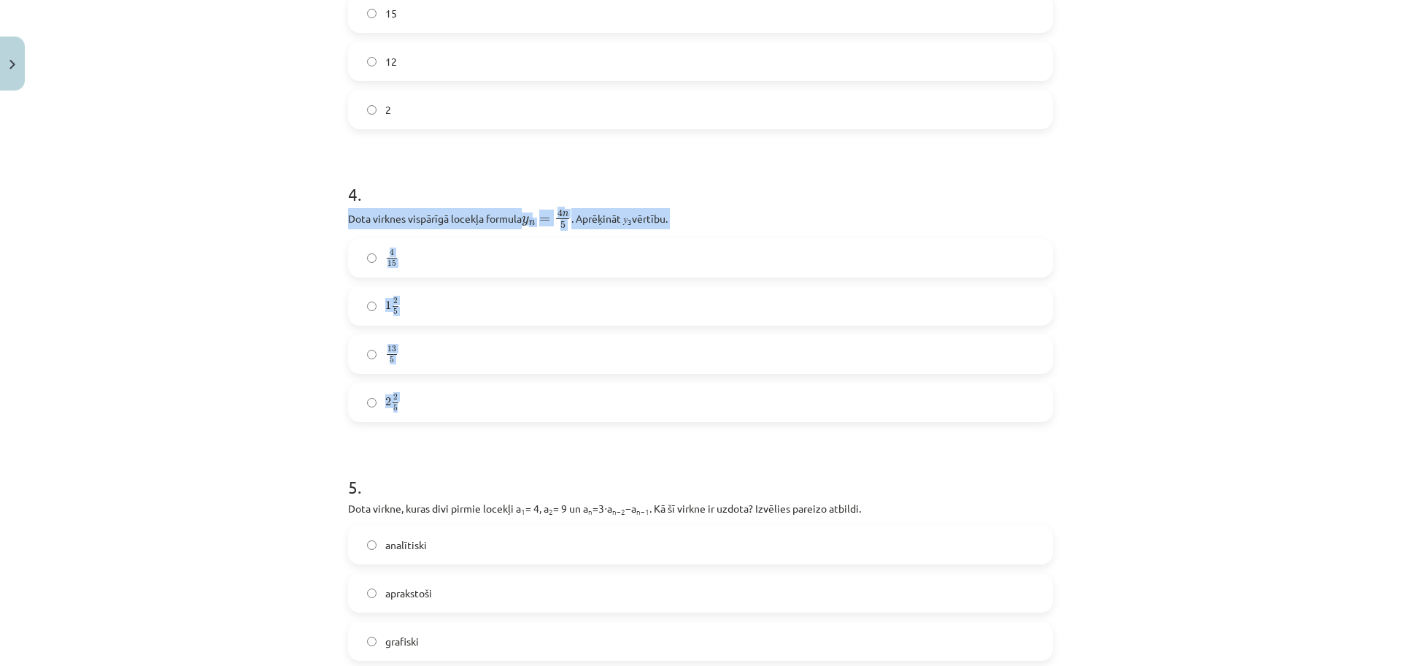
drag, startPoint x: 341, startPoint y: 218, endPoint x: 425, endPoint y: 409, distance: 208.4
click at [425, 409] on div "4 . Dota virknes vispārīgā locekļa formula y n = 4 n 5 y n = 4 n 5 . Aprēķināt …" at bounding box center [700, 289] width 705 height 263
click at [425, 409] on label "2 2 5 2 2 5" at bounding box center [701, 402] width 702 height 36
drag, startPoint x: 342, startPoint y: 216, endPoint x: 440, endPoint y: 412, distance: 219.0
click at [440, 412] on div "4 . Dota virknes vispārīgā locekļa formula y n = 4 n 5 y n = 4 n 5 . Aprēķināt …" at bounding box center [700, 289] width 705 height 263
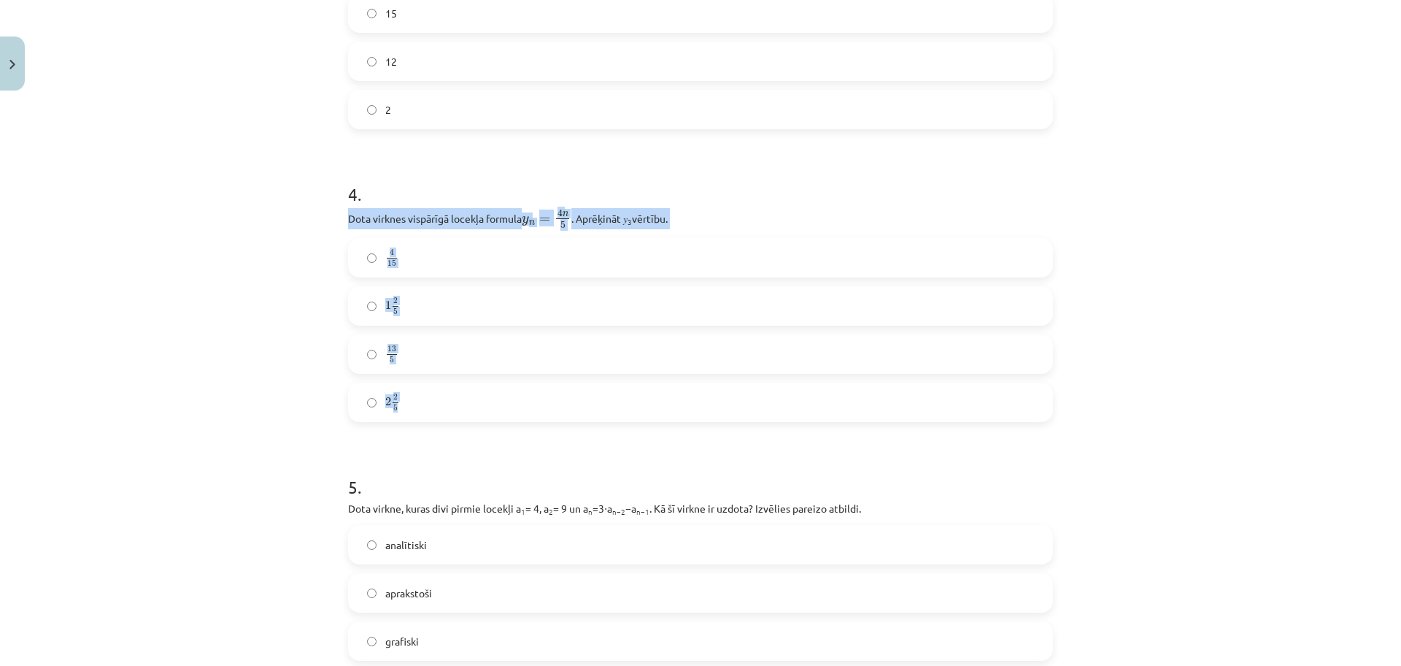
copy div "Dota virknes vispārīgā locekļa formula y n = 4 n 5 y n = 4 n 5 . Aprēķināt 𝑦 3 …"
click at [266, 162] on div "Mācību tēma: Matemātikas i - 12. klases 1. ieskaites mācību materiāls (ab) #5 📝…" at bounding box center [700, 333] width 1401 height 666
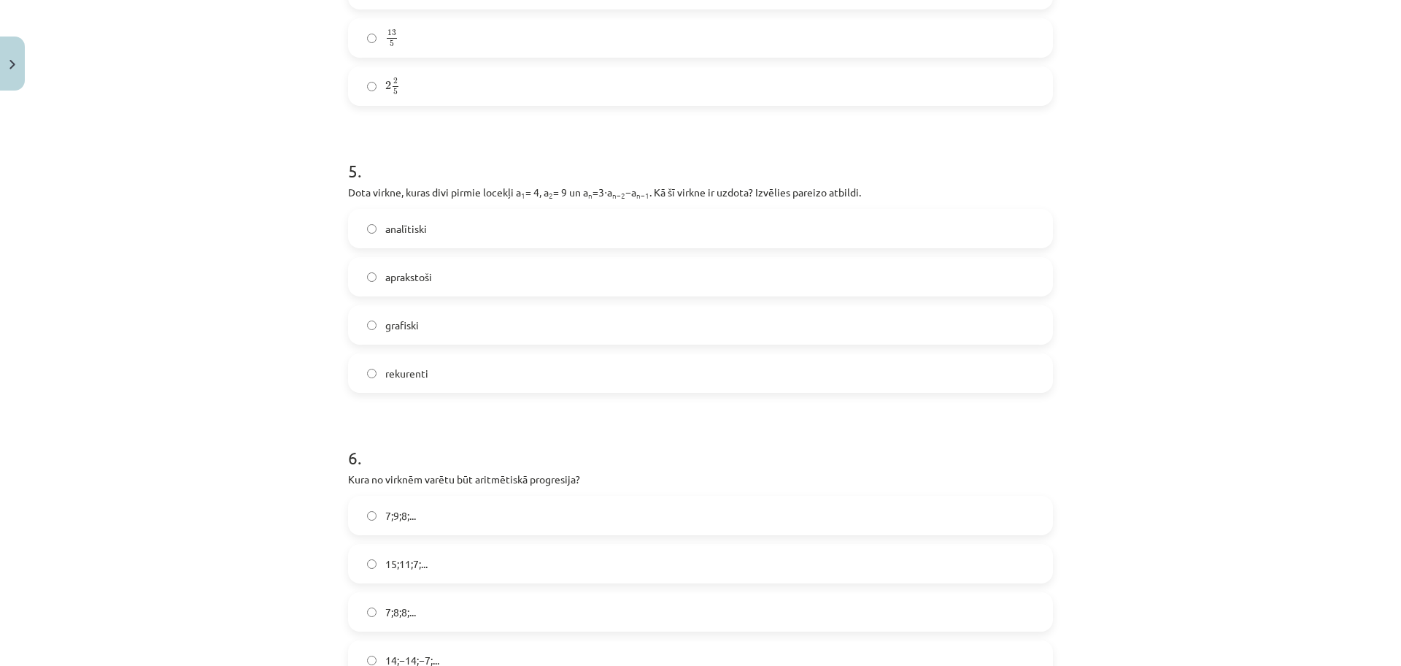
scroll to position [1338, 0]
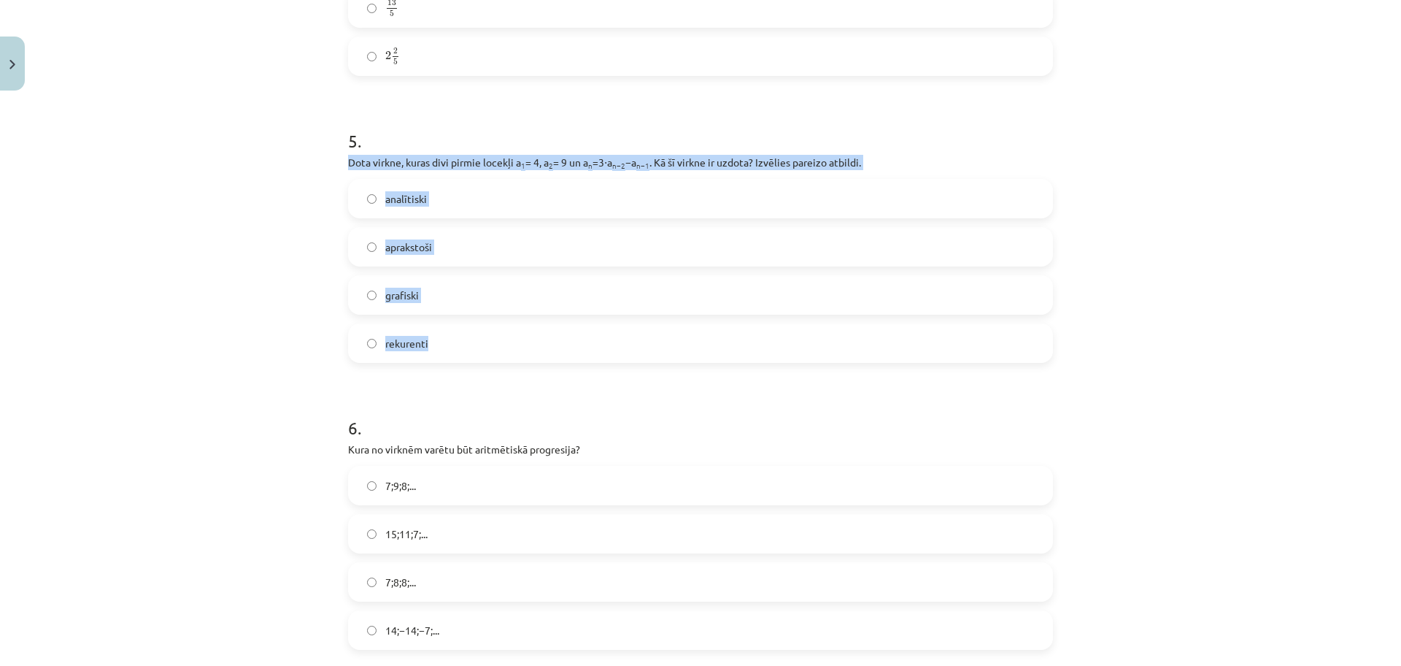
drag, startPoint x: 340, startPoint y: 166, endPoint x: 492, endPoint y: 323, distance: 218.3
click at [474, 333] on label "rekurenti" at bounding box center [701, 343] width 702 height 36
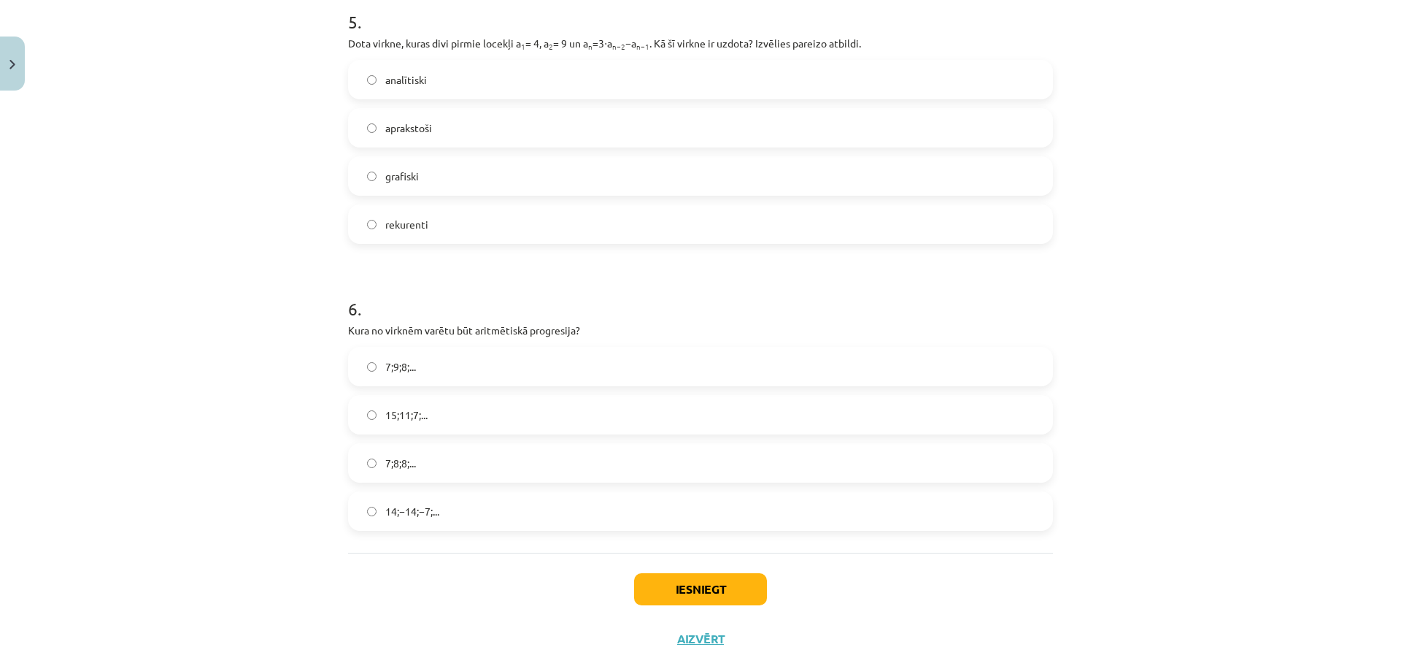
scroll to position [1492, 0]
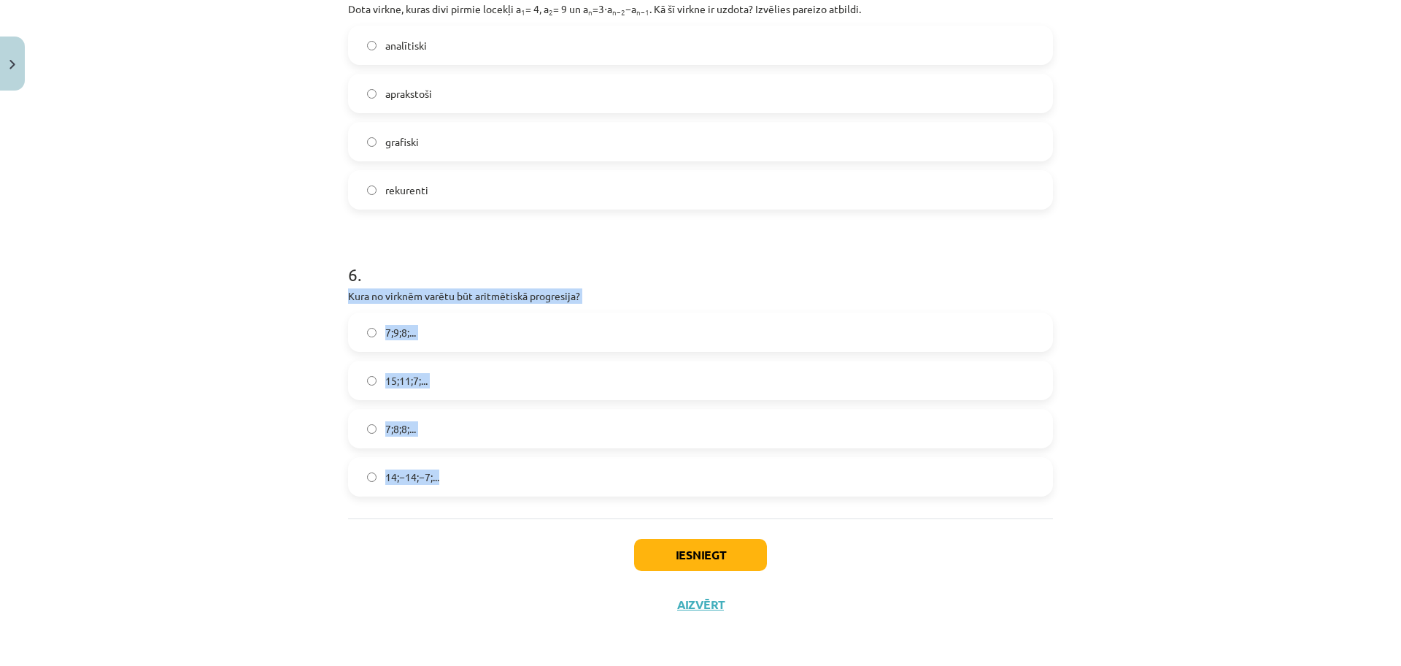
drag, startPoint x: 337, startPoint y: 298, endPoint x: 469, endPoint y: 482, distance: 226.0
click at [466, 388] on label "15;11;7;..." at bounding box center [701, 380] width 702 height 36
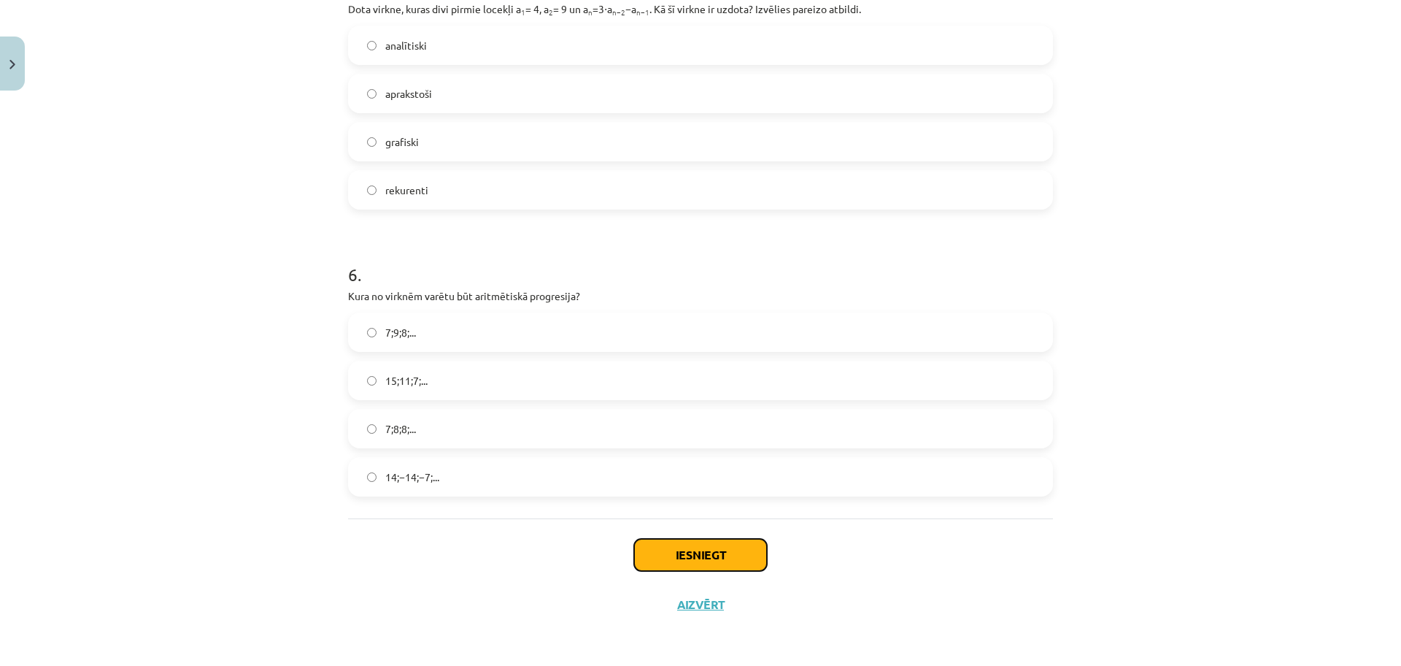
click at [671, 544] on button "Iesniegt" at bounding box center [700, 555] width 133 height 32
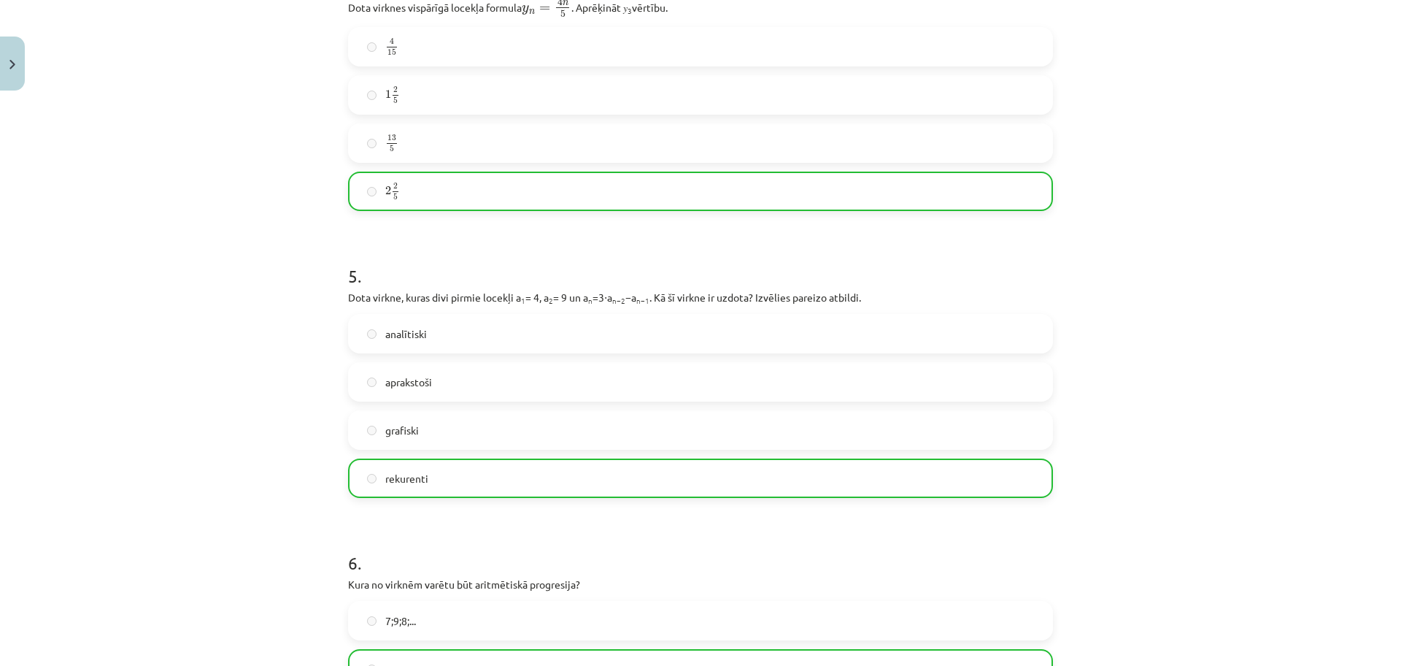
scroll to position [1538, 0]
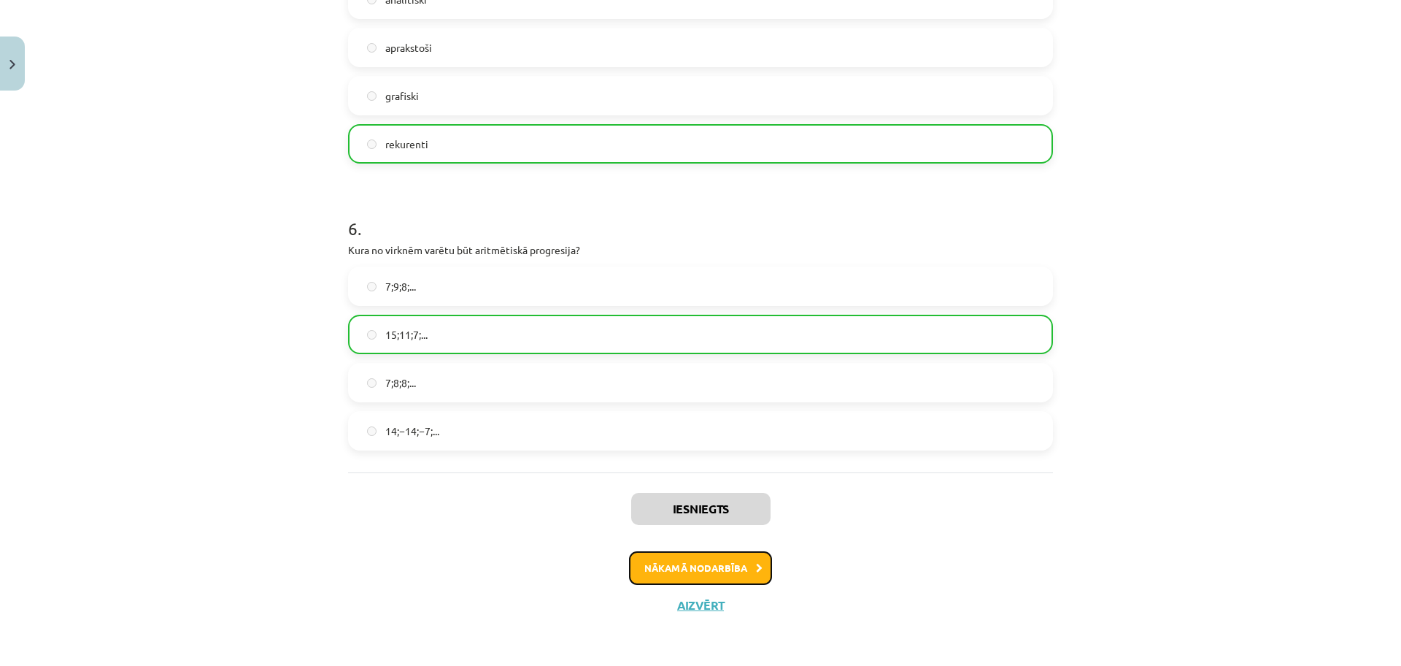
click at [723, 578] on button "Nākamā nodarbība" at bounding box center [700, 568] width 143 height 34
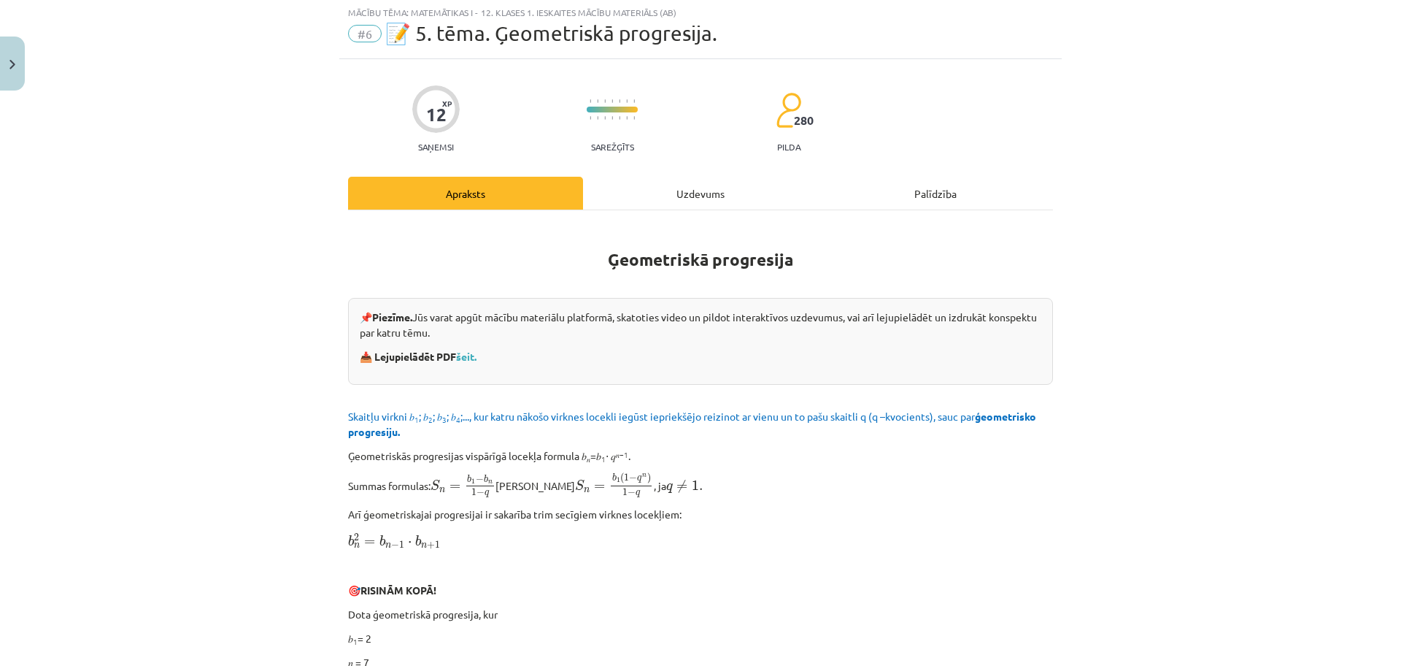
scroll to position [36, 0]
click at [670, 190] on div "Uzdevums" at bounding box center [700, 194] width 235 height 33
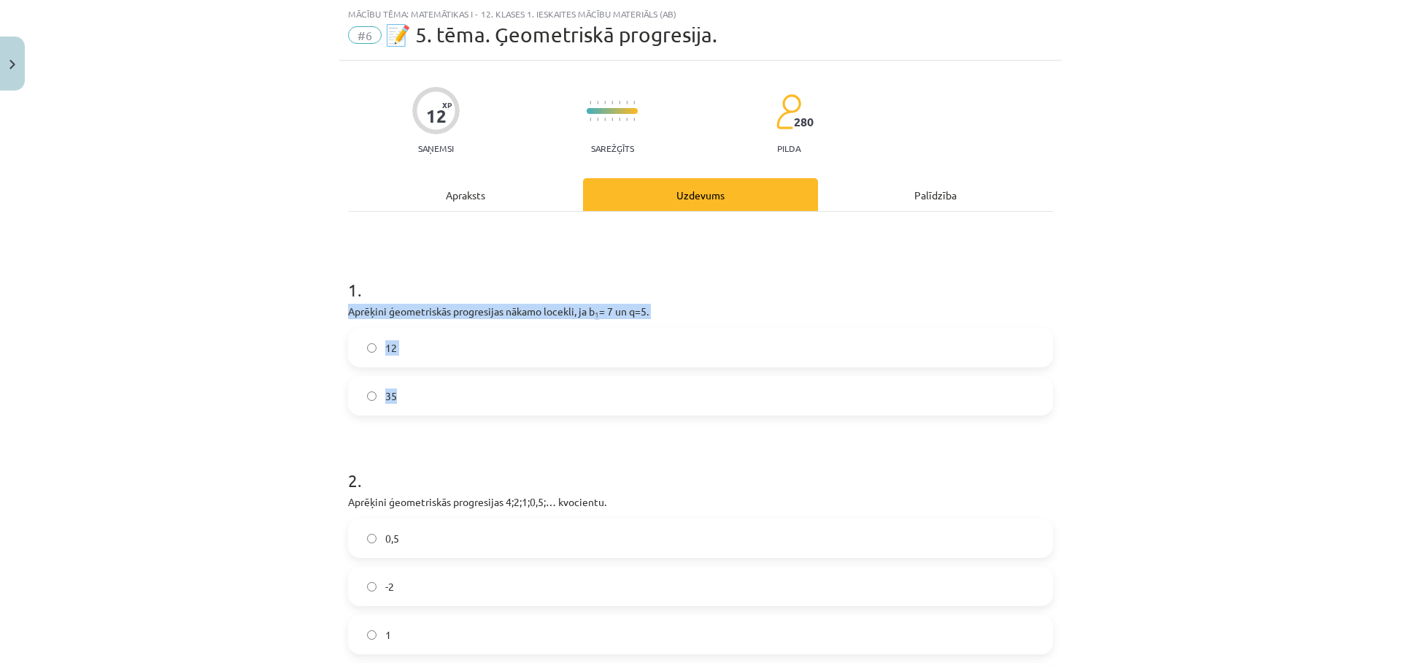
drag, startPoint x: 323, startPoint y: 310, endPoint x: 442, endPoint y: 398, distance: 148.7
click at [442, 398] on div "Mācību tēma: Matemātikas i - 12. klases 1. ieskaites mācību materiāls (ab) #6 📝…" at bounding box center [700, 333] width 1401 height 666
click at [464, 405] on label "35" at bounding box center [701, 395] width 702 height 36
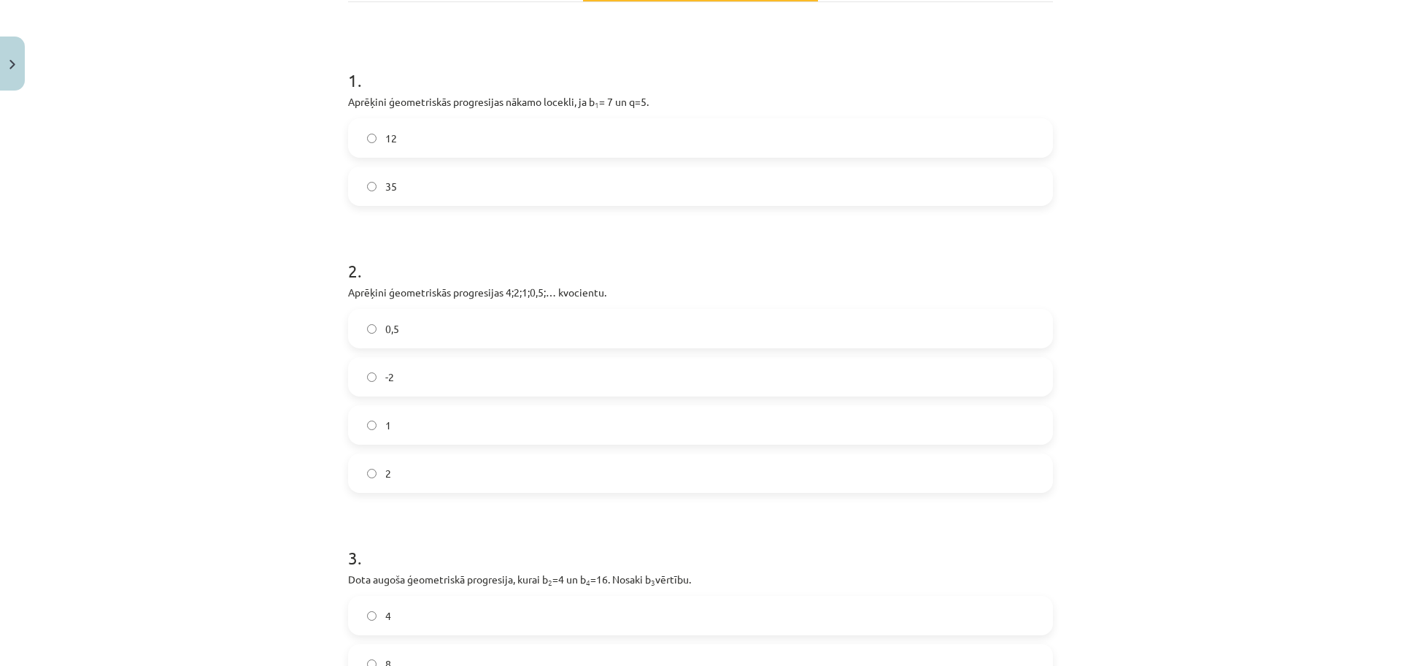
scroll to position [258, 0]
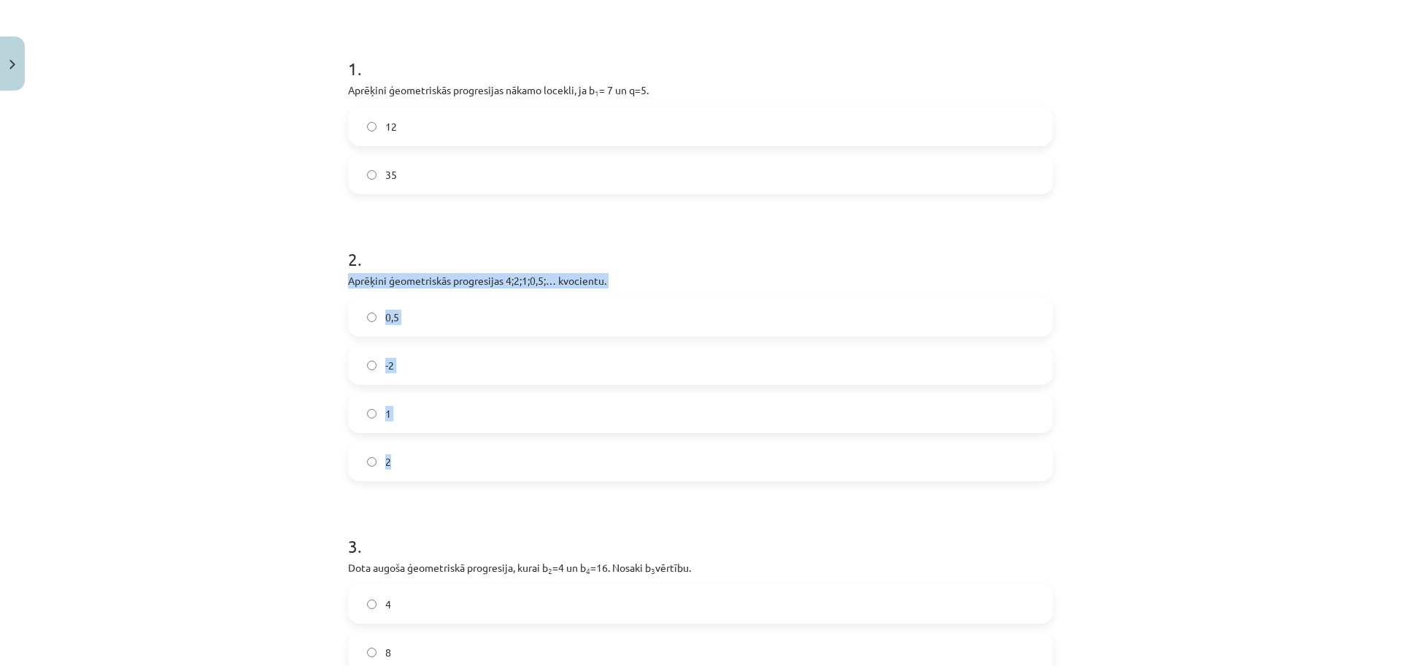
drag, startPoint x: 336, startPoint y: 283, endPoint x: 484, endPoint y: 442, distance: 216.9
click at [484, 442] on div "12 XP Saņemsi Sarežģīts 280 pilda Apraksts Uzdevums Palīdzība 1 . Aprēķini ģeom…" at bounding box center [700, 369] width 723 height 1061
click at [552, 307] on label "0,5" at bounding box center [701, 316] width 702 height 36
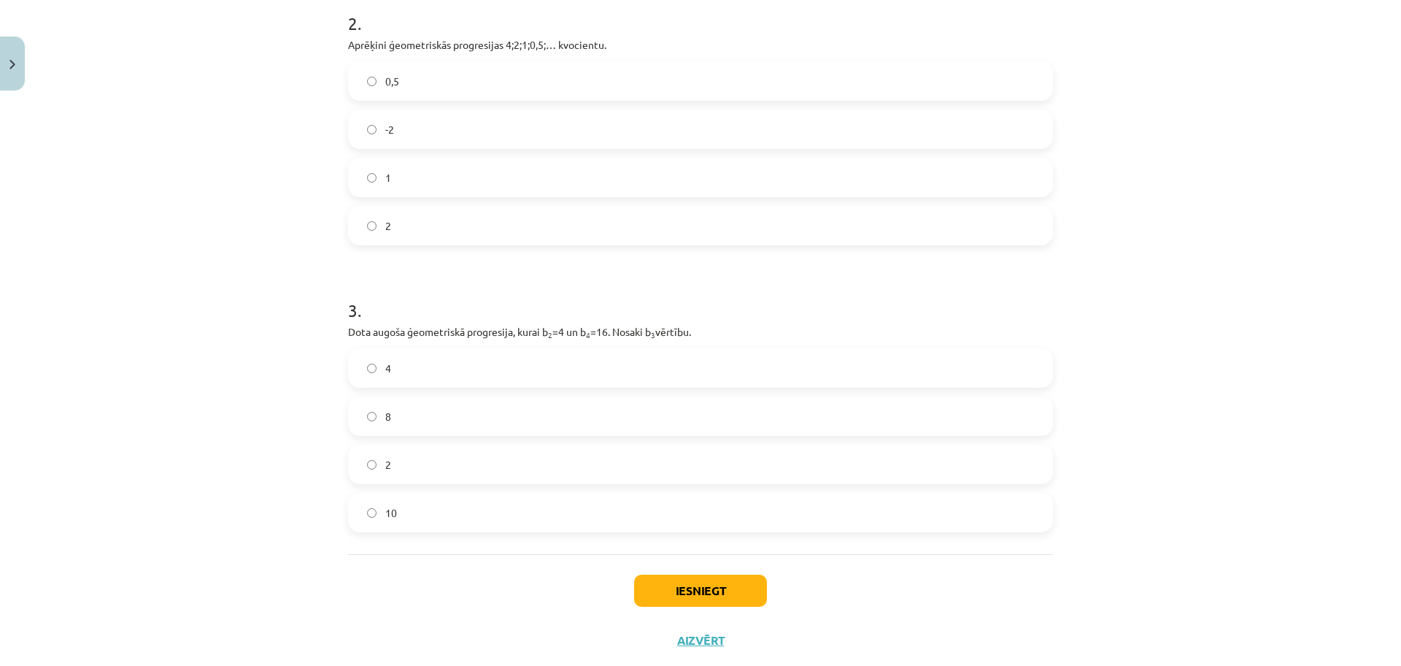
scroll to position [529, 0]
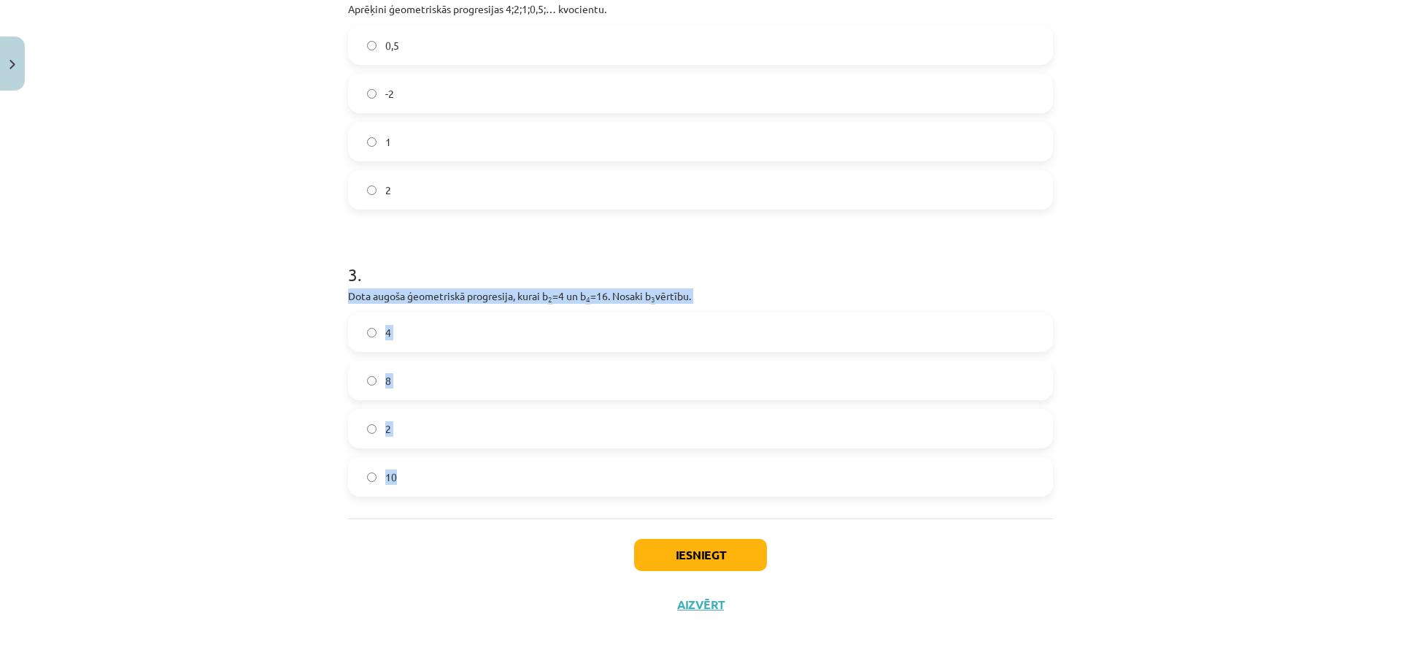
drag, startPoint x: 331, startPoint y: 303, endPoint x: 442, endPoint y: 461, distance: 193.4
click at [442, 461] on div "Mācību tēma: Matemātikas i - 12. klases 1. ieskaites mācību materiāls (ab) #6 📝…" at bounding box center [700, 333] width 1401 height 666
click at [429, 385] on label "8" at bounding box center [701, 380] width 702 height 36
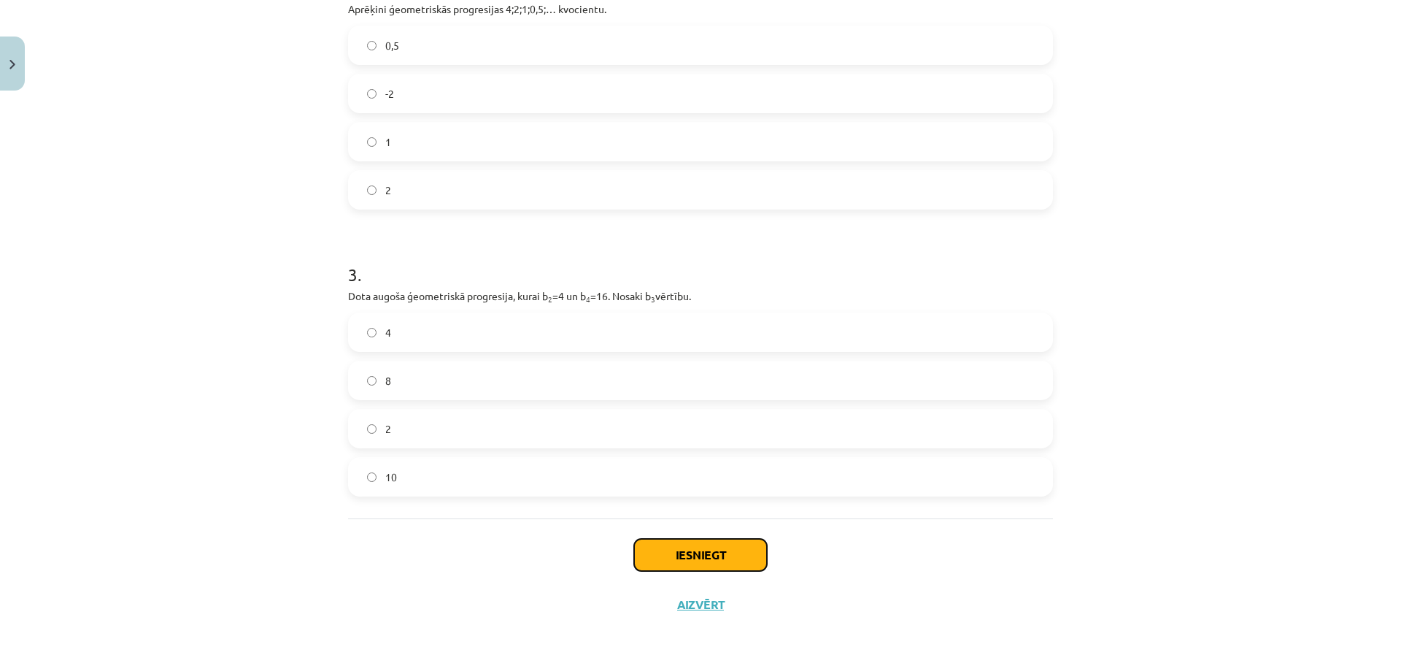
click at [697, 546] on button "Iesniegt" at bounding box center [700, 555] width 133 height 32
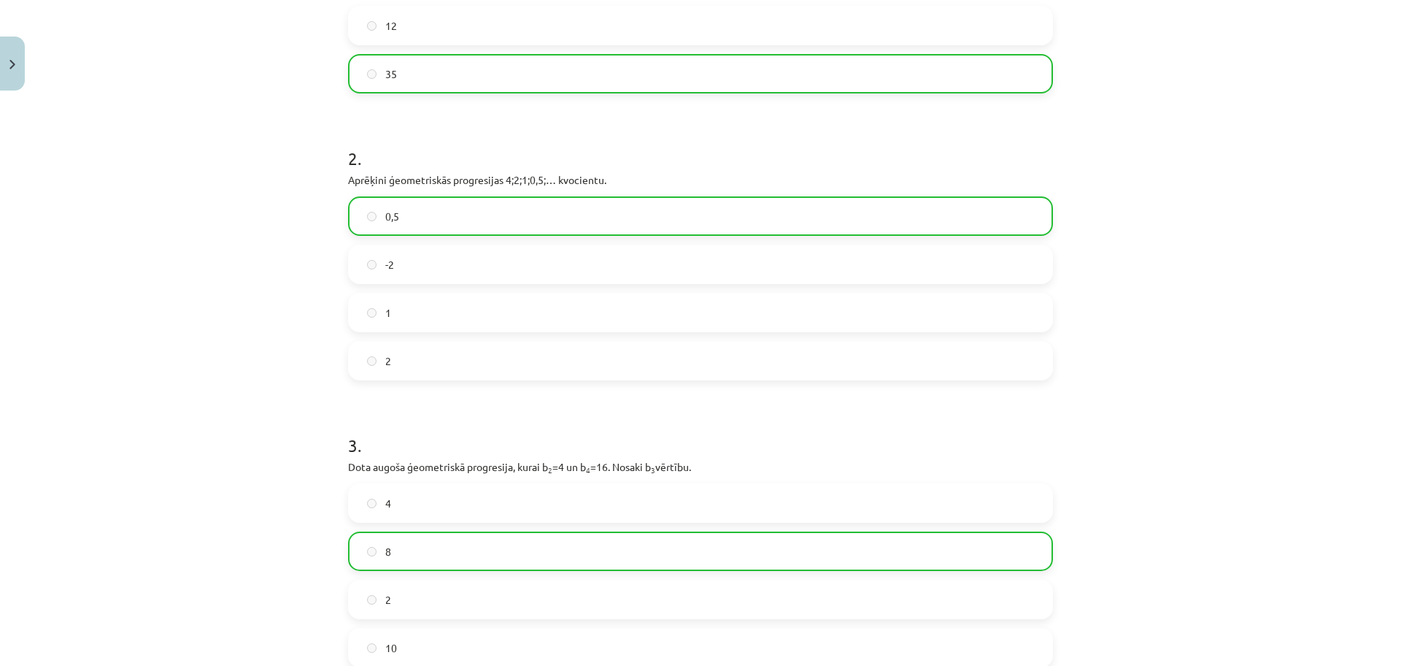
scroll to position [576, 0]
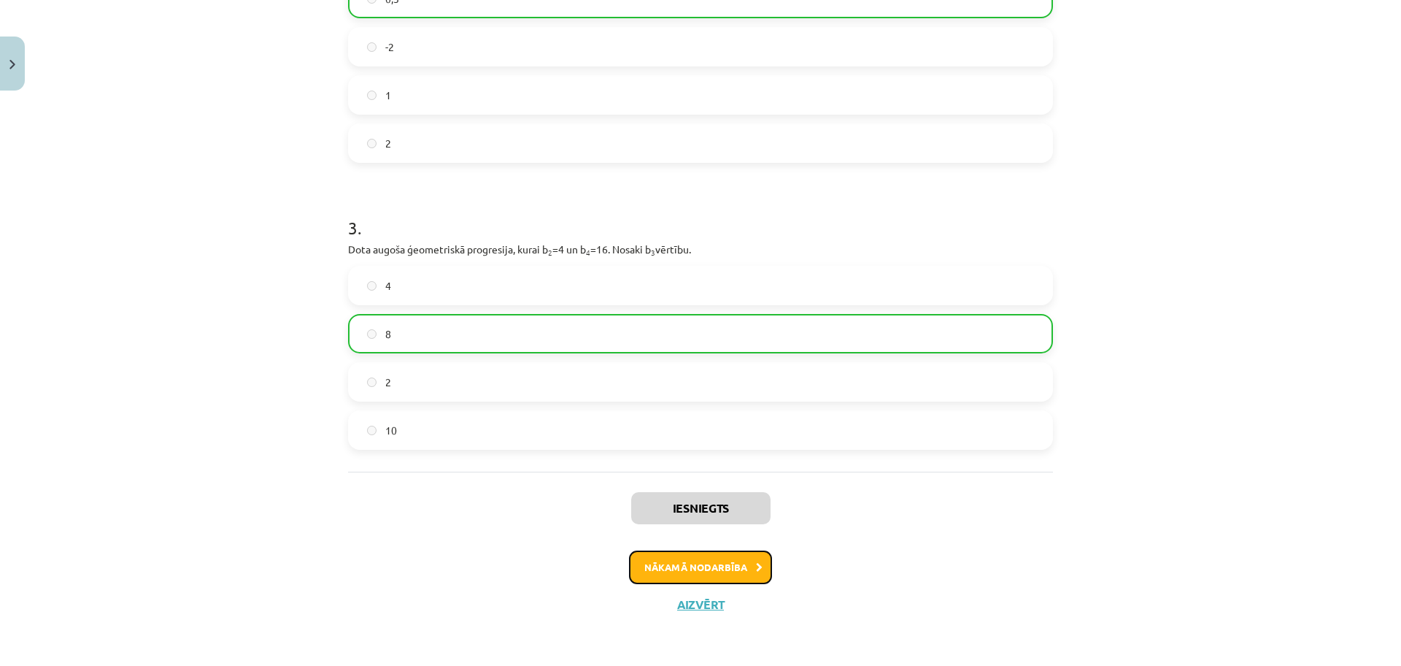
click at [701, 572] on button "Nākamā nodarbība" at bounding box center [700, 567] width 143 height 34
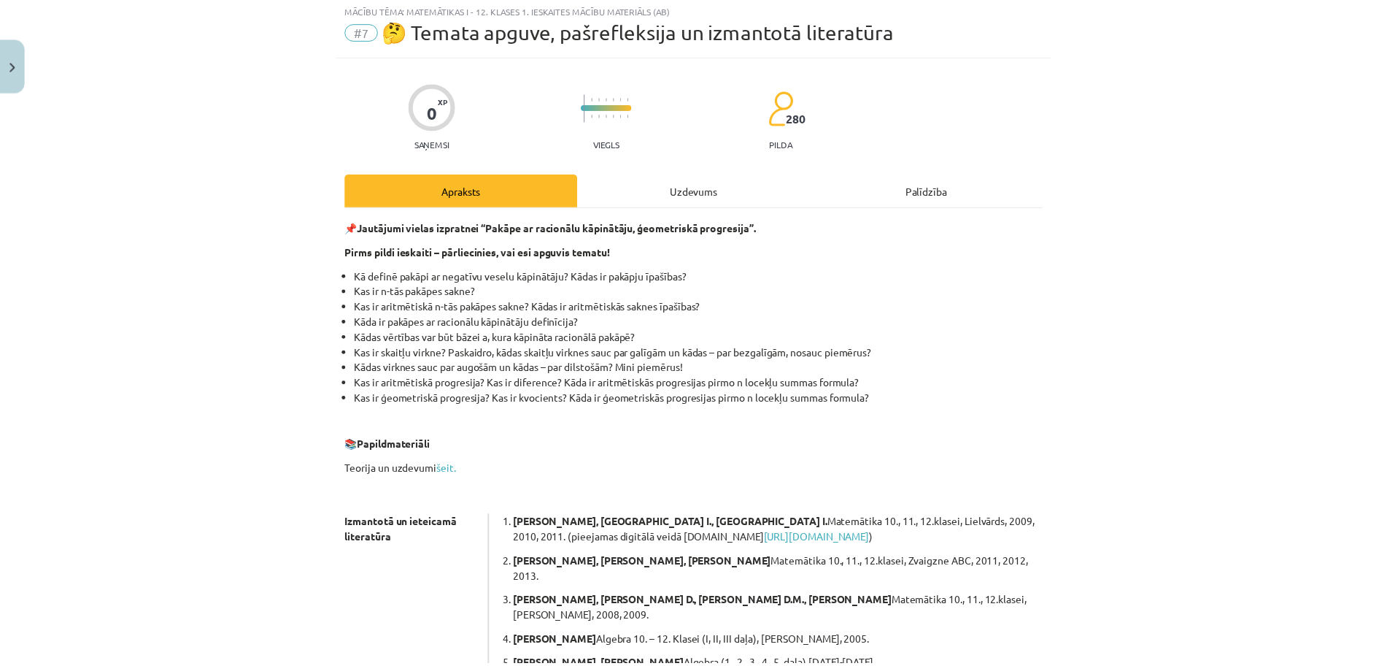
scroll to position [36, 0]
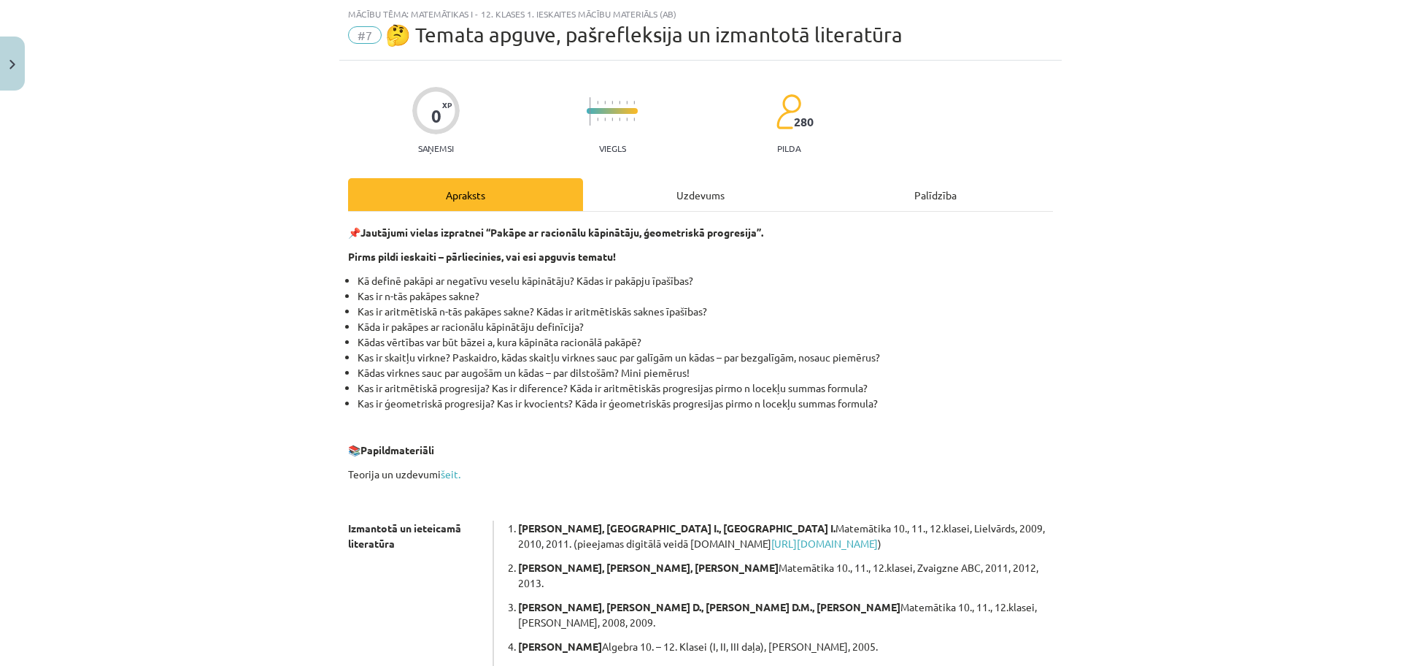
click at [671, 189] on div "Uzdevums" at bounding box center [700, 194] width 235 height 33
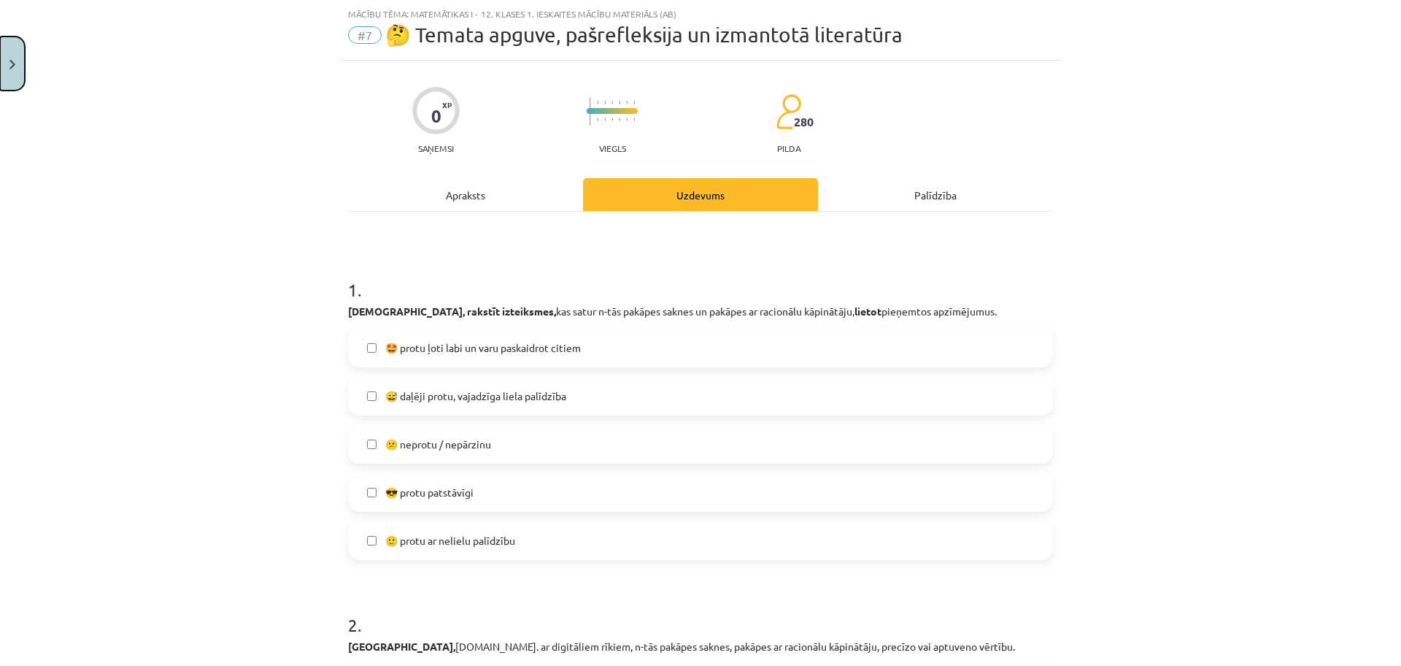
click at [21, 58] on button "Close" at bounding box center [12, 63] width 25 height 54
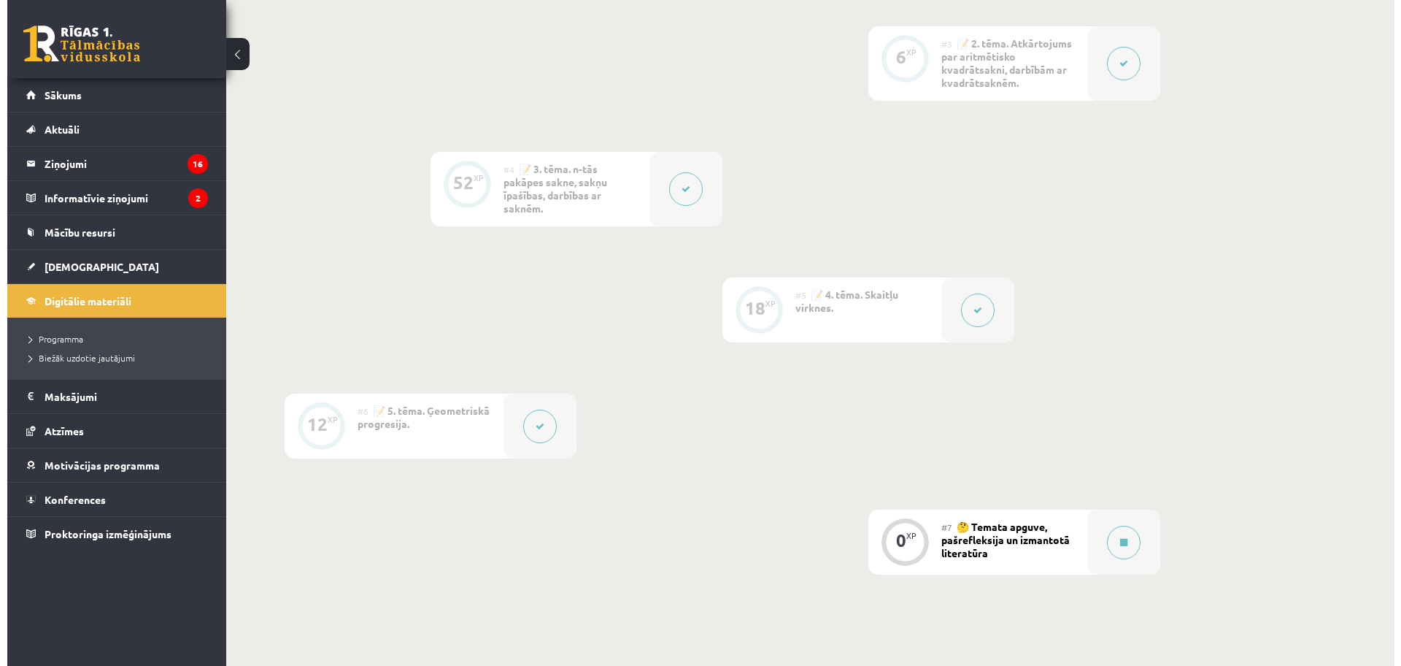
scroll to position [774, 0]
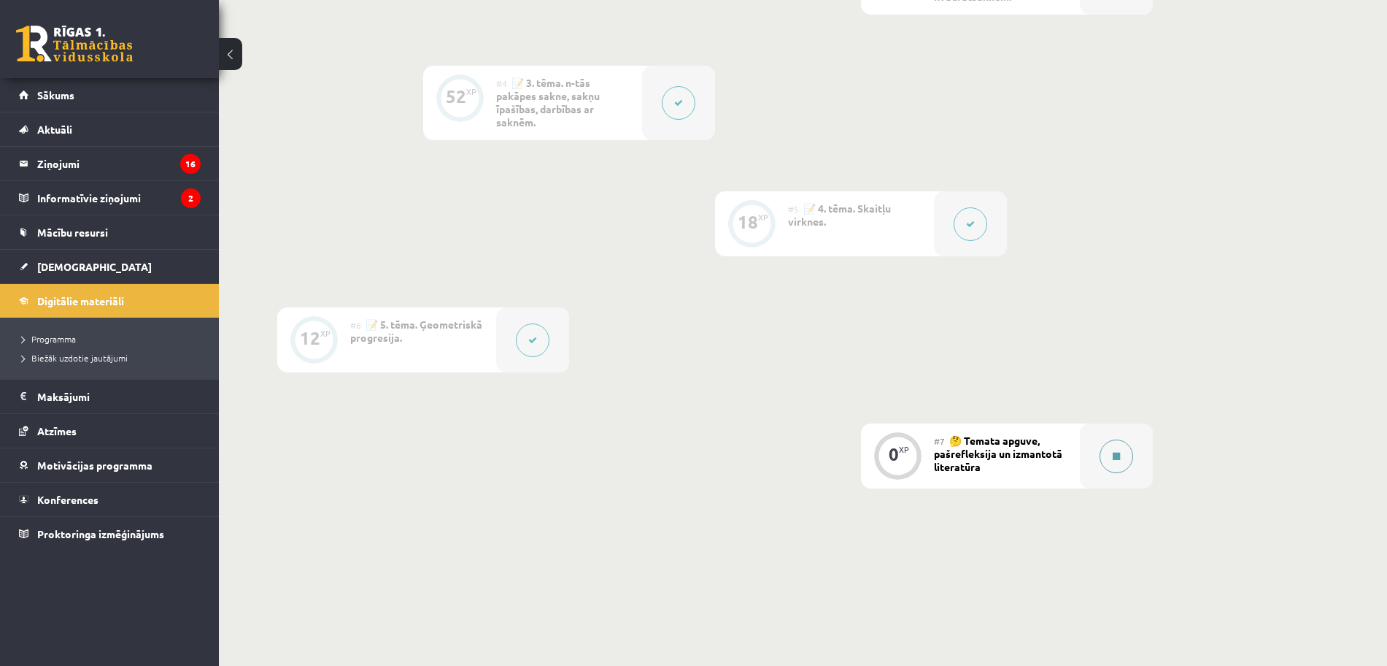
click at [1100, 466] on div at bounding box center [1116, 455] width 73 height 65
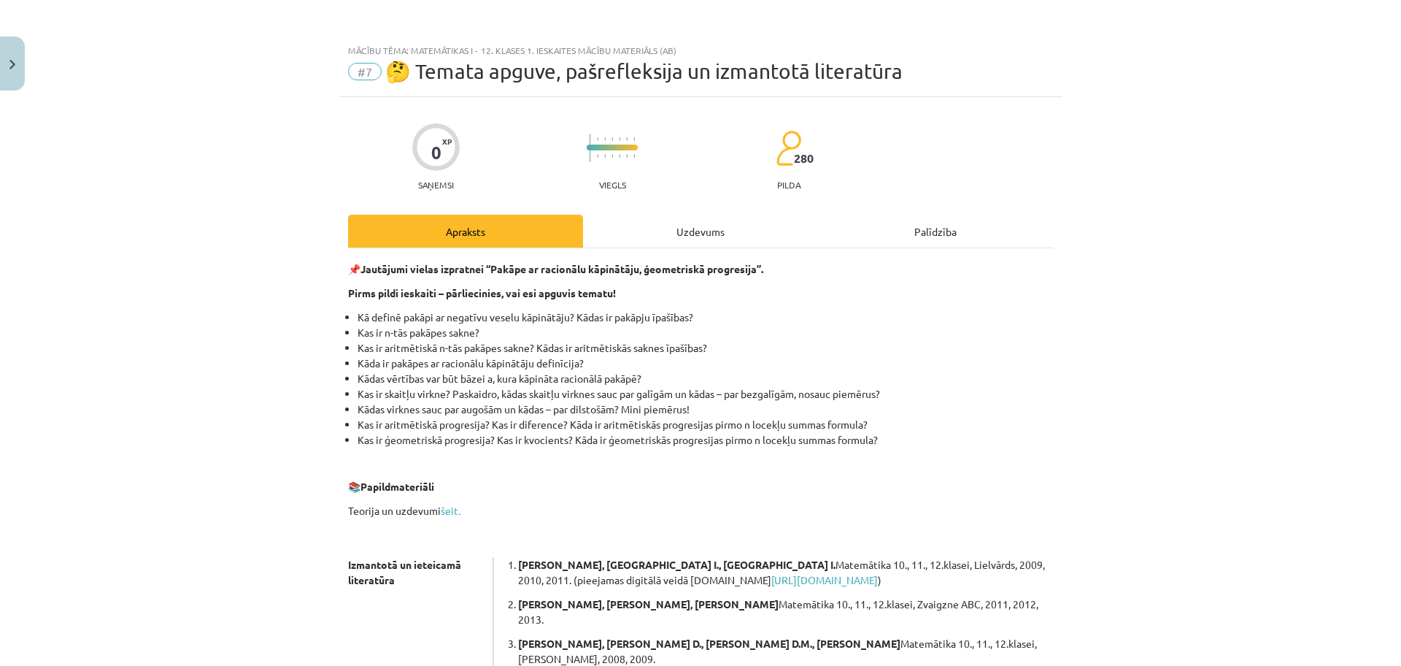
click at [647, 231] on div "Uzdevums" at bounding box center [700, 231] width 235 height 33
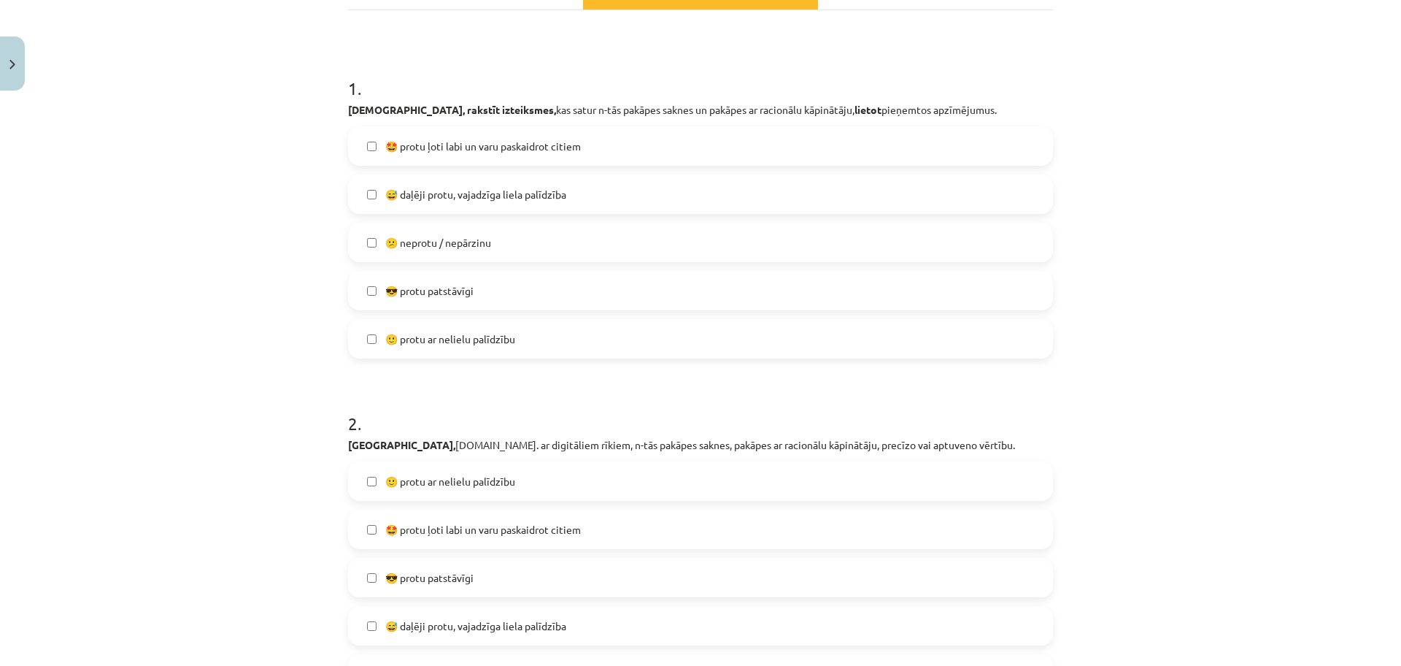
scroll to position [241, 0]
click at [832, 296] on label "😎 protu patstāvīgi" at bounding box center [701, 287] width 702 height 36
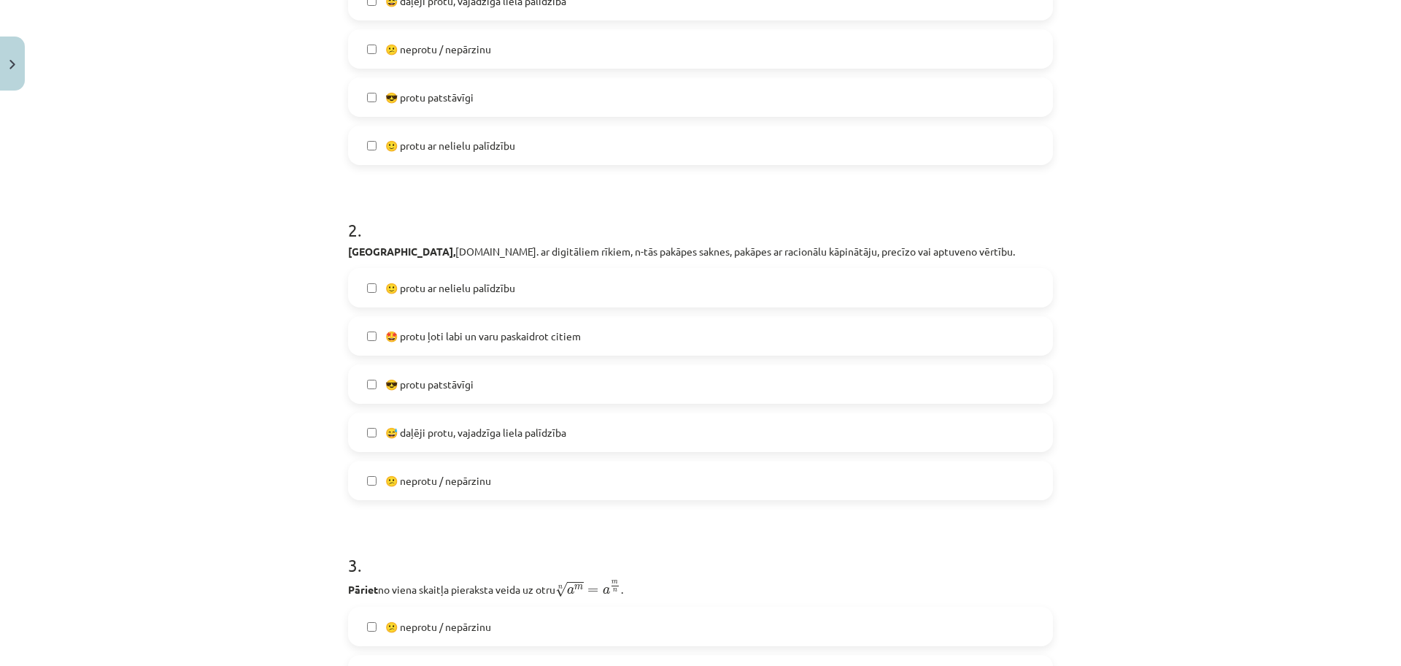
scroll to position [486, 0]
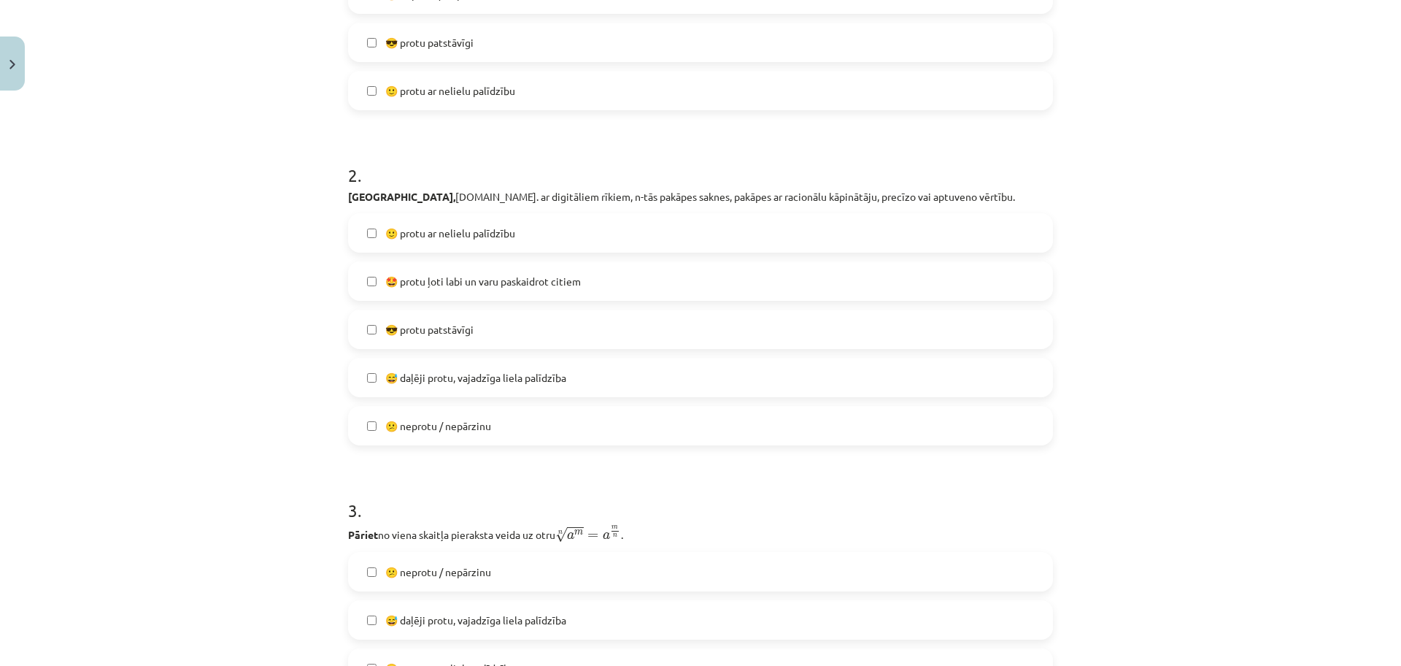
click at [901, 318] on label "😎 protu patstāvīgi" at bounding box center [701, 329] width 702 height 36
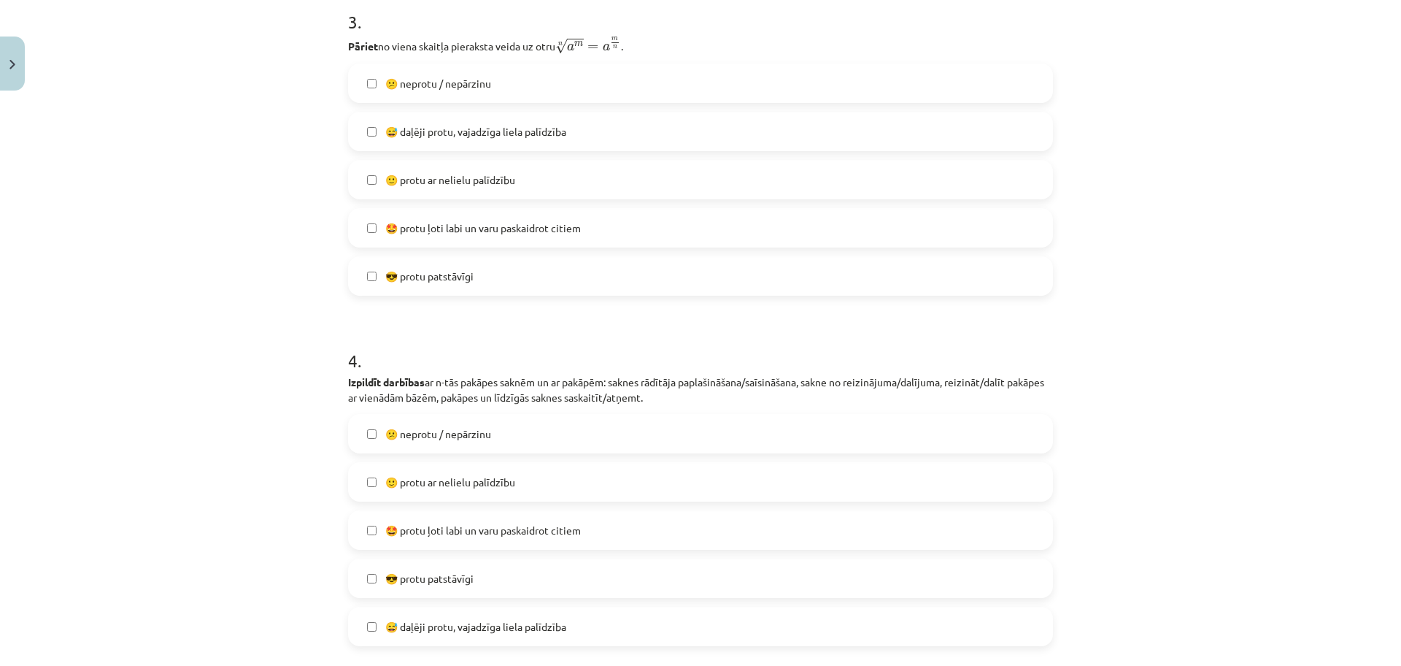
scroll to position [976, 0]
click at [804, 256] on label "😎 protu patstāvīgi" at bounding box center [701, 273] width 702 height 36
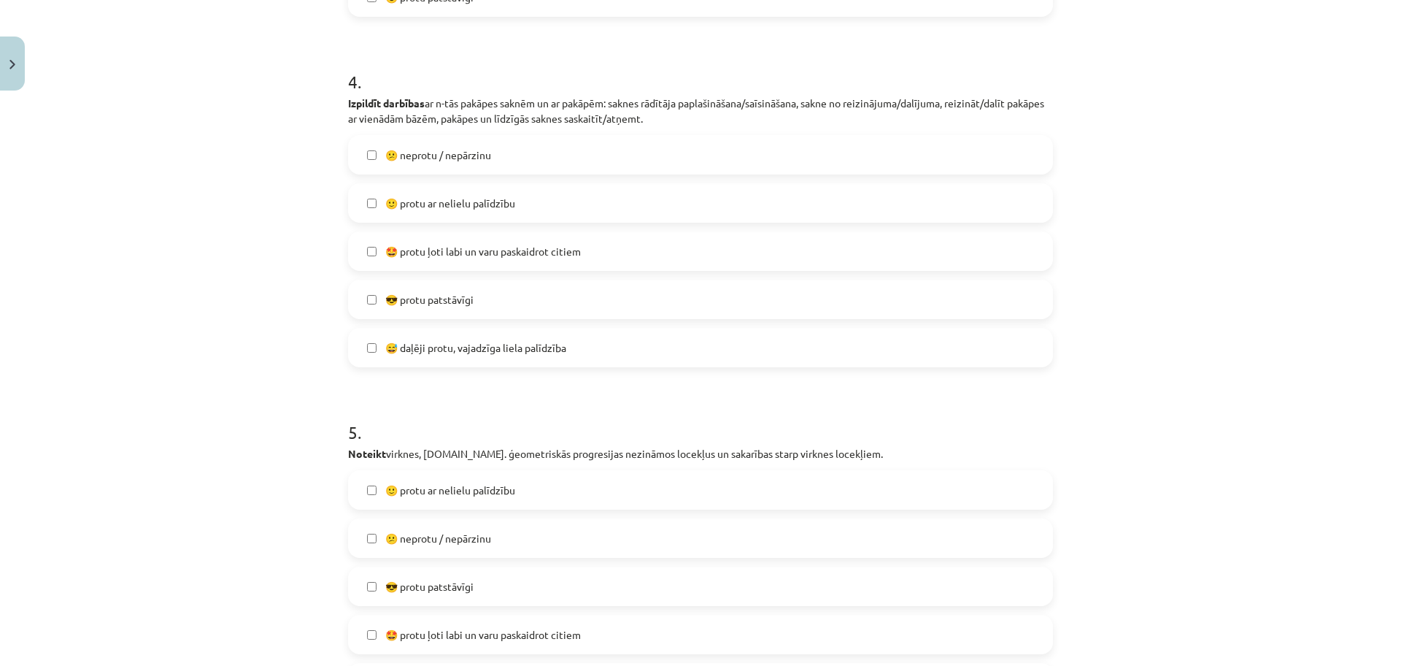
scroll to position [1268, 0]
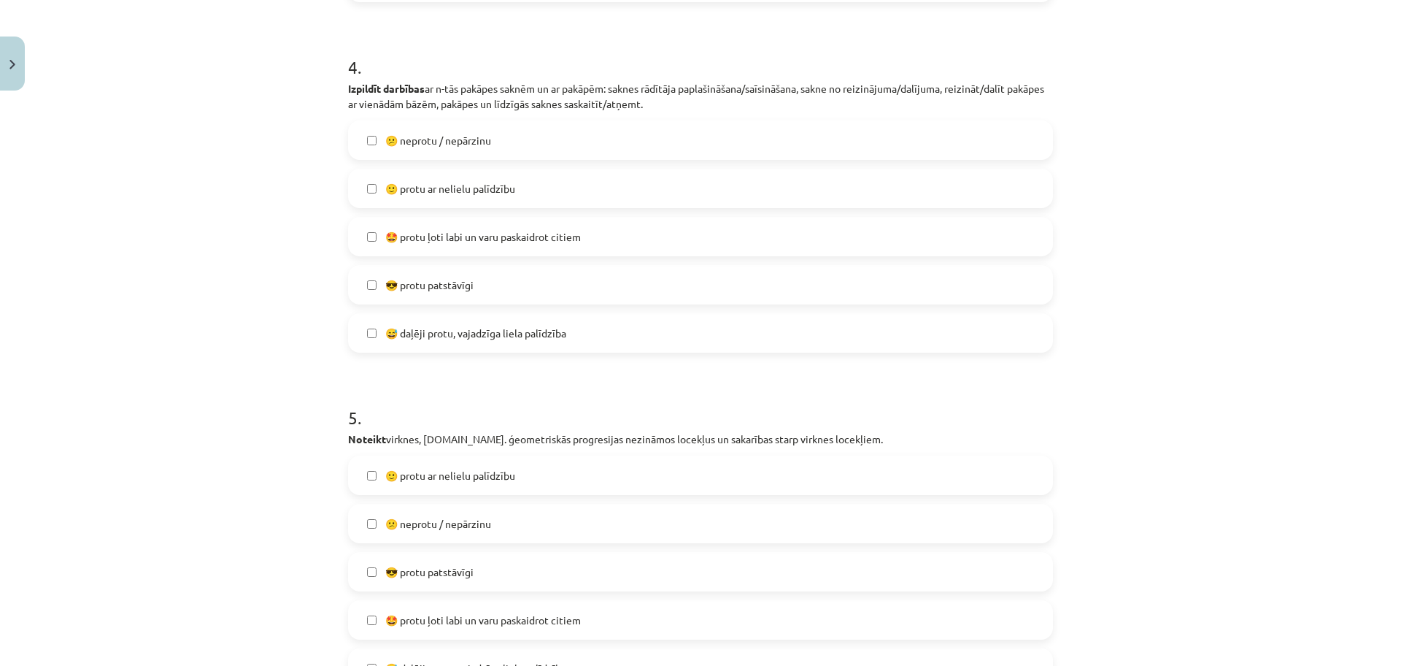
click at [913, 282] on label "😎 protu patstāvīgi" at bounding box center [701, 284] width 702 height 36
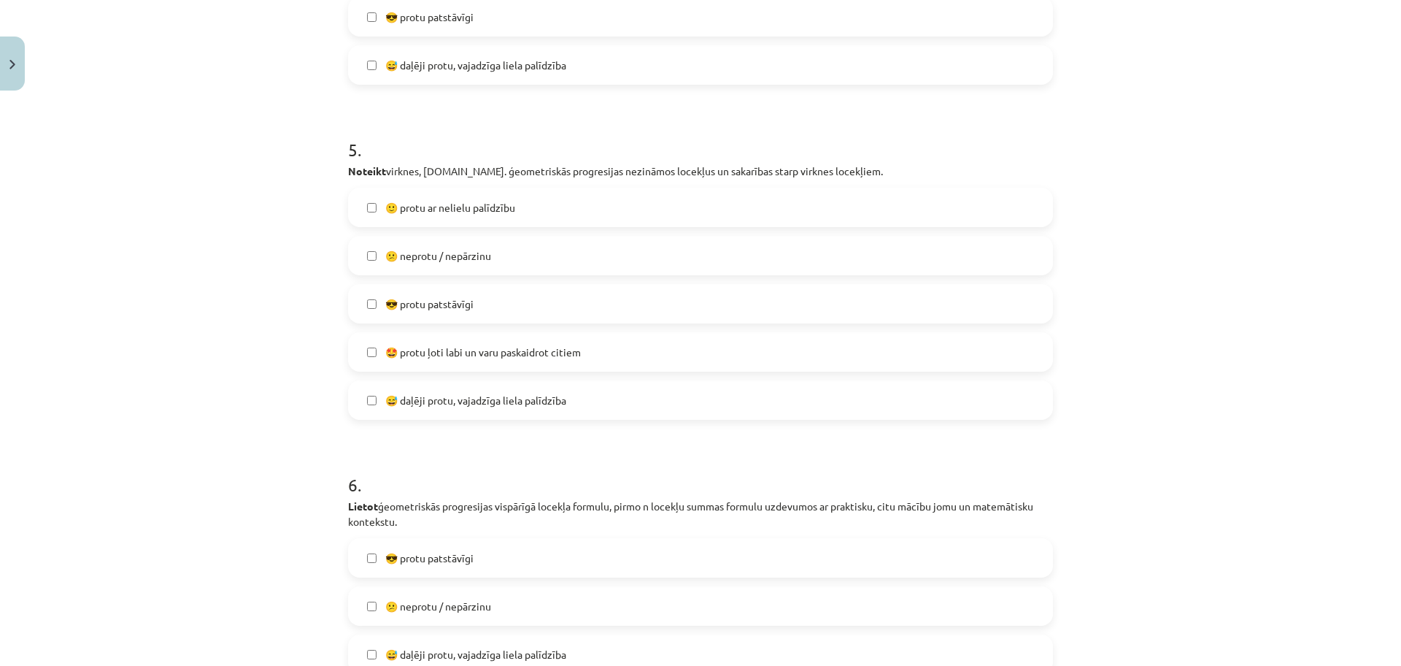
scroll to position [1555, 0]
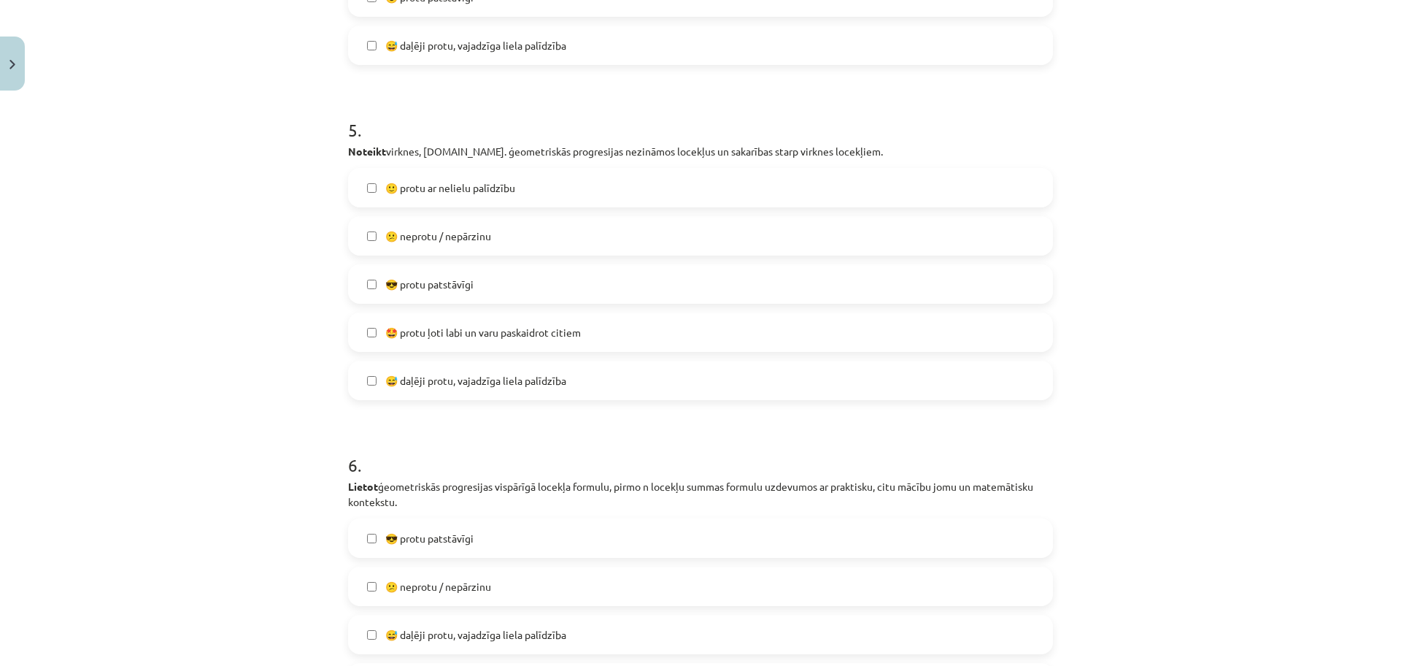
click at [845, 296] on label "😎 protu patstāvīgi" at bounding box center [701, 284] width 702 height 36
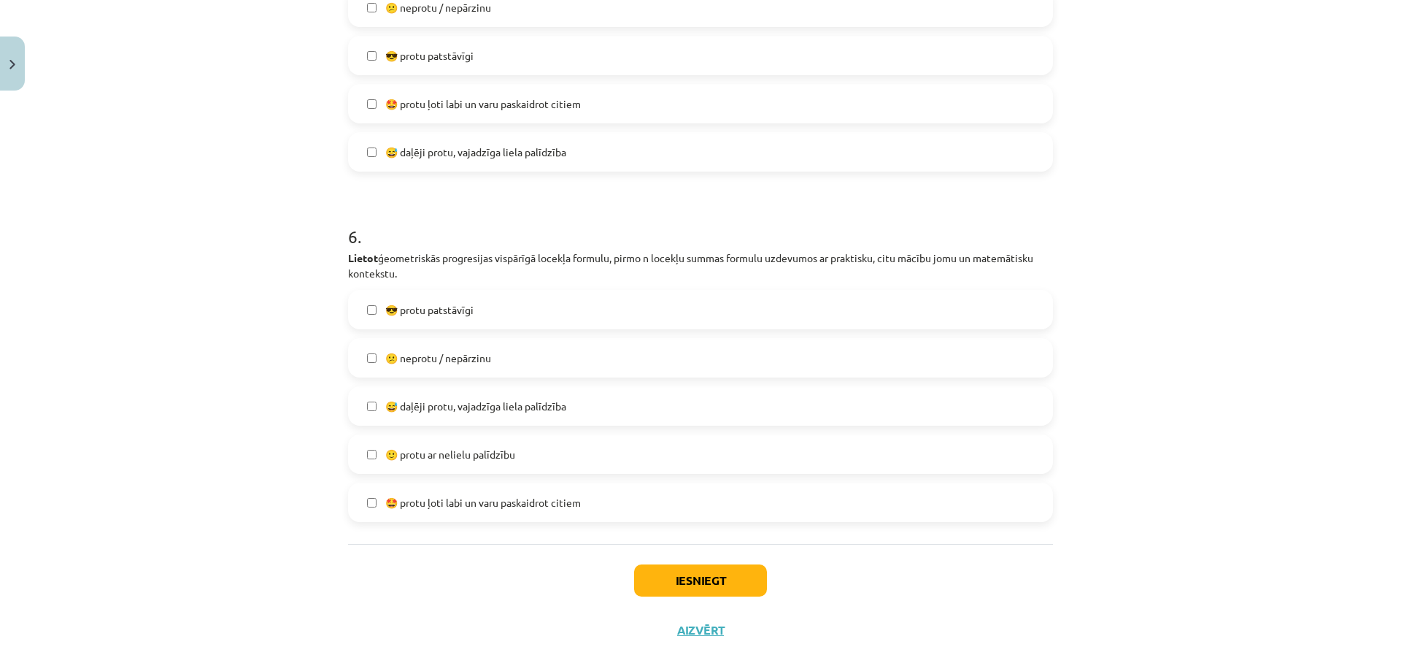
scroll to position [1809, 0]
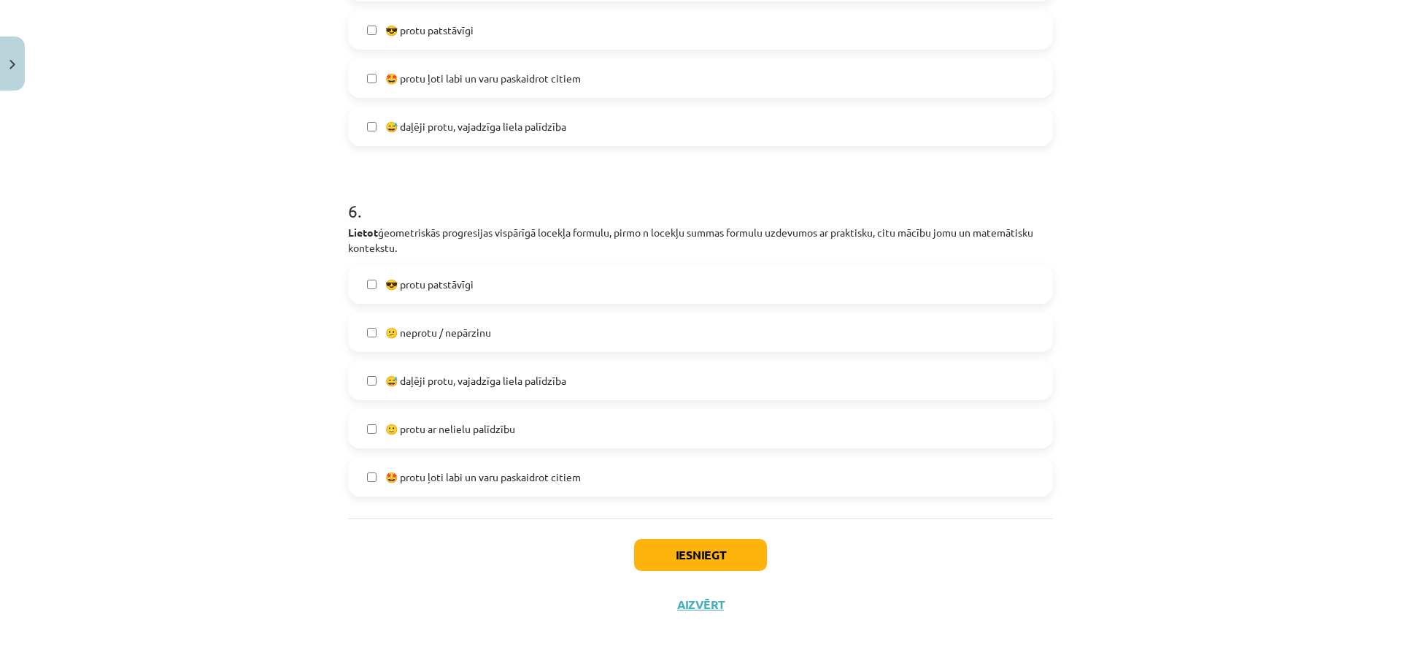
click at [798, 300] on label "😎 protu patstāvīgi" at bounding box center [701, 284] width 702 height 36
click at [739, 560] on button "Iesniegt" at bounding box center [700, 555] width 133 height 32
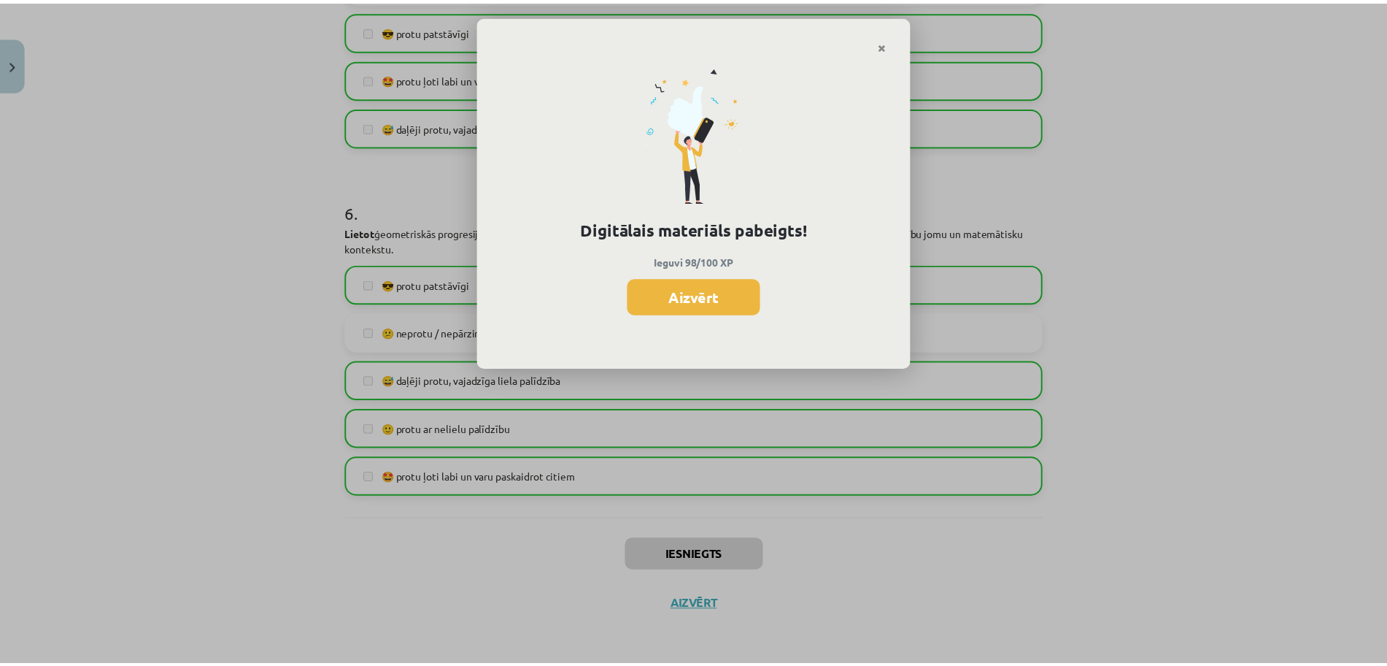
scroll to position [772, 0]
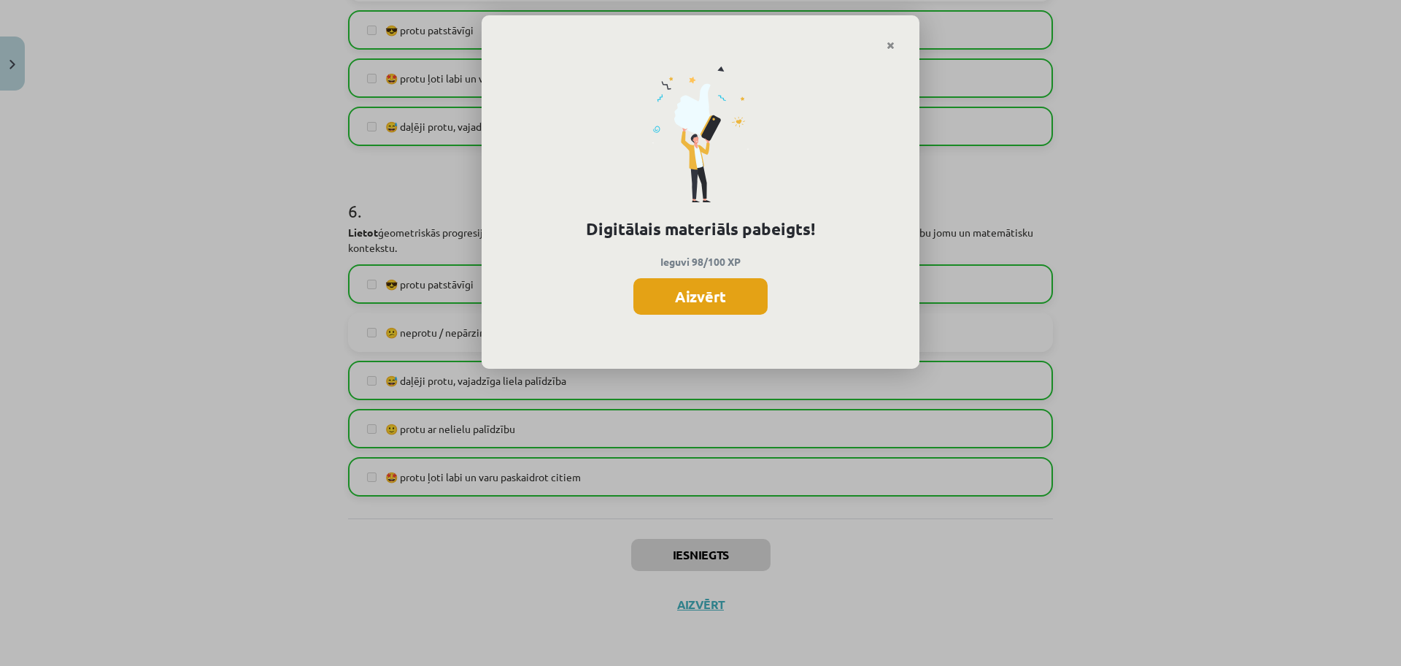
click at [737, 280] on button "Aizvērt" at bounding box center [700, 296] width 134 height 36
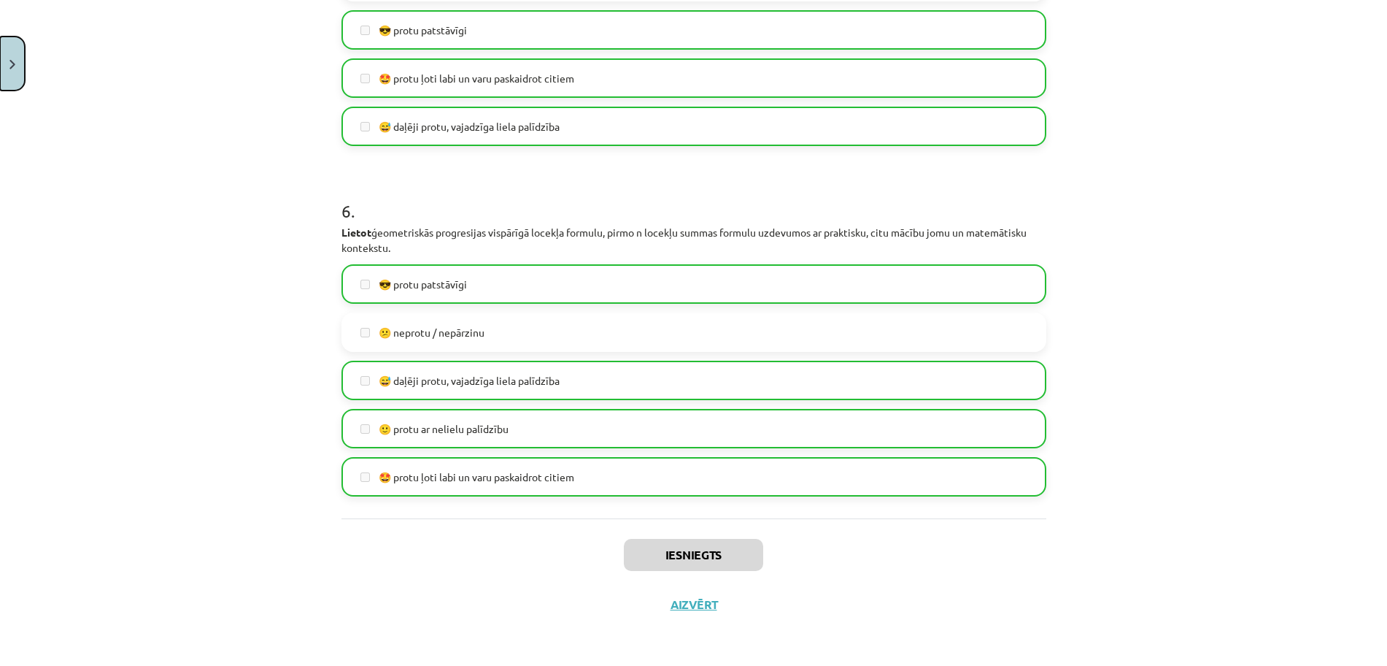
click at [18, 53] on button "Close" at bounding box center [12, 63] width 25 height 54
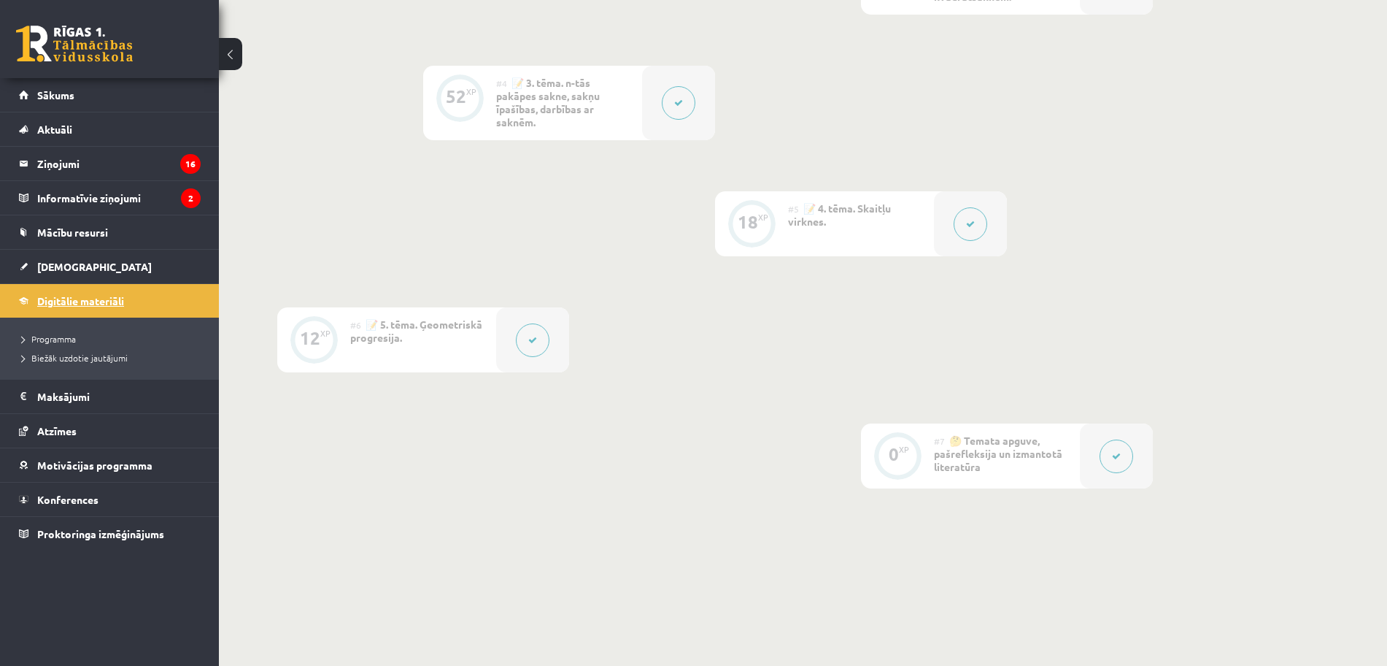
click at [69, 309] on link "Digitālie materiāli" at bounding box center [110, 301] width 182 height 34
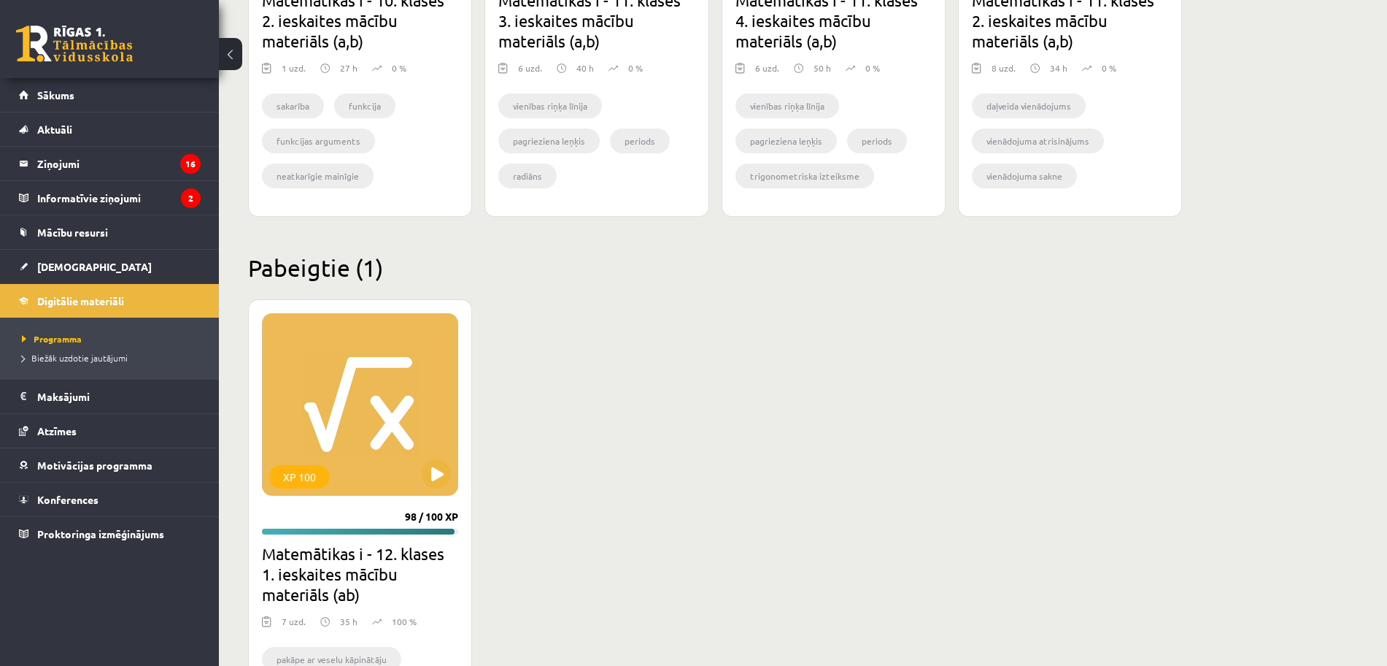
scroll to position [1287, 0]
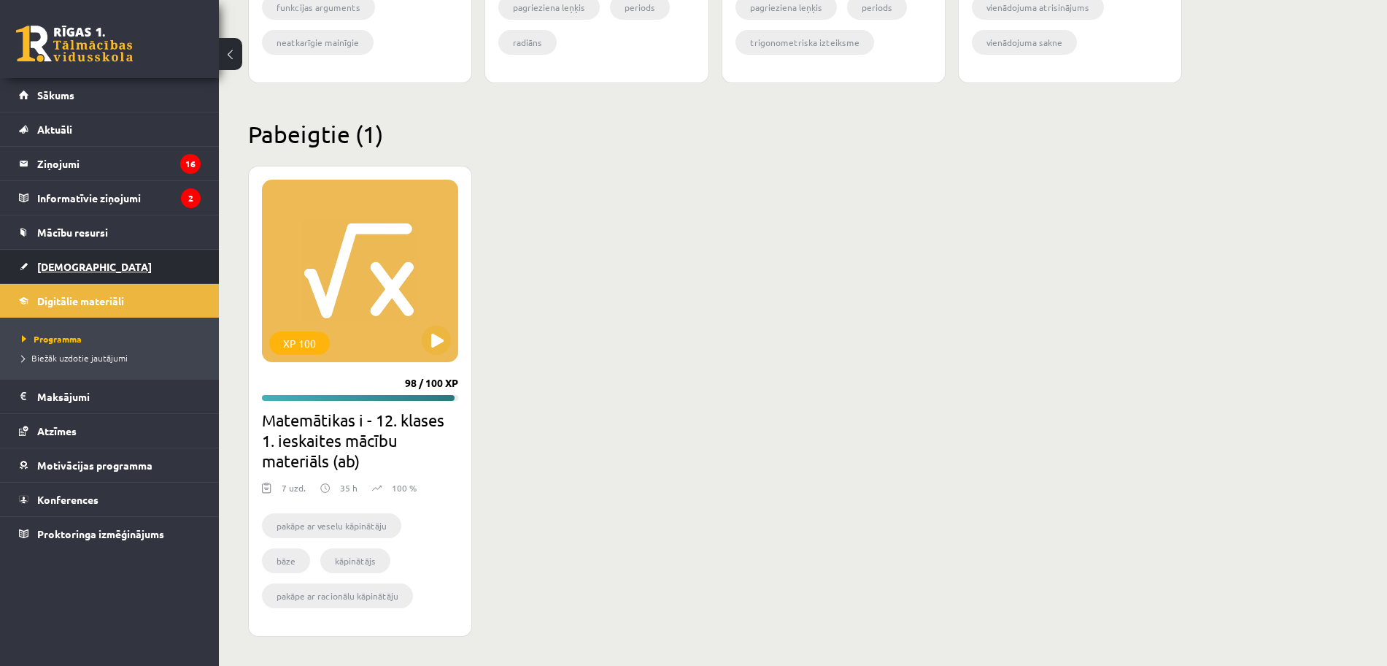
click at [98, 259] on link "[DEMOGRAPHIC_DATA]" at bounding box center [110, 267] width 182 height 34
